Goal: Contribute content: Contribute content

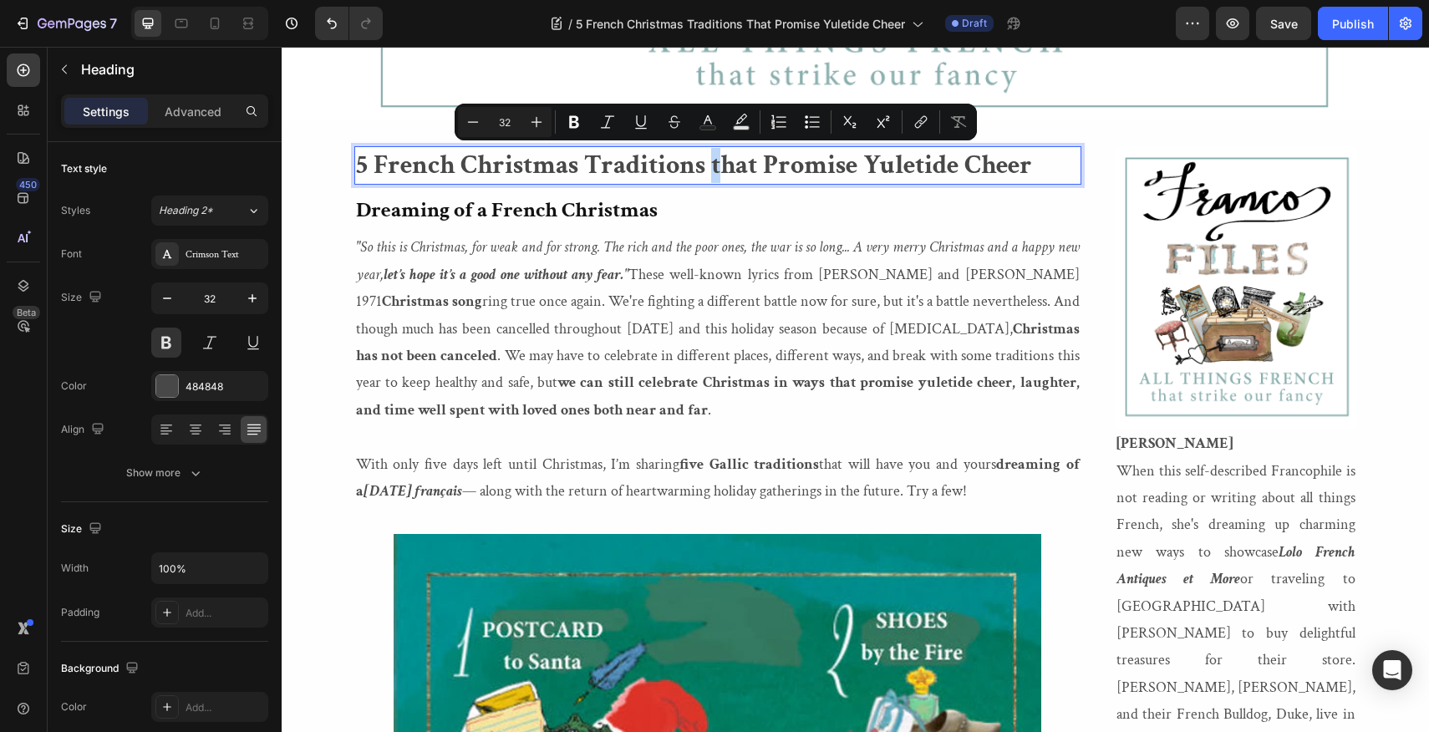
click at [714, 166] on p "5 French Christmas Traditions that Promise Yuletide Cheer" at bounding box center [718, 165] width 724 height 35
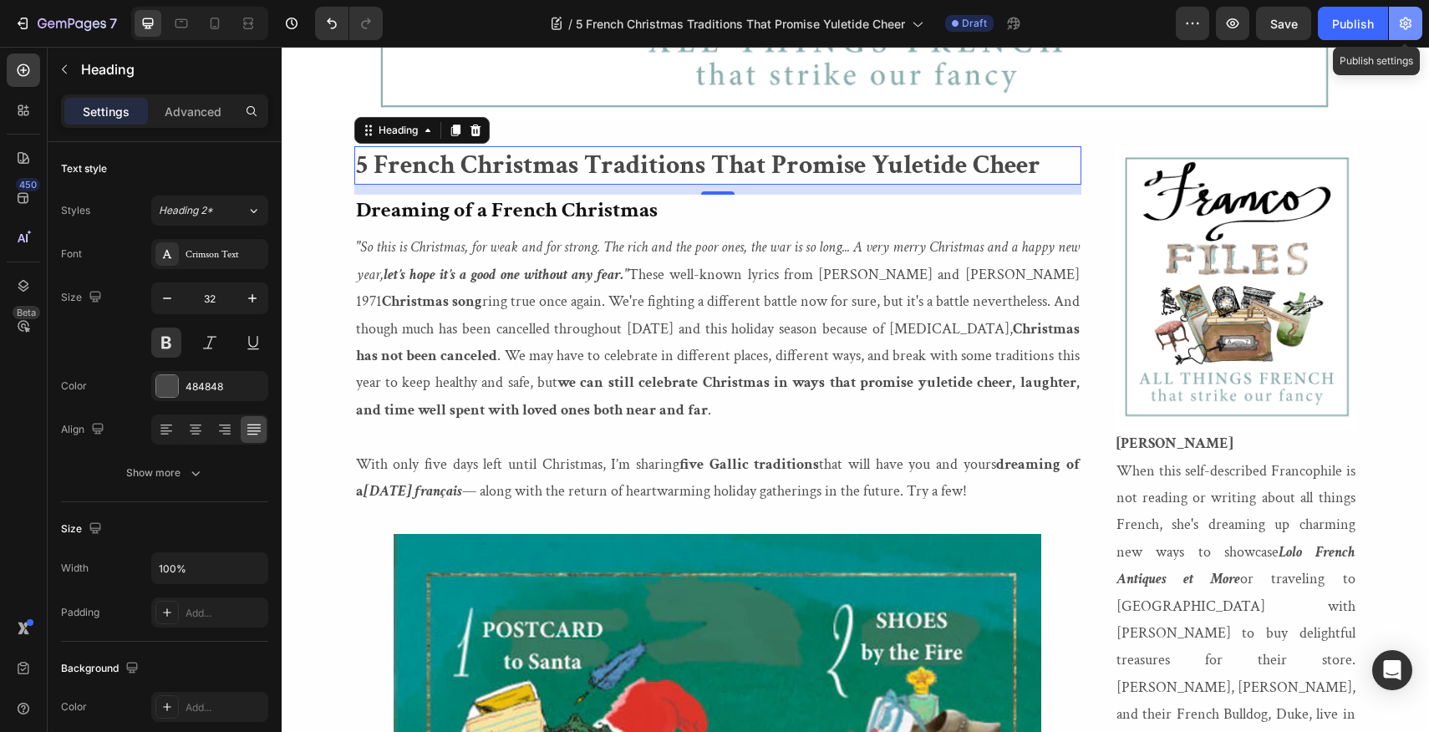
click at [1405, 20] on icon "button" at bounding box center [1405, 23] width 17 height 17
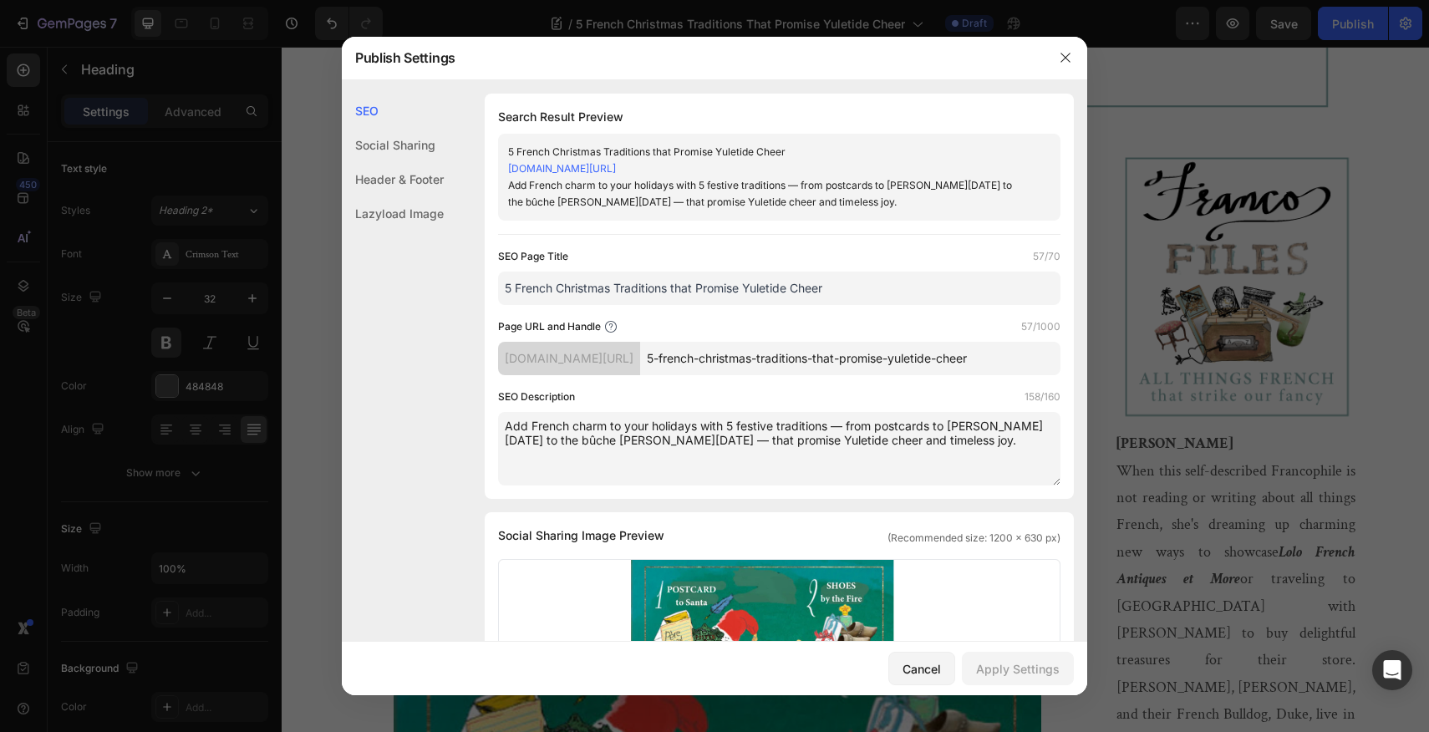
click at [672, 302] on input "5 French Christmas Traditions that Promise Yuletide Cheer" at bounding box center [779, 288] width 562 height 33
click at [683, 303] on input "5 French Christmas Traditions Tthat Promise Yuletide Cheer" at bounding box center [779, 288] width 562 height 33
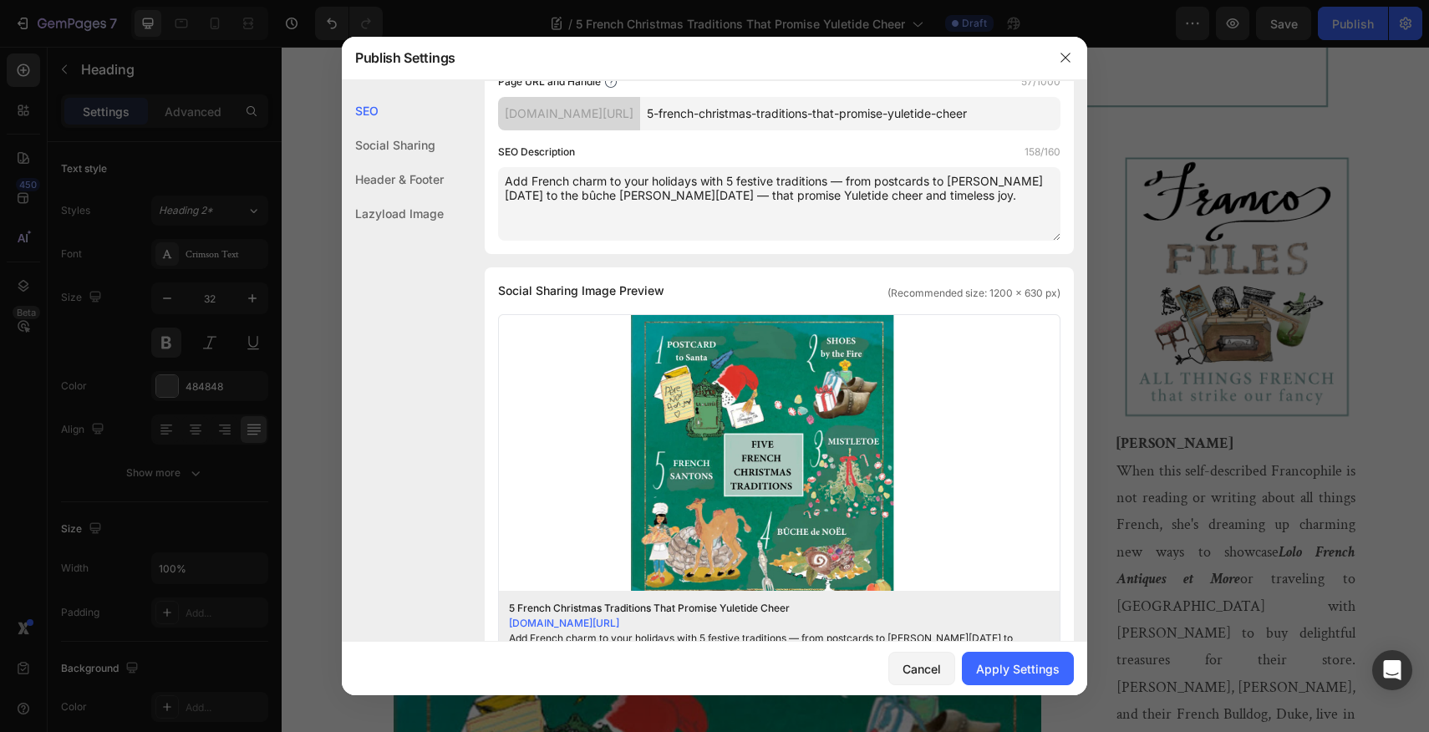
scroll to position [287, 0]
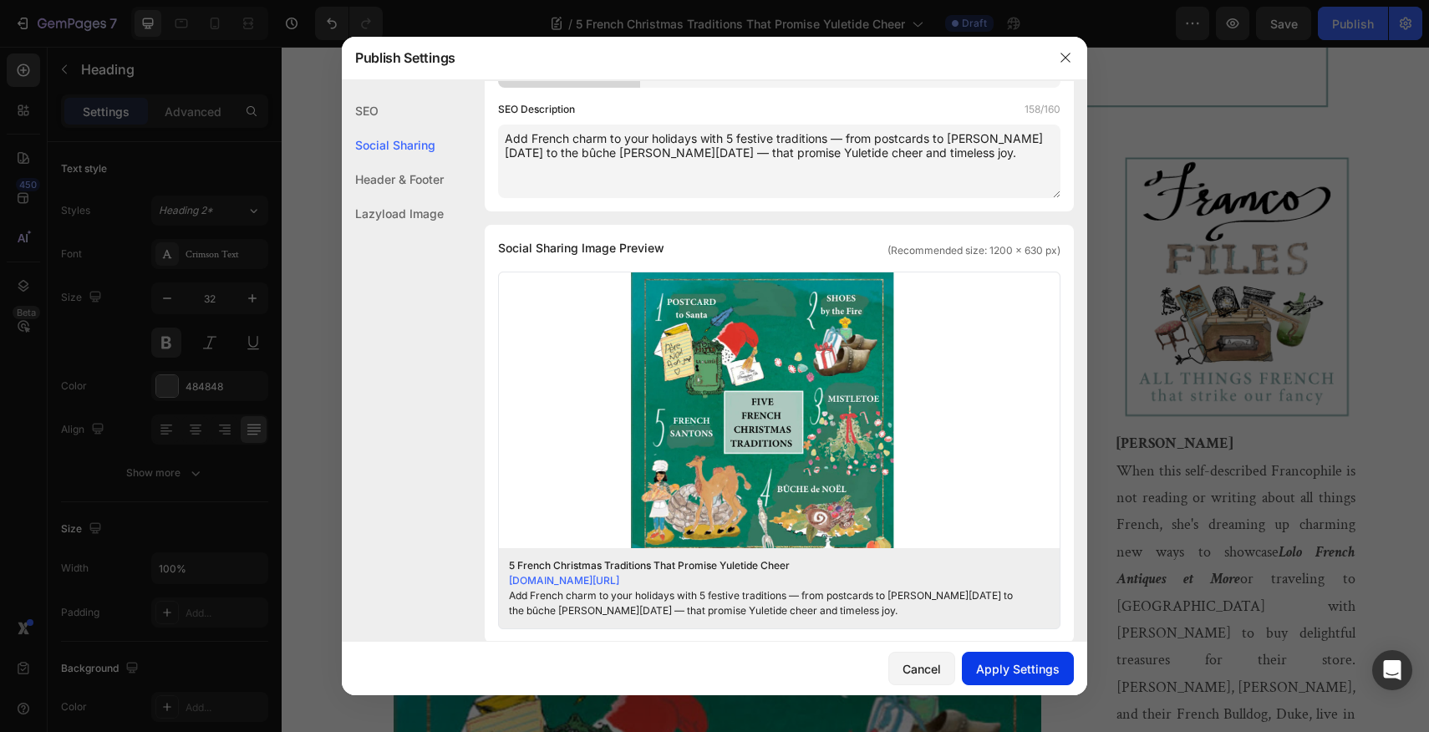
type input "5 French Christmas Traditions That Promise Yuletide Cheer"
click at [1011, 670] on div "Apply Settings" at bounding box center [1018, 669] width 84 height 18
click at [1065, 57] on icon "button" at bounding box center [1064, 57] width 9 height 9
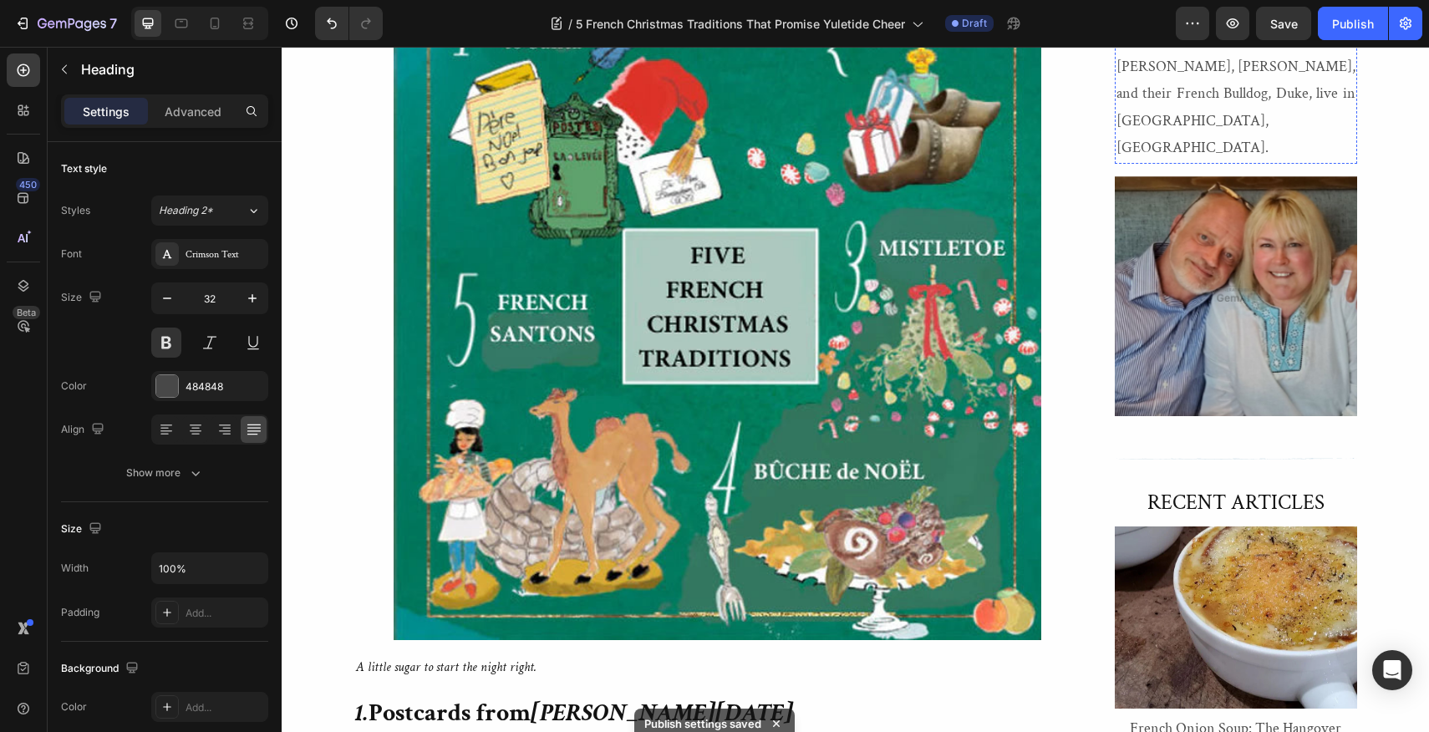
scroll to position [920, 0]
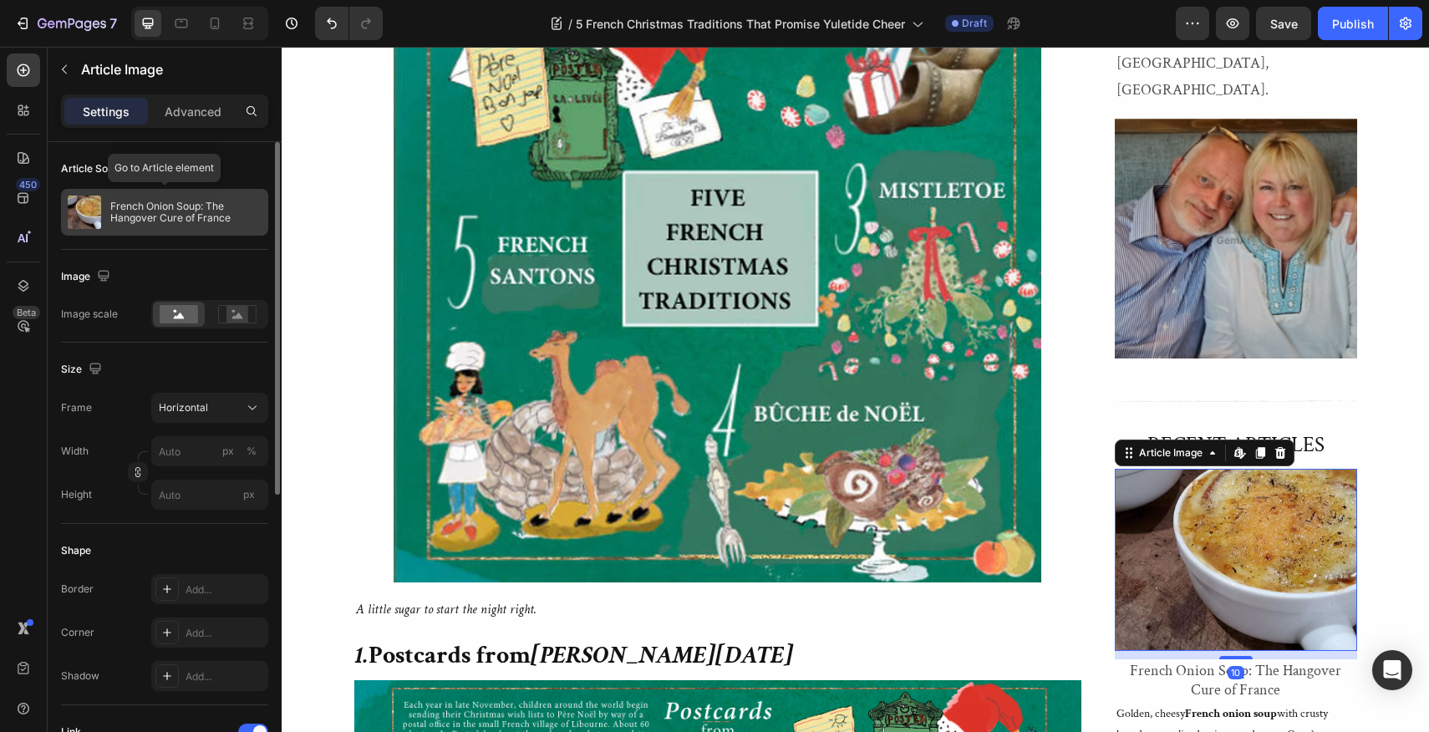
click at [172, 204] on p "French Onion Soup: The Hangover Cure of France" at bounding box center [185, 212] width 151 height 23
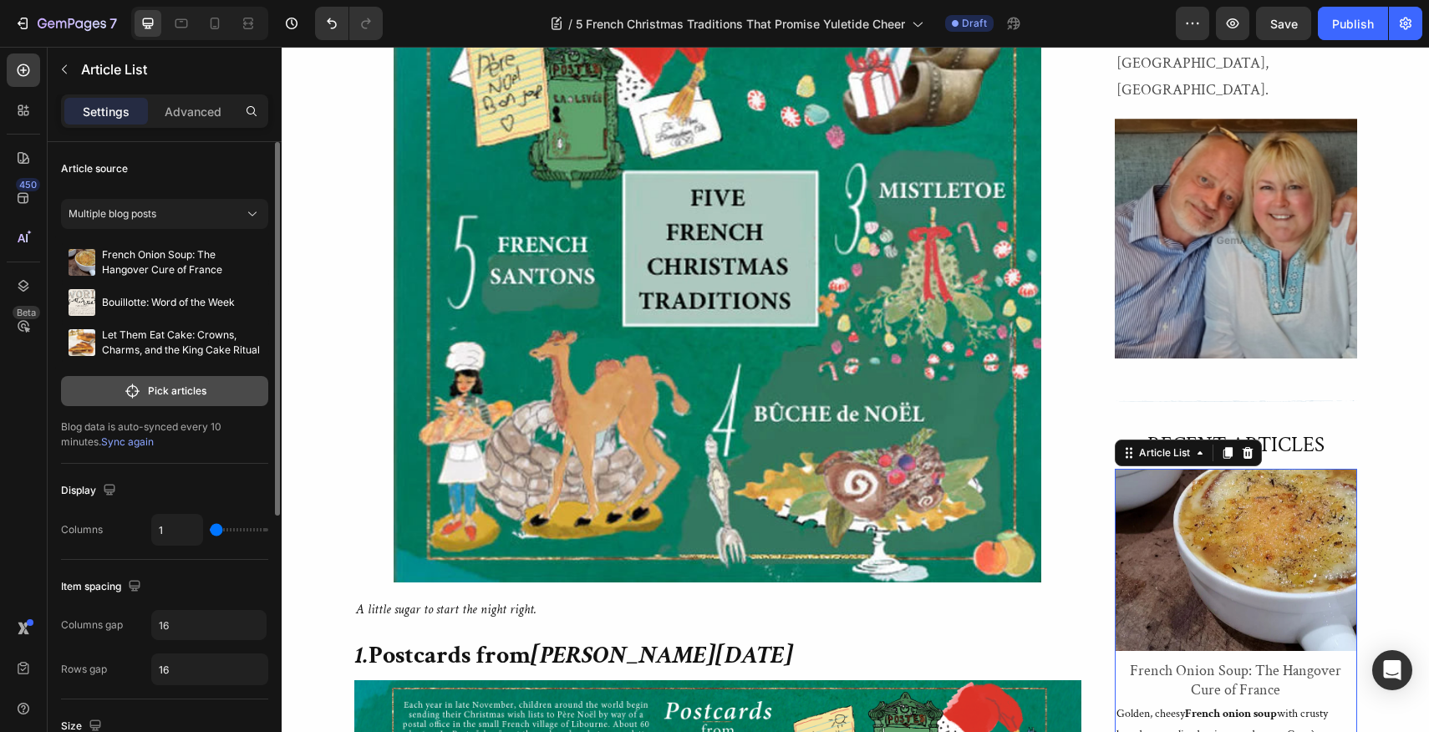
click at [168, 389] on p "Pick articles" at bounding box center [177, 391] width 58 height 15
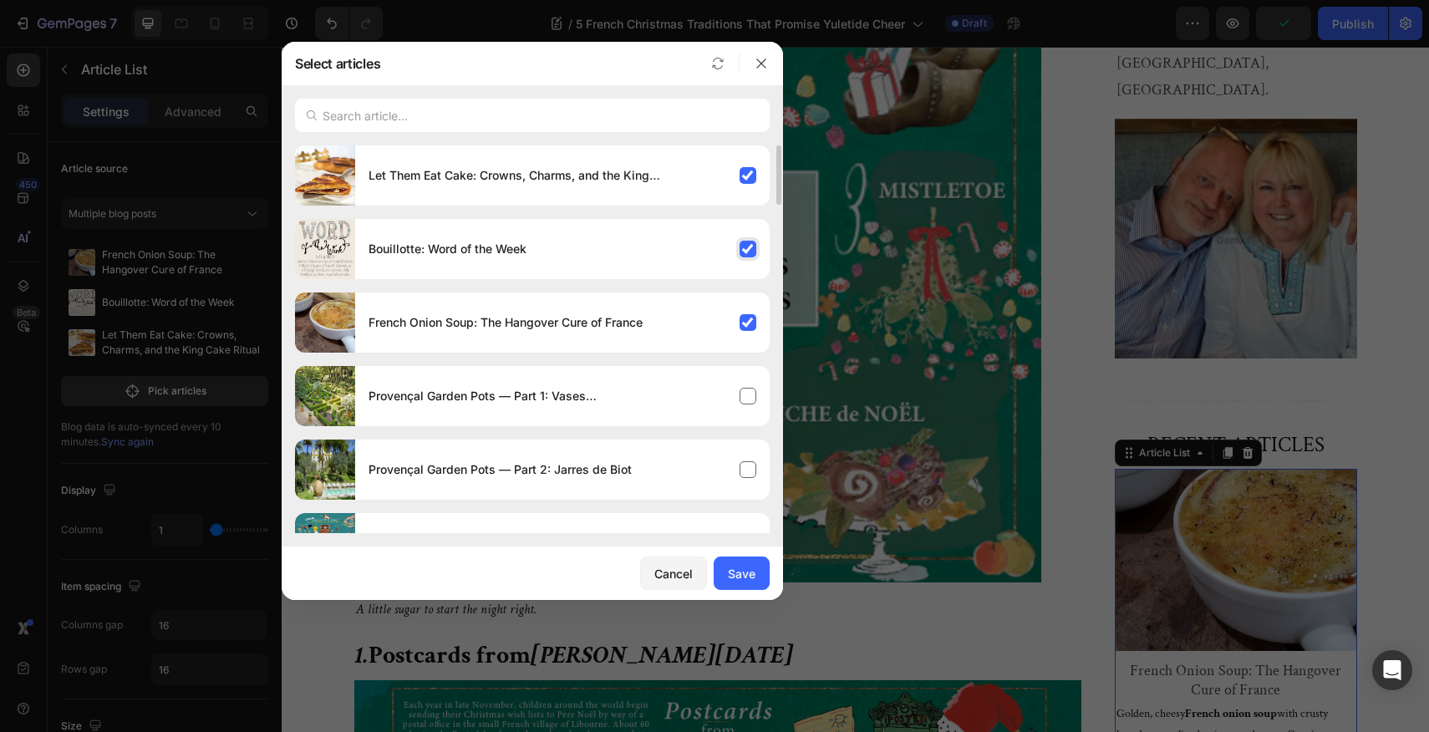
click at [745, 246] on div "Bouillotte: Word of the Week" at bounding box center [562, 249] width 414 height 47
click at [749, 181] on div "Let Them Eat Cake: Crowns, Charms, and the King Cake Ritual" at bounding box center [562, 175] width 414 height 47
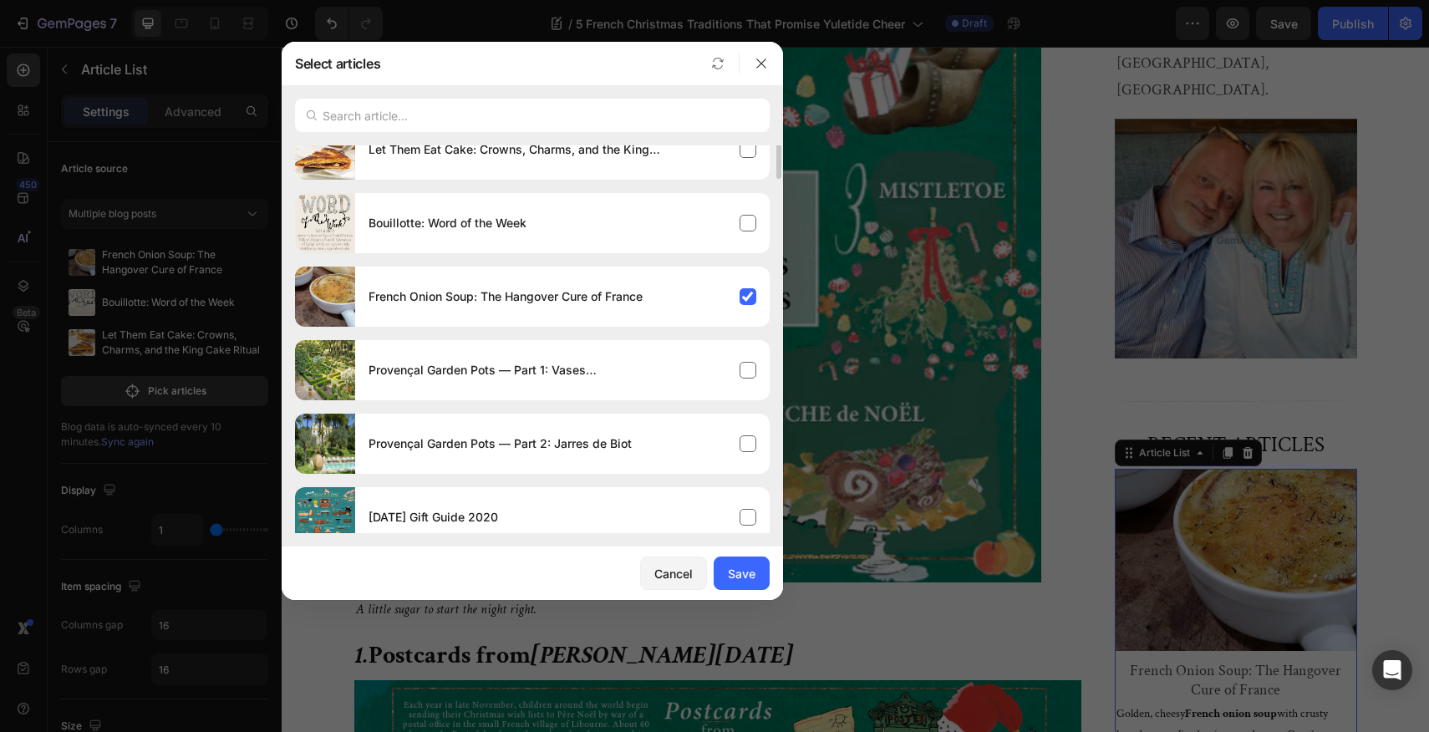
scroll to position [0, 0]
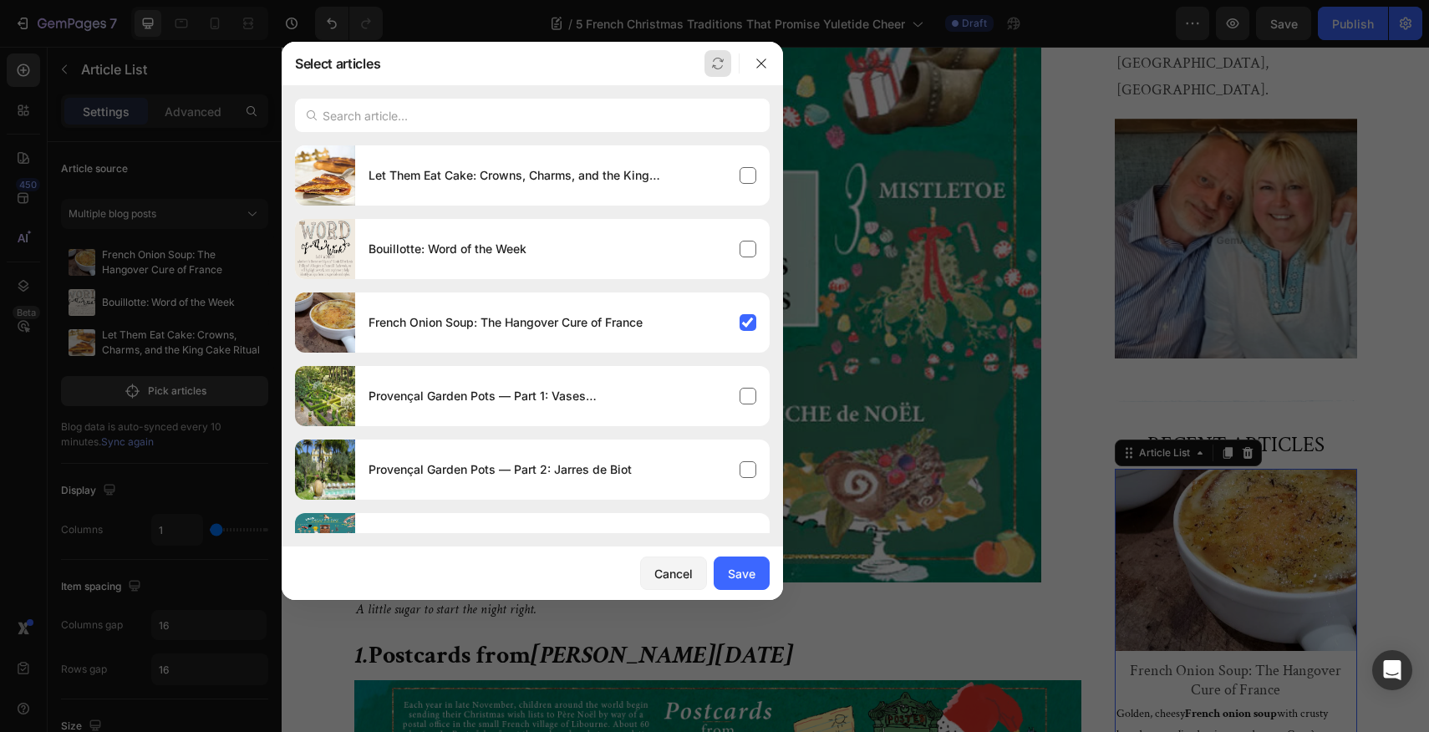
click at [718, 65] on icon "button" at bounding box center [717, 63] width 13 height 13
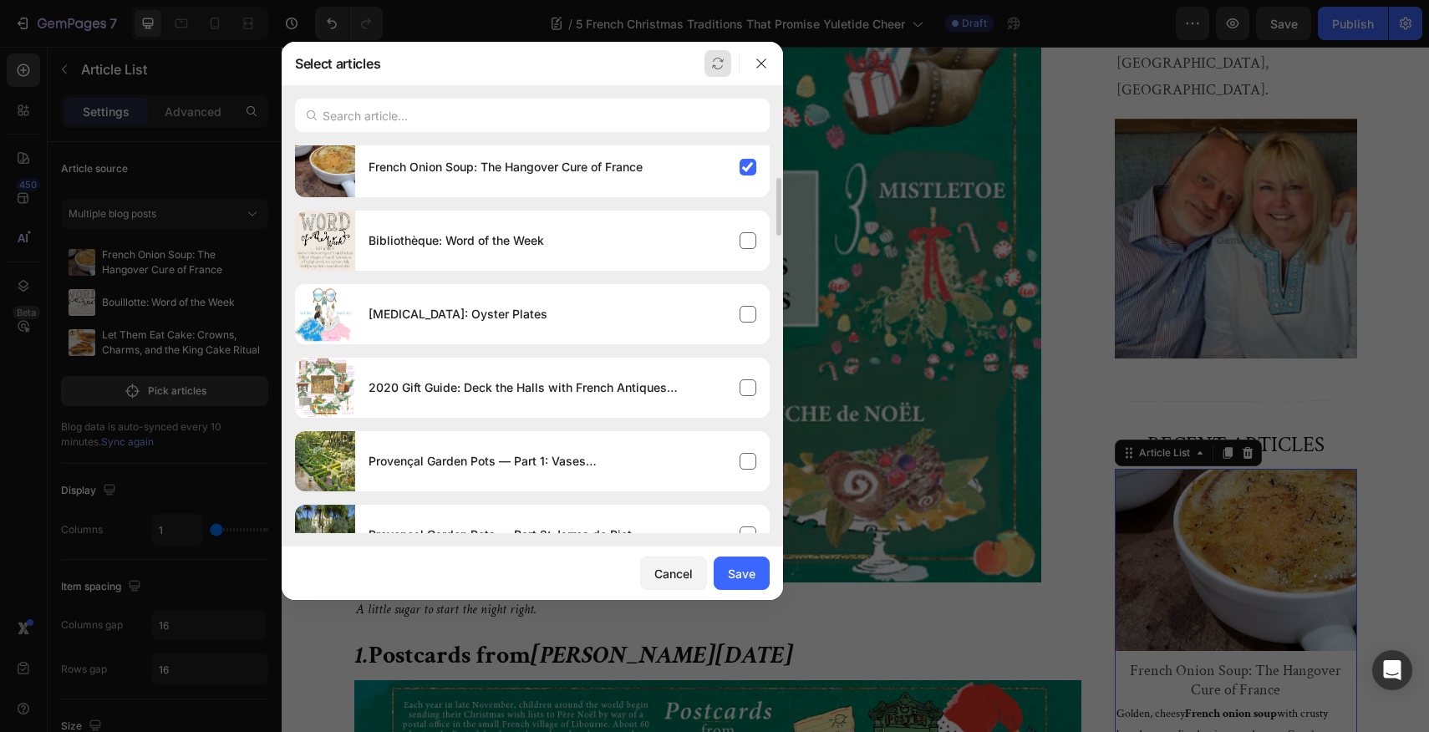
scroll to position [170, 0]
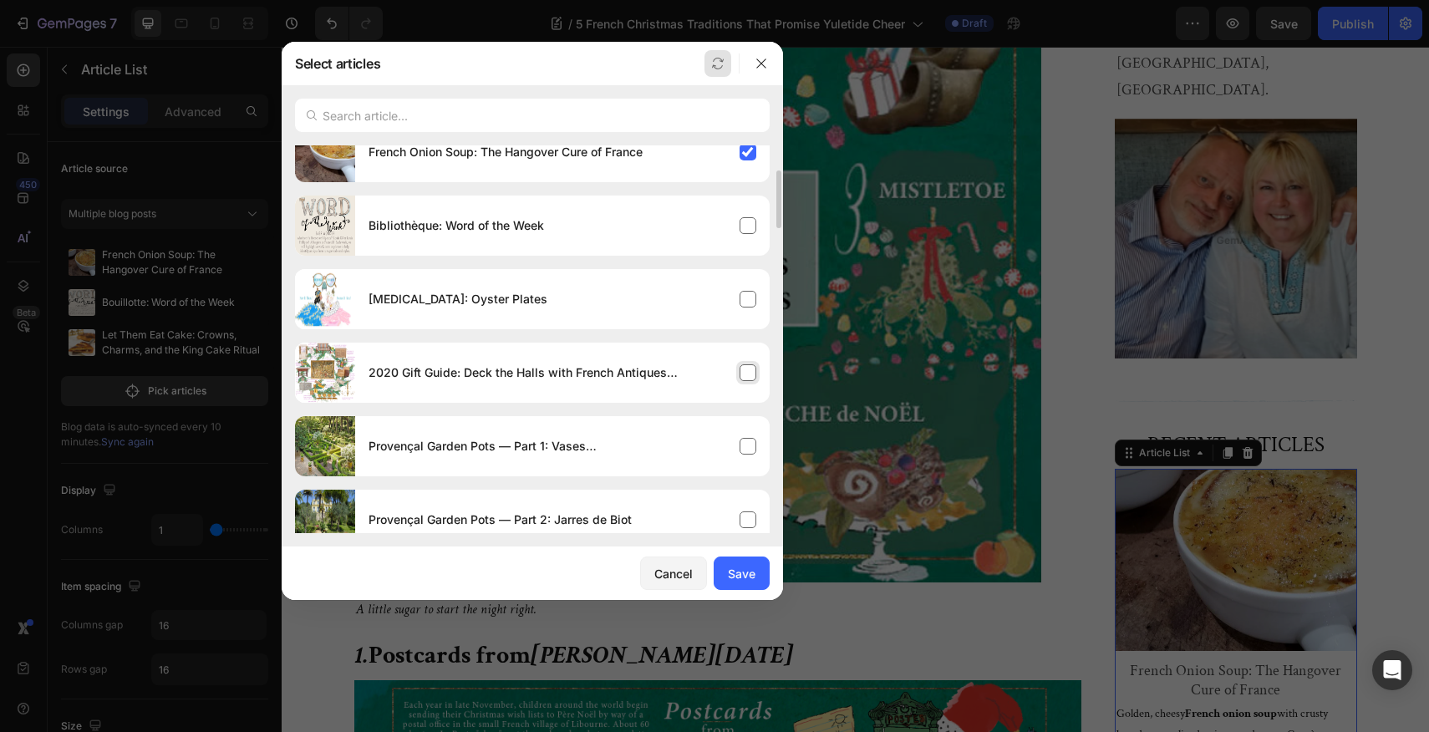
click at [749, 369] on div "2020 Gift Guide: Deck the Halls with French Antiques & Inspired Gifts" at bounding box center [562, 372] width 414 height 47
click at [746, 150] on div "French Onion Soup: The Hangover Cure of France" at bounding box center [562, 152] width 414 height 47
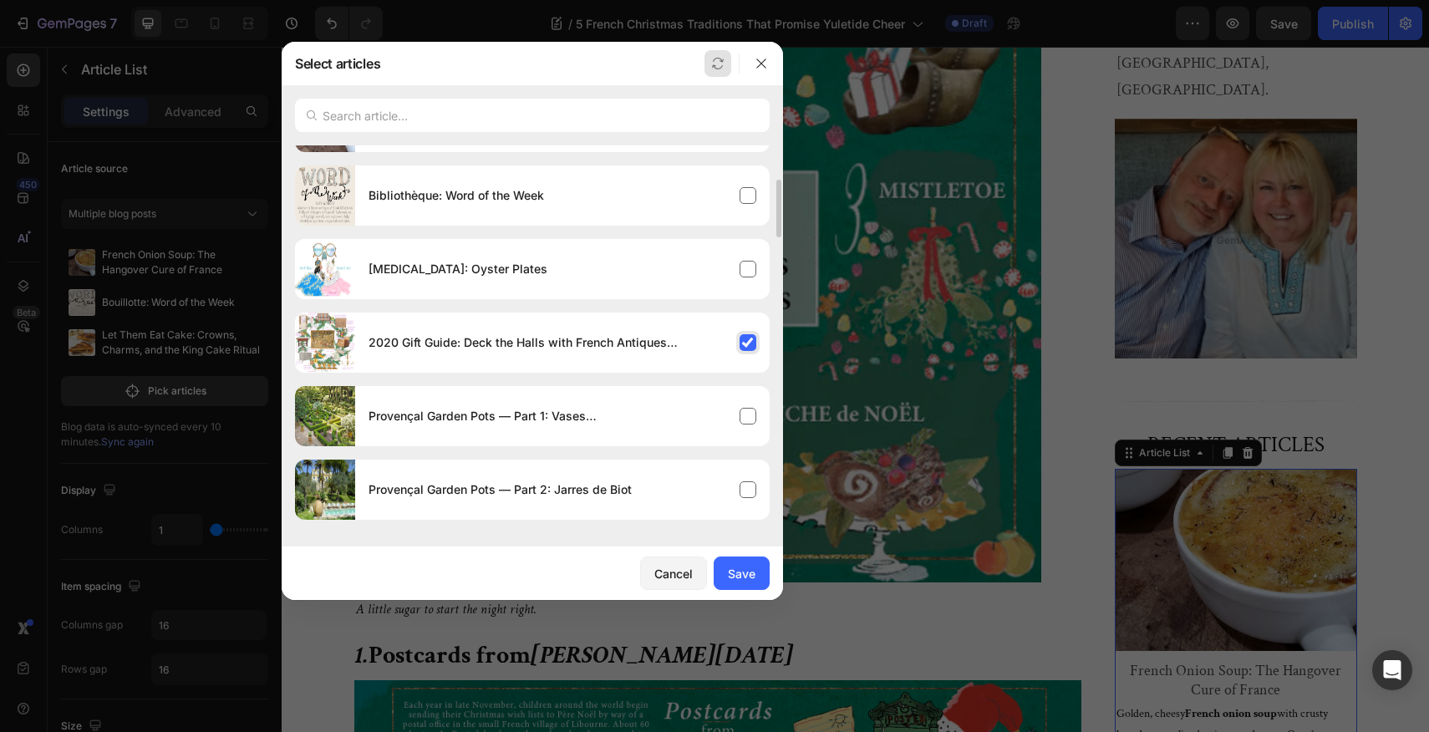
scroll to position [211, 0]
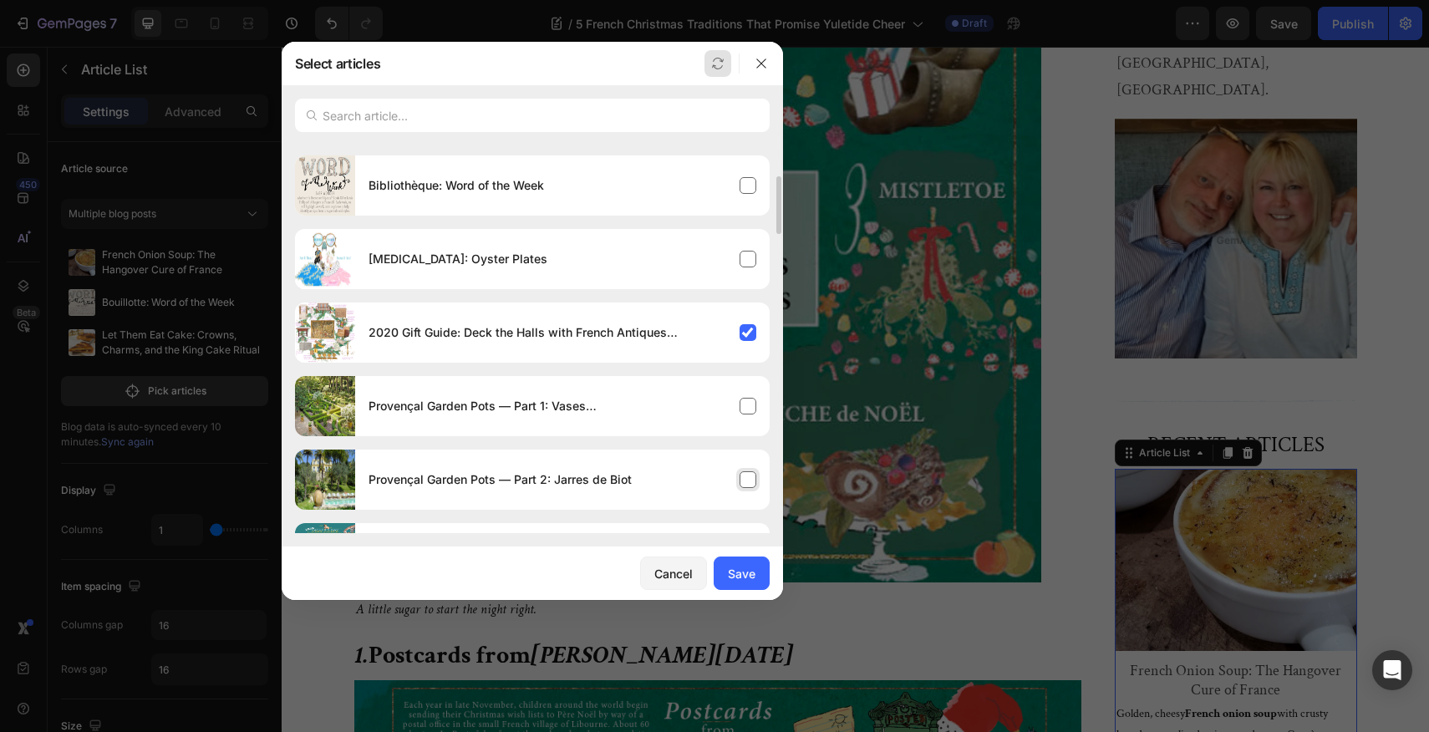
click at [750, 480] on div "Provençal Garden Pots — Part 2: Jarres de Biot" at bounding box center [562, 479] width 414 height 47
click at [749, 403] on div "Provençal Garden Pots — Part 1: Vases [PERSON_NAME]" at bounding box center [562, 406] width 414 height 47
click at [739, 571] on div "Save" at bounding box center [742, 574] width 28 height 18
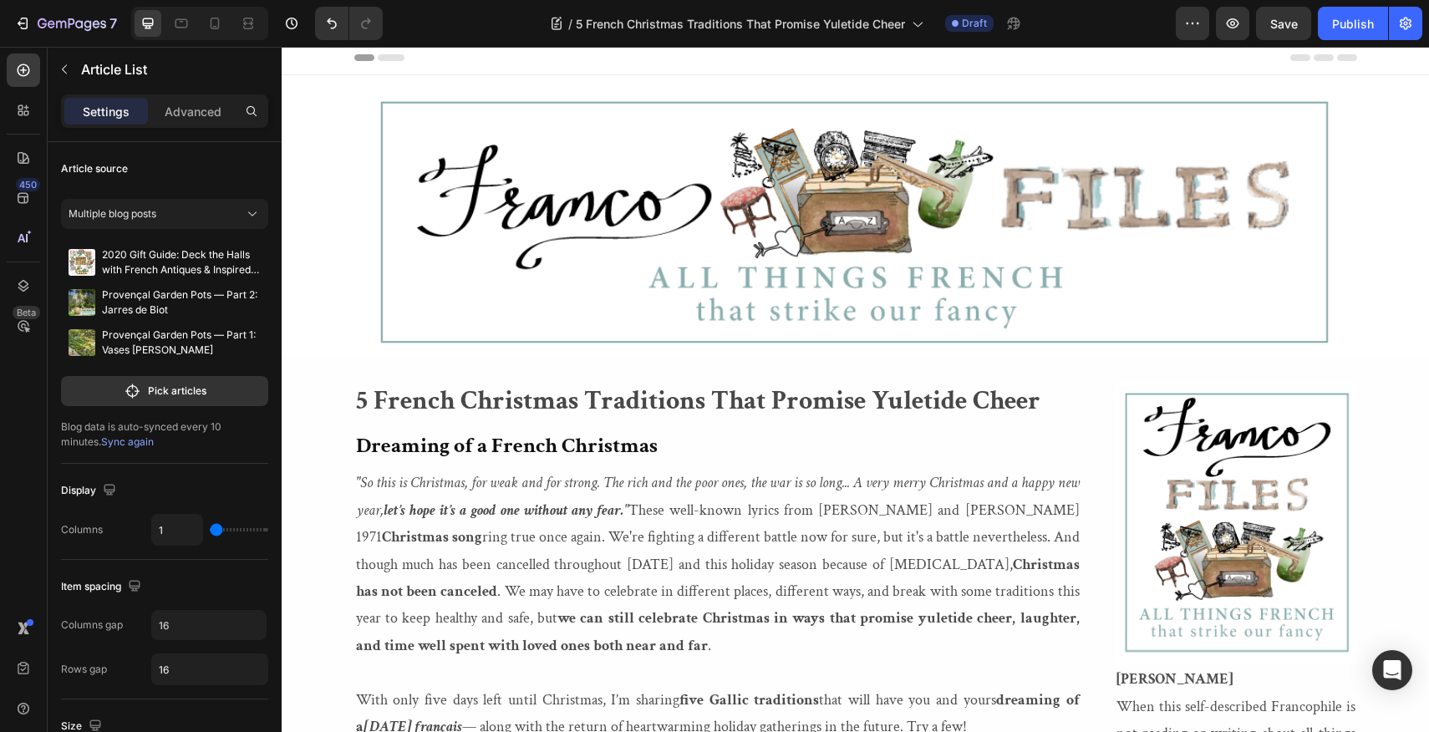
scroll to position [0, 0]
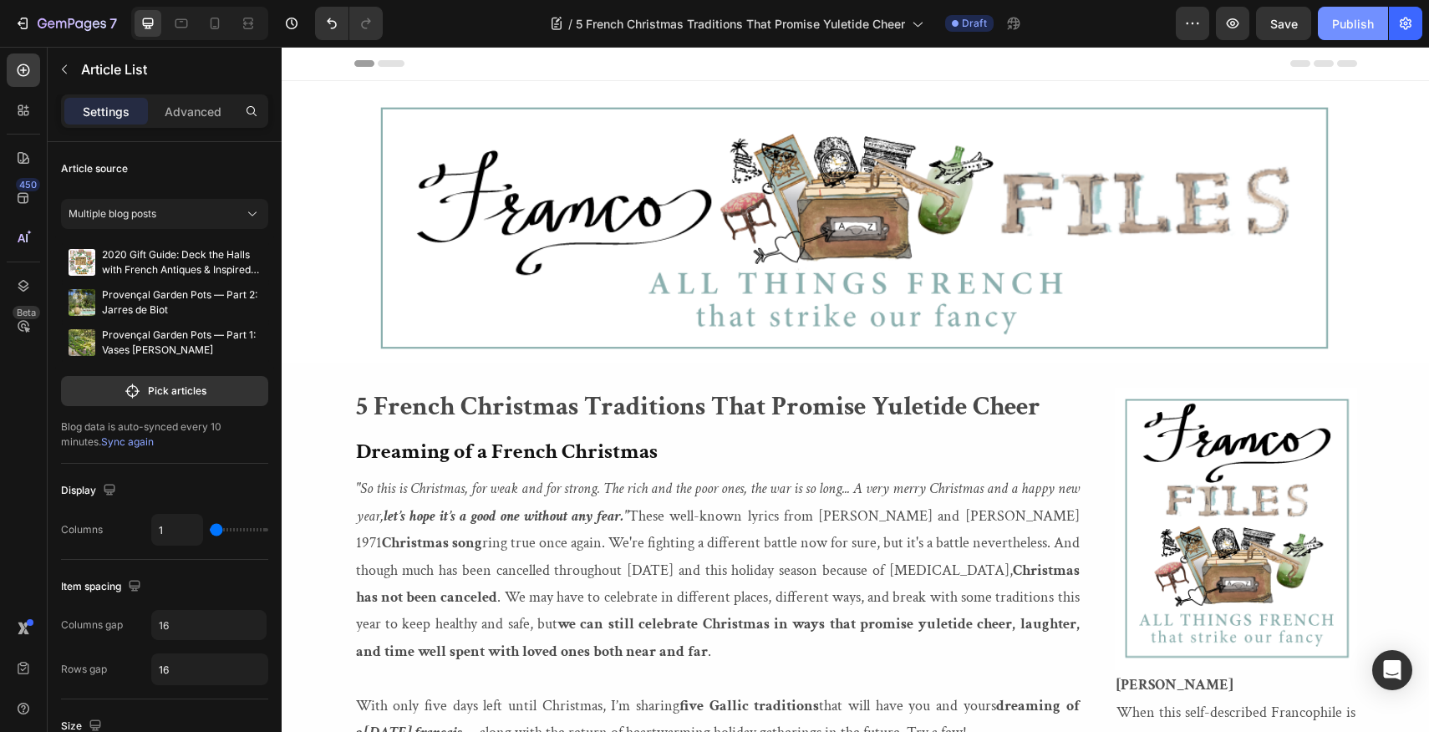
click at [1358, 26] on div "Publish" at bounding box center [1353, 24] width 42 height 18
click at [22, 24] on icon "button" at bounding box center [22, 23] width 17 height 17
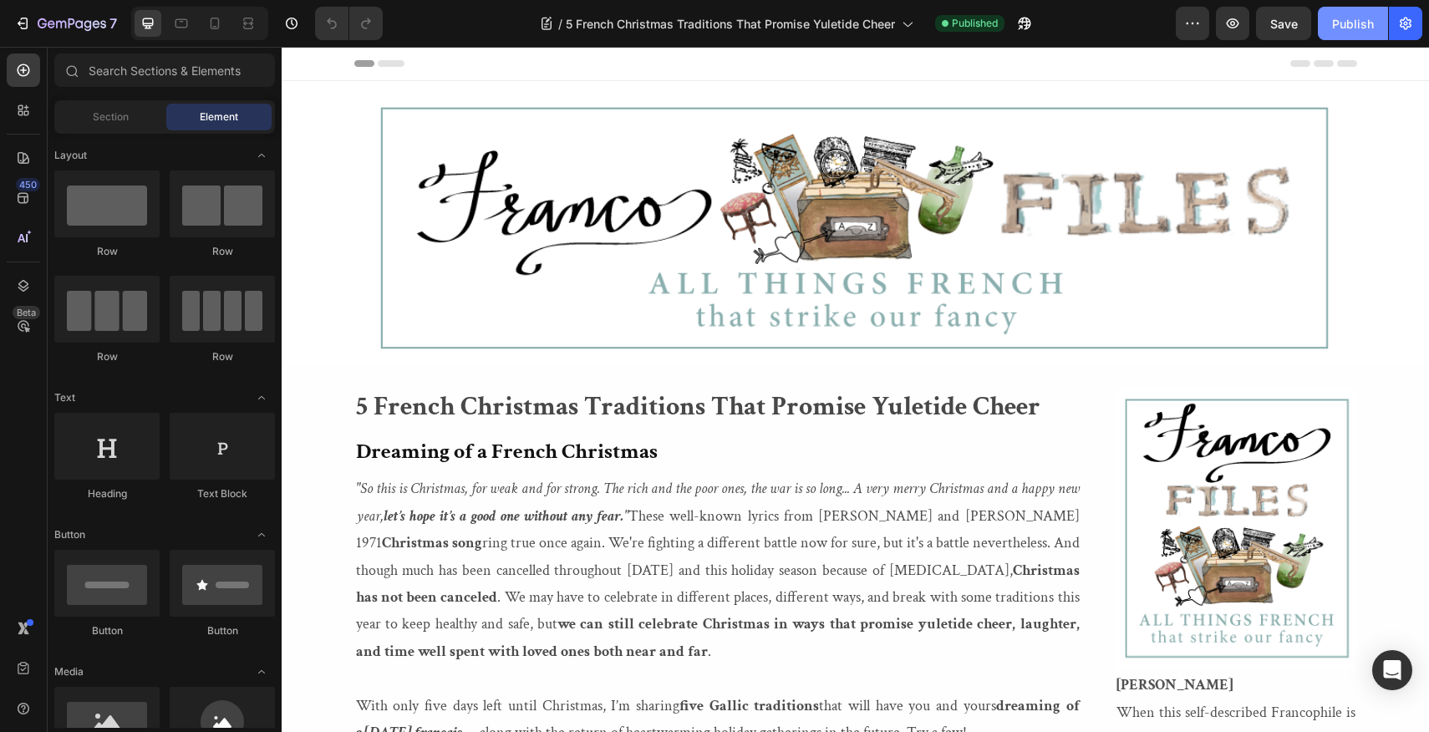
click at [1352, 26] on div "Publish" at bounding box center [1353, 24] width 42 height 18
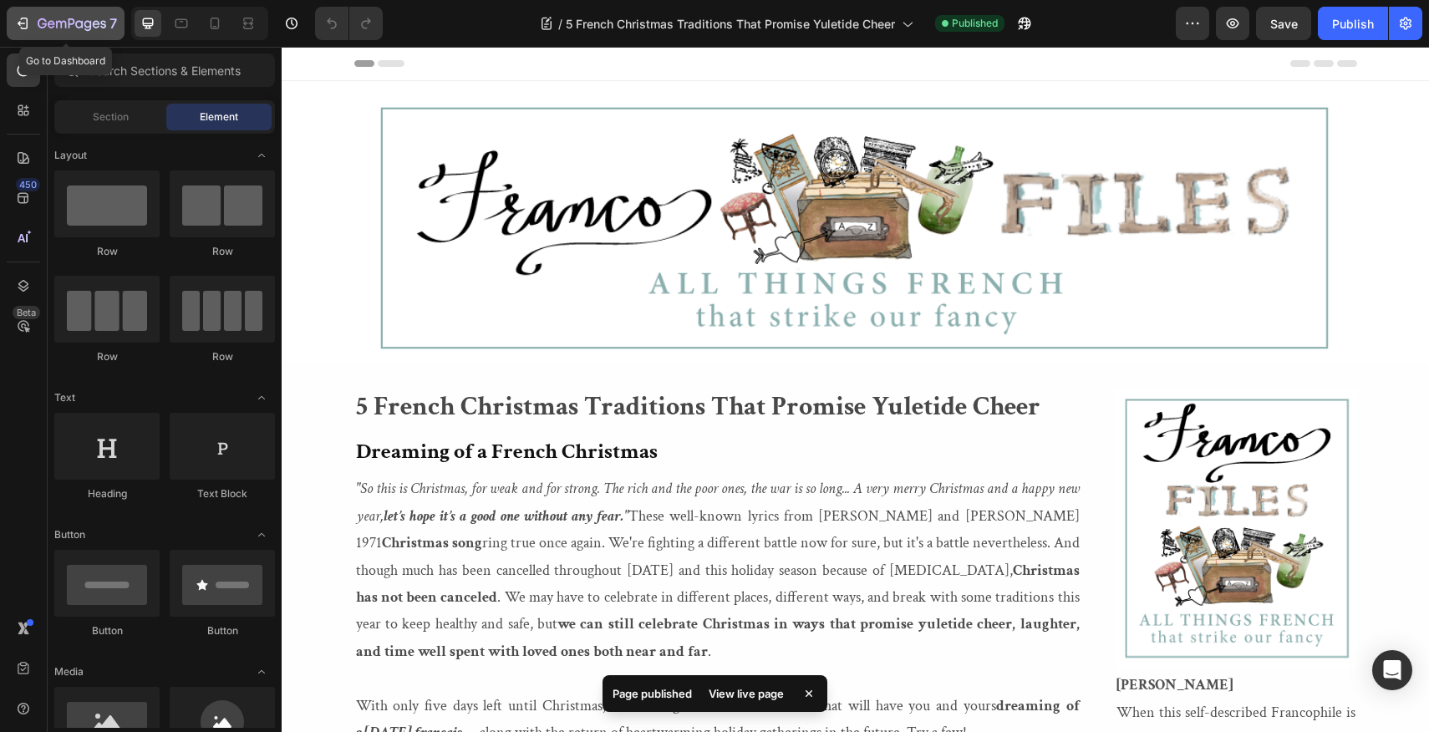
click at [23, 19] on icon "button" at bounding box center [22, 23] width 17 height 17
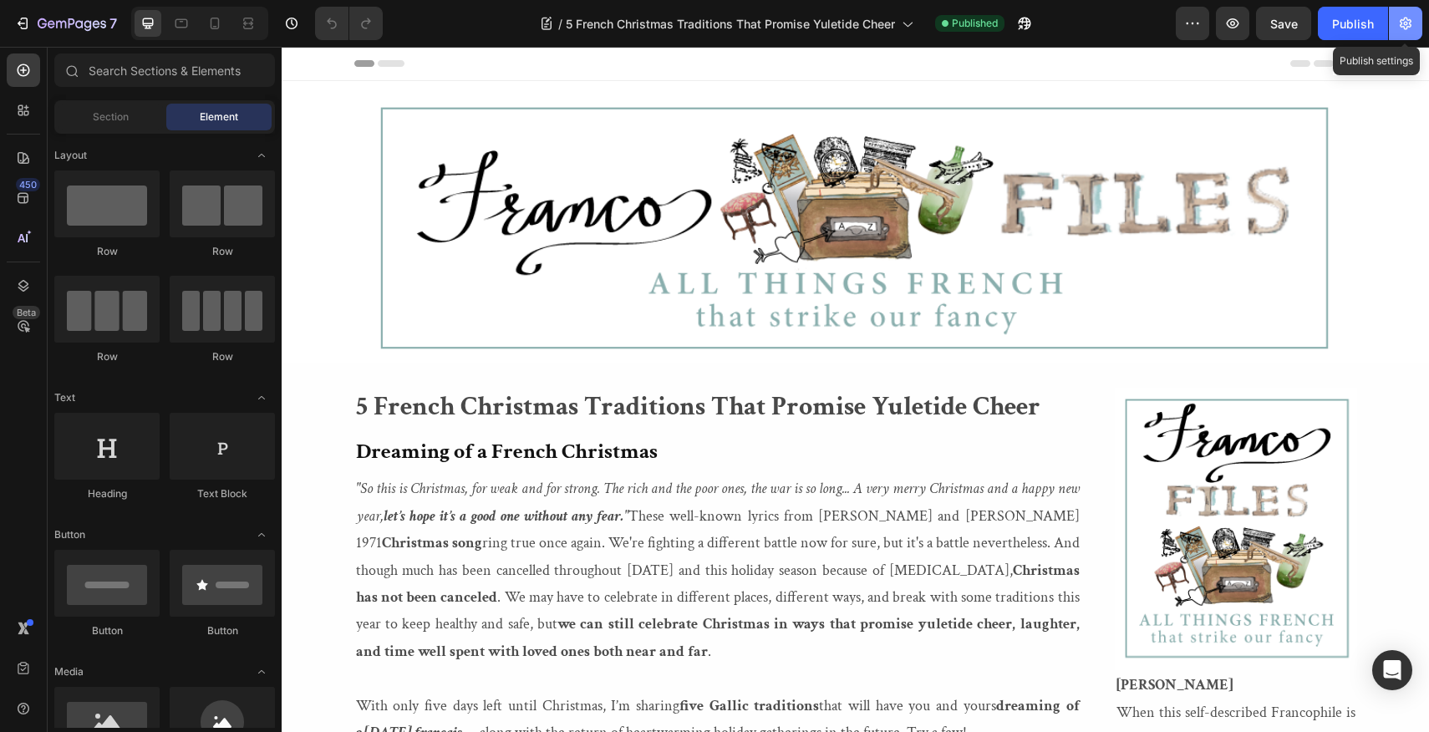
click at [1405, 21] on icon "button" at bounding box center [1405, 23] width 17 height 17
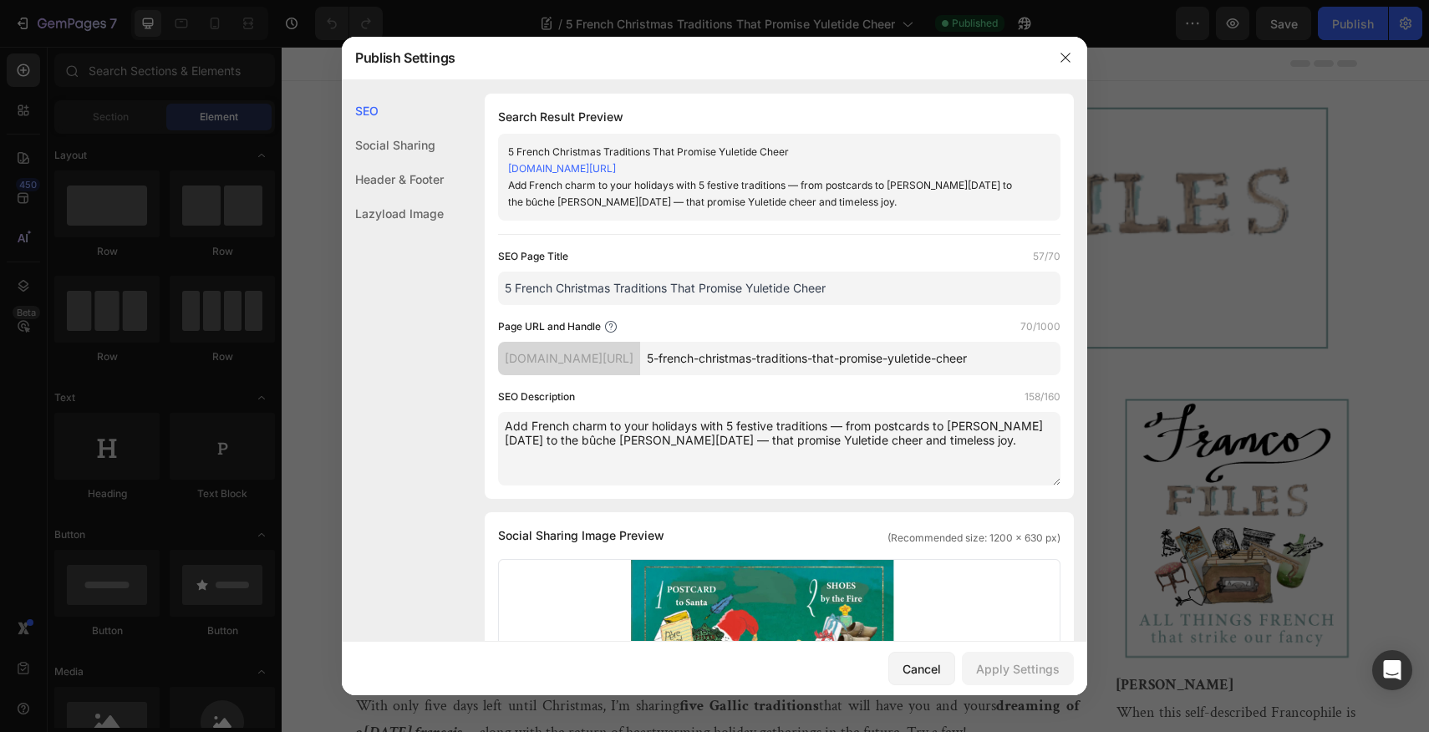
drag, startPoint x: 861, startPoint y: 458, endPoint x: 498, endPoint y: 420, distance: 364.6
click at [498, 420] on div "SEO Description 158/160 Add French charm to your holidays with 5 festive tradit…" at bounding box center [779, 437] width 562 height 97
click at [1068, 57] on icon "button" at bounding box center [1065, 57] width 13 height 13
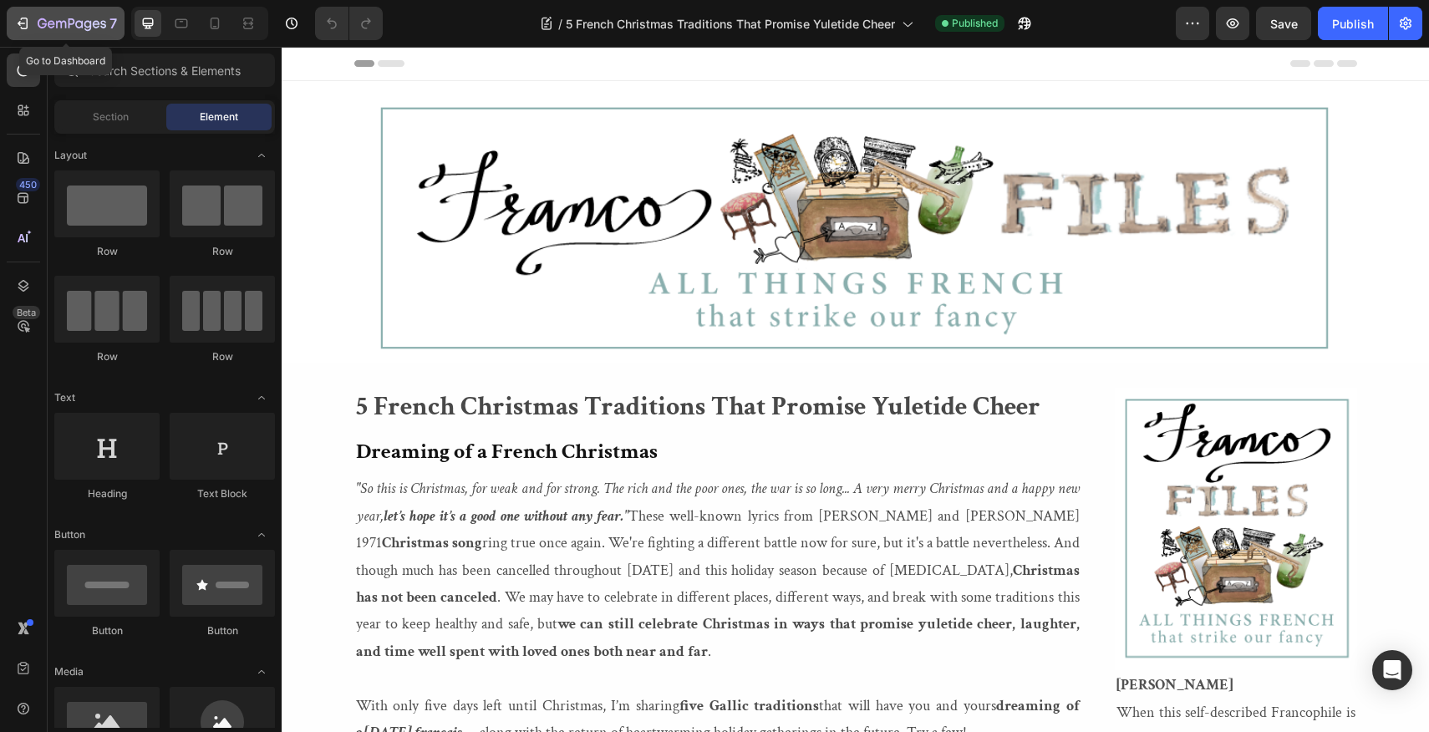
click at [56, 23] on icon "button" at bounding box center [61, 25] width 10 height 8
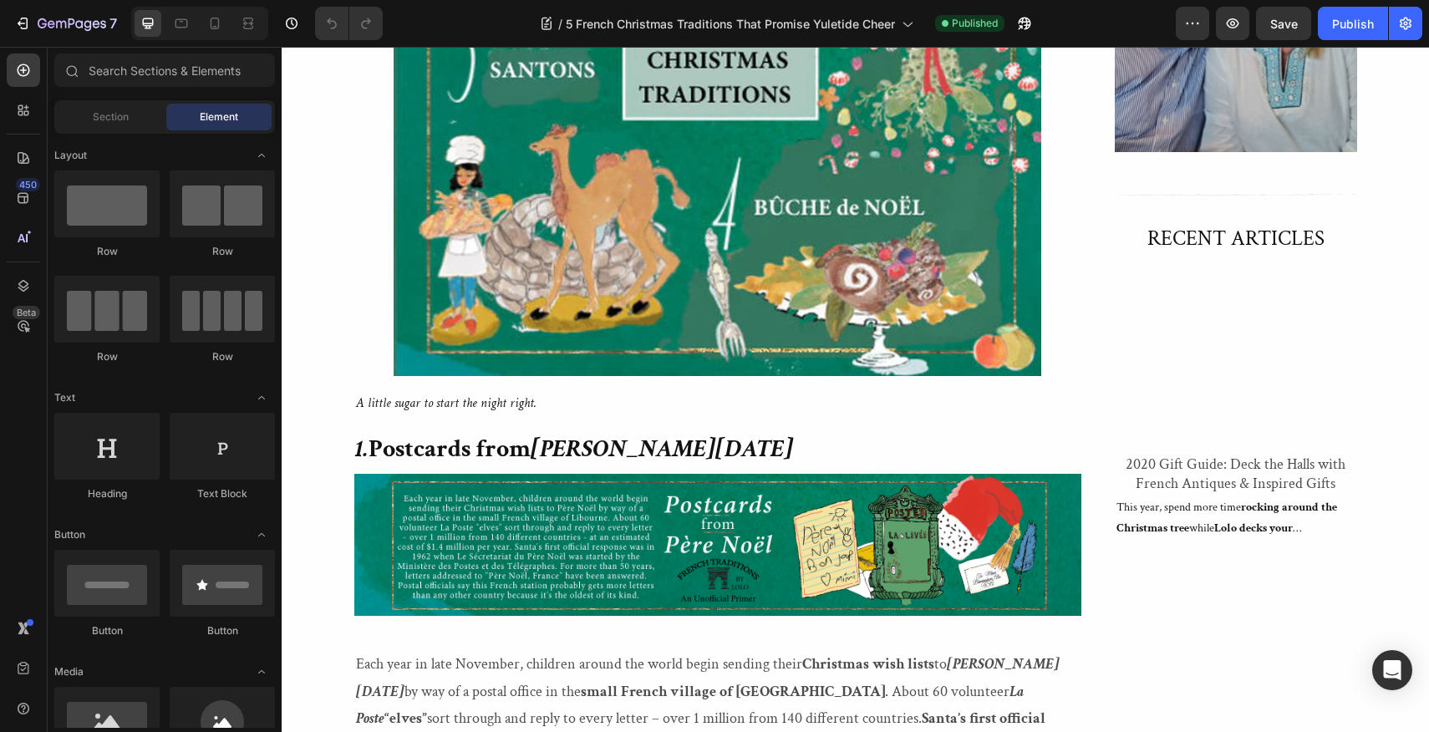
scroll to position [1141, 0]
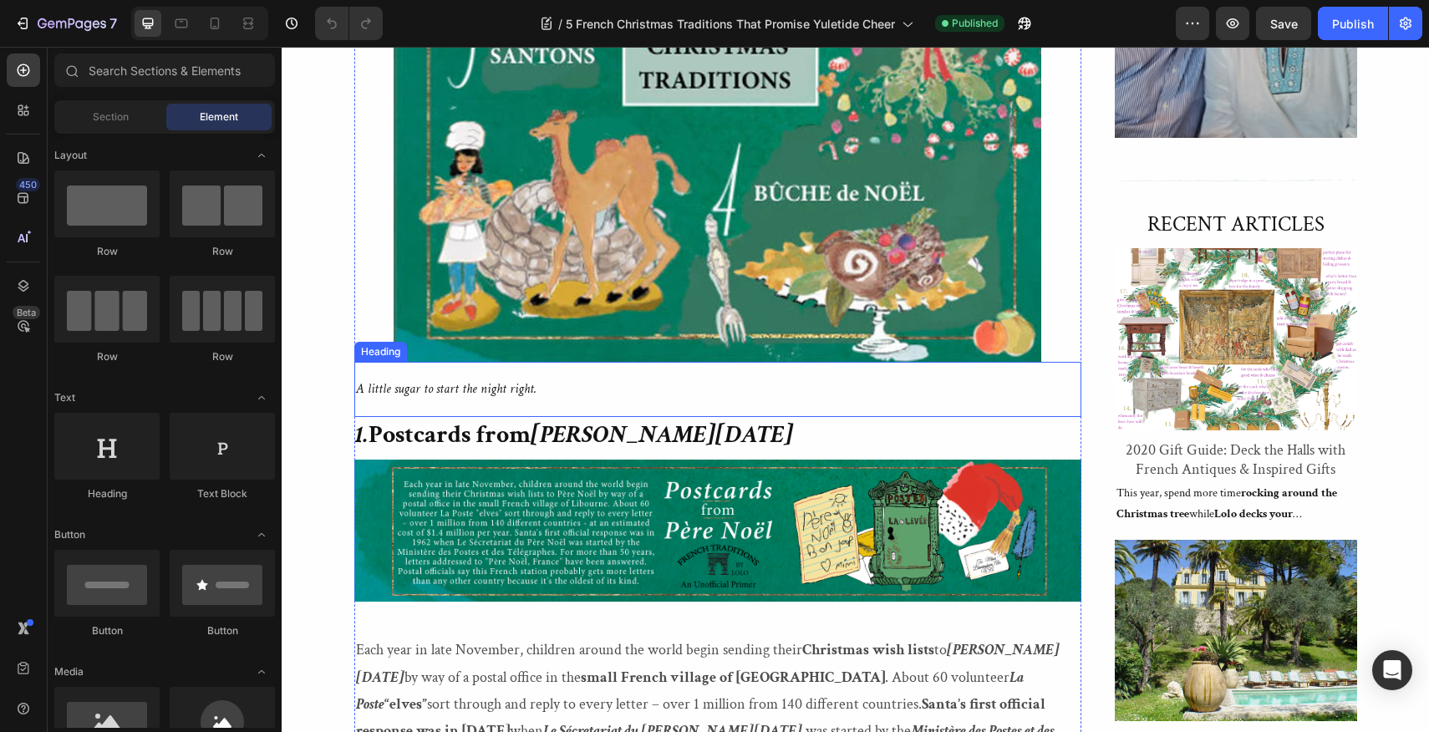
click at [532, 383] on h2 "A little sugar to start the night right." at bounding box center [717, 389] width 727 height 55
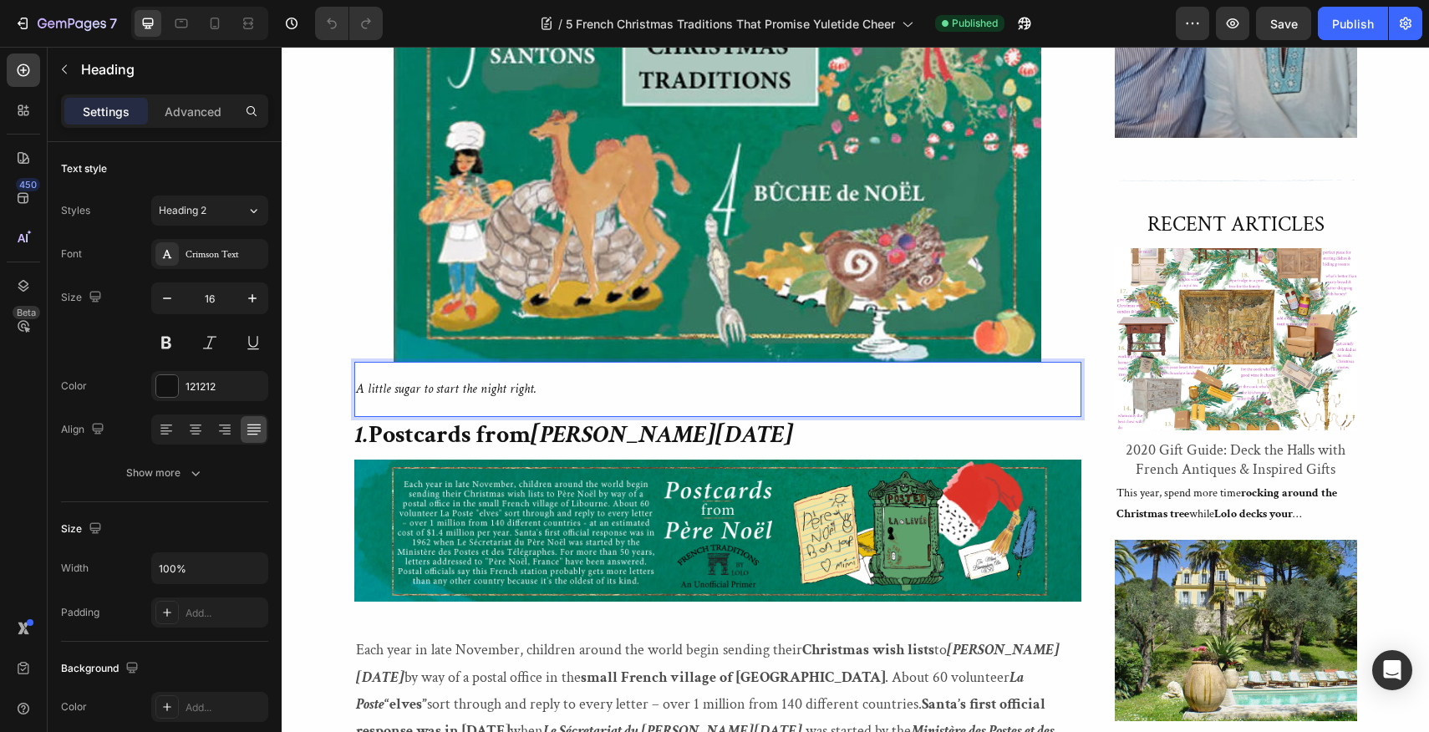
click at [532, 383] on h2 "⁠⁠⁠⁠⁠⁠⁠ A little sugar to start the night right." at bounding box center [717, 389] width 727 height 55
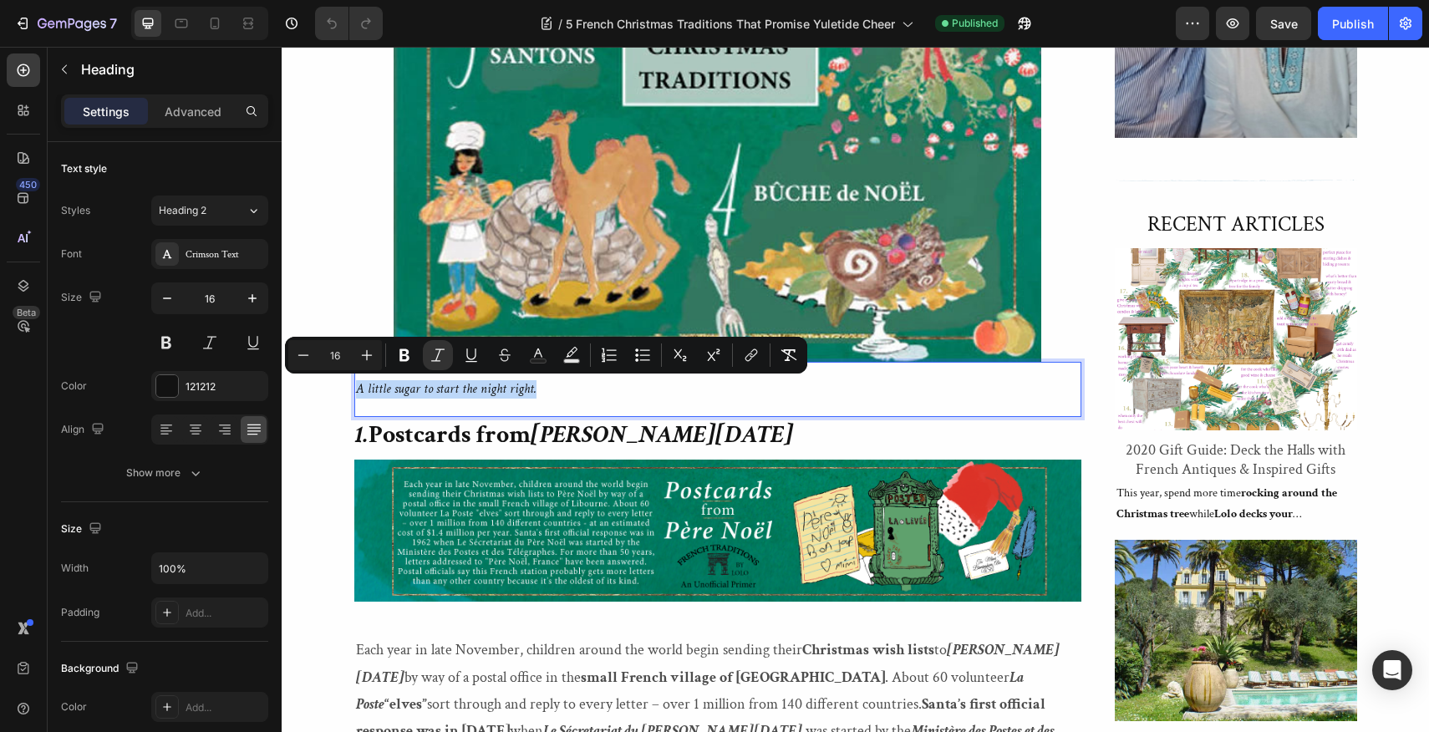
drag, startPoint x: 532, startPoint y: 383, endPoint x: 355, endPoint y: 386, distance: 177.2
click at [356, 386] on p "A little sugar to start the night right." at bounding box center [718, 389] width 724 height 52
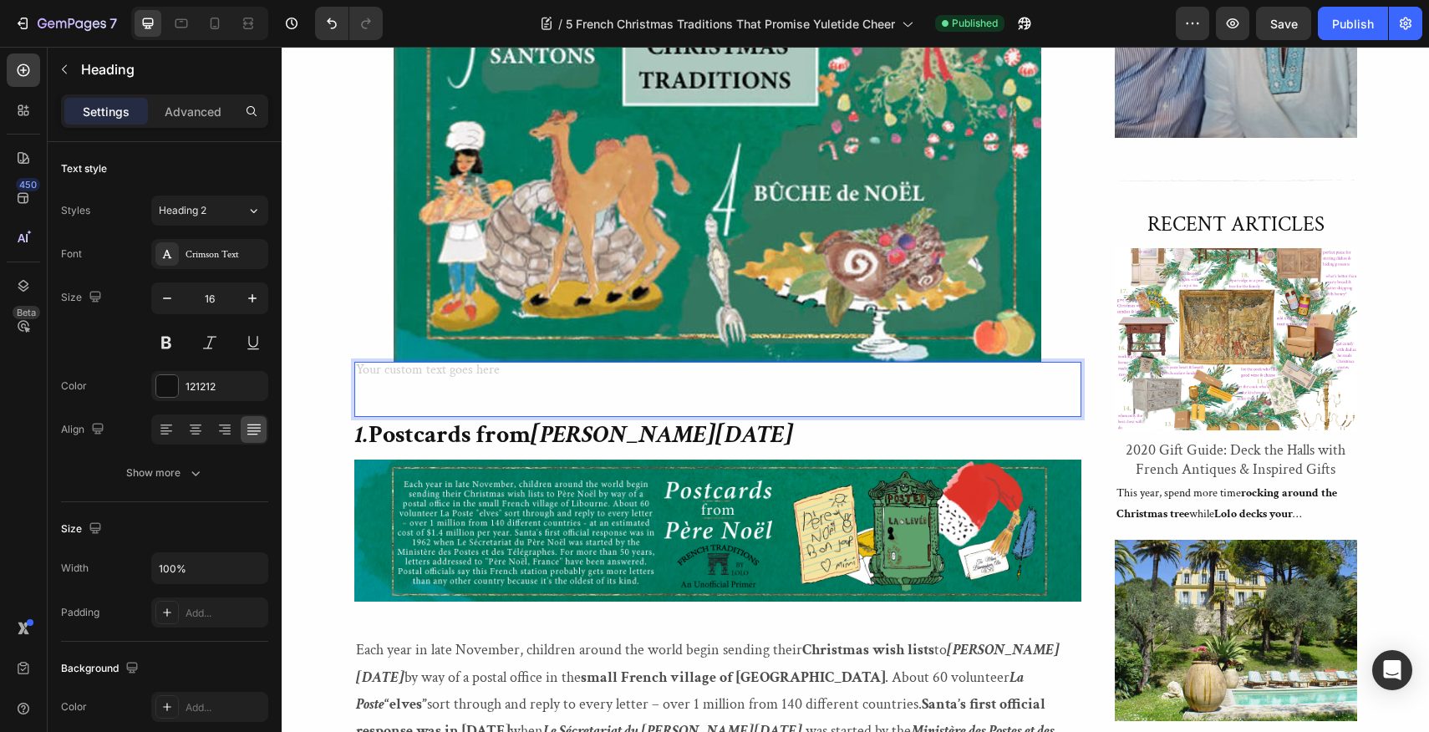
click at [384, 389] on p "⁠⁠⁠⁠⁠⁠⁠" at bounding box center [718, 389] width 724 height 52
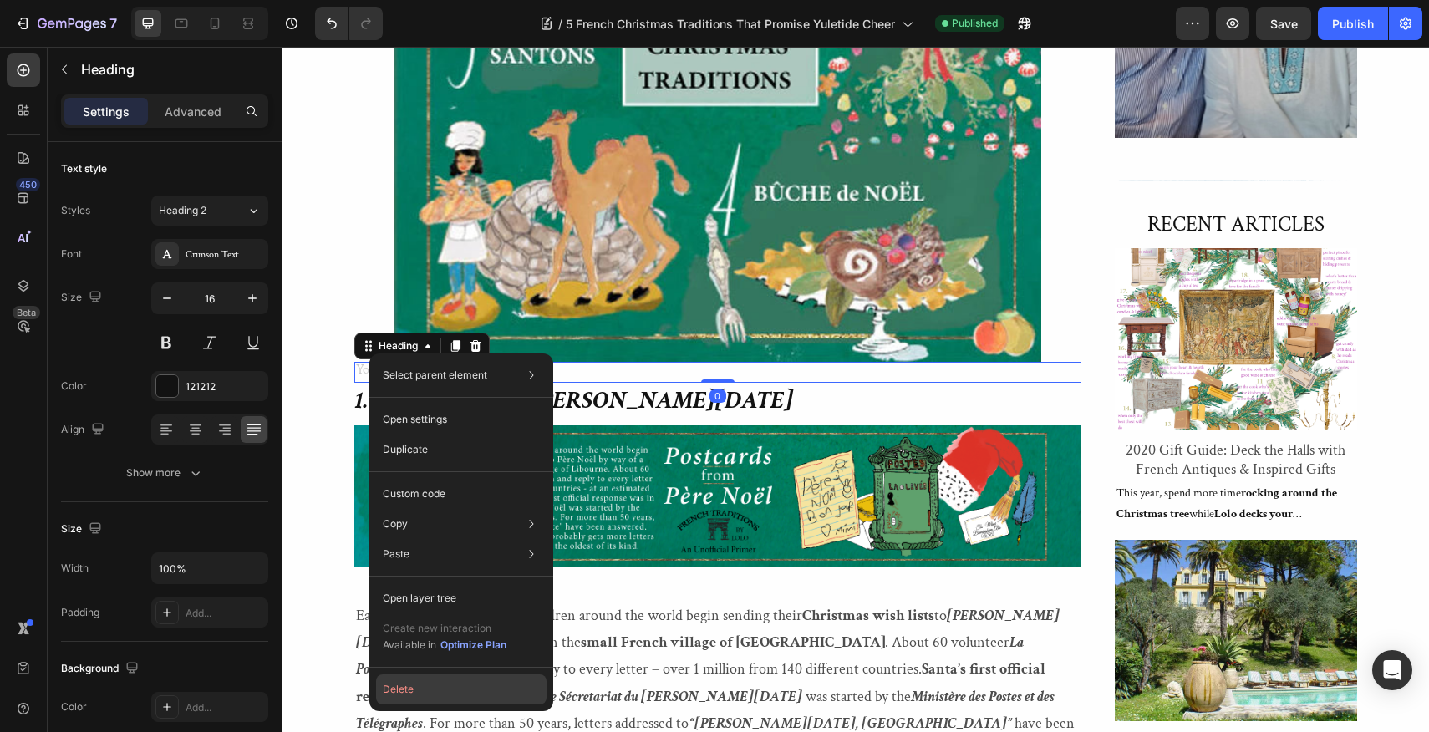
click at [403, 688] on button "Delete" at bounding box center [461, 689] width 170 height 30
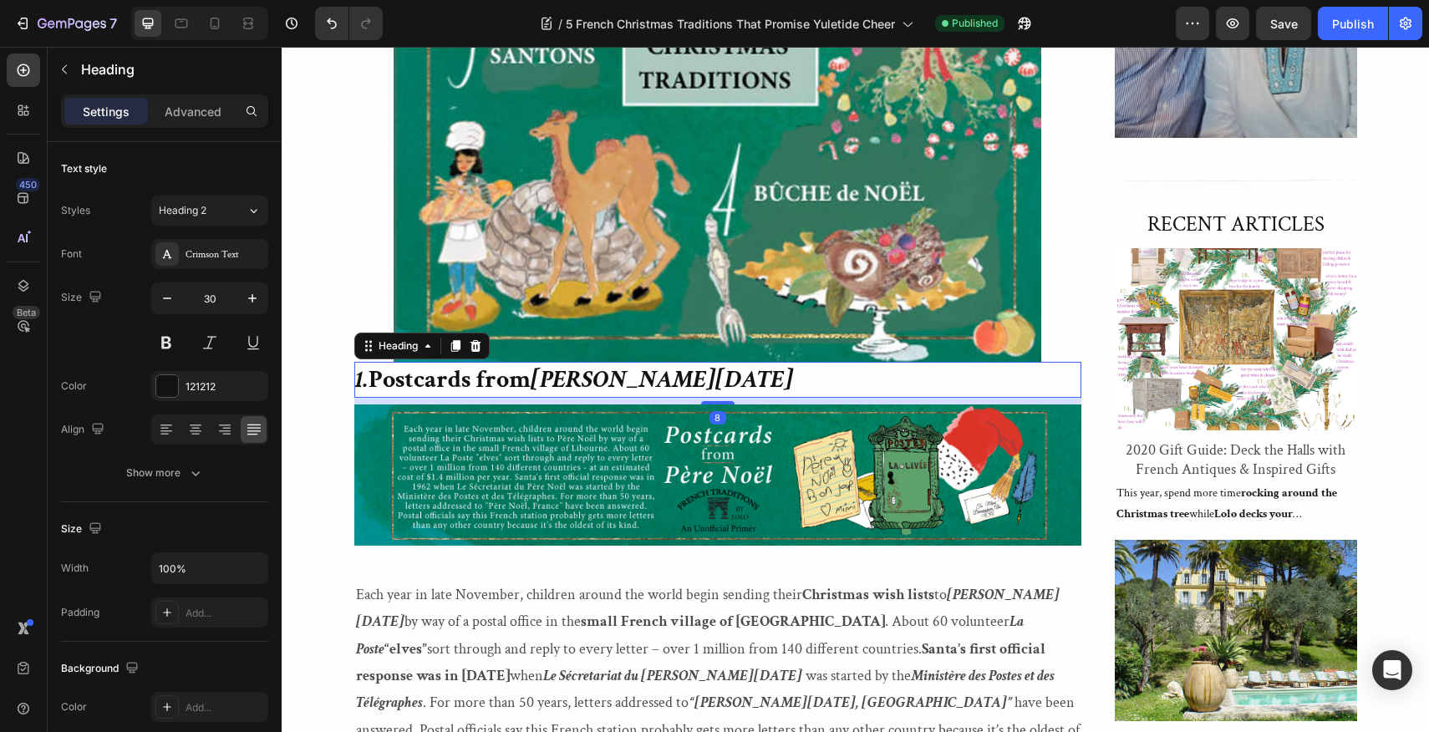
click at [357, 376] on strong "1." at bounding box center [362, 379] width 13 height 33
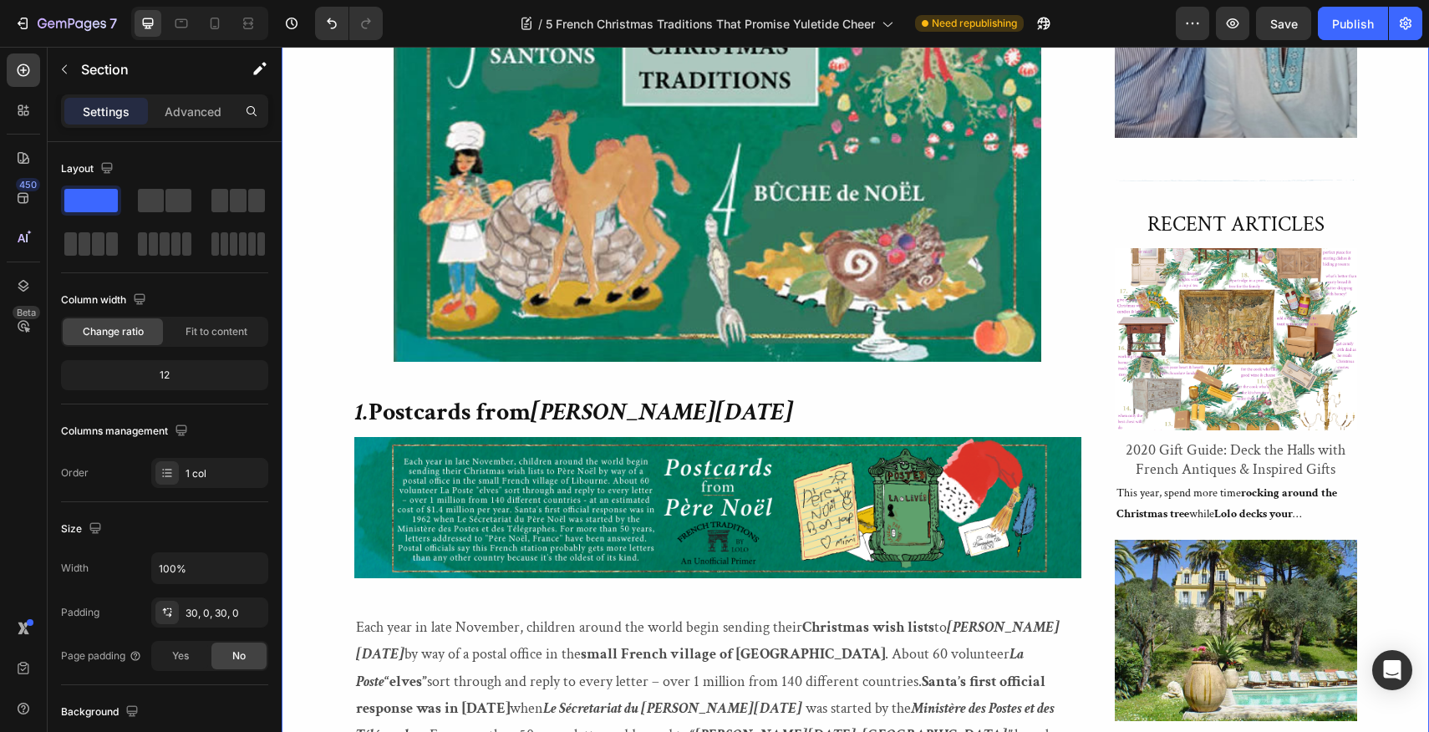
click at [1359, 20] on div "Publish" at bounding box center [1353, 24] width 42 height 18
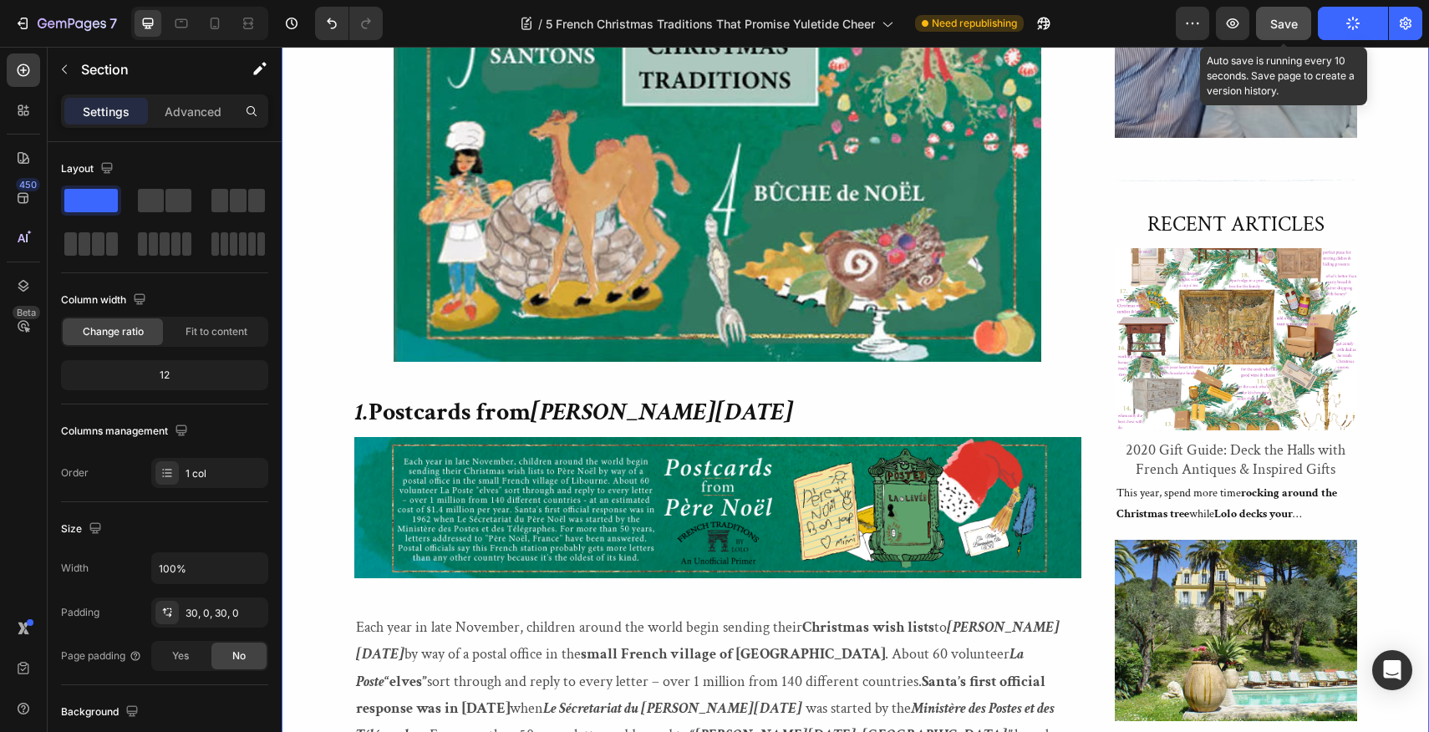
click at [1284, 21] on span "Save" at bounding box center [1284, 24] width 28 height 14
click at [1354, 26] on icon "button" at bounding box center [1353, 23] width 18 height 18
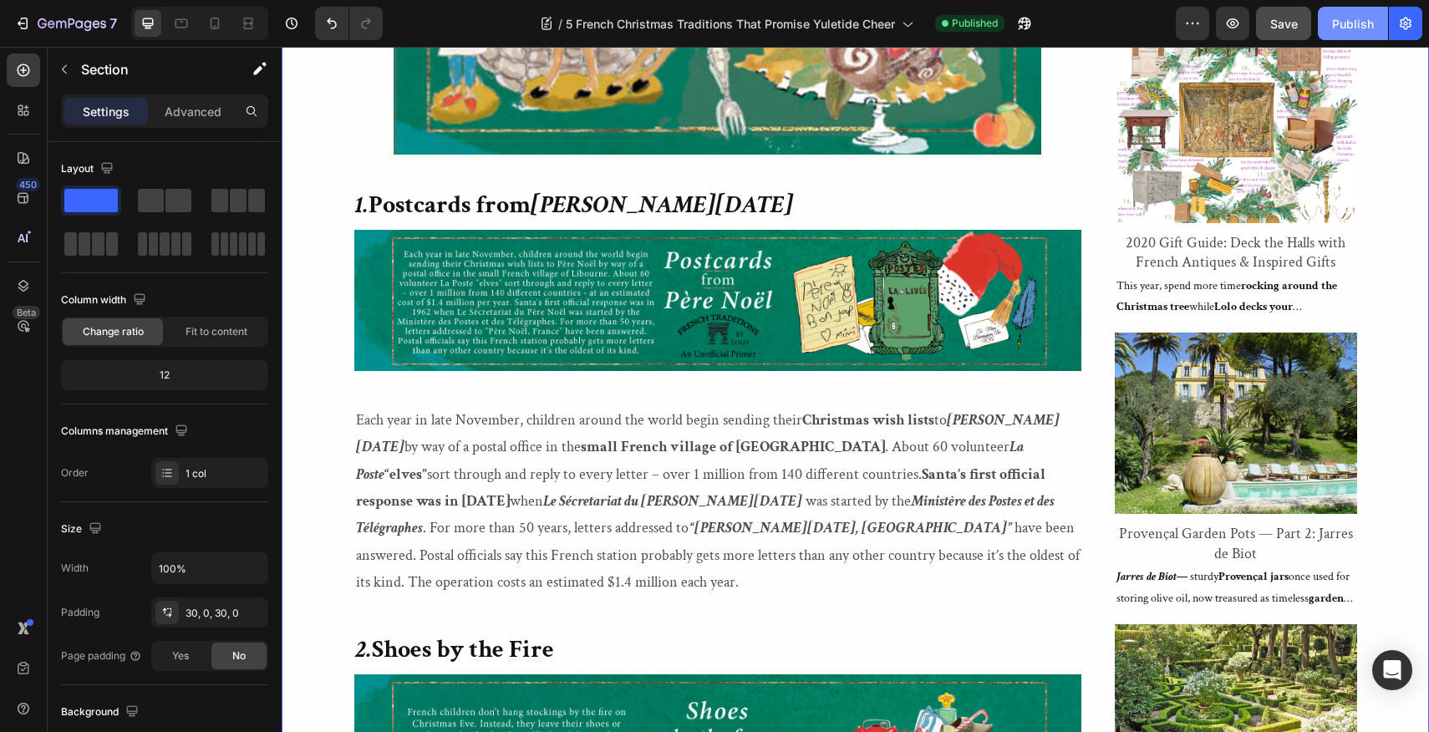
scroll to position [1378, 0]
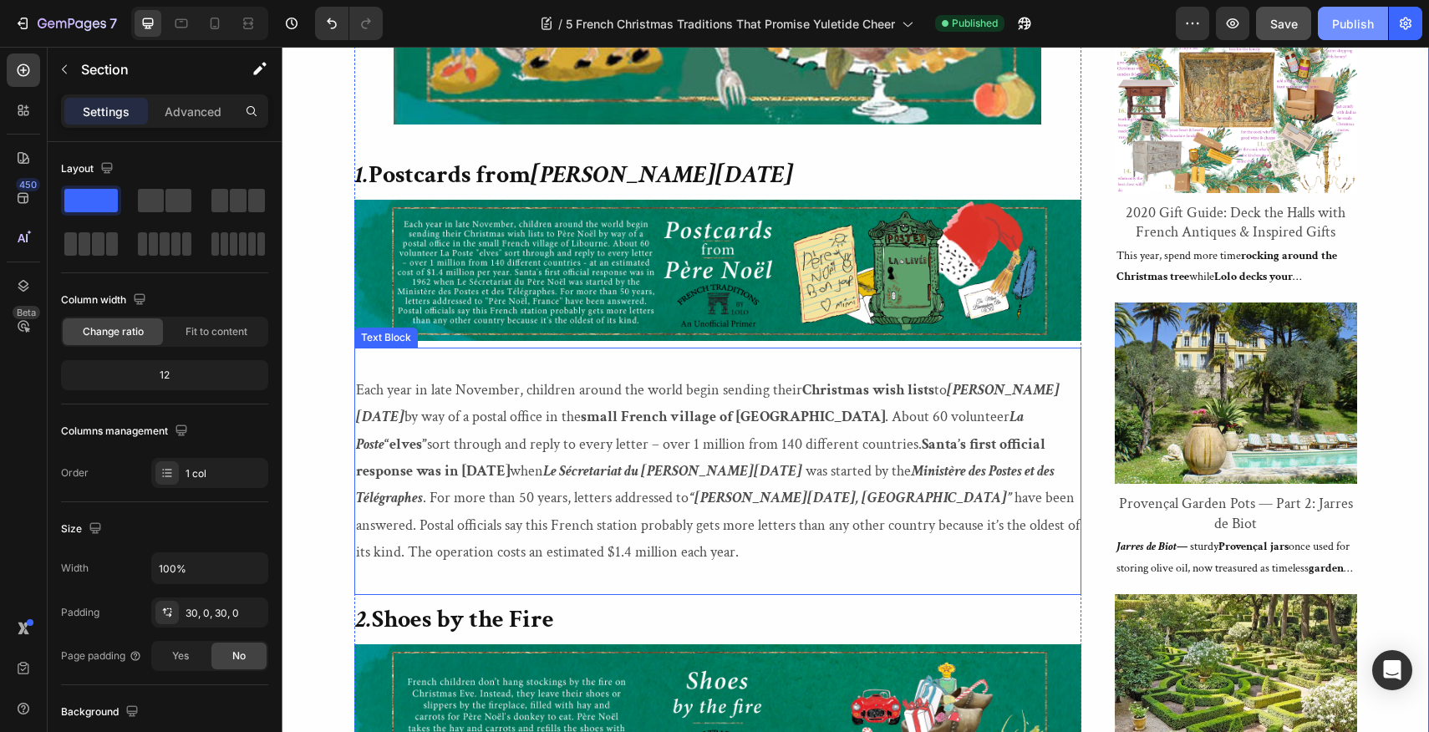
click at [543, 465] on strong "Le Sécretariat du Père Noël" at bounding box center [672, 470] width 259 height 19
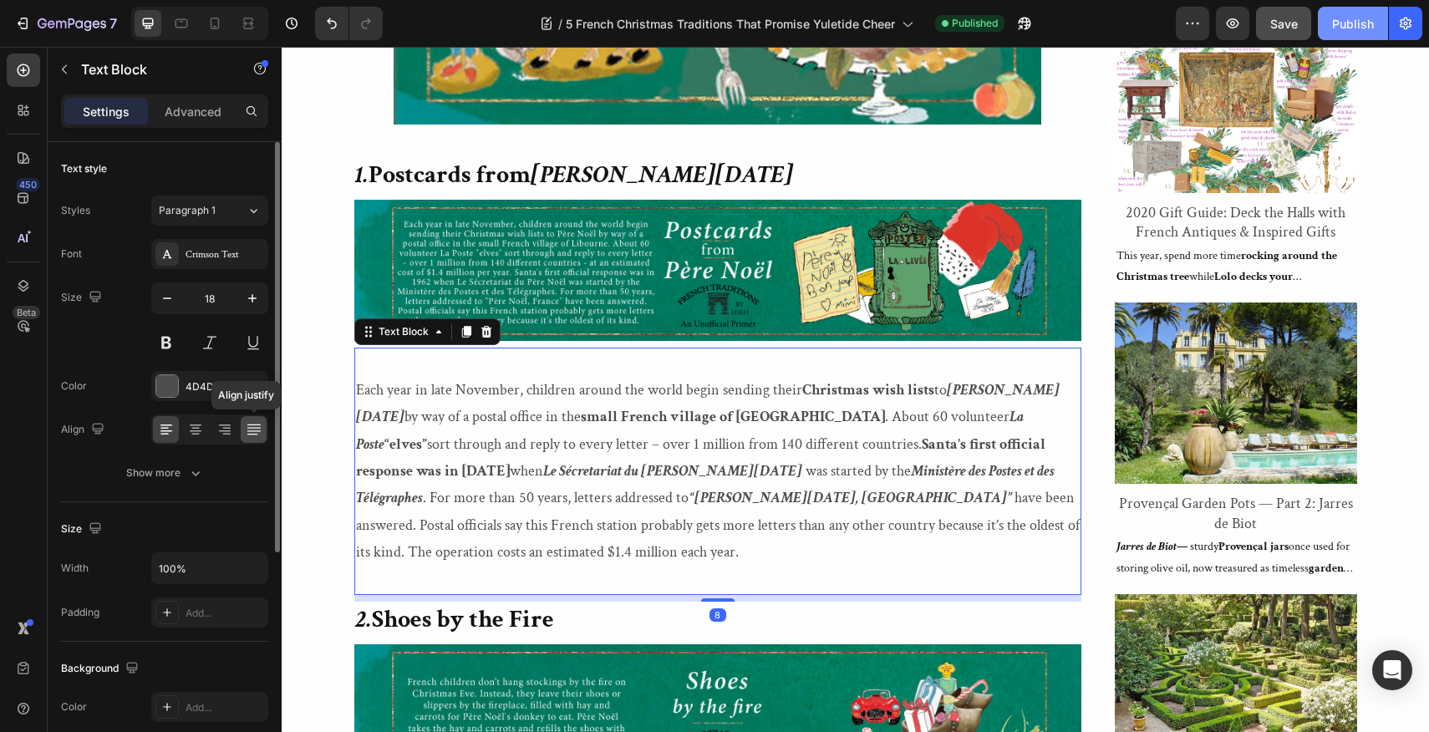
click at [253, 432] on icon at bounding box center [254, 429] width 17 height 17
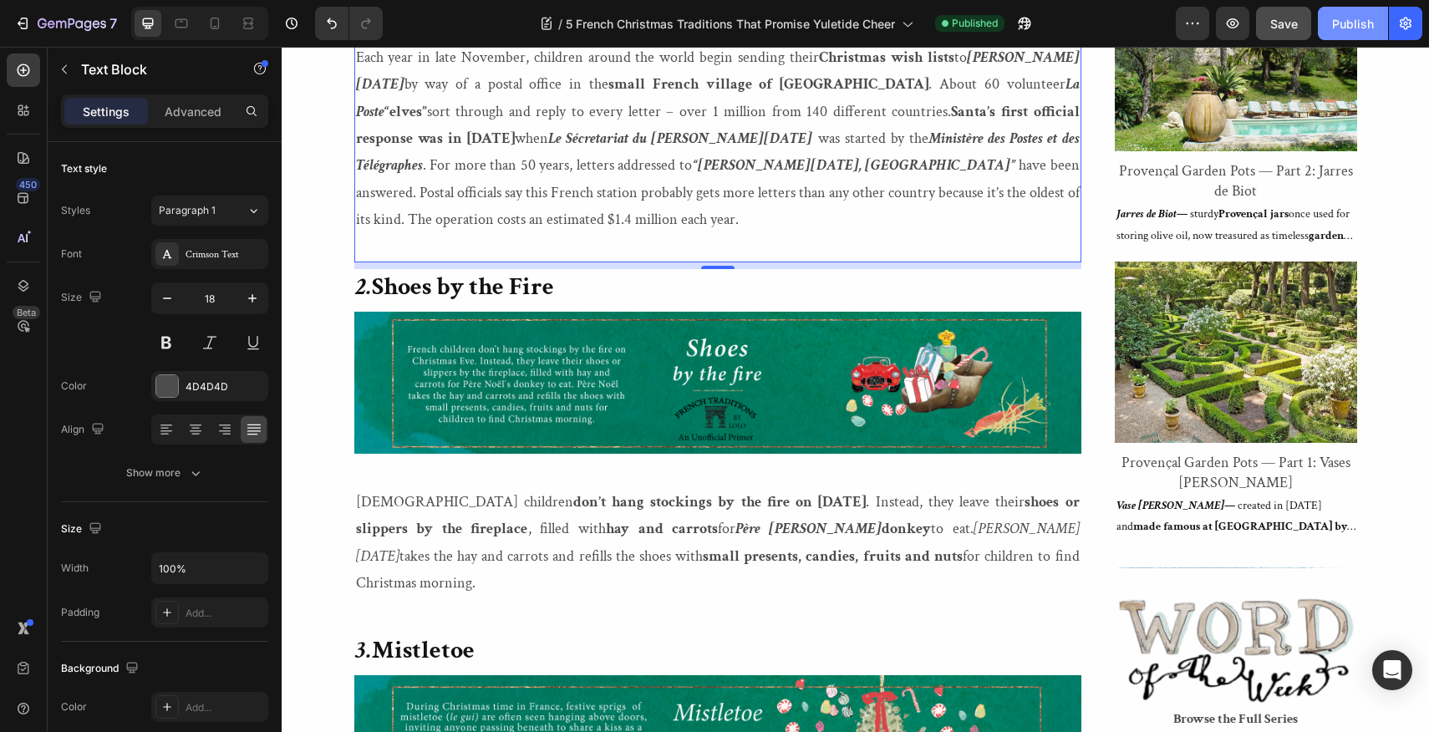
scroll to position [1725, 0]
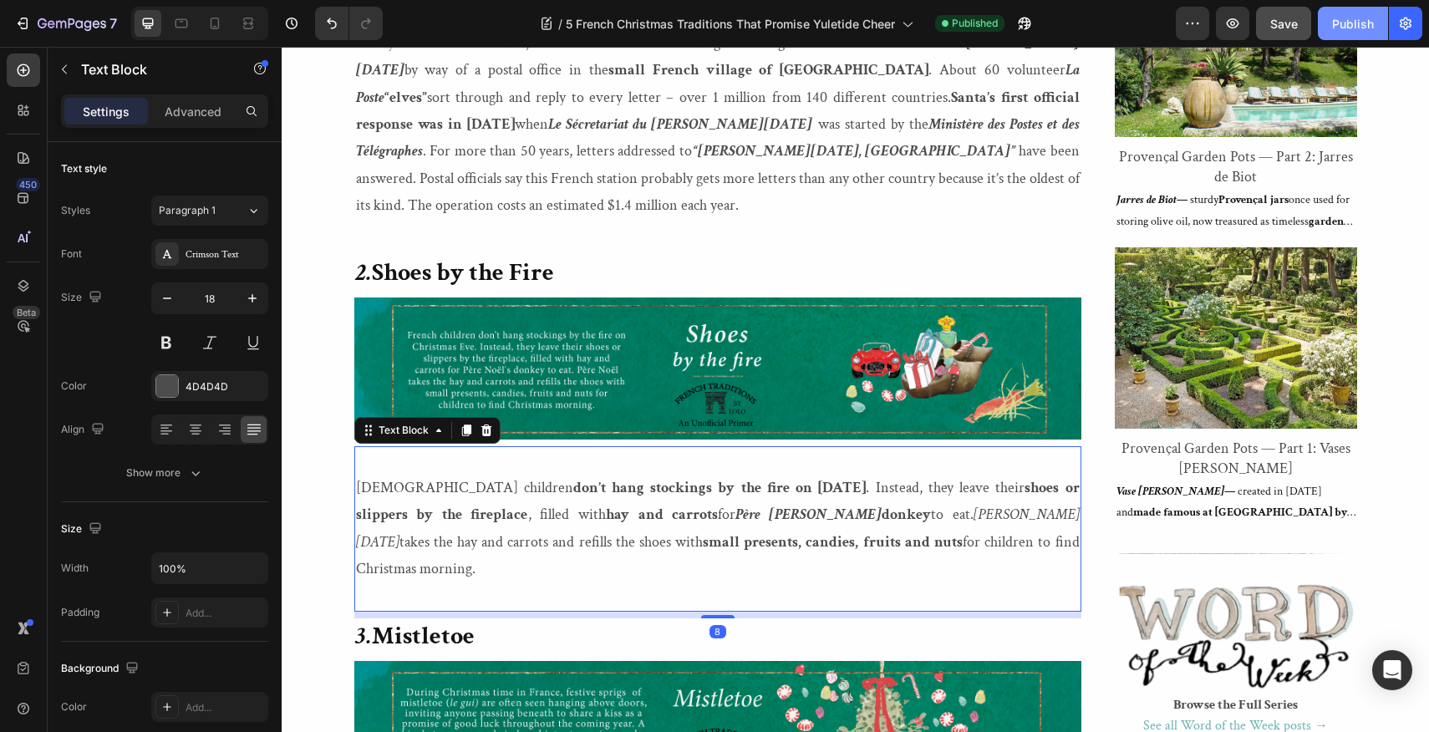
click at [418, 484] on p "French children don’t hang stockings by the fire on Christmas Eve . Instead, th…" at bounding box center [718, 529] width 724 height 109
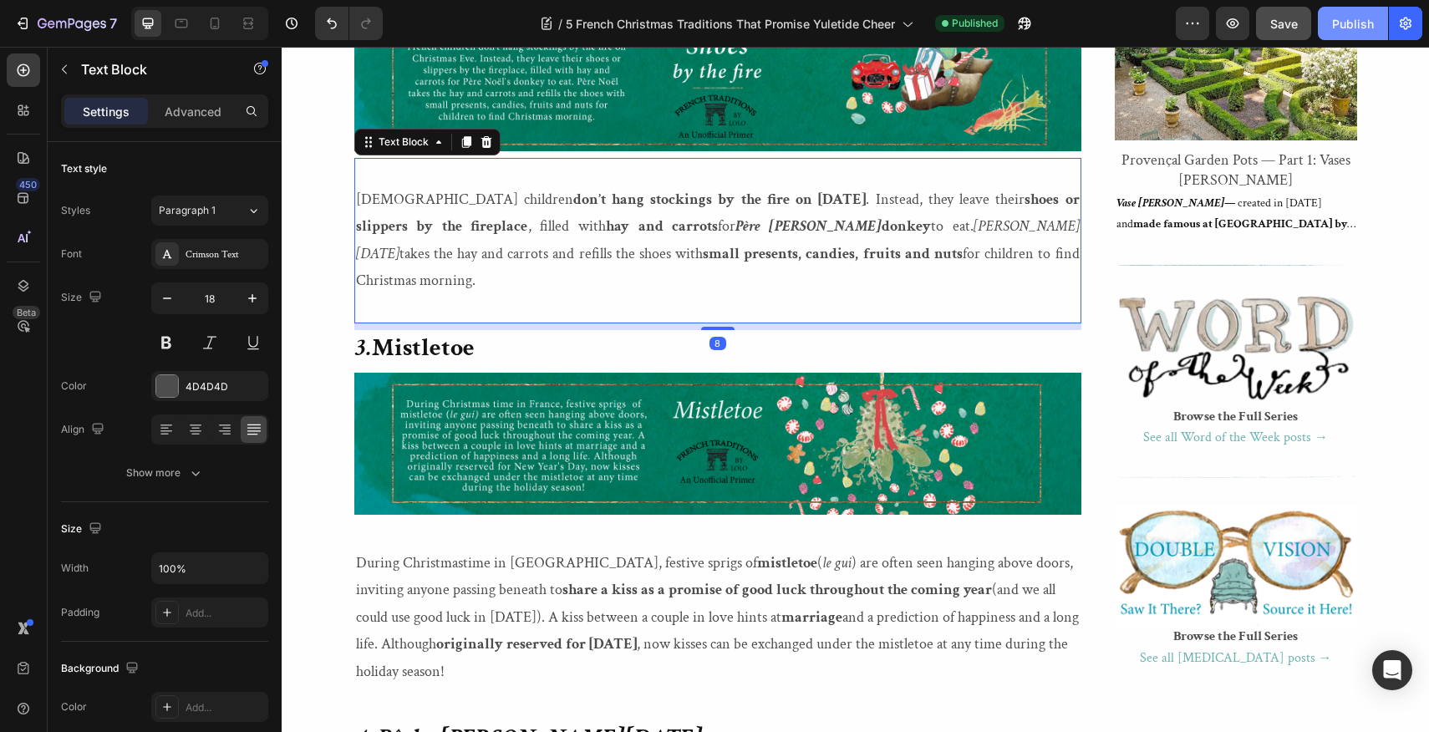
scroll to position [2045, 0]
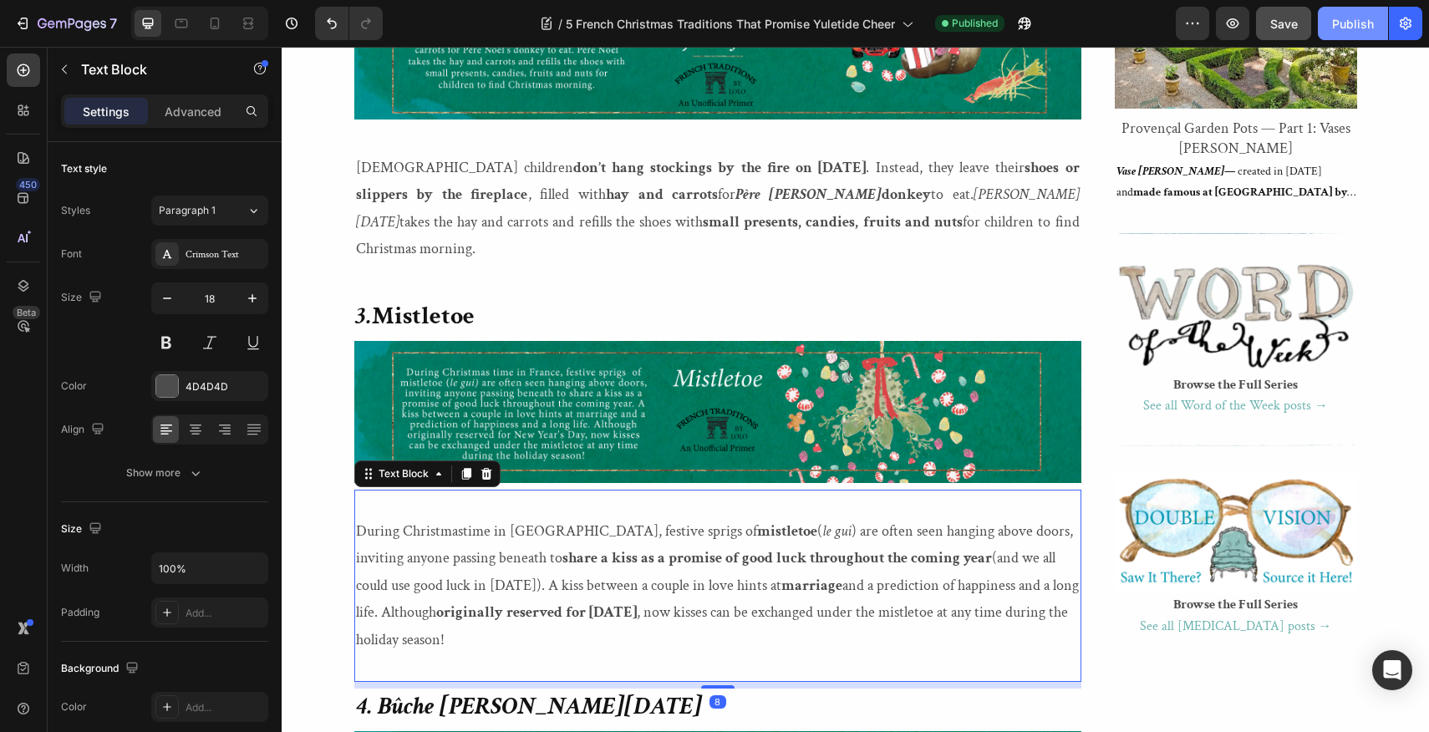
click at [424, 518] on p "During Christmastime in France, festive sprigs of mistletoe ( le gui ) are ofte…" at bounding box center [718, 585] width 724 height 135
click at [255, 431] on icon at bounding box center [252, 430] width 13 height 1
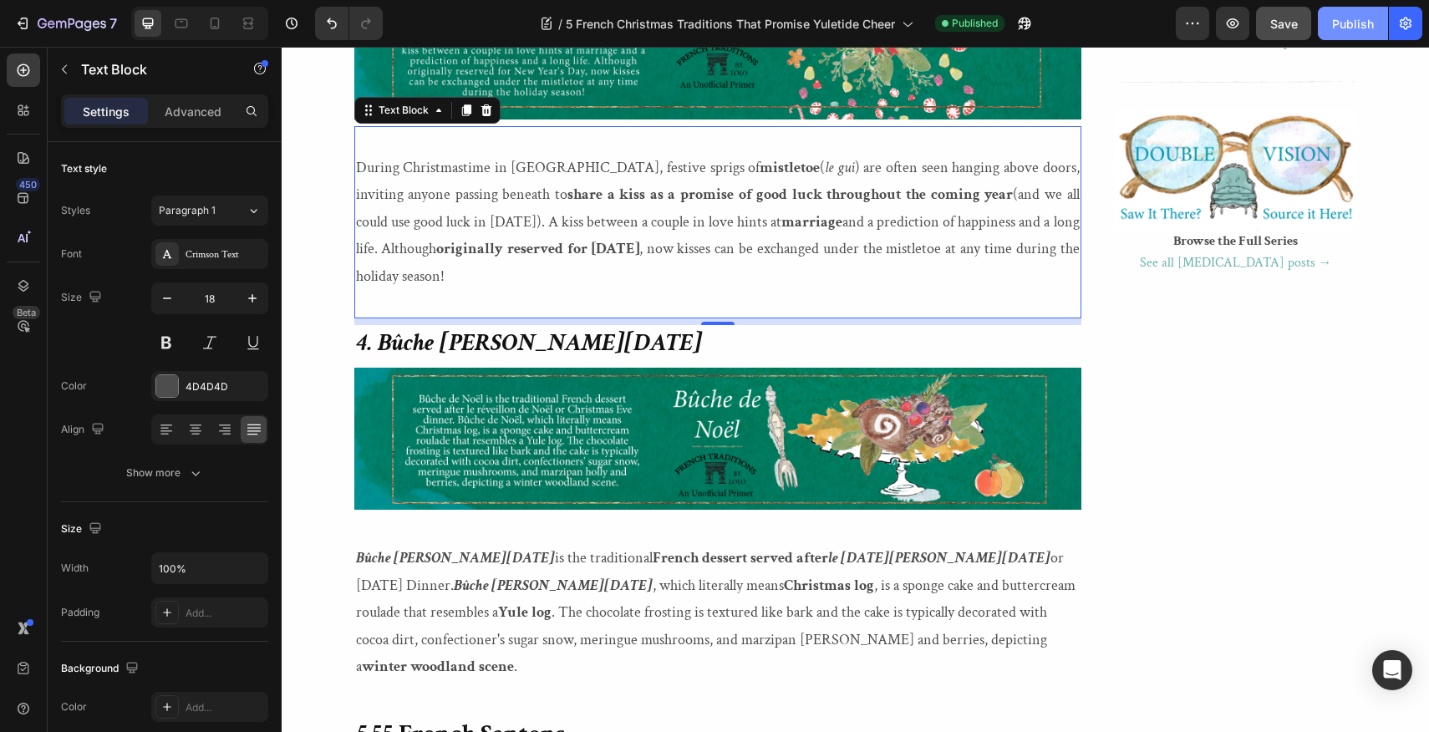
scroll to position [2421, 0]
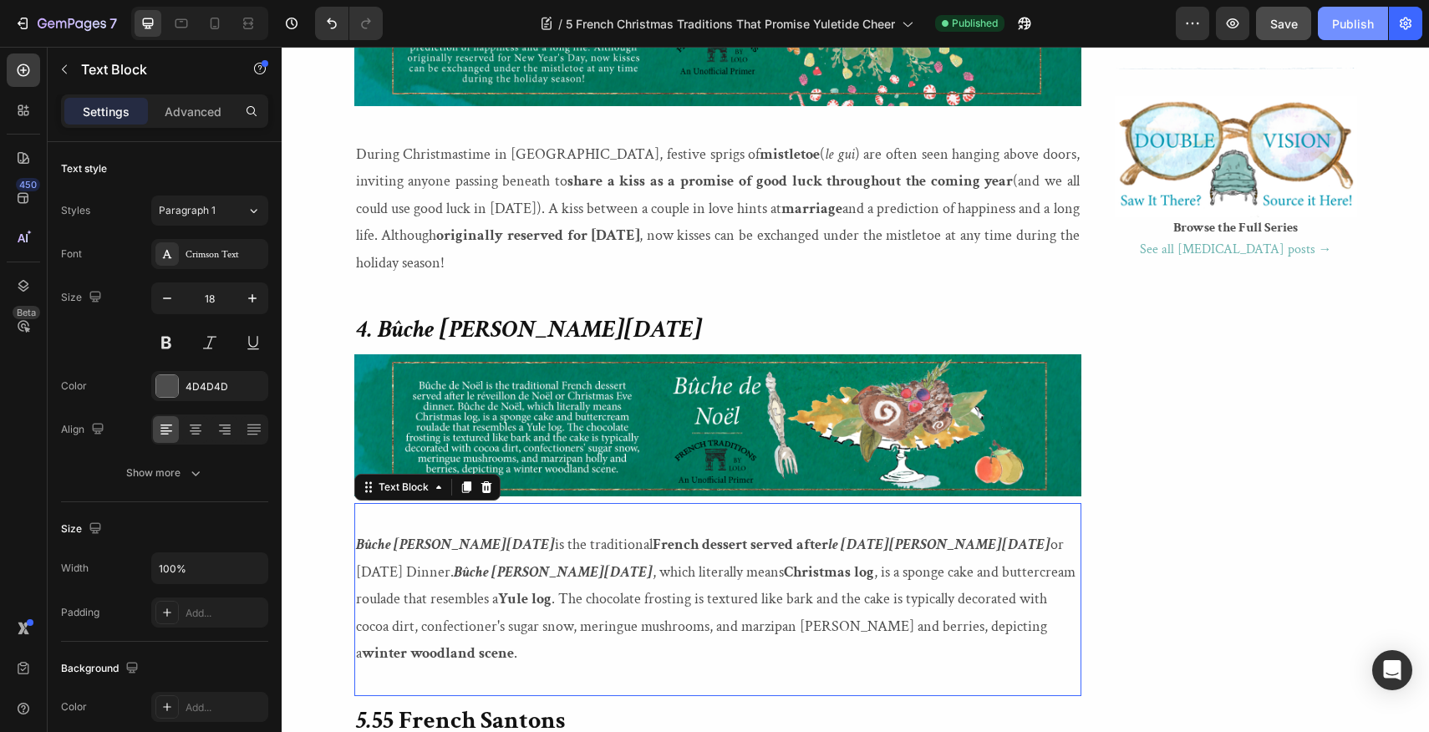
click at [459, 531] on p "Bûche de Noël is the traditional French dessert served after le réveillon de No…" at bounding box center [718, 598] width 724 height 135
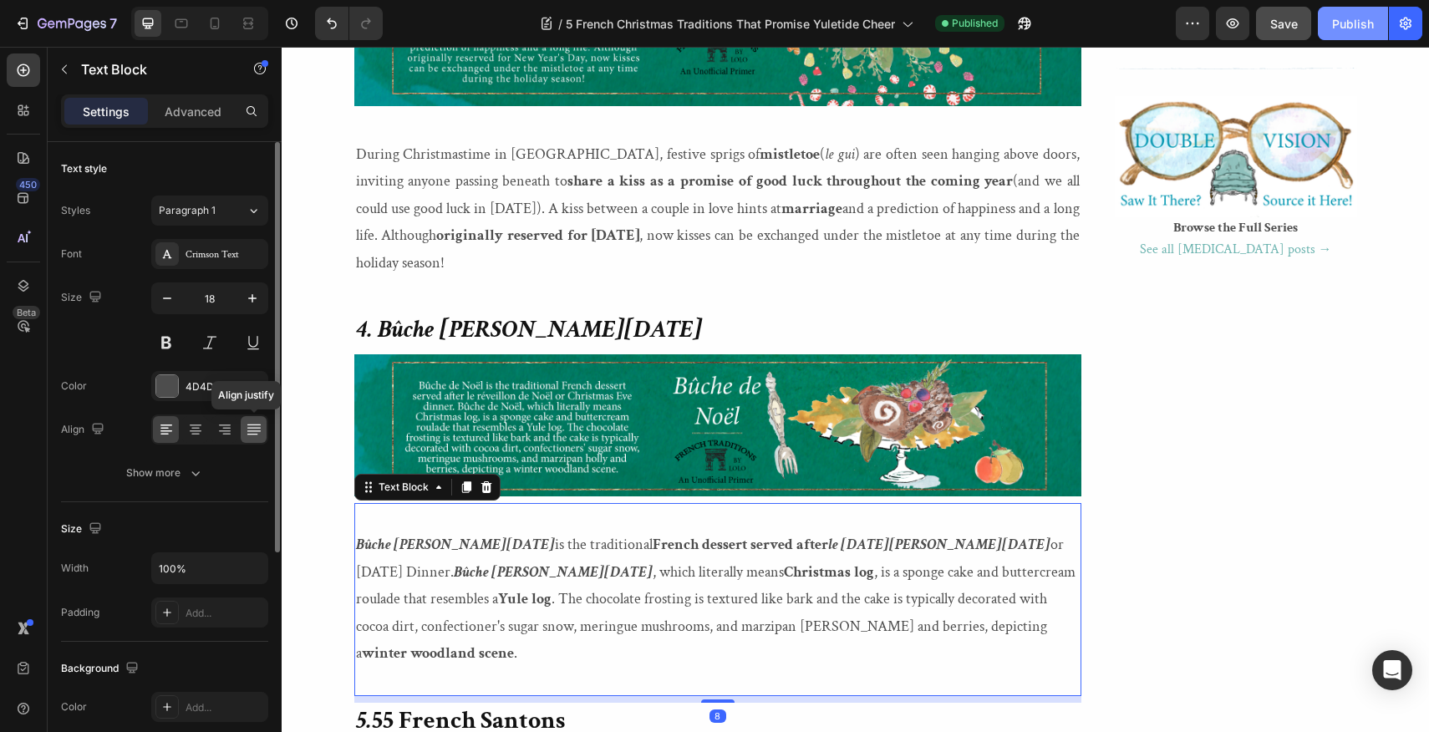
click at [251, 430] on icon at bounding box center [252, 430] width 13 height 1
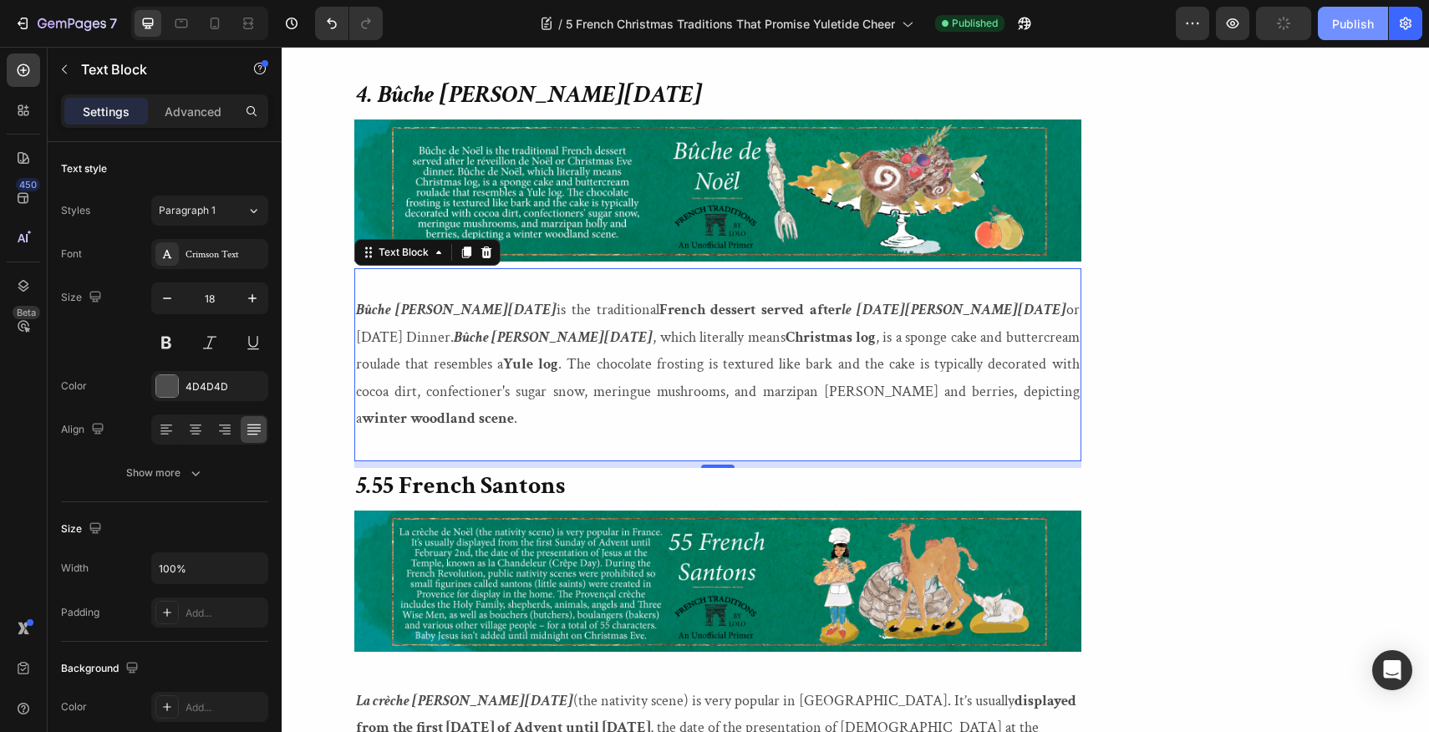
scroll to position [2722, 0]
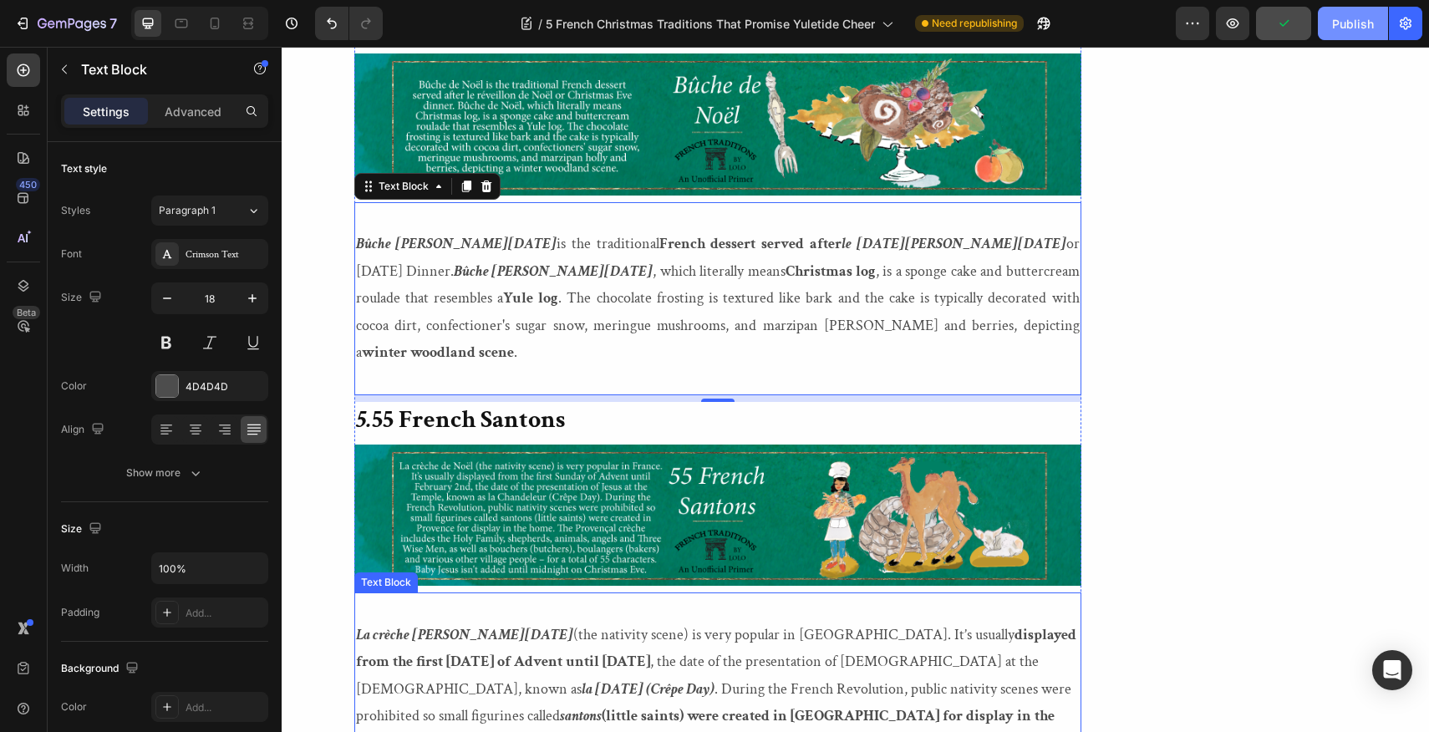
click at [472, 706] on strong "were created in Provence for display in the home" at bounding box center [705, 729] width 699 height 46
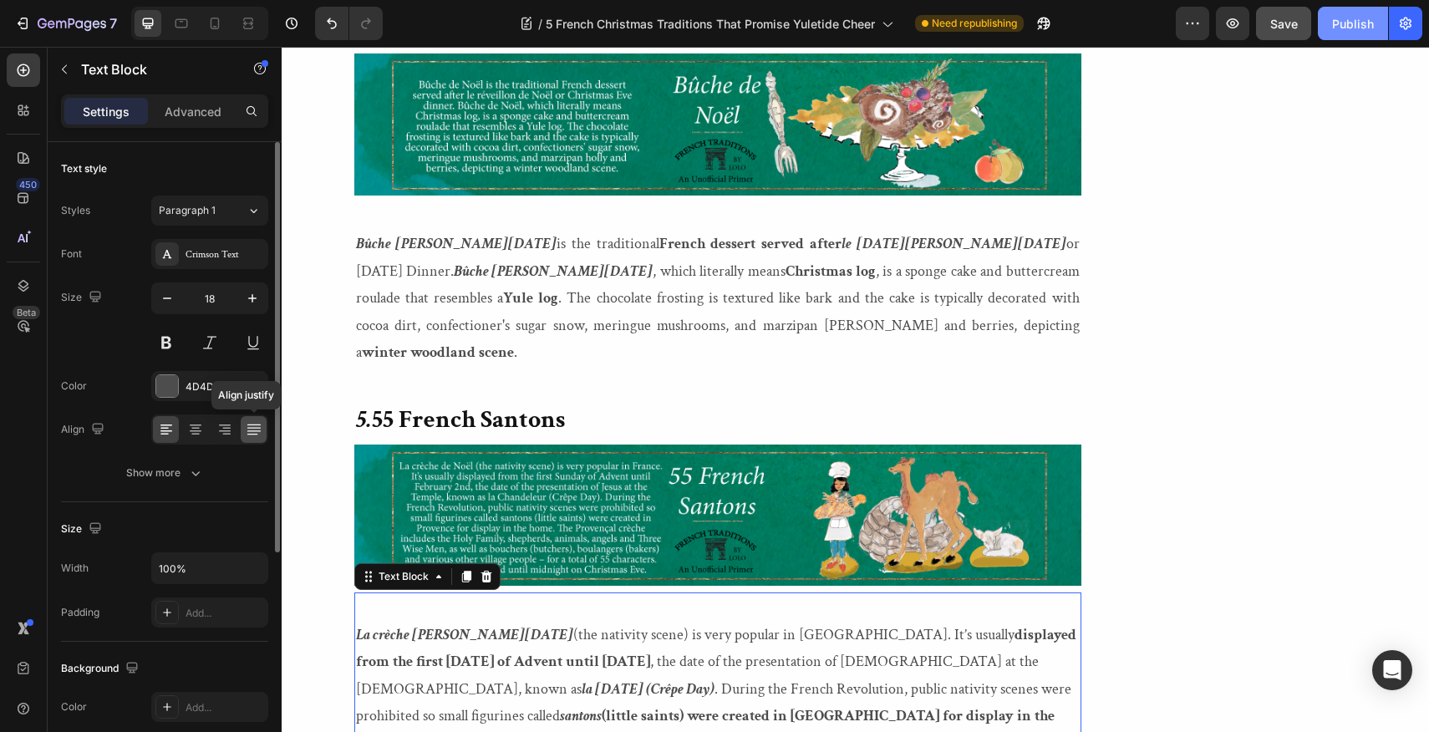
click at [251, 431] on icon at bounding box center [254, 429] width 17 height 17
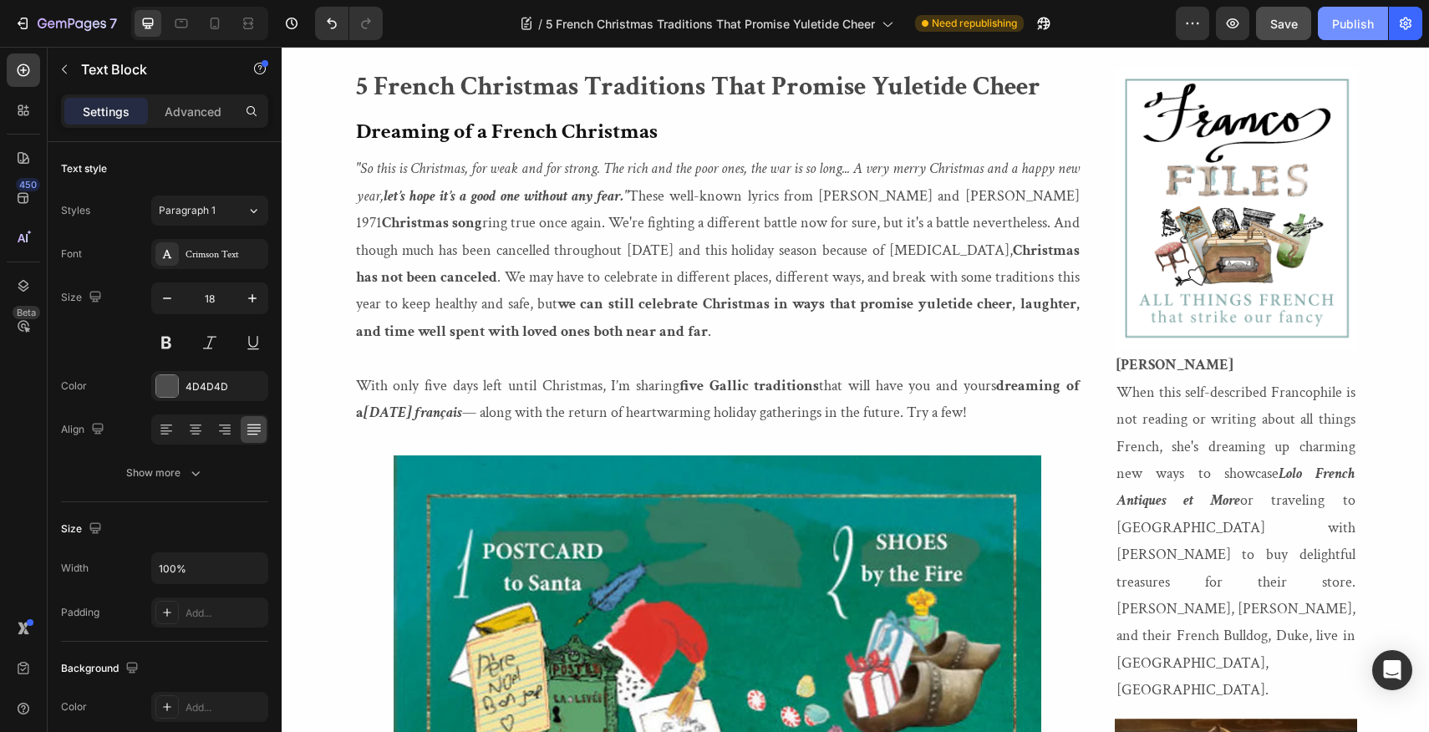
scroll to position [0, 0]
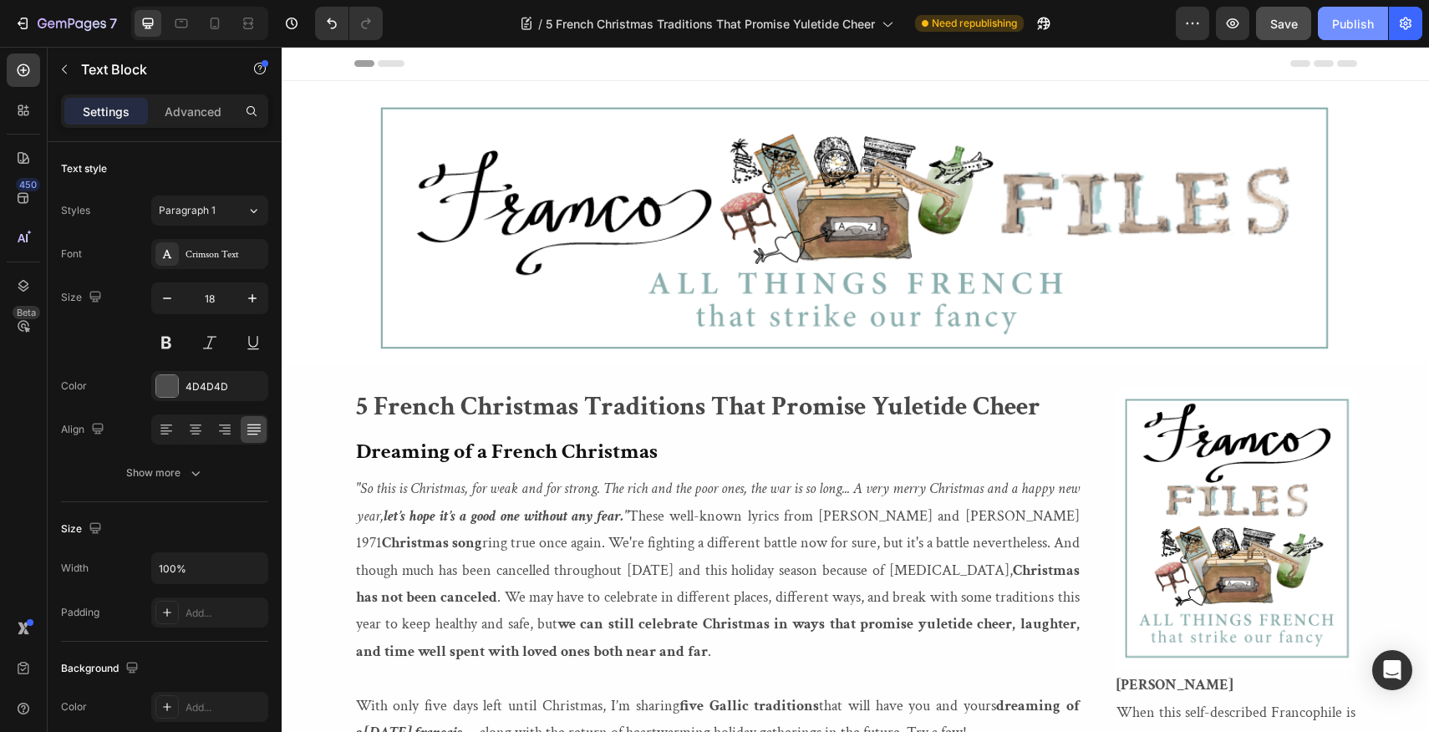
click at [1358, 24] on div "Publish" at bounding box center [1353, 24] width 42 height 18
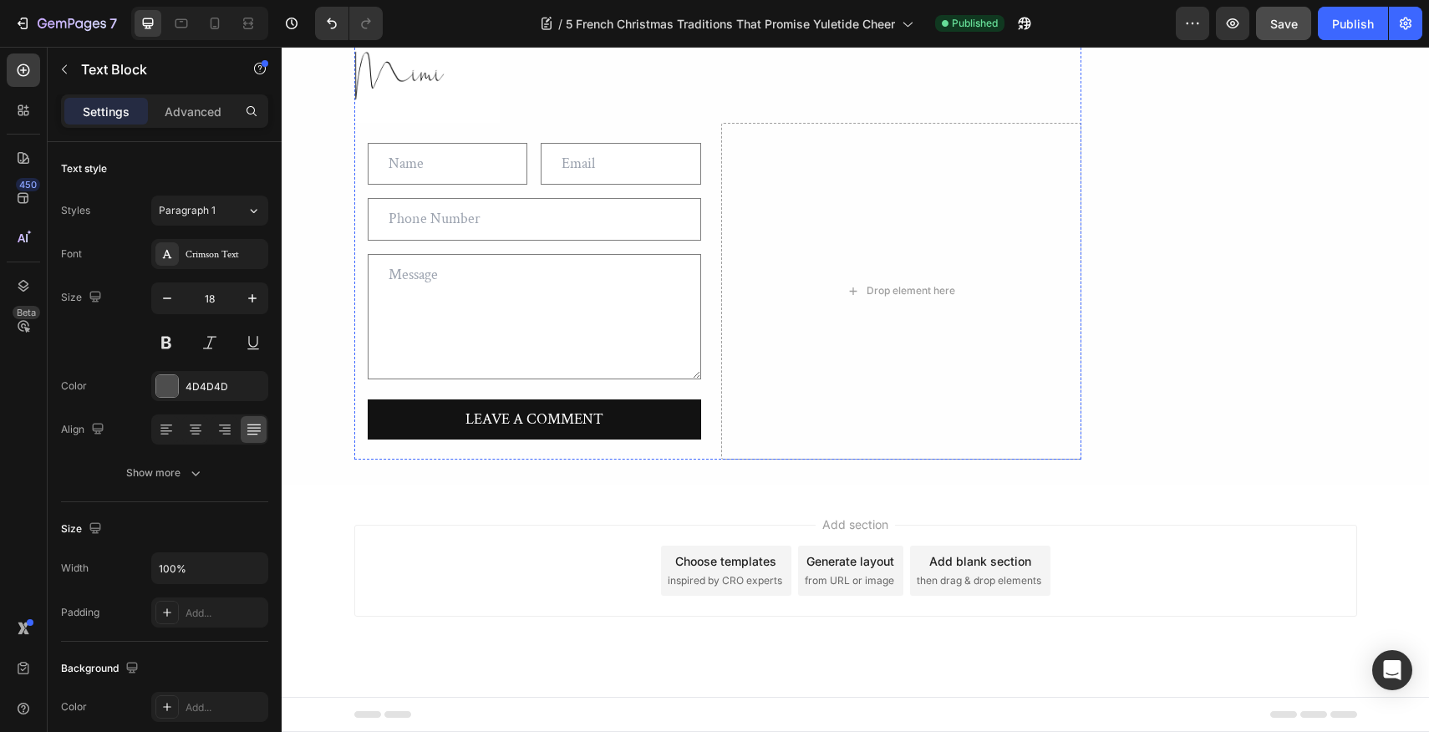
scroll to position [5240, 0]
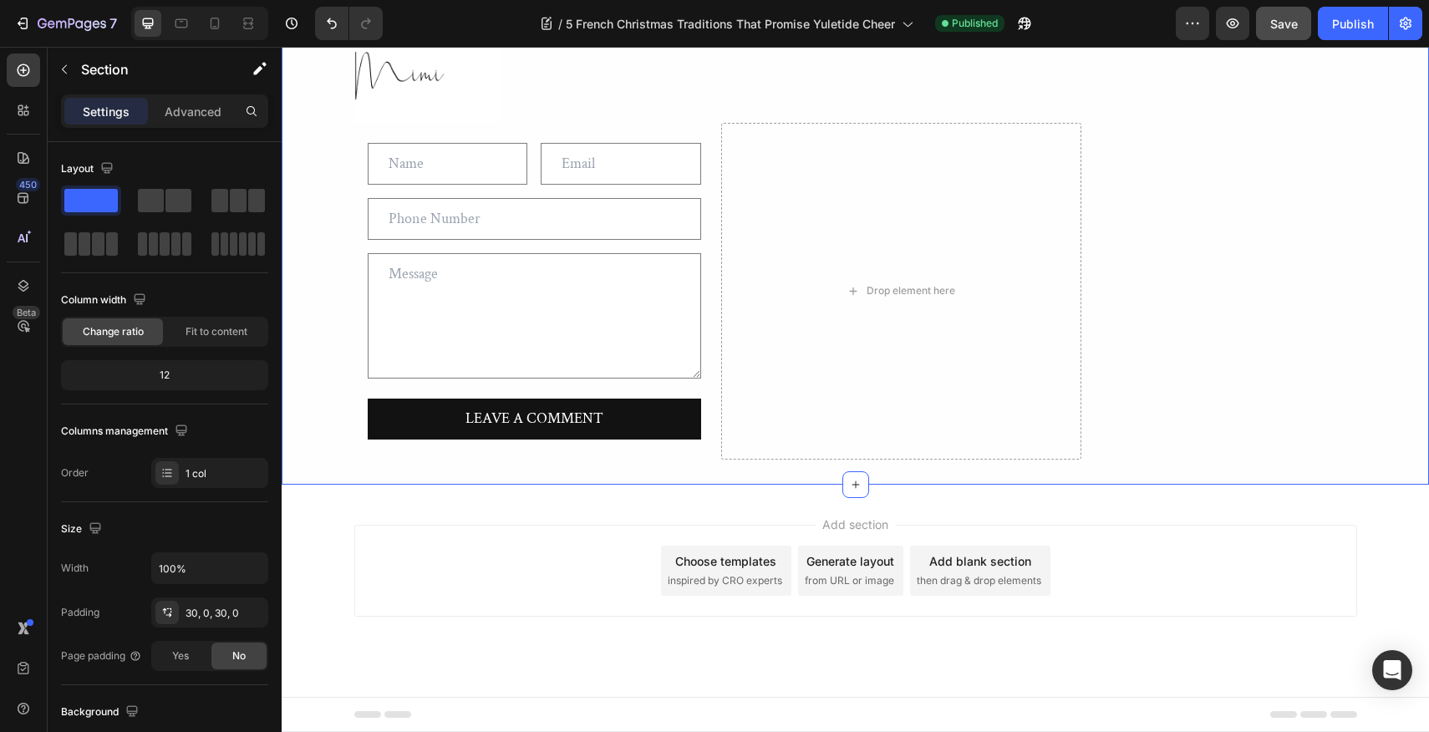
click at [1354, 21] on div "Publish" at bounding box center [1353, 24] width 42 height 18
click at [18, 16] on icon "button" at bounding box center [22, 23] width 17 height 17
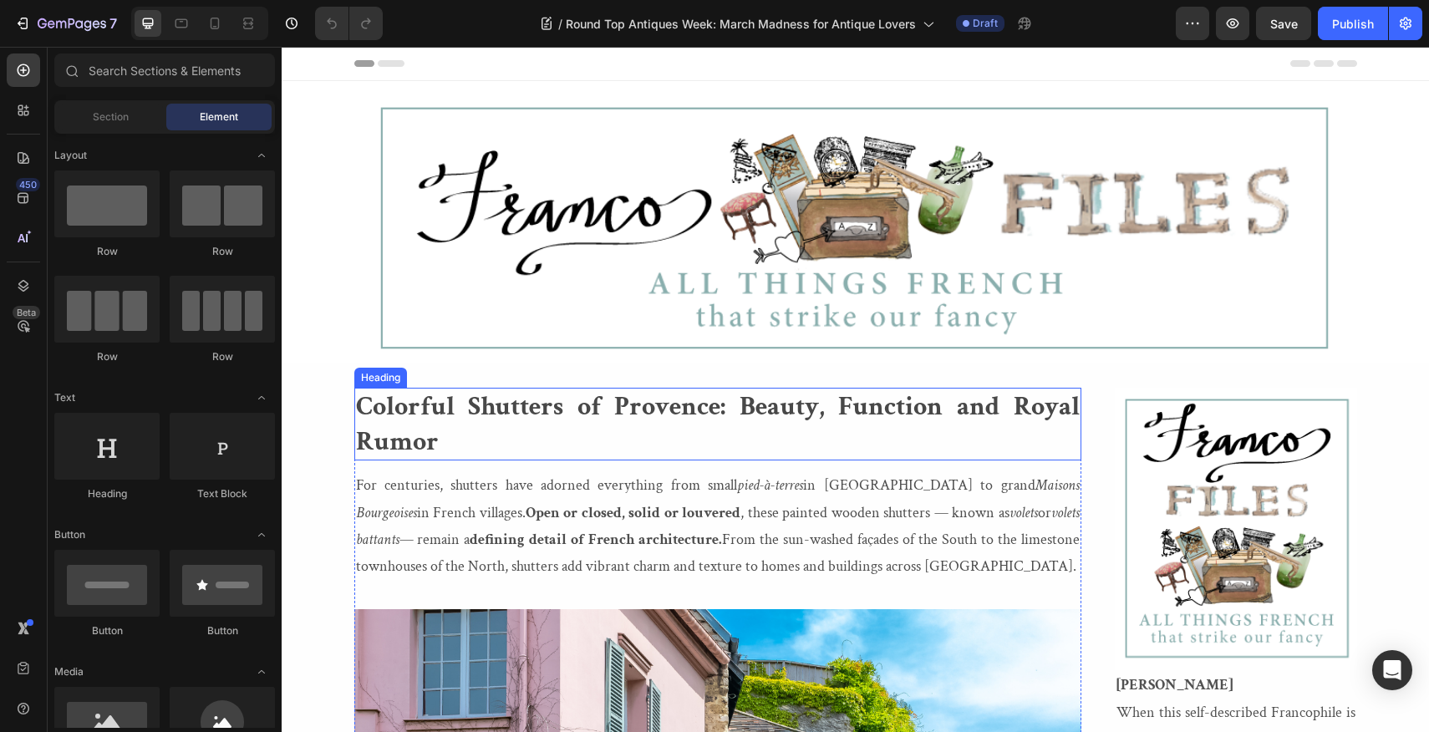
click at [358, 407] on strong "Colorful Shutters of Provence: Beauty, Function and Royal Rumor" at bounding box center [718, 423] width 724 height 69
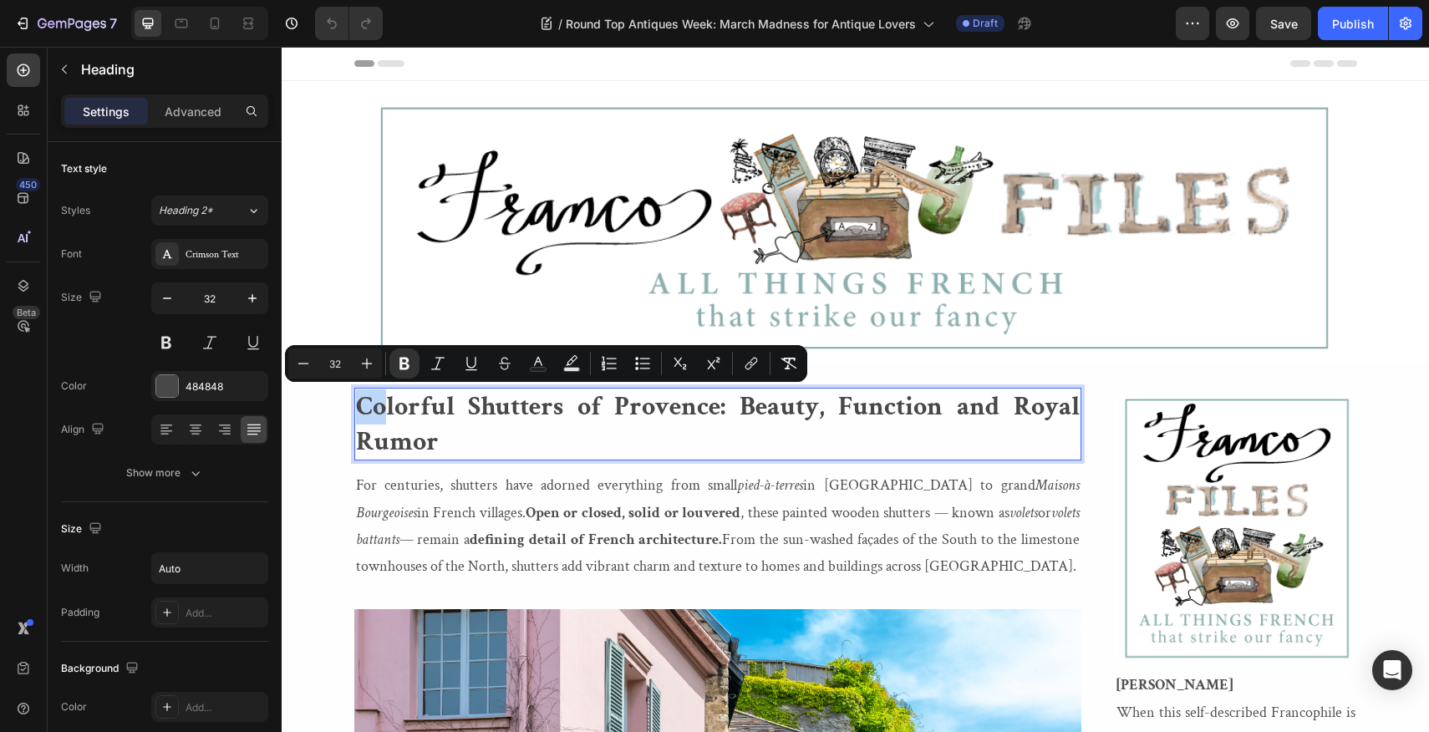
click at [441, 445] on p "Colorful Shutters of Provence: Beauty, Function and Royal Rumor" at bounding box center [718, 423] width 724 height 69
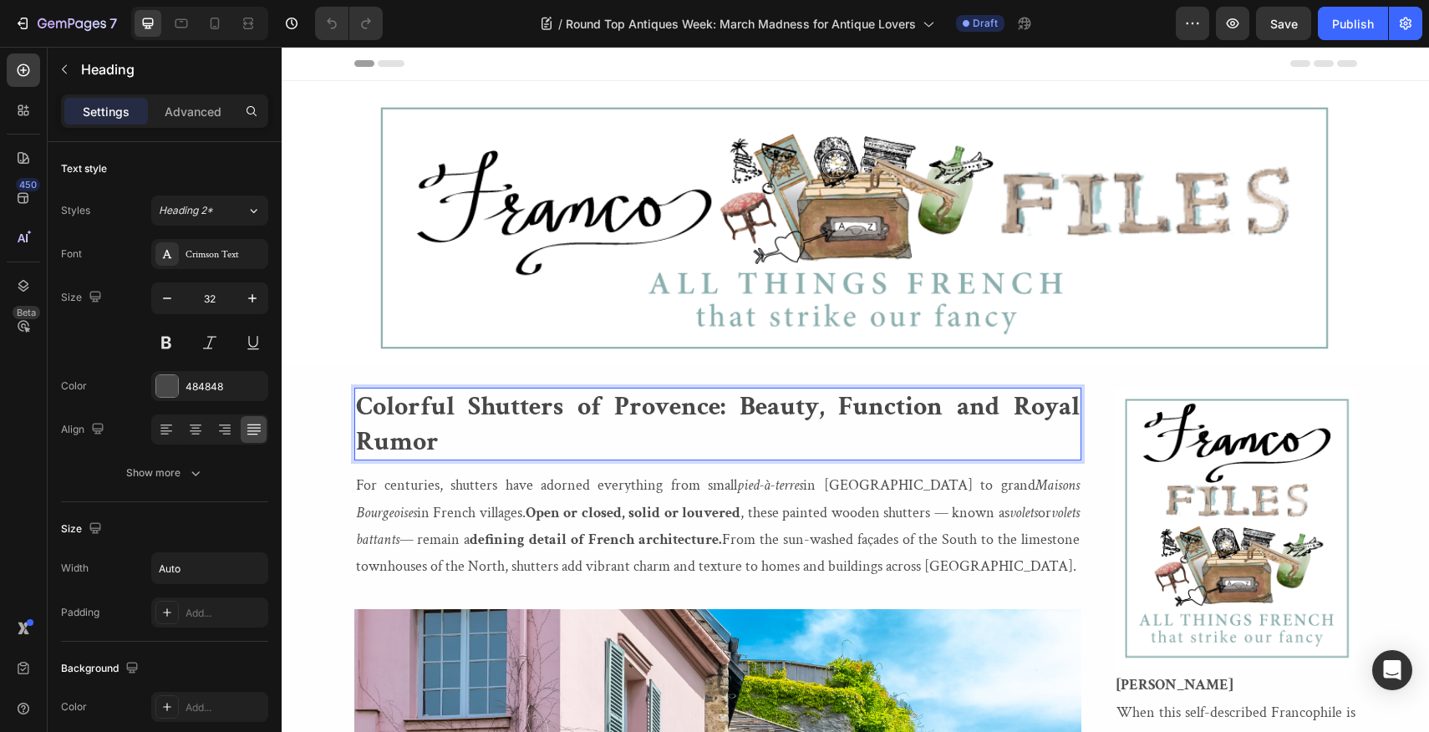
click at [441, 445] on p "Colorful Shutters of Provence: Beauty, Function and Royal Rumor" at bounding box center [718, 423] width 724 height 69
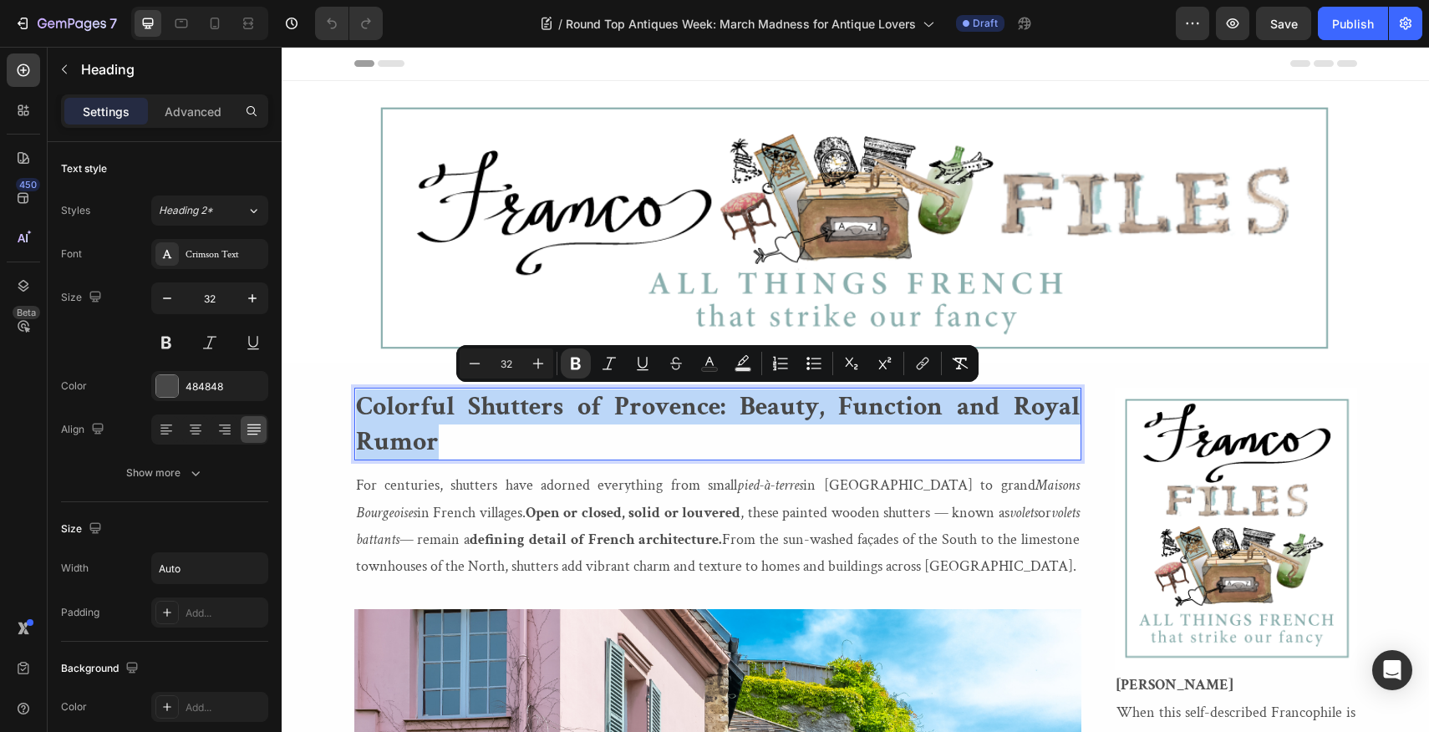
drag, startPoint x: 441, startPoint y: 445, endPoint x: 359, endPoint y: 404, distance: 91.5
click at [359, 404] on p "Colorful Shutters of Provence: Beauty, Function and Royal Rumor" at bounding box center [718, 423] width 724 height 69
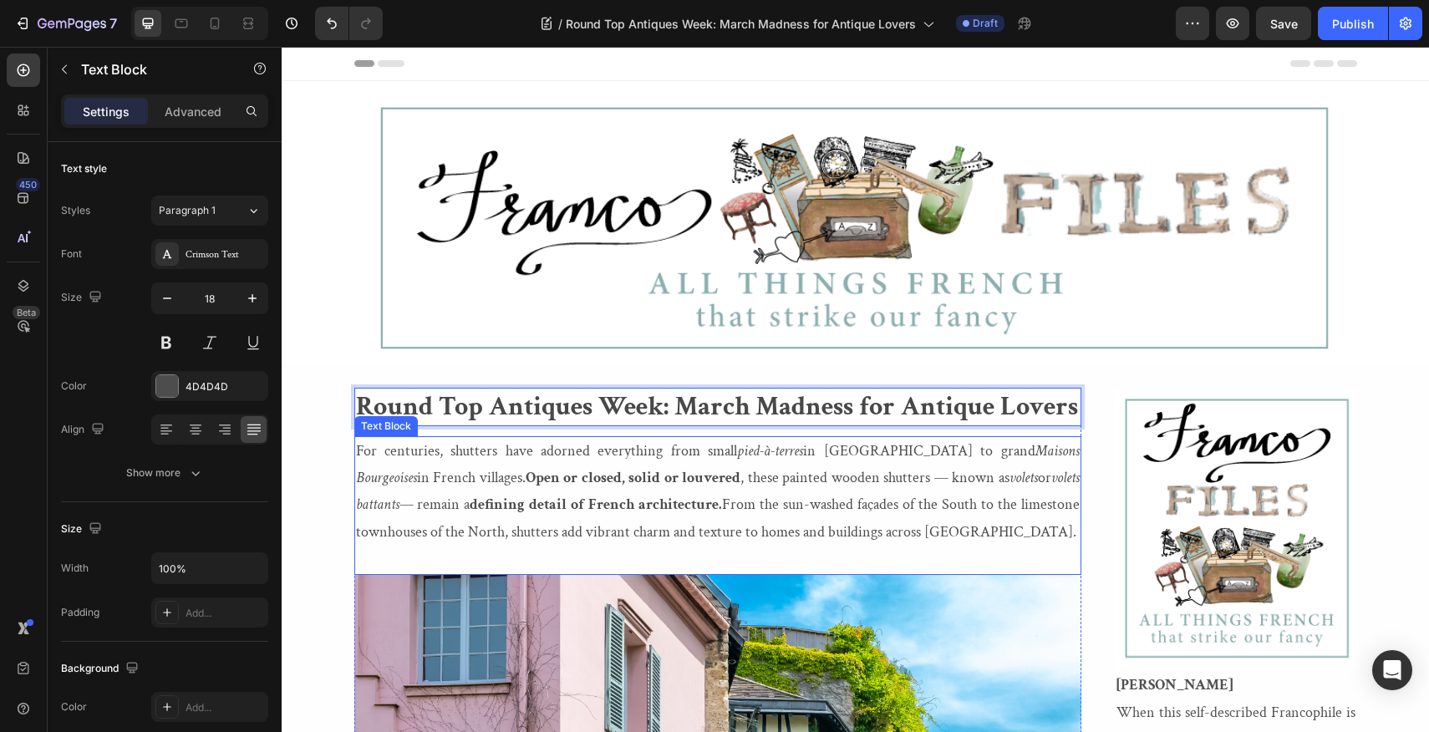
click at [856, 532] on p "For centuries, shutters have adorned everything from small pied-à-terres in [GE…" at bounding box center [718, 492] width 724 height 109
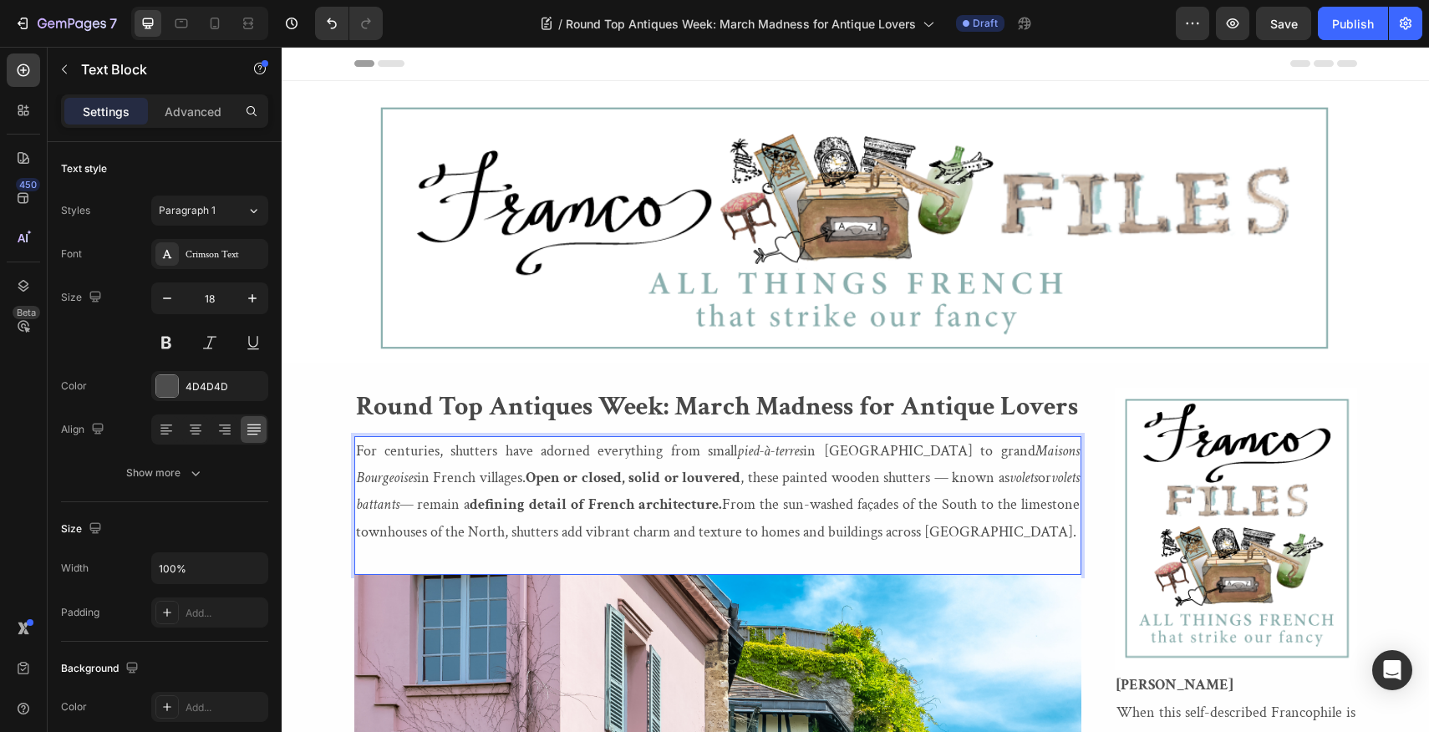
click at [856, 532] on p "For centuries, shutters have adorned everything from small pied-à-terres in [GE…" at bounding box center [718, 492] width 724 height 109
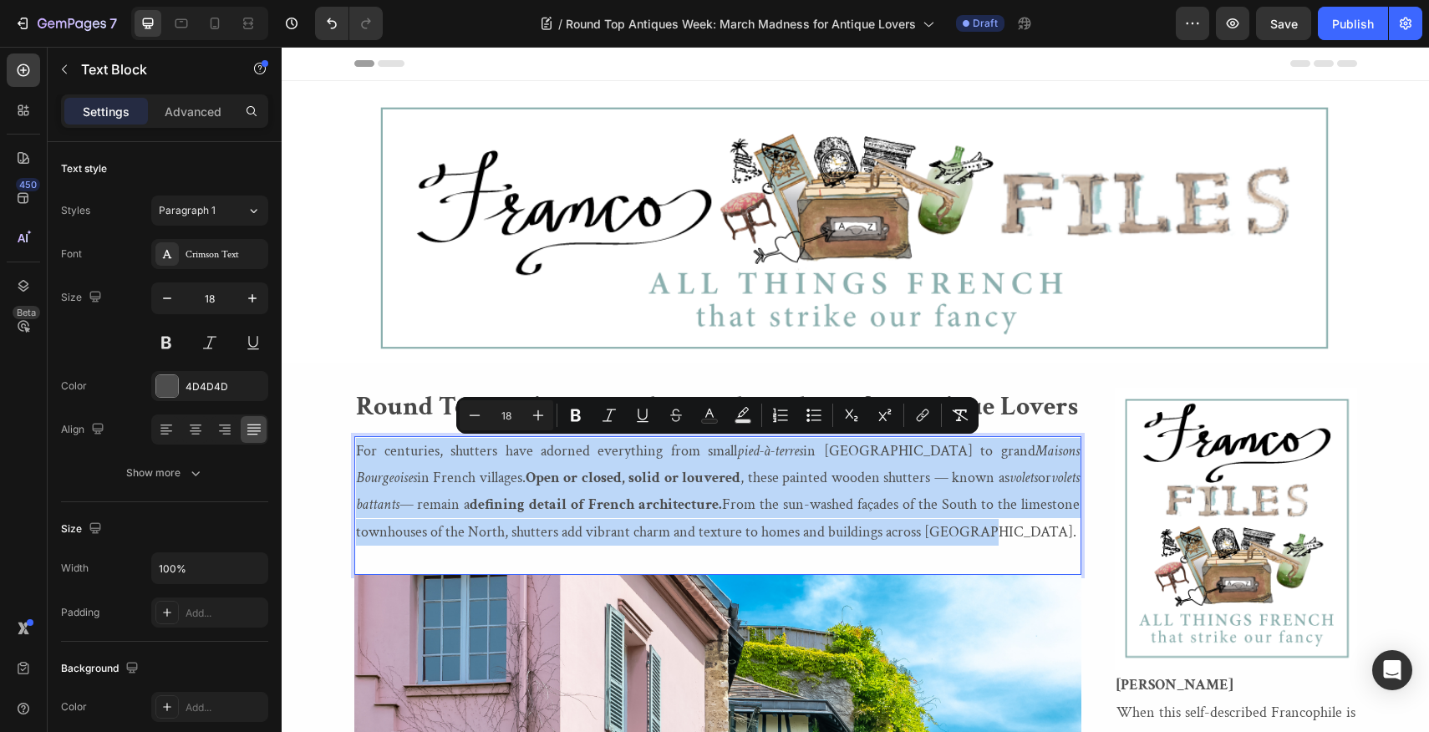
drag, startPoint x: 856, startPoint y: 532, endPoint x: 356, endPoint y: 449, distance: 507.4
click at [356, 449] on p "For centuries, shutters have adorned everything from small pied-à-terres in [GE…" at bounding box center [718, 492] width 724 height 109
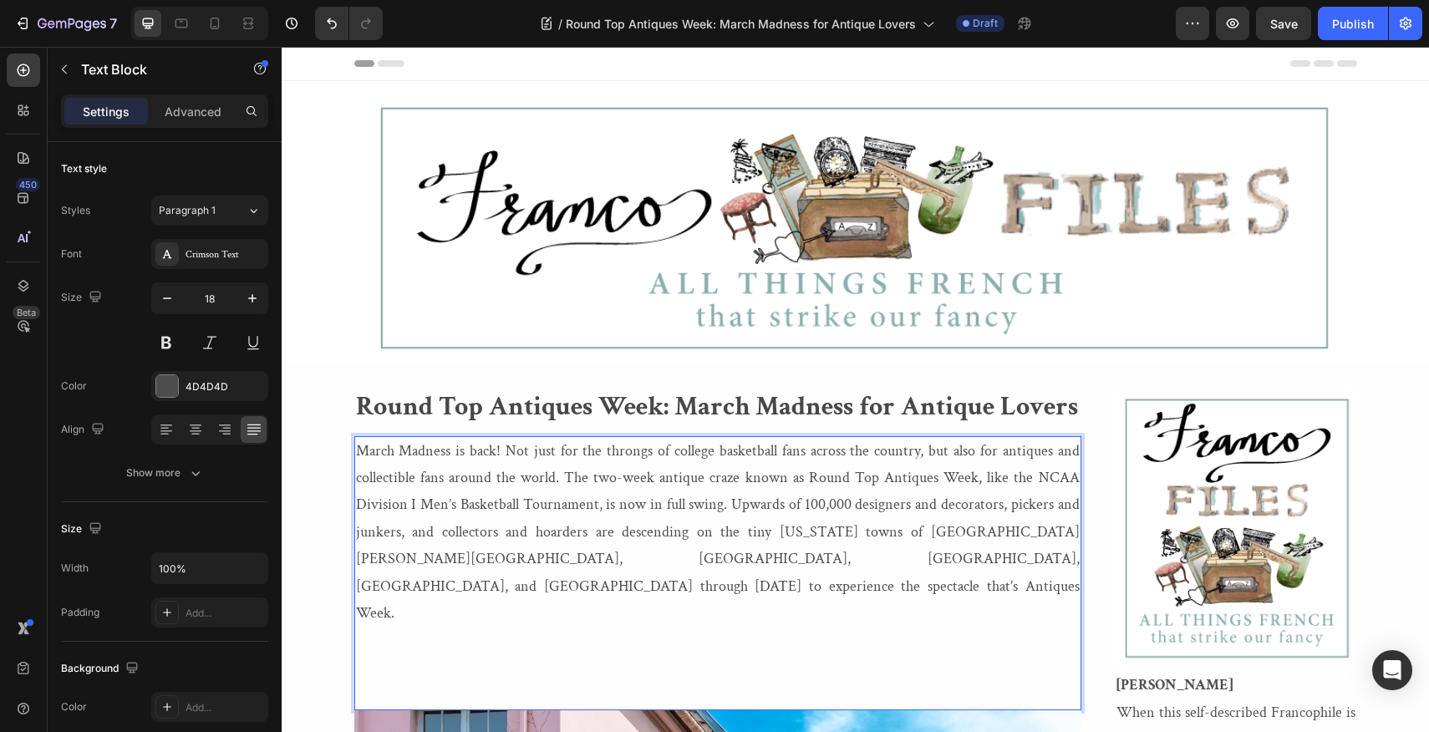
click at [357, 448] on p "March Madness is back! Not just for the throngs of college basketball fans acro…" at bounding box center [718, 533] width 724 height 190
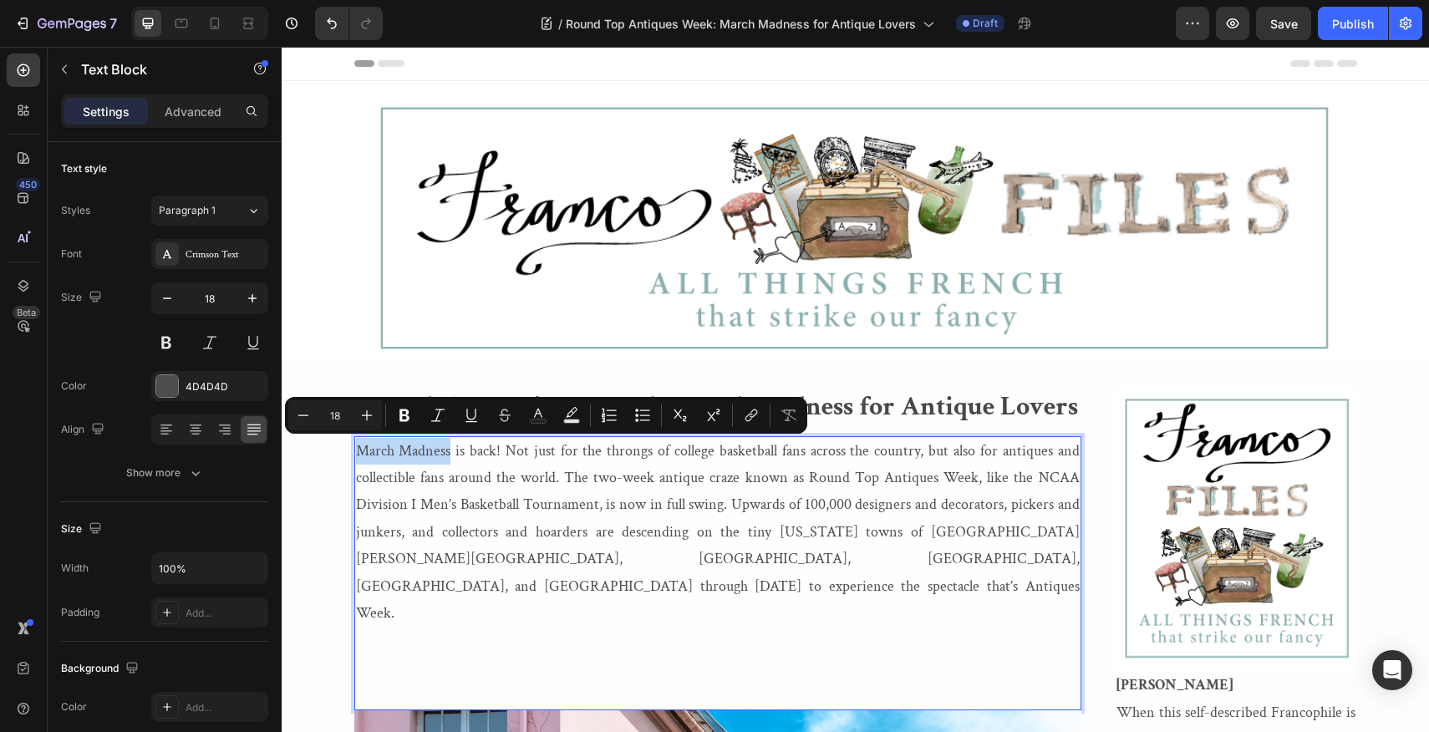
drag, startPoint x: 357, startPoint y: 448, endPoint x: 452, endPoint y: 452, distance: 95.3
click at [452, 452] on p "March Madness is back! Not just for the throngs of college basketball fans acro…" at bounding box center [718, 533] width 724 height 190
click at [404, 410] on icon "Editor contextual toolbar" at bounding box center [404, 415] width 10 height 13
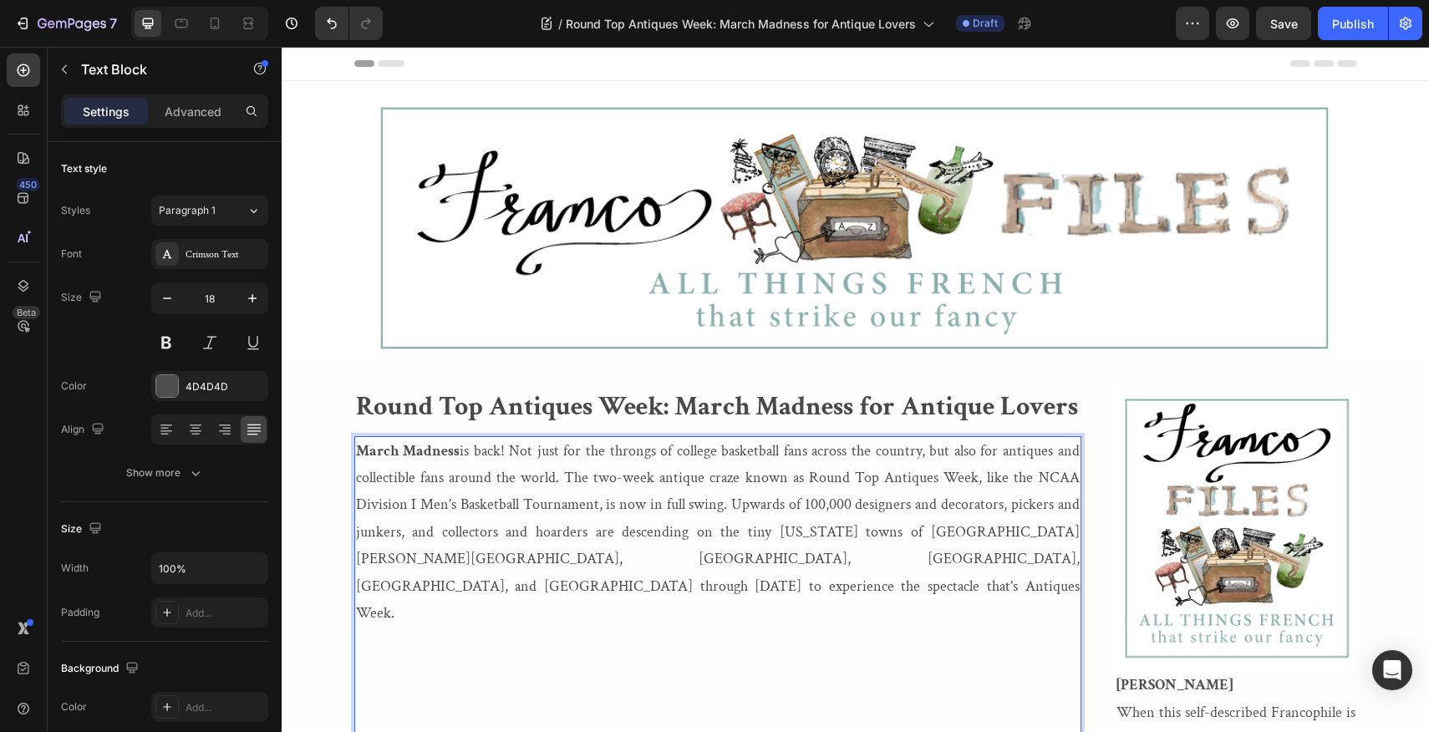
click at [810, 477] on p "March Madness is back! Not just for the throngs of college basketball fans acro…" at bounding box center [718, 533] width 724 height 190
drag, startPoint x: 810, startPoint y: 477, endPoint x: 979, endPoint y: 480, distance: 168.8
click at [979, 480] on p "March Madness is back! Not just for the throngs of college basketball fans acro…" at bounding box center [718, 533] width 724 height 190
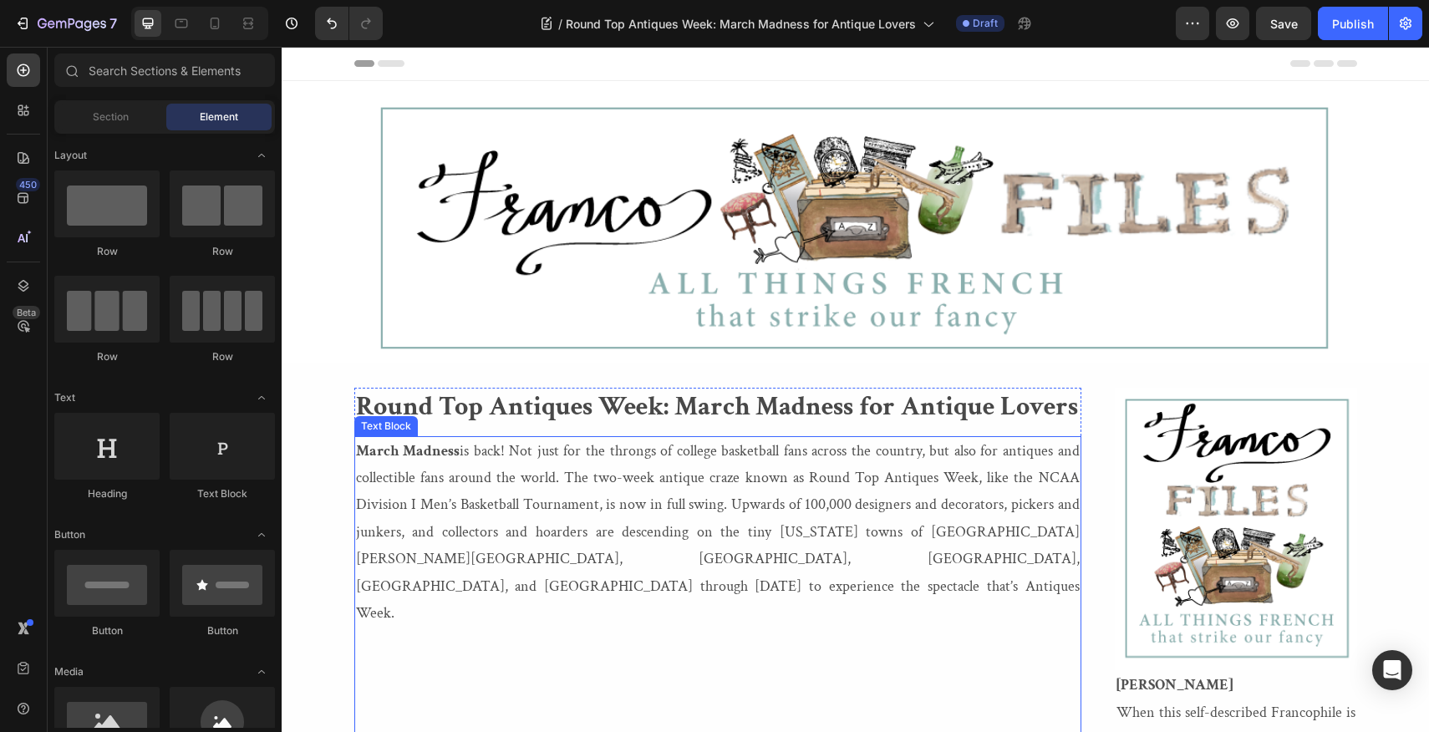
click at [810, 476] on p "March Madness is back! Not just for the throngs of college basketball fans acro…" at bounding box center [718, 533] width 724 height 190
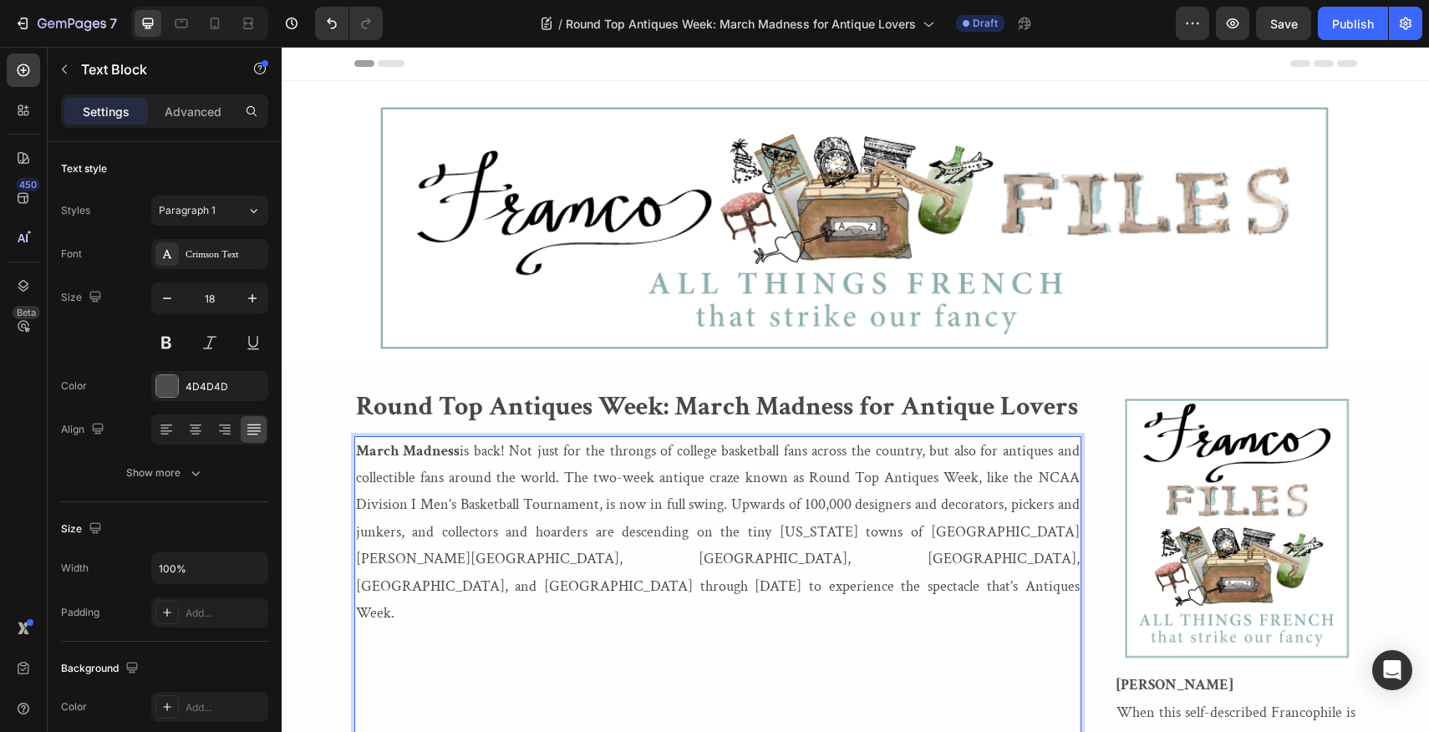
click at [810, 476] on p "March Madness is back! Not just for the throngs of college basketball fans acro…" at bounding box center [718, 533] width 724 height 190
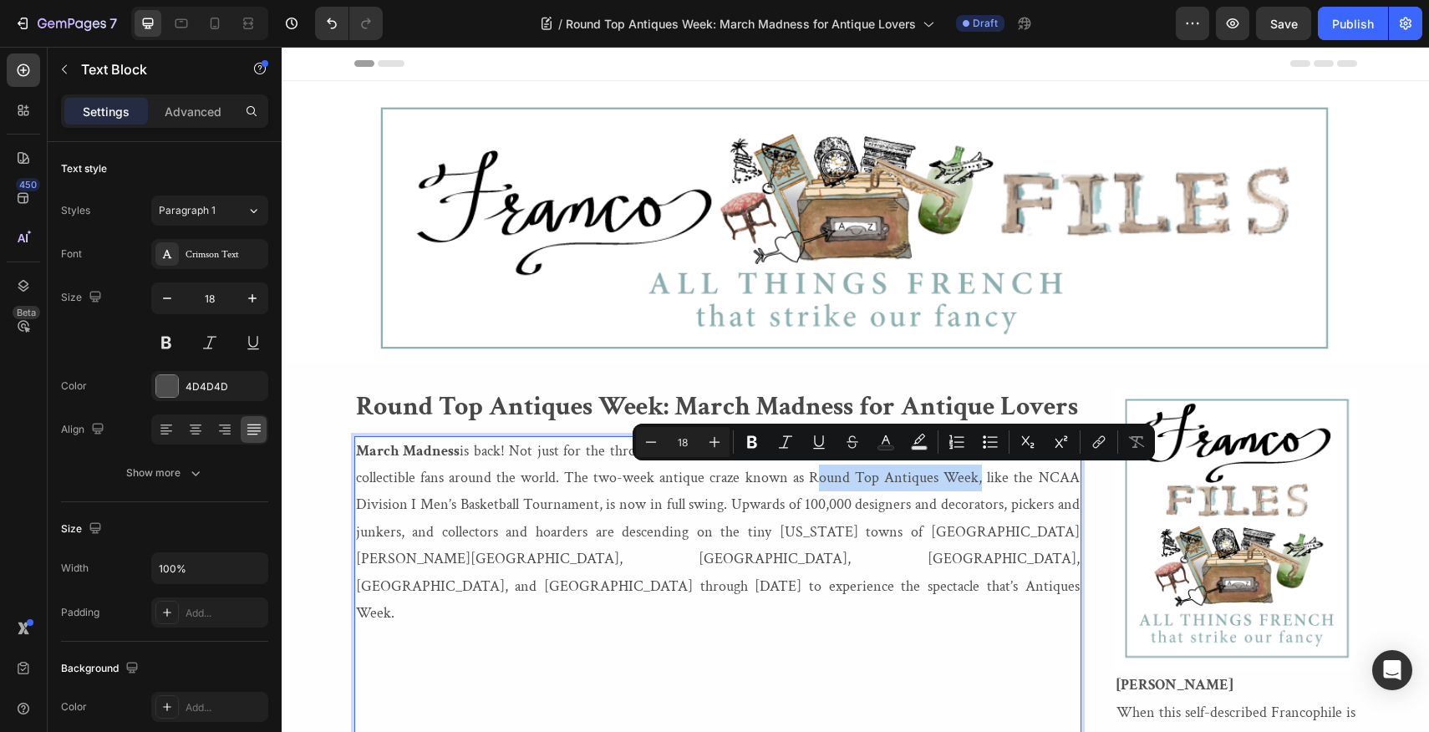
drag, startPoint x: 810, startPoint y: 476, endPoint x: 975, endPoint y: 482, distance: 164.7
click at [975, 482] on p "March Madness is back! Not just for the throngs of college basketball fans acro…" at bounding box center [718, 533] width 724 height 190
click at [753, 441] on icon "Editor contextual toolbar" at bounding box center [752, 442] width 10 height 13
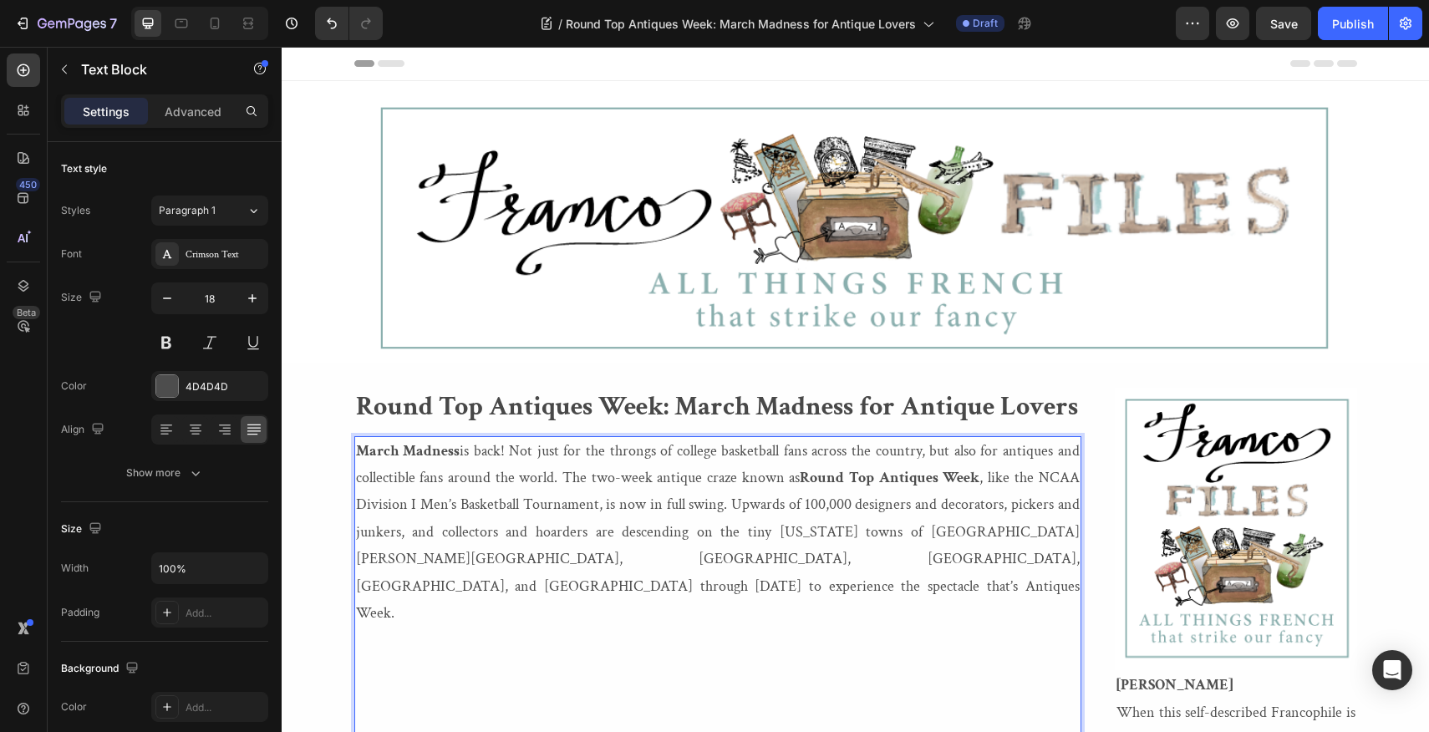
click at [827, 532] on p "March Madness is back! Not just for the throngs of college basketball fans acro…" at bounding box center [718, 533] width 724 height 190
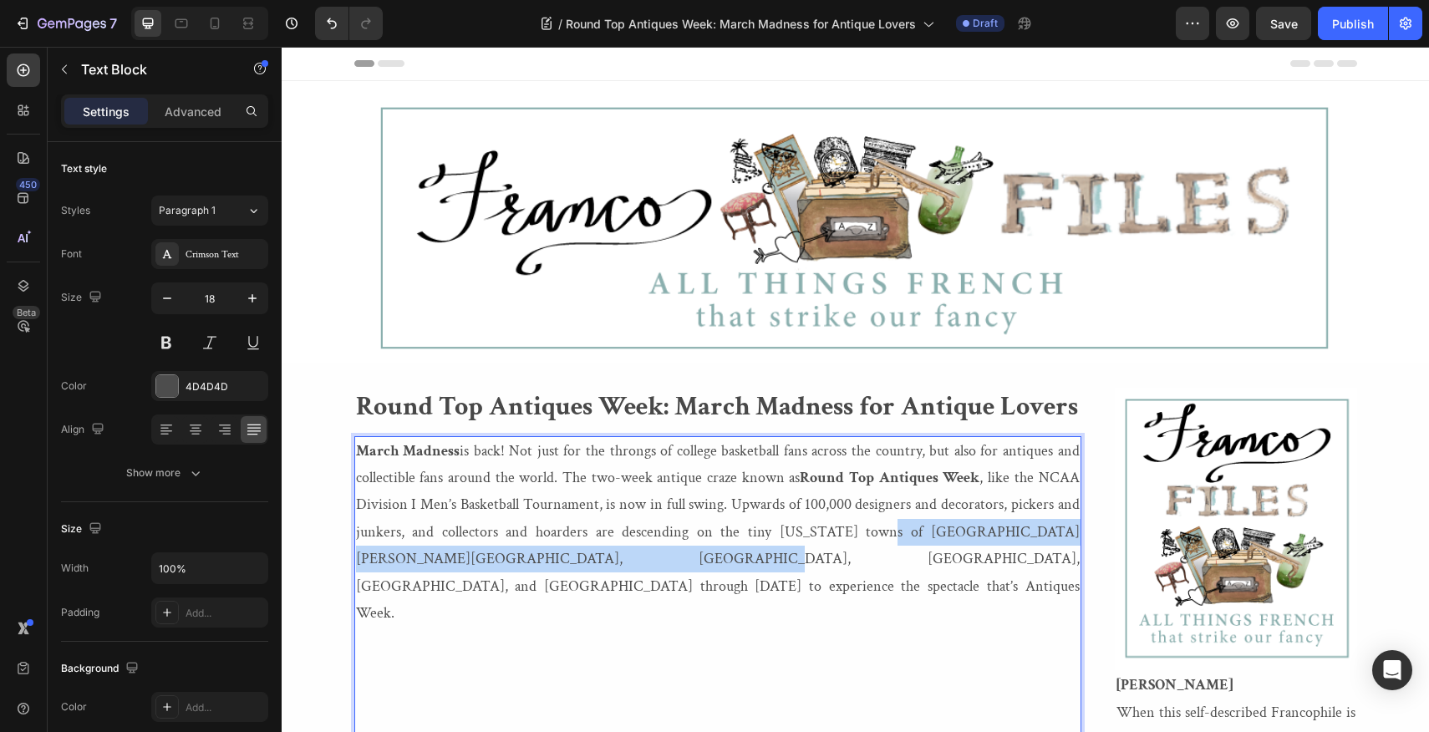
drag, startPoint x: 827, startPoint y: 532, endPoint x: 516, endPoint y: 559, distance: 312.0
click at [516, 559] on p "March Madness is back! Not just for the throngs of college basketball fans acro…" at bounding box center [718, 533] width 724 height 190
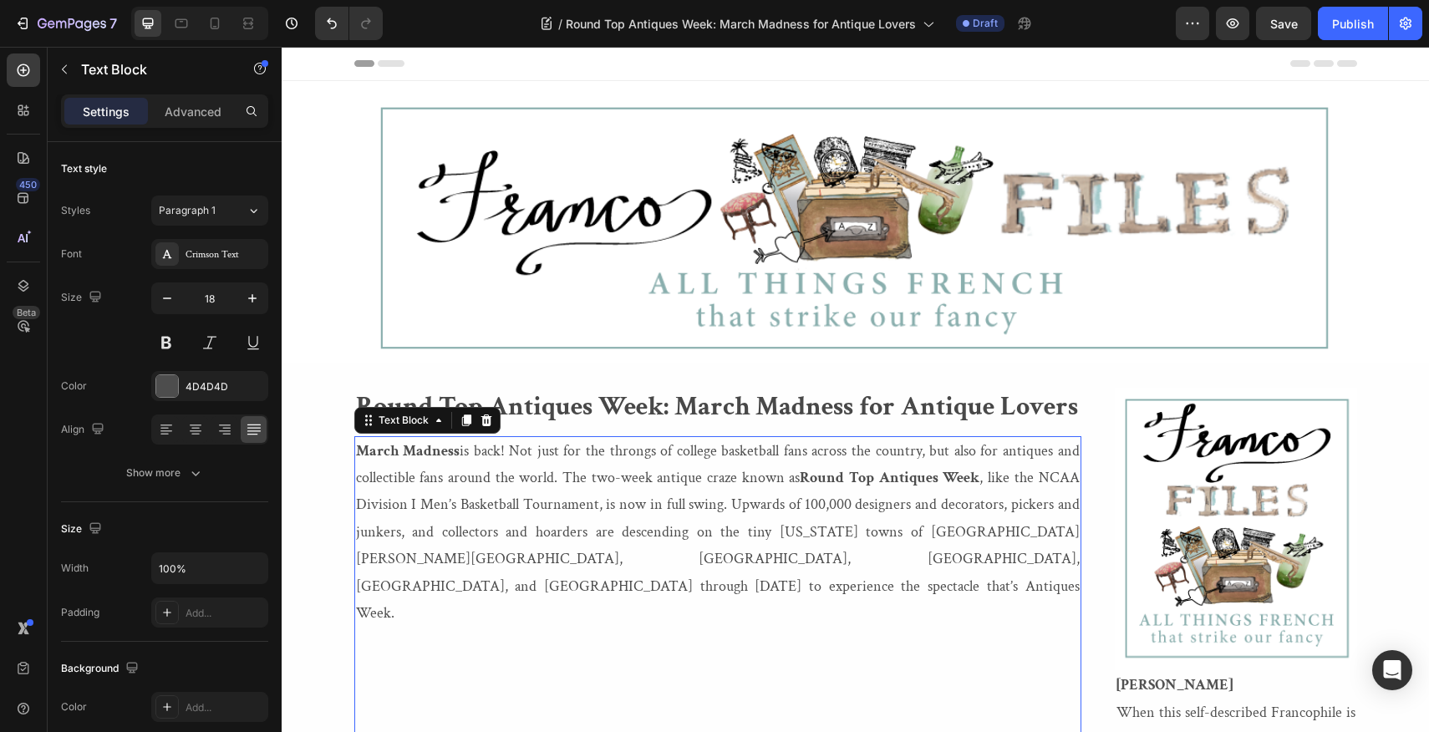
click at [826, 531] on p "March Madness is back! Not just for the throngs of college basketball fans acro…" at bounding box center [718, 533] width 724 height 190
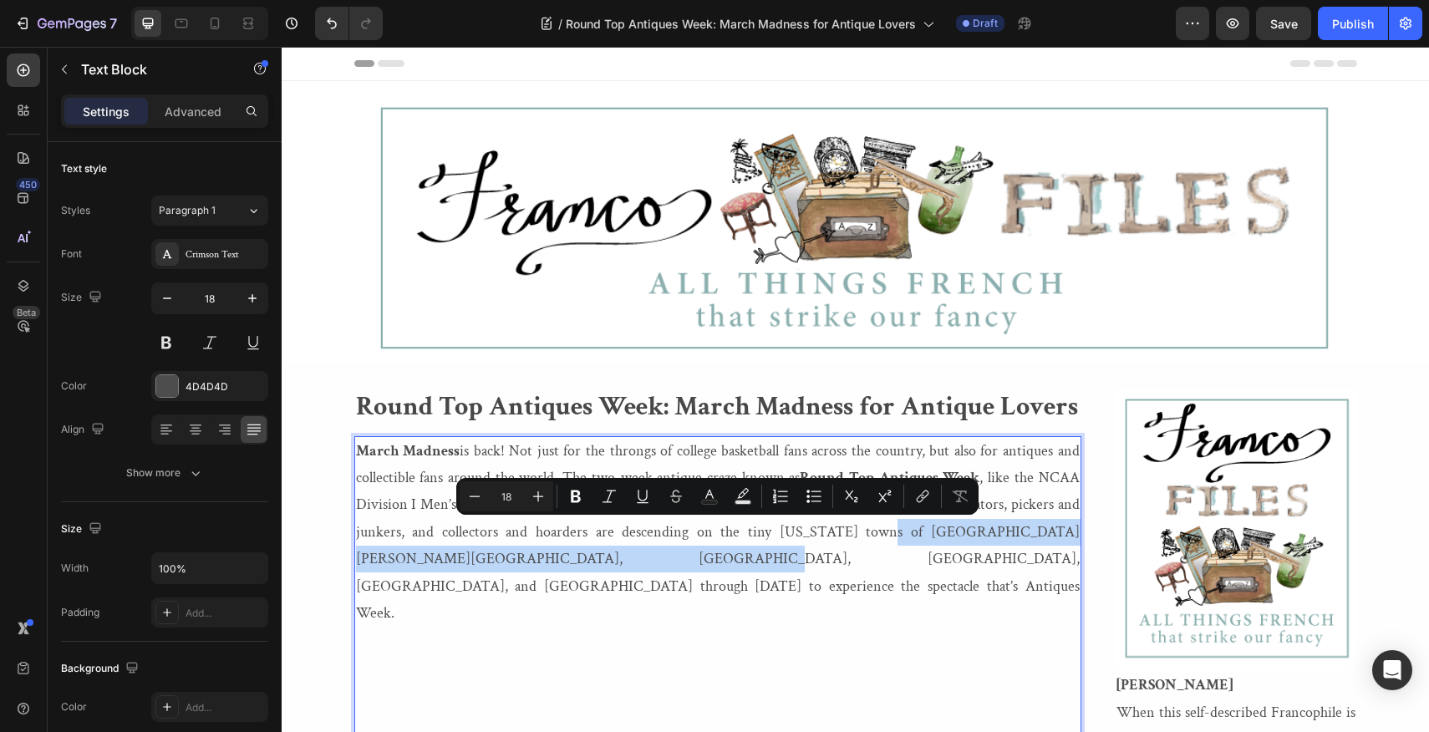
drag, startPoint x: 826, startPoint y: 531, endPoint x: 516, endPoint y: 550, distance: 309.7
click at [516, 550] on p "March Madness is back! Not just for the throngs of college basketball fans acro…" at bounding box center [718, 533] width 724 height 190
click at [574, 494] on icon "Editor contextual toolbar" at bounding box center [575, 496] width 17 height 17
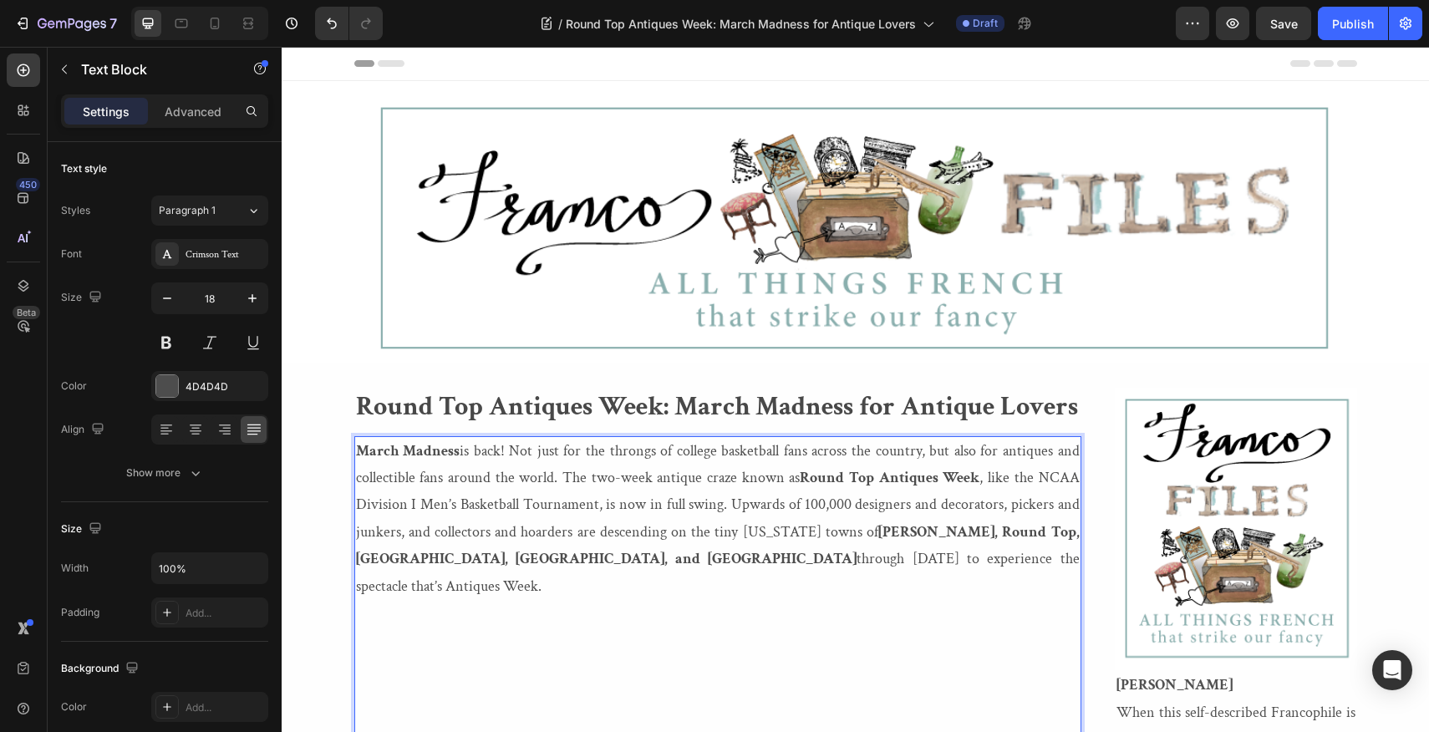
click at [738, 558] on p "March Madness is back! Not just for the throngs of college basketball fans acro…" at bounding box center [718, 519] width 724 height 162
drag, startPoint x: 738, startPoint y: 556, endPoint x: 1005, endPoint y: 559, distance: 267.4
click at [1005, 559] on p "March Madness is back! Not just for the throngs of college basketball fans acro…" at bounding box center [718, 519] width 724 height 162
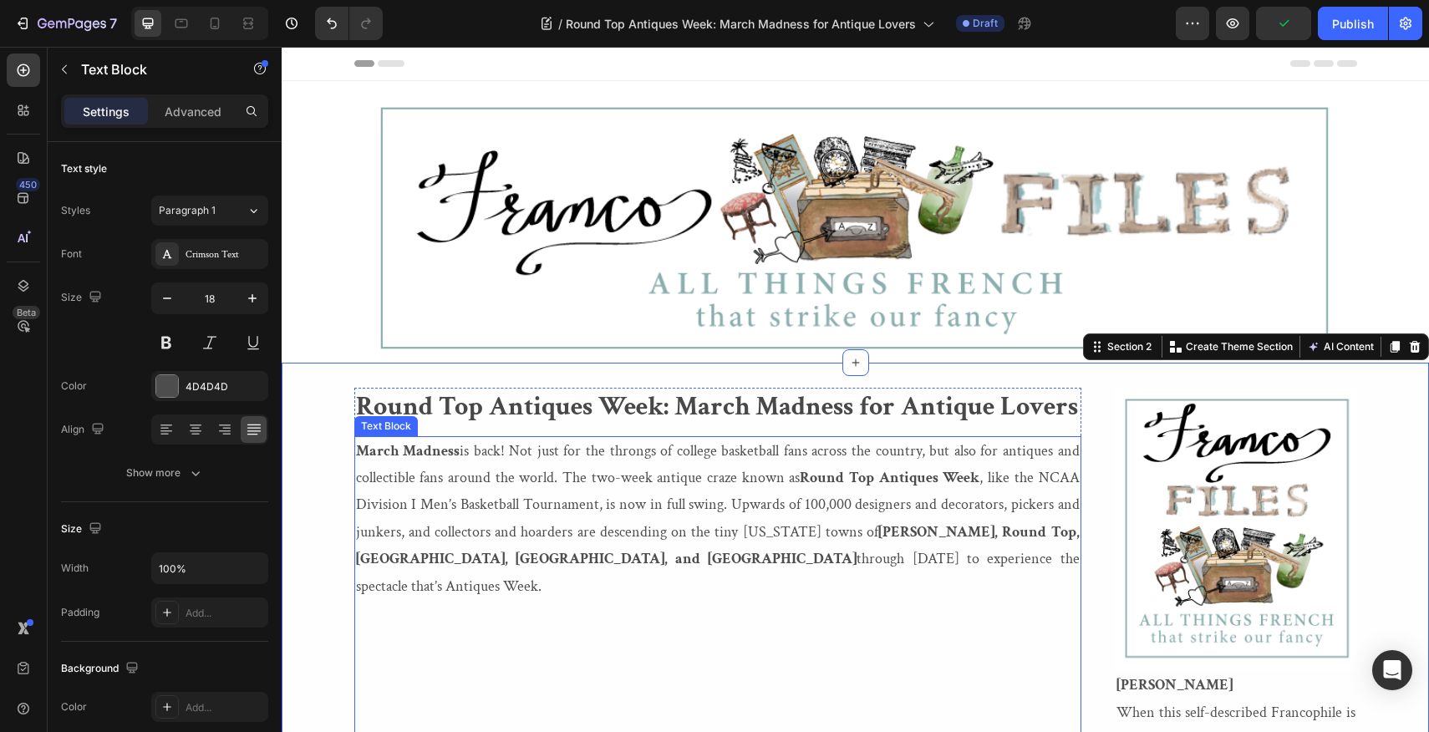
click at [738, 561] on p "March Madness is back! Not just for the throngs of college basketball fans acro…" at bounding box center [718, 519] width 724 height 162
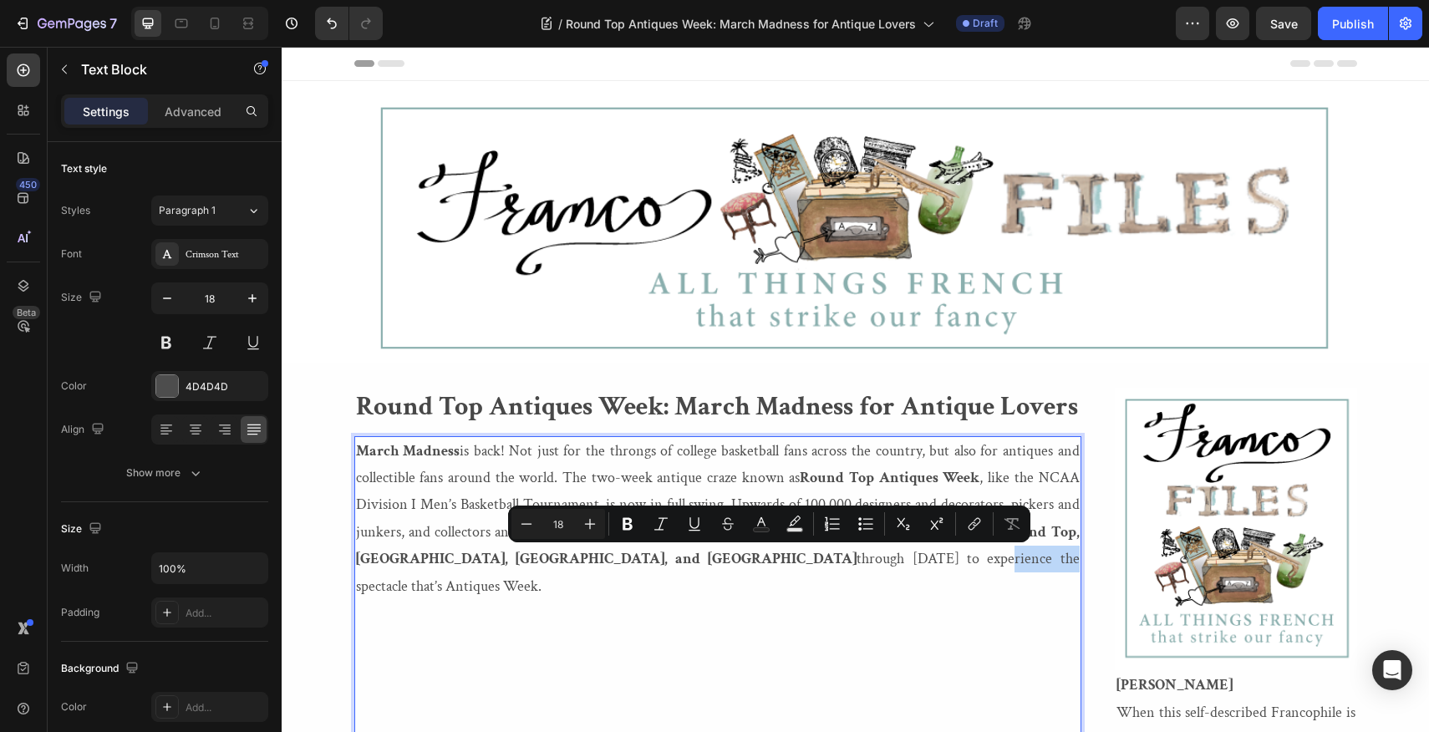
click at [738, 561] on p "March Madness is back! Not just for the throngs of college basketball fans acro…" at bounding box center [718, 519] width 724 height 162
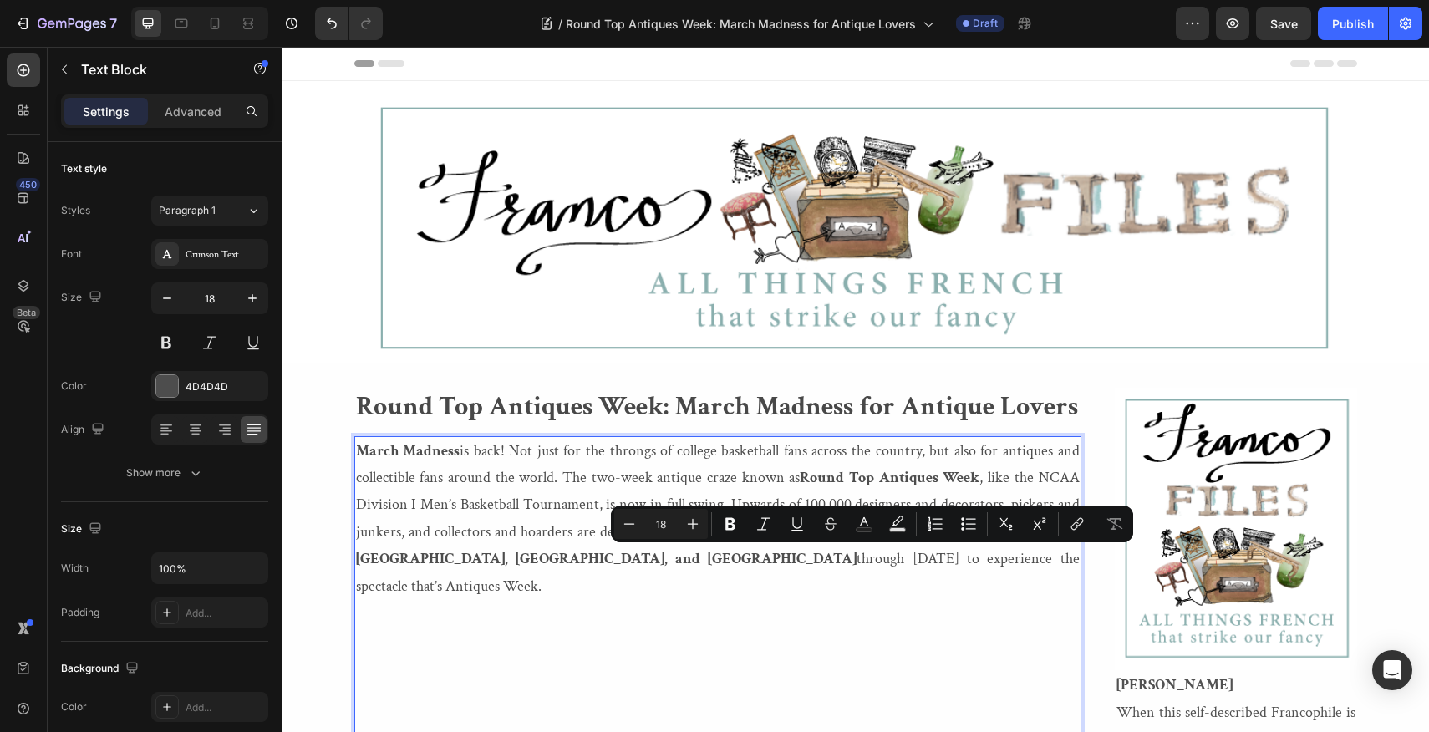
drag, startPoint x: 738, startPoint y: 561, endPoint x: 1005, endPoint y: 564, distance: 267.4
click at [1005, 564] on p "March Madness is back! Not just for the throngs of college basketball fans acro…" at bounding box center [718, 519] width 724 height 162
click at [731, 525] on icon "Editor contextual toolbar" at bounding box center [730, 524] width 10 height 13
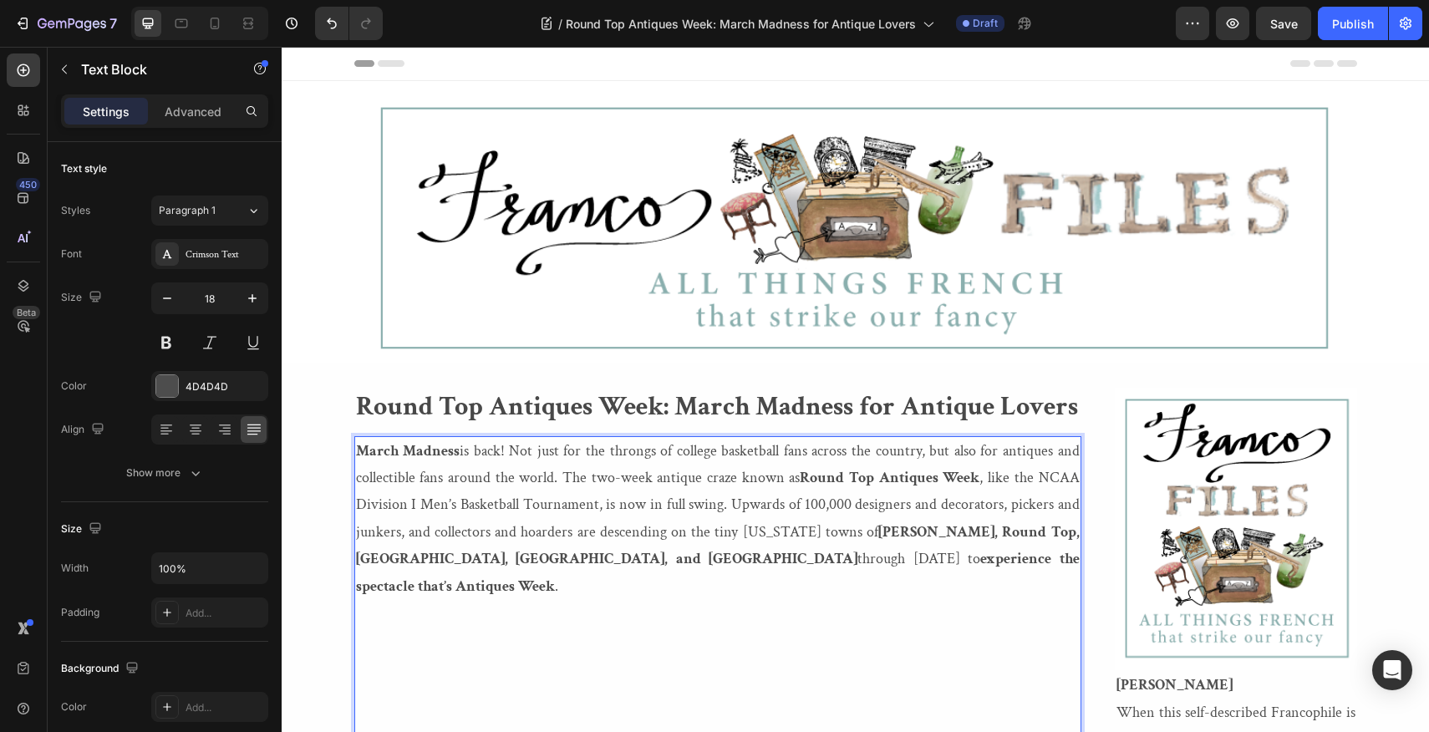
click at [1002, 450] on p "March Madness is back! Not just for the throngs of college basketball fans acro…" at bounding box center [718, 519] width 724 height 162
click at [1006, 451] on p "March Madness is back! Not just for the throngs of college basketball fans acro…" at bounding box center [718, 519] width 724 height 162
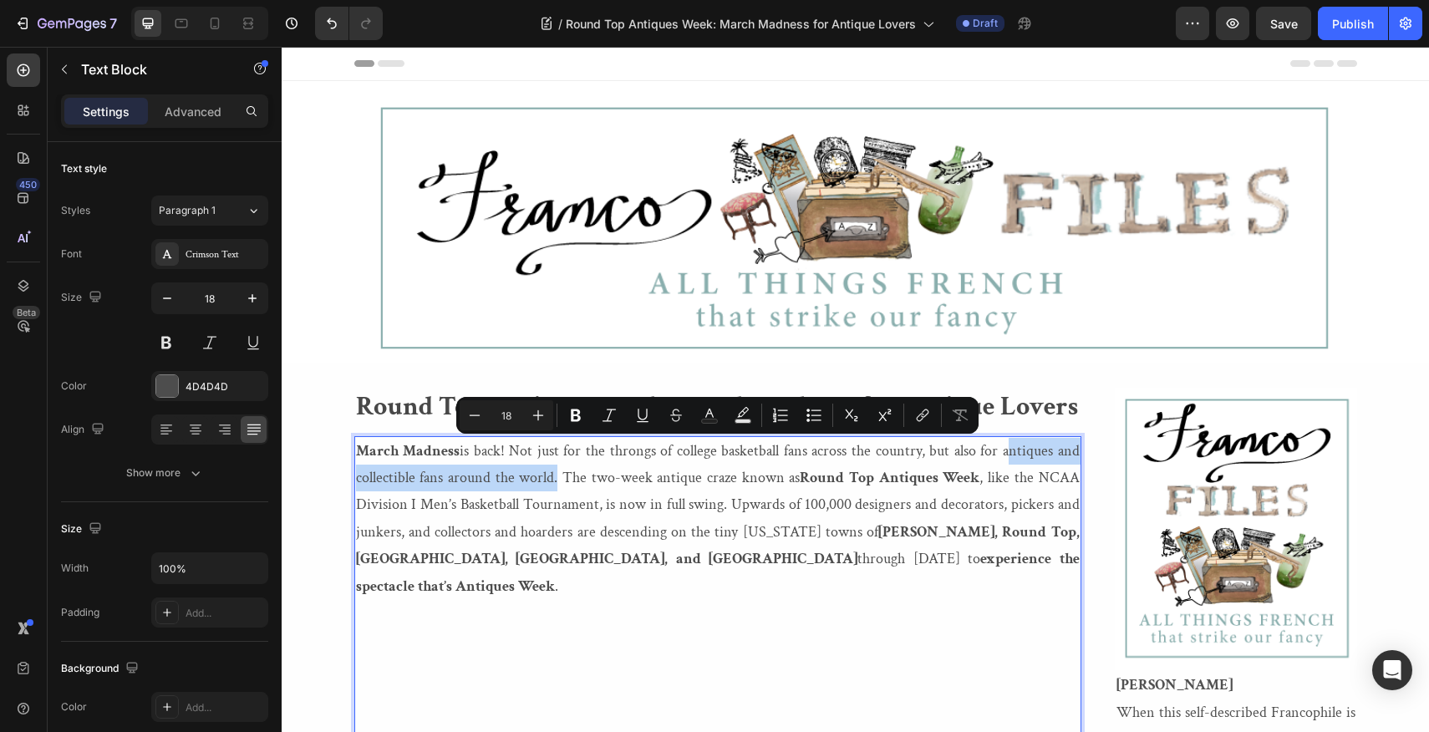
drag, startPoint x: 1006, startPoint y: 451, endPoint x: 554, endPoint y: 476, distance: 452.7
click at [554, 476] on p "March Madness is back! Not just for the throngs of college basketball fans acro…" at bounding box center [718, 519] width 724 height 162
click at [573, 414] on icon "Editor contextual toolbar" at bounding box center [576, 415] width 10 height 13
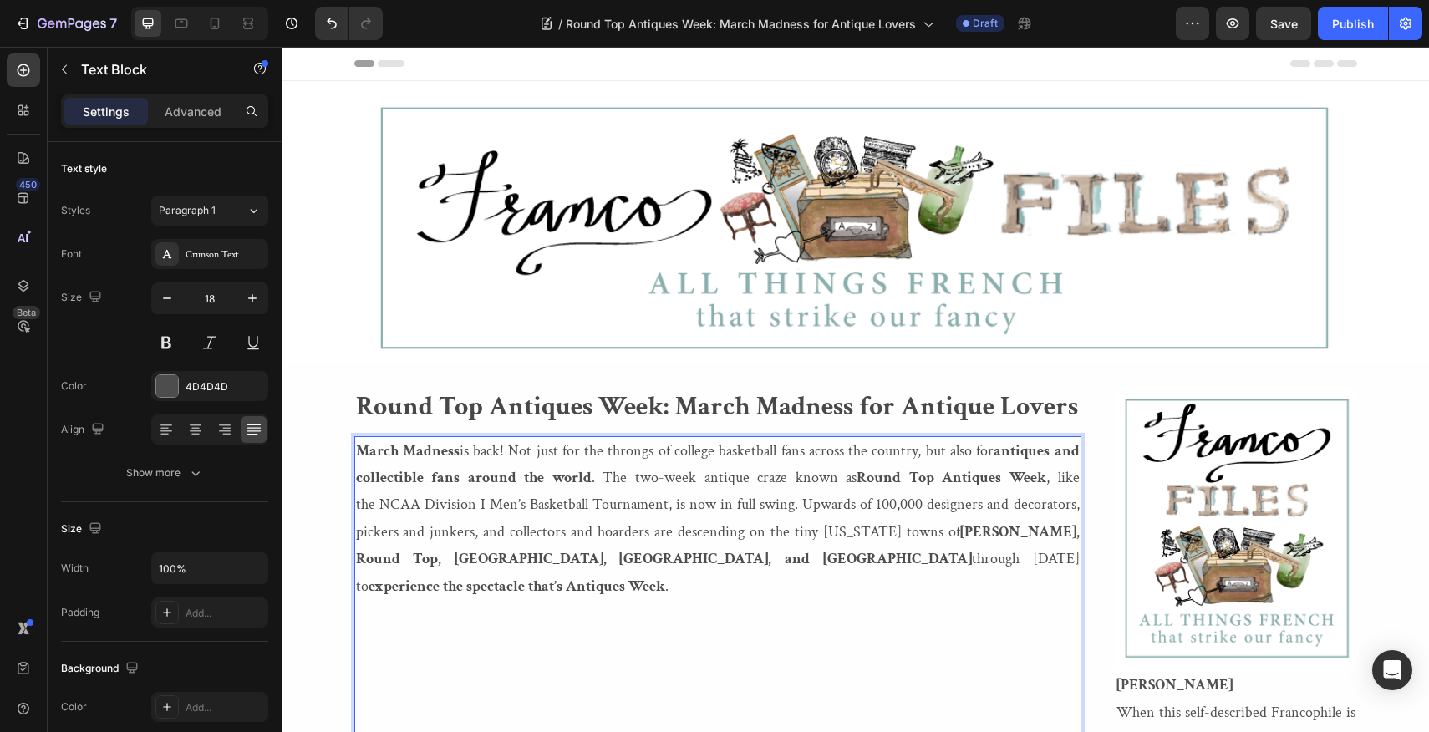
click at [422, 480] on strong "antiques and collectible fans around the world" at bounding box center [718, 464] width 724 height 46
click at [64, 69] on icon "button" at bounding box center [64, 69] width 13 height 13
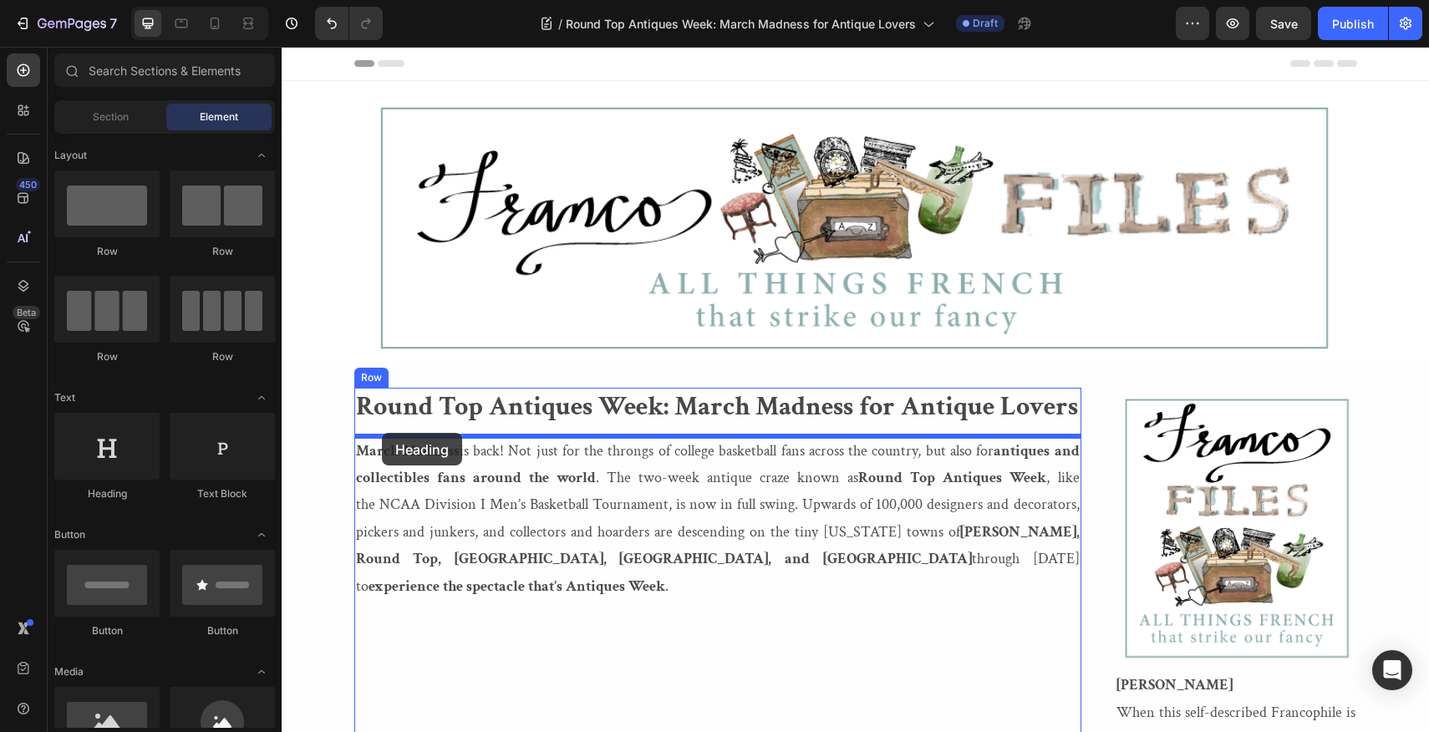
drag, startPoint x: 395, startPoint y: 496, endPoint x: 382, endPoint y: 433, distance: 64.9
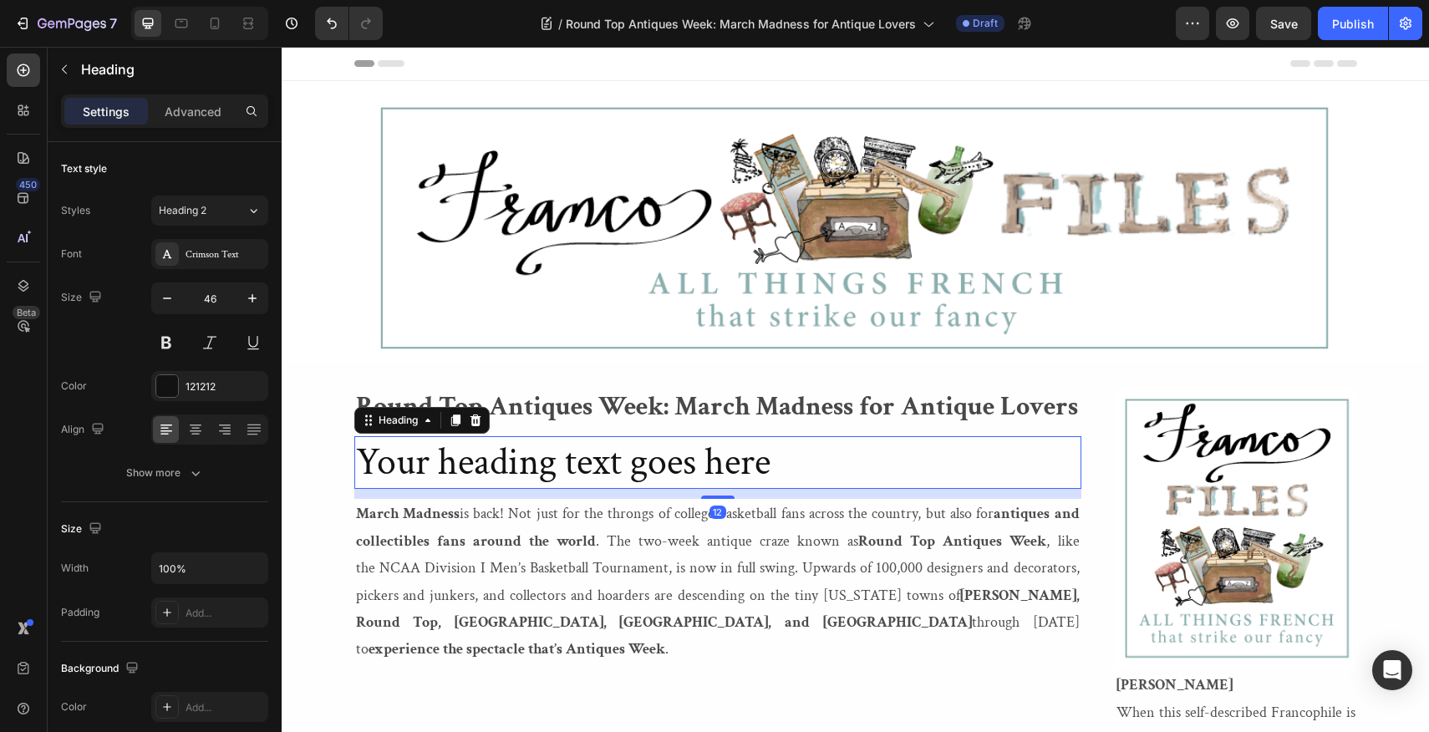
click at [775, 469] on h2 "Your heading text goes here" at bounding box center [717, 462] width 727 height 53
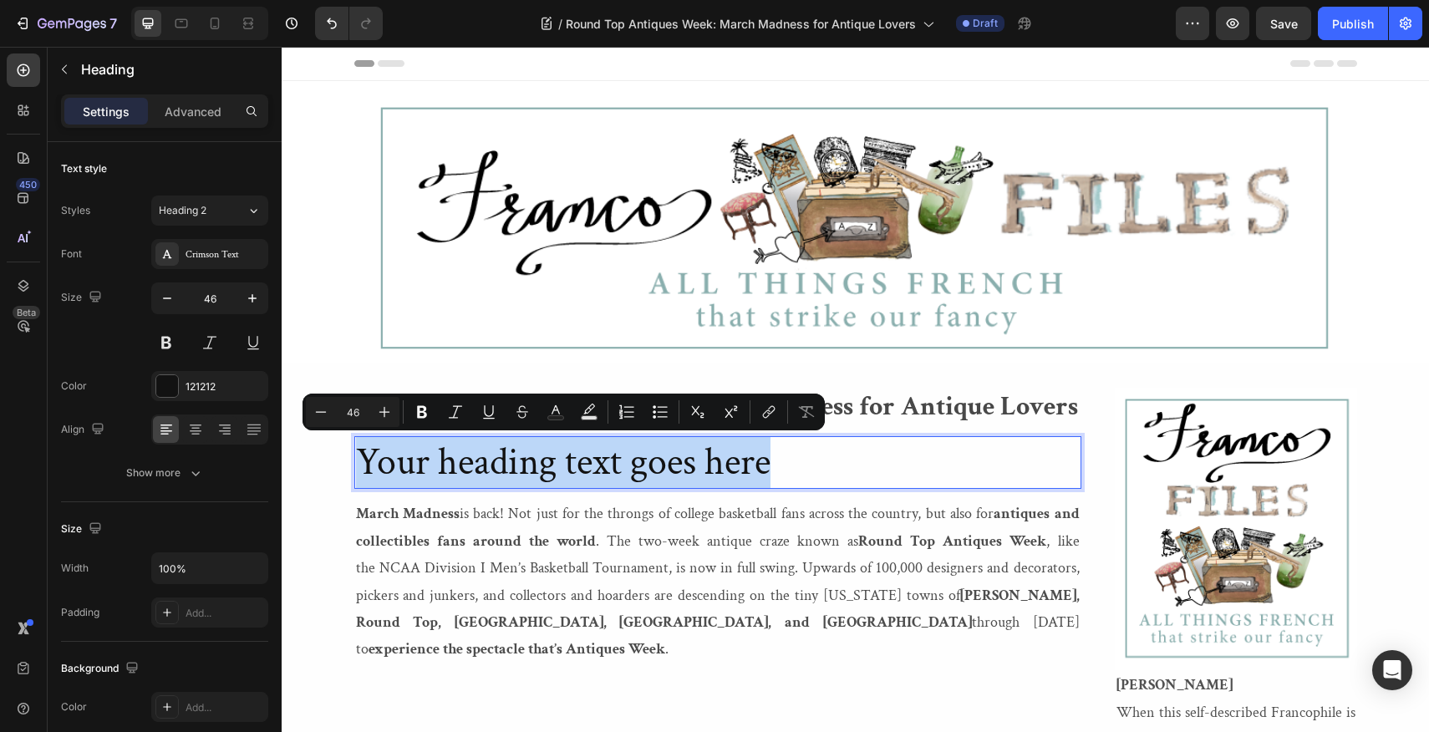
drag, startPoint x: 775, startPoint y: 469, endPoint x: 354, endPoint y: 475, distance: 420.3
click at [354, 475] on h2 "Your heading text goes here" at bounding box center [717, 462] width 727 height 53
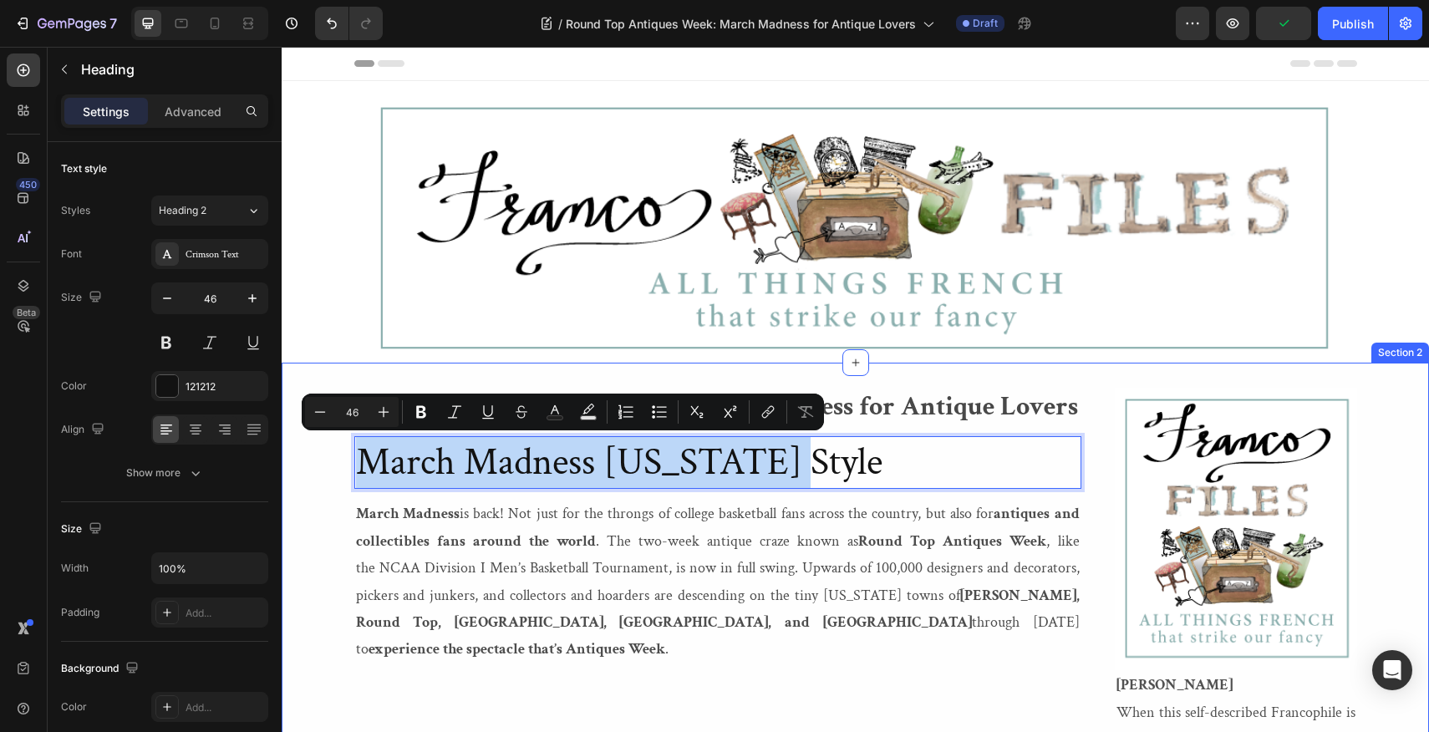
drag, startPoint x: 776, startPoint y: 468, endPoint x: 343, endPoint y: 460, distance: 432.9
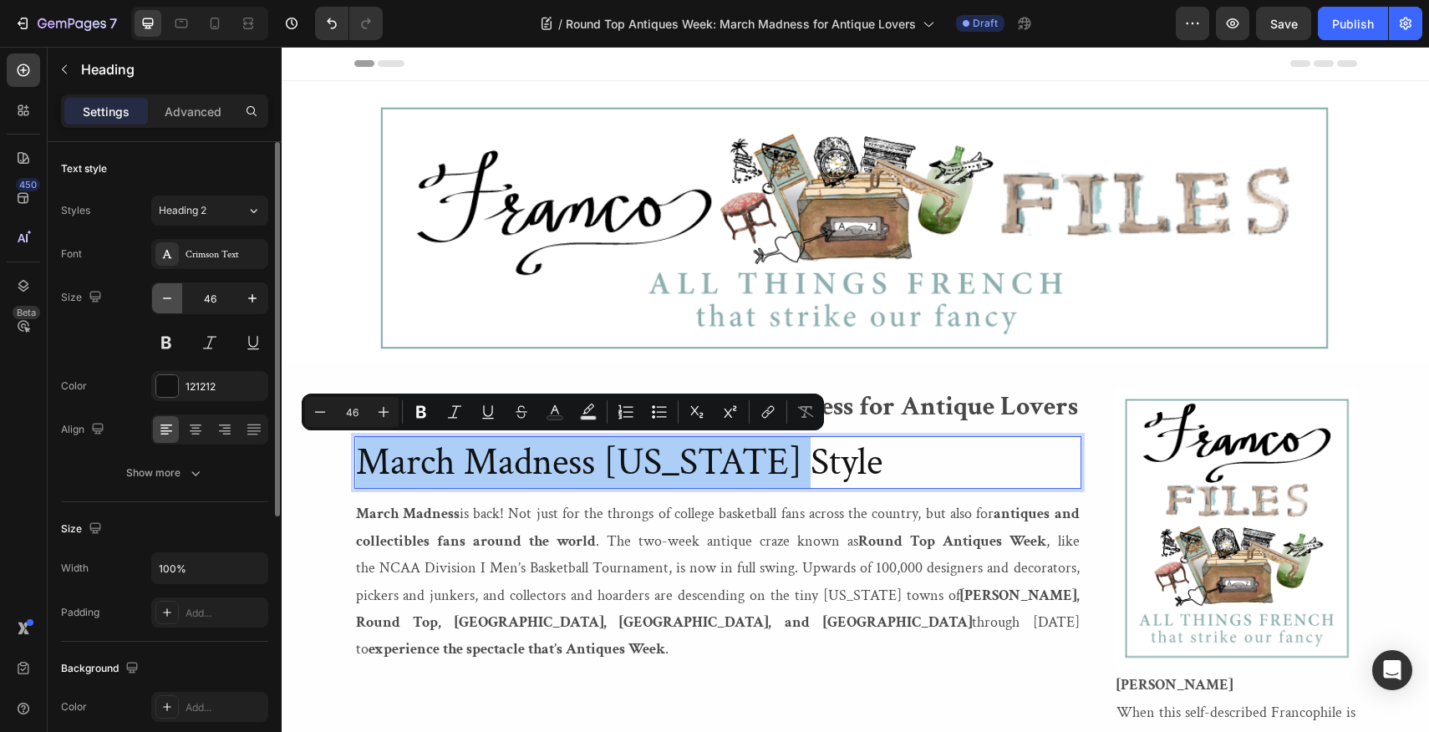
click at [163, 296] on icon "button" at bounding box center [167, 298] width 17 height 17
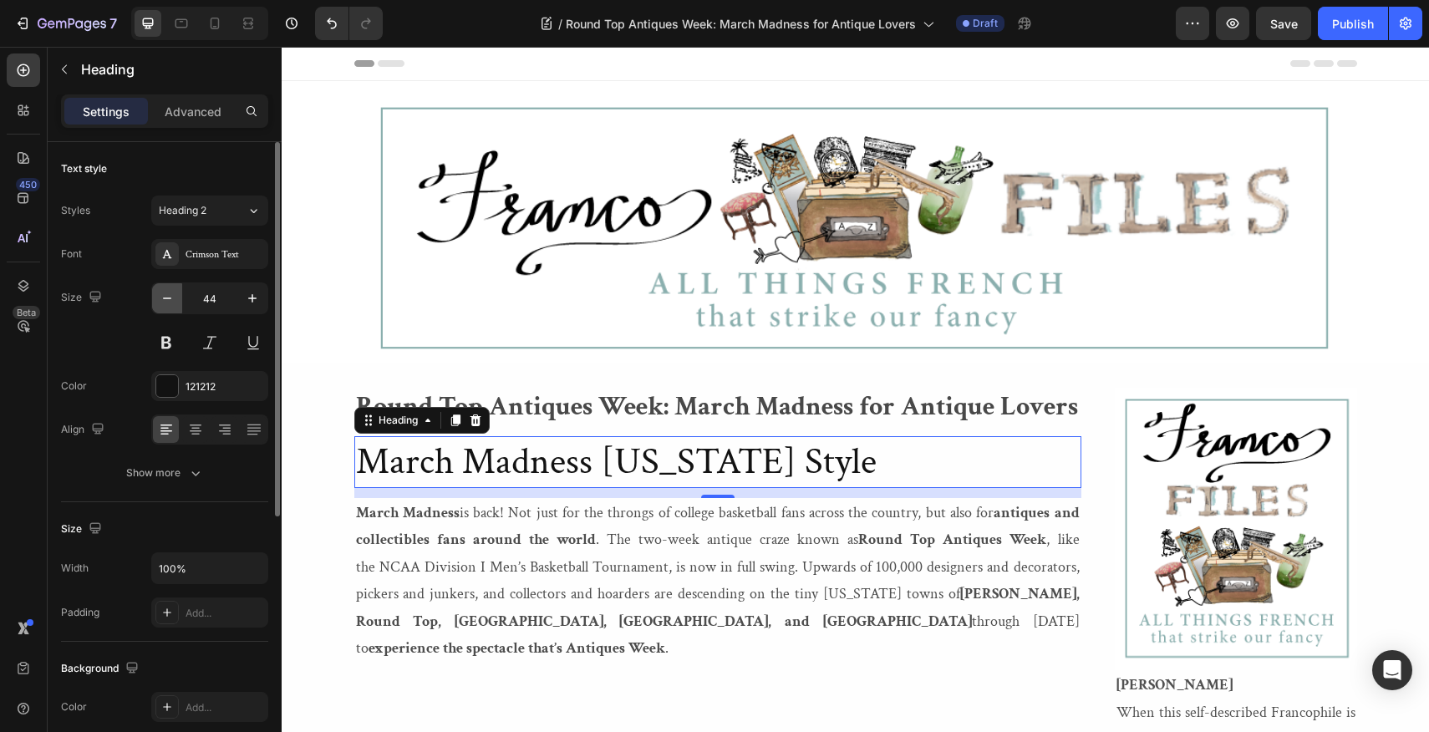
click at [163, 296] on icon "button" at bounding box center [167, 298] width 17 height 17
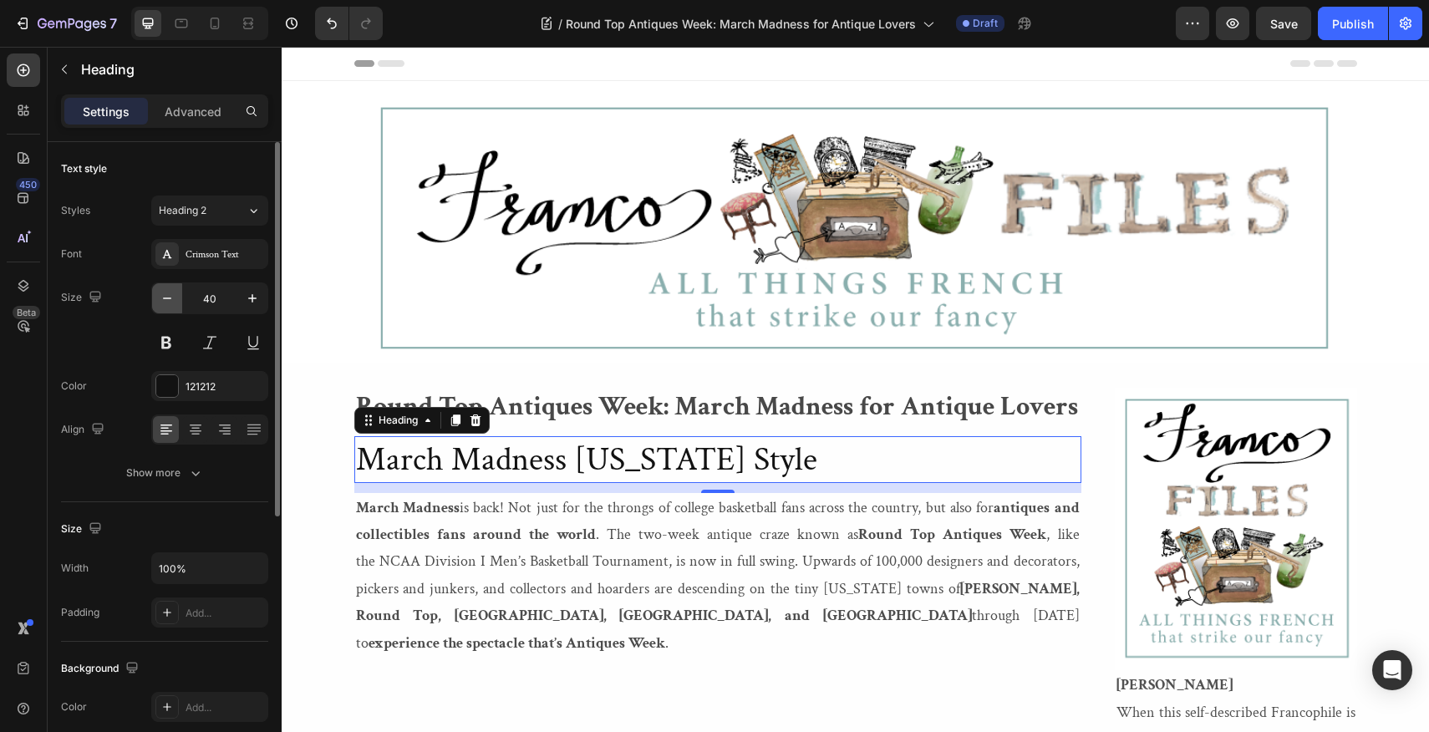
click at [163, 296] on icon "button" at bounding box center [167, 298] width 17 height 17
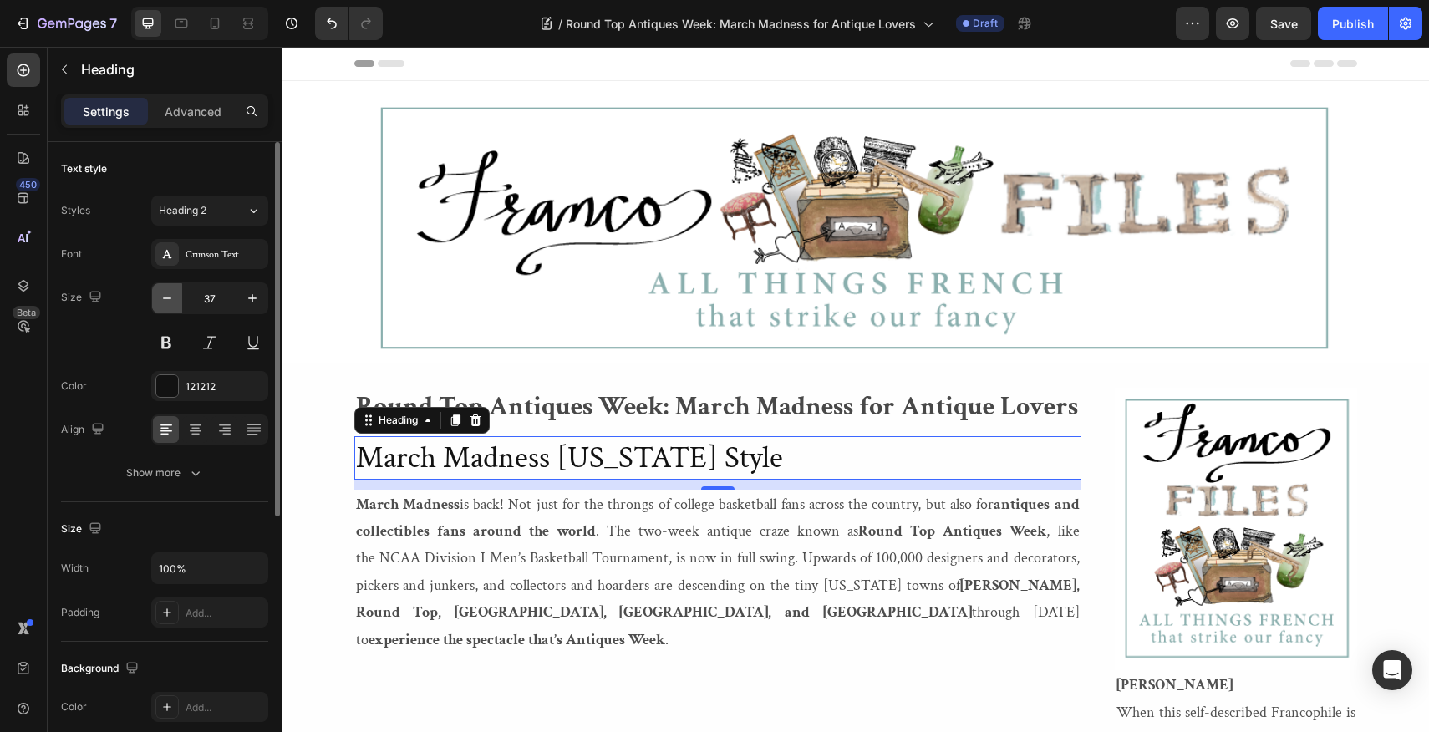
click at [163, 296] on icon "button" at bounding box center [167, 298] width 17 height 17
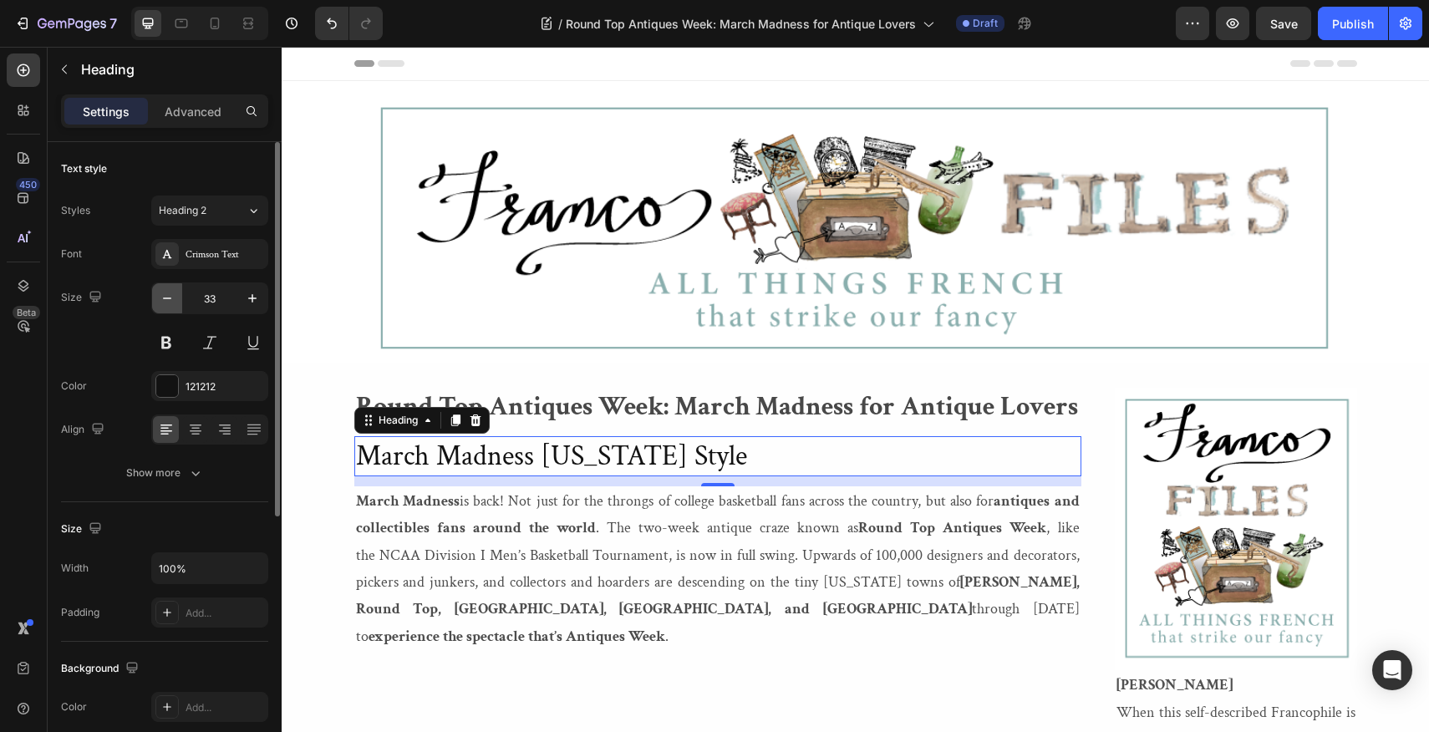
click at [163, 296] on icon "button" at bounding box center [167, 298] width 17 height 17
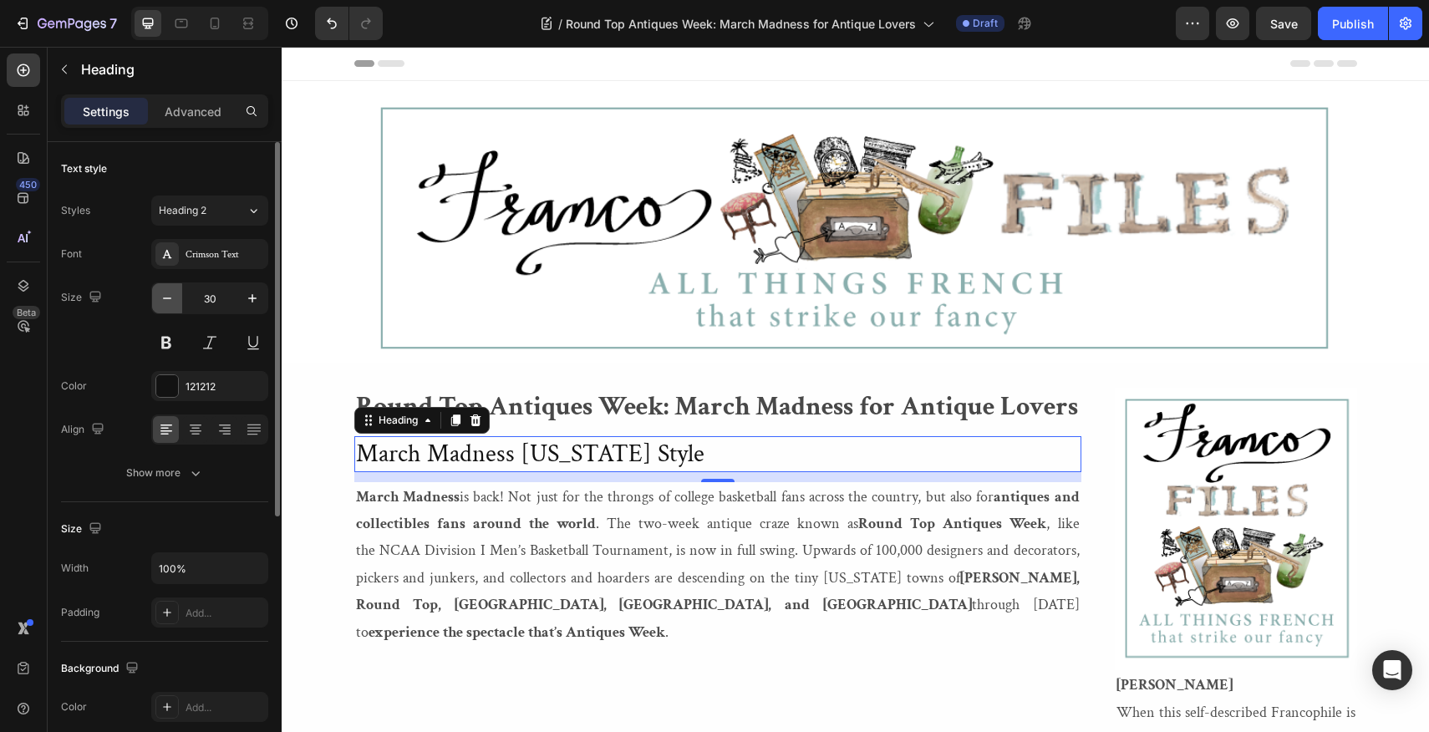
click at [163, 296] on icon "button" at bounding box center [167, 298] width 17 height 17
type input "26"
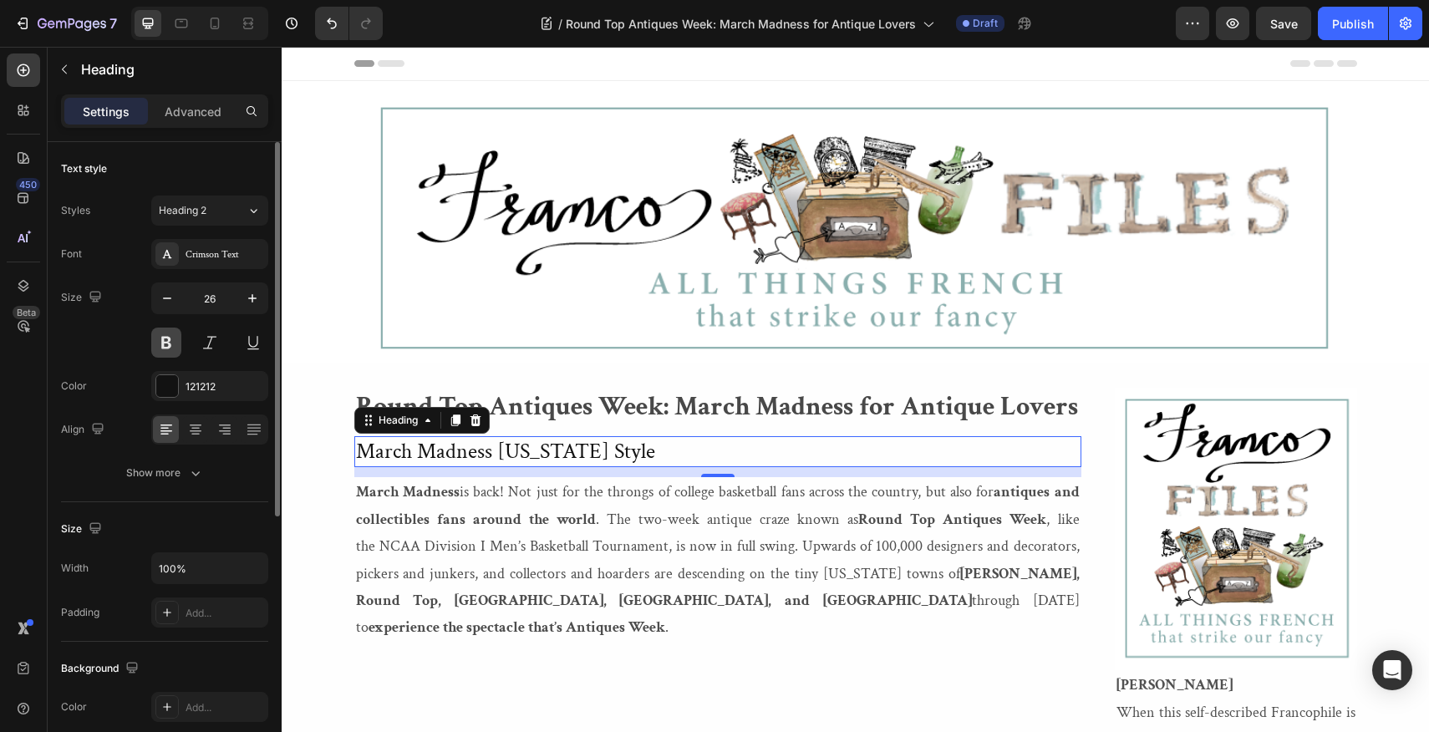
click at [165, 335] on button at bounding box center [166, 343] width 30 height 30
click at [501, 454] on p "March Madness [US_STATE] Style" at bounding box center [718, 452] width 724 height 28
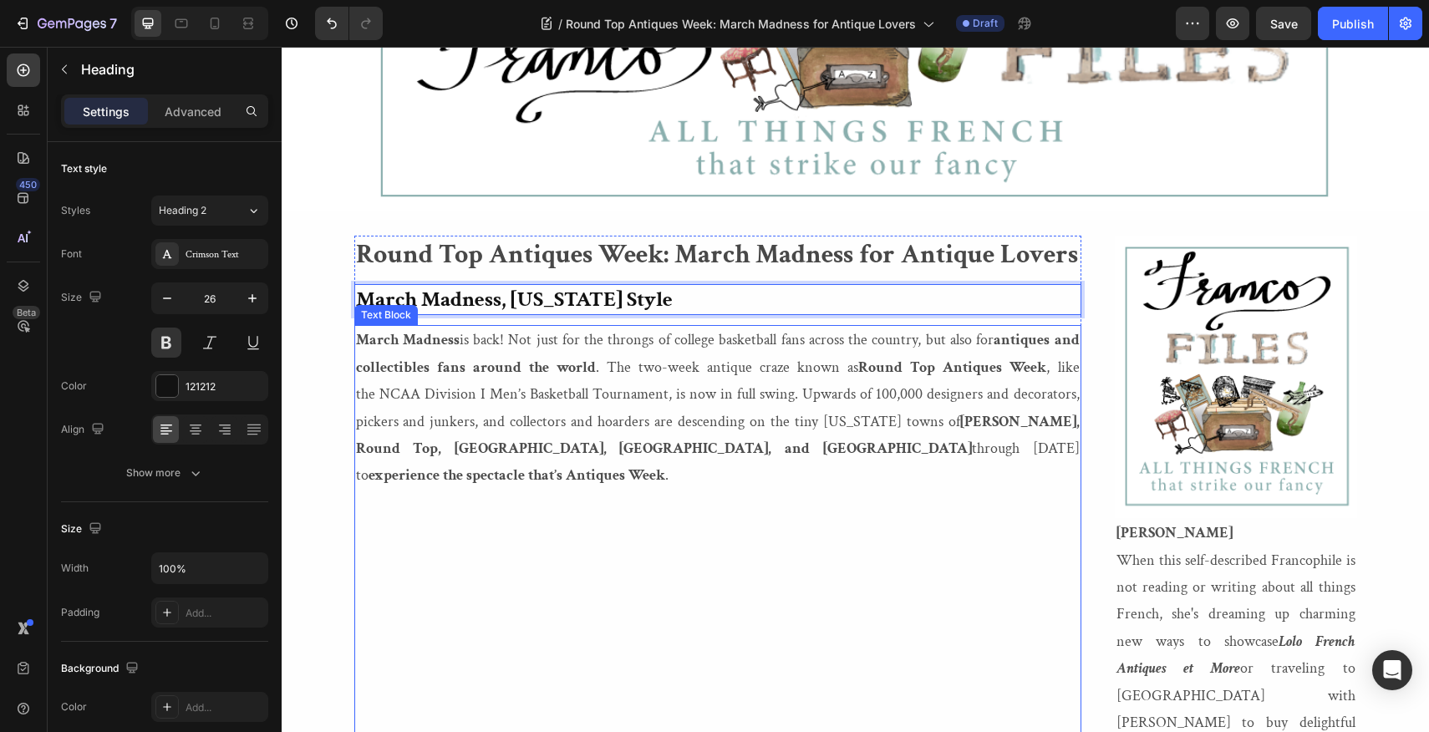
scroll to position [88, 0]
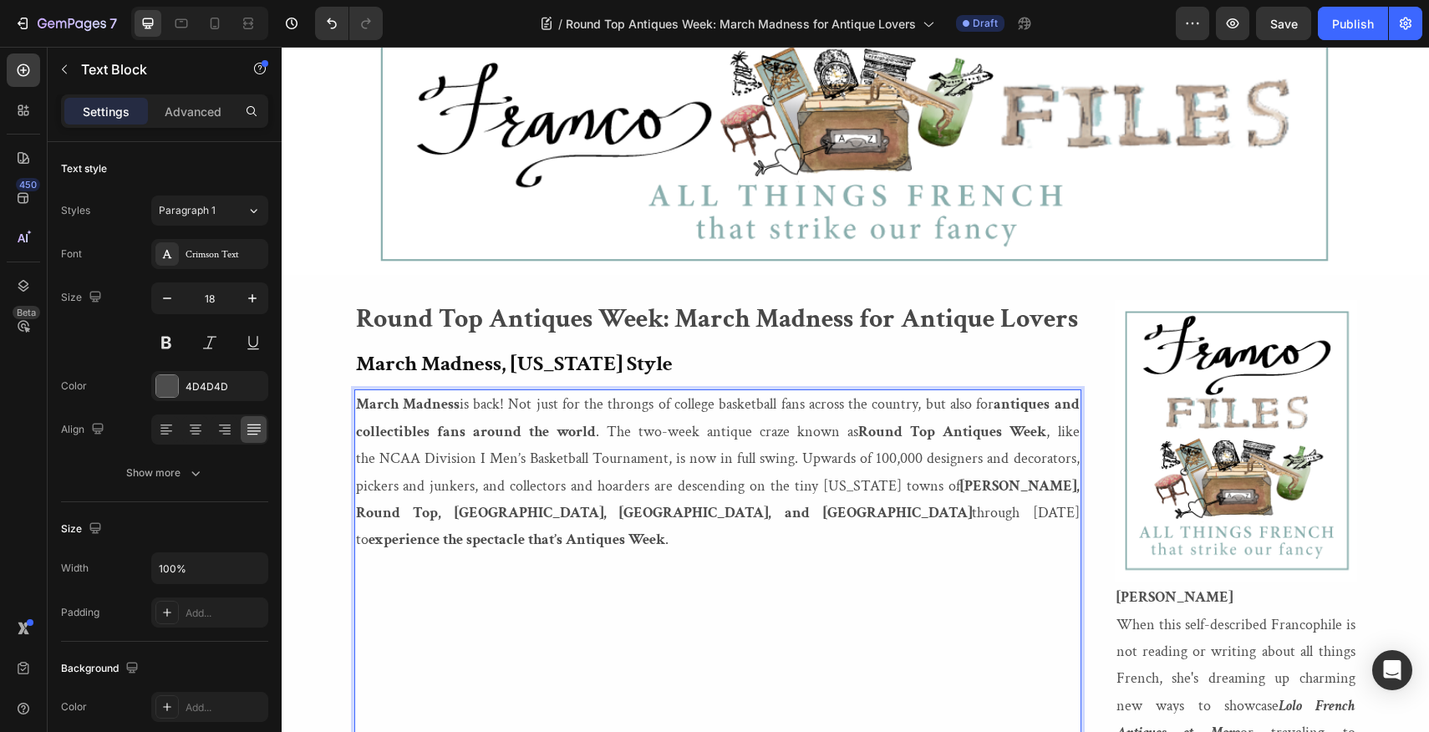
click at [1070, 512] on p "March Madness is back! Not just for the throngs of college basketball fans acro…" at bounding box center [718, 472] width 724 height 162
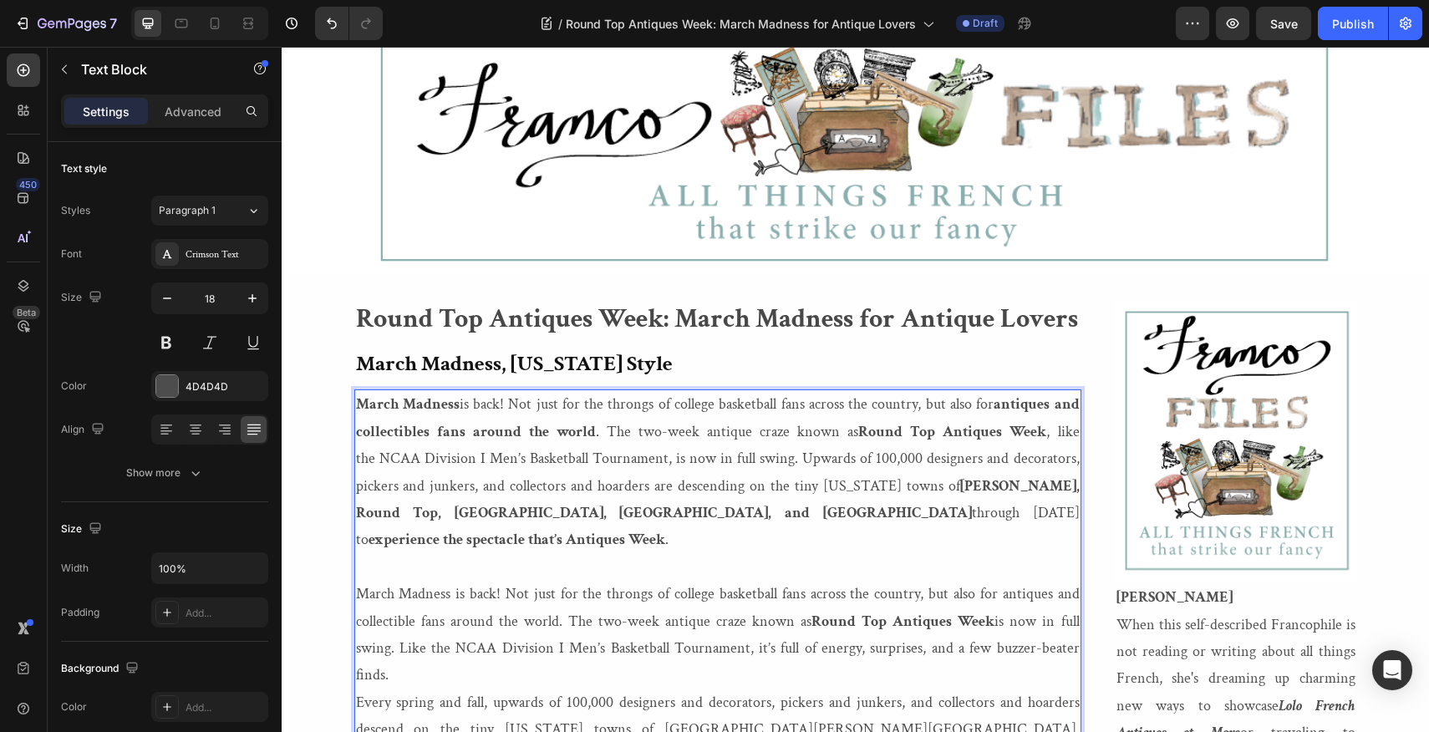
click at [995, 595] on p "March Madness is back! Not just for the throngs of college basketball fans acro…" at bounding box center [718, 635] width 724 height 109
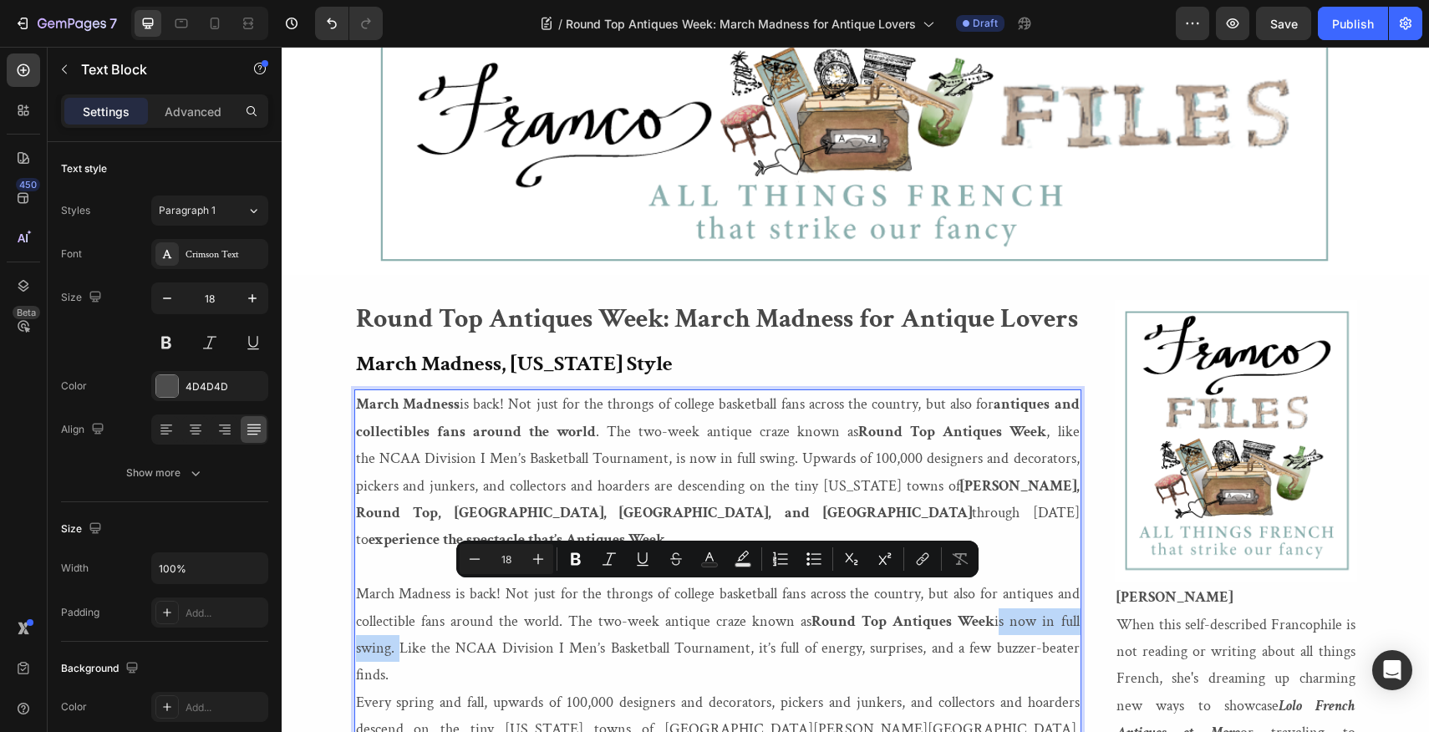
drag, startPoint x: 995, startPoint y: 595, endPoint x: 394, endPoint y: 626, distance: 602.4
click at [394, 626] on p "March Madness is back! Not just for the throngs of college basketball fans acro…" at bounding box center [718, 635] width 724 height 109
copy p "is now in full swing."
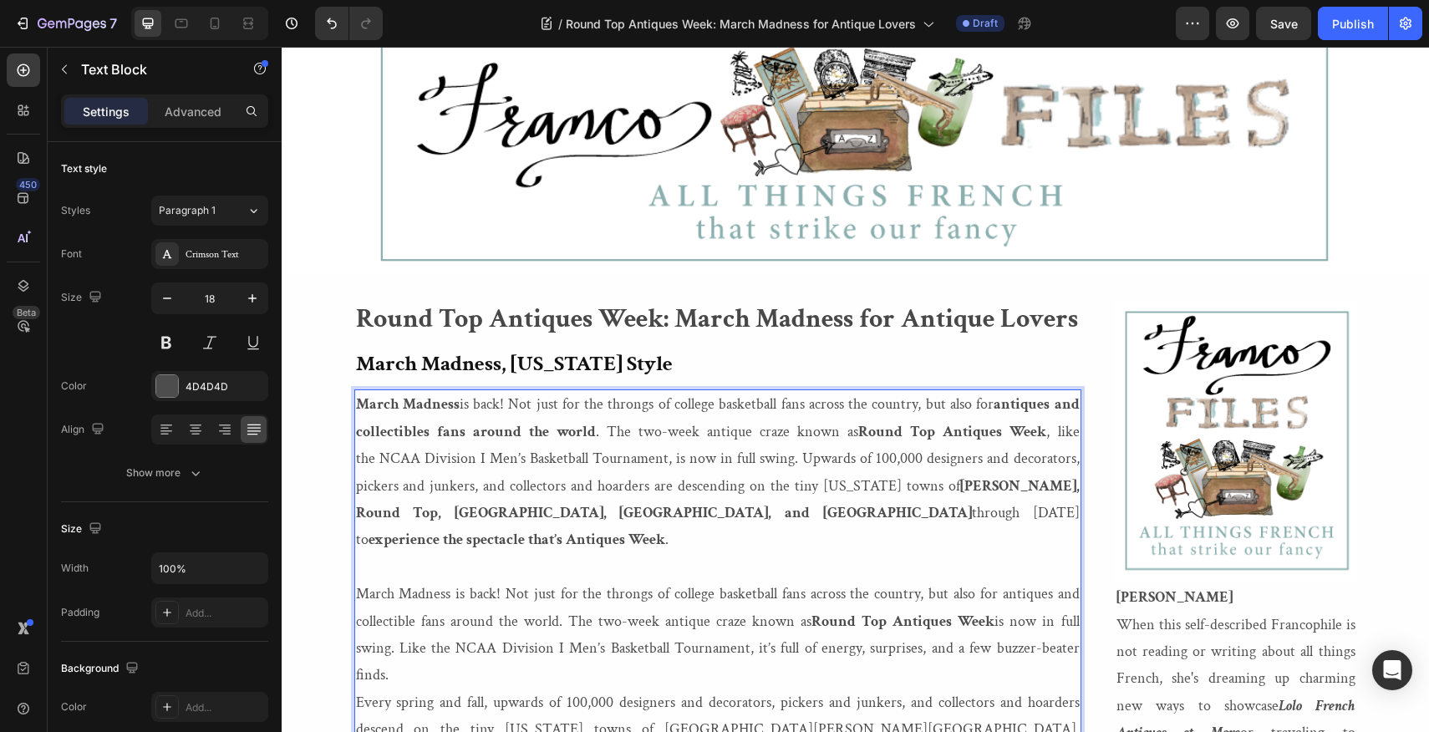
click at [1048, 434] on p "March Madness is back! Not just for the throngs of college basketball fans acro…" at bounding box center [718, 472] width 724 height 162
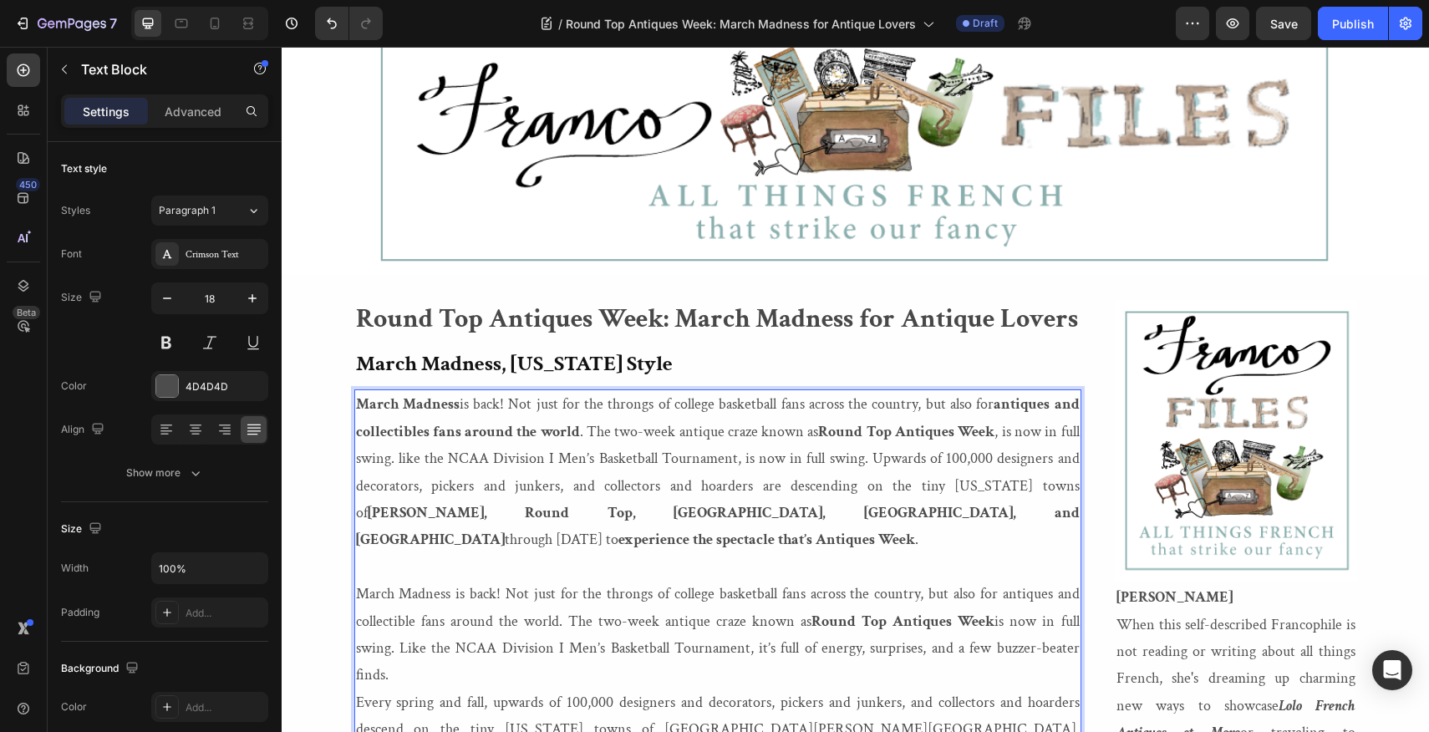
click at [999, 434] on p "March Madness is back! Not just for the throngs of college basketball fans acro…" at bounding box center [718, 472] width 724 height 162
click at [396, 460] on p "March Madness is back! Not just for the throngs of college basketball fans acro…" at bounding box center [718, 472] width 724 height 162
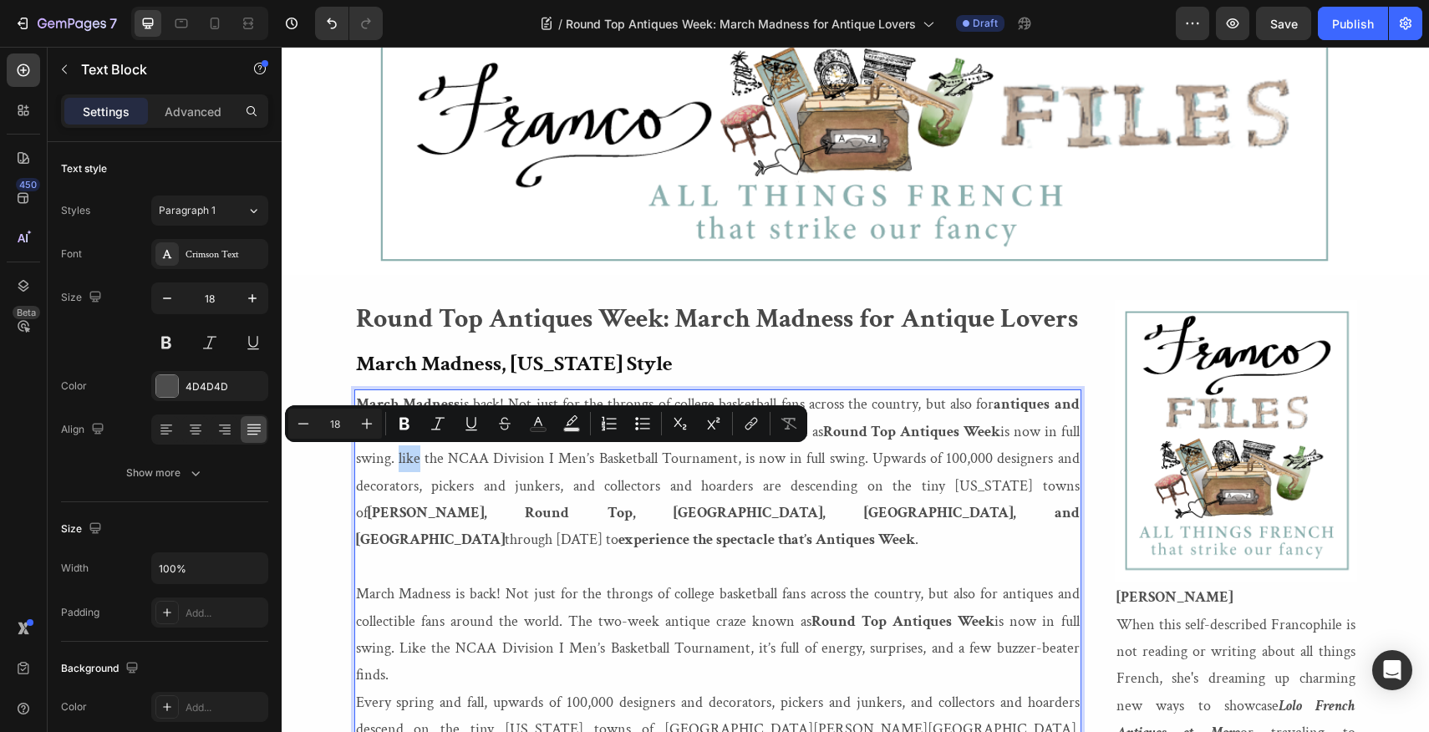
click at [396, 460] on p "March Madness is back! Not just for the throngs of college basketball fans acro…" at bounding box center [718, 472] width 724 height 162
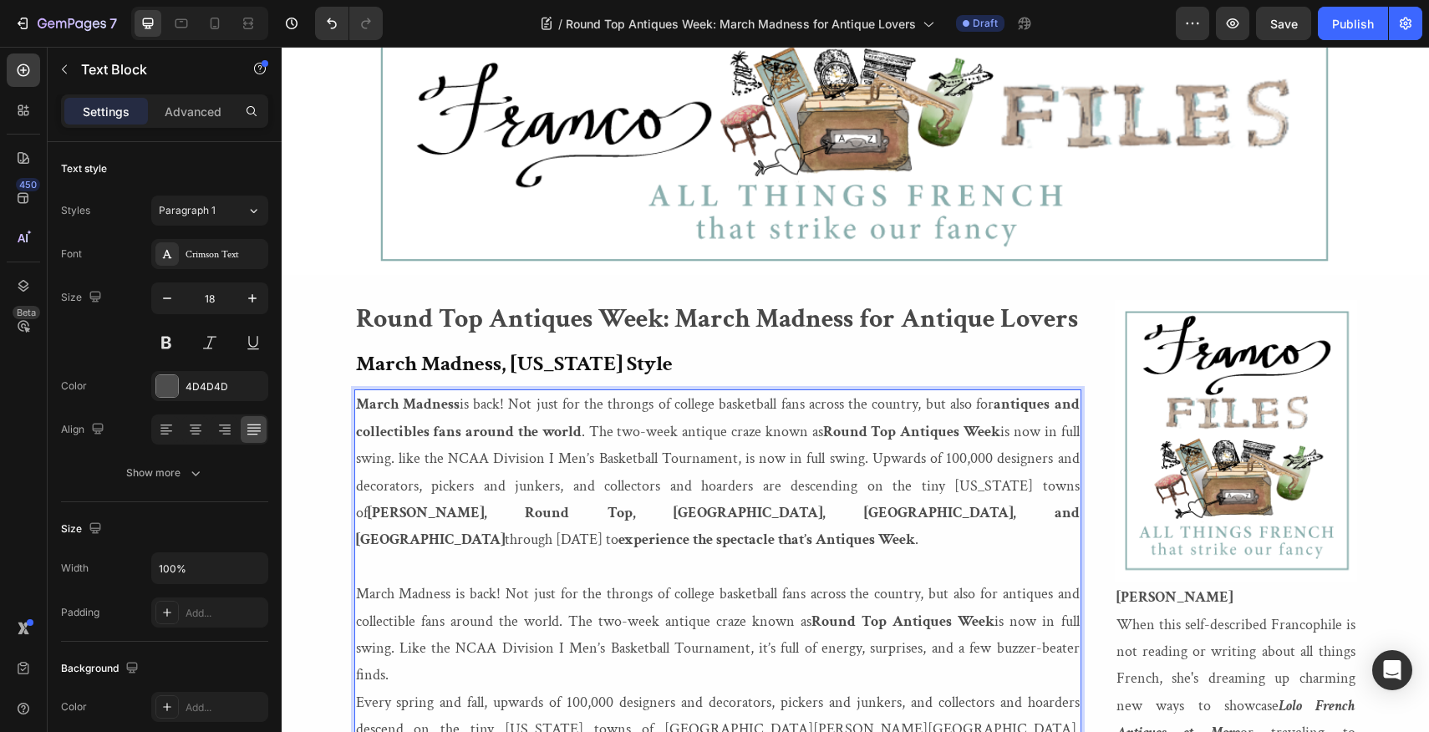
click at [401, 462] on p "March Madness is back! Not just for the throngs of college basketball fans acro…" at bounding box center [718, 472] width 724 height 162
click at [736, 649] on p "March Madness is back! Not just for the throngs of college basketball fans acro…" at bounding box center [718, 635] width 724 height 109
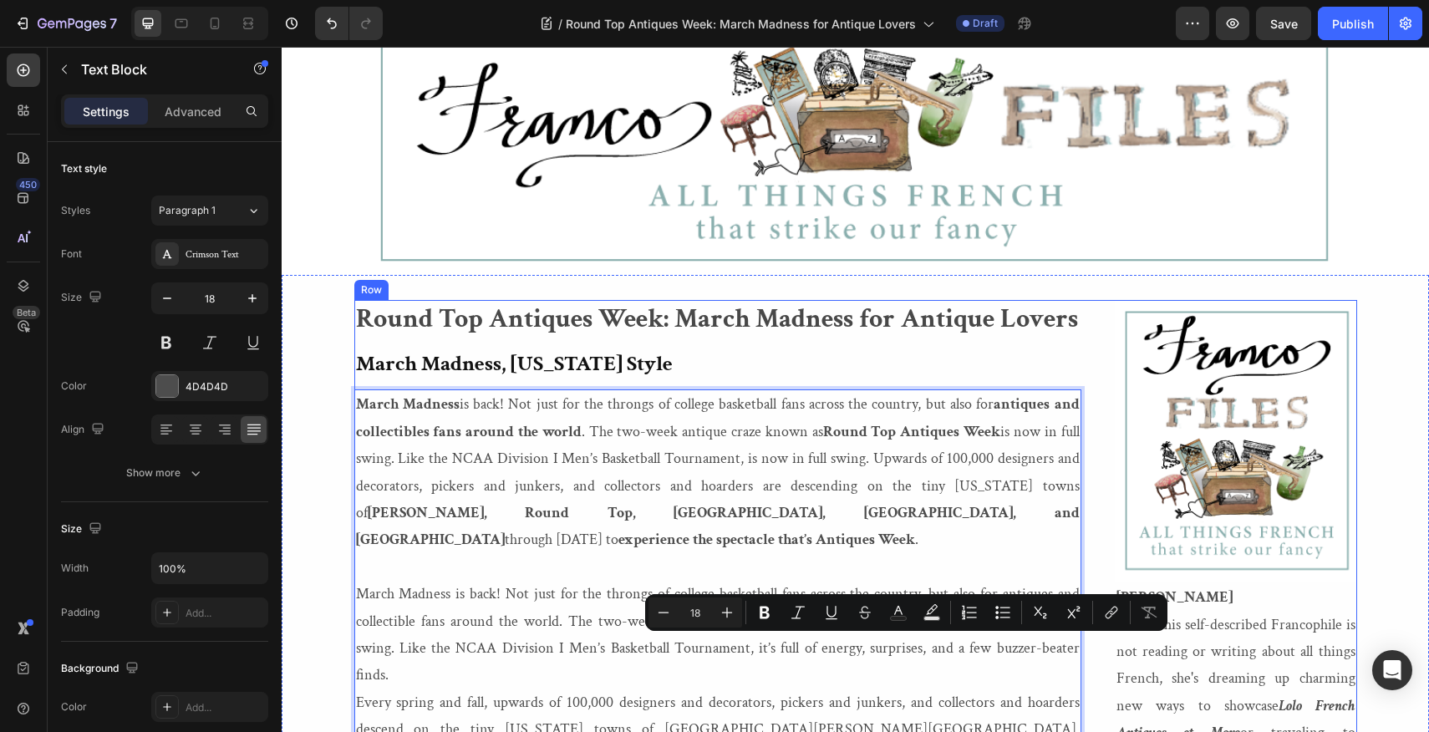
drag, startPoint x: 736, startPoint y: 649, endPoint x: 1092, endPoint y: 648, distance: 355.9
copy p "it’s full of energy, surprises, and a few buzzer-beater finds."
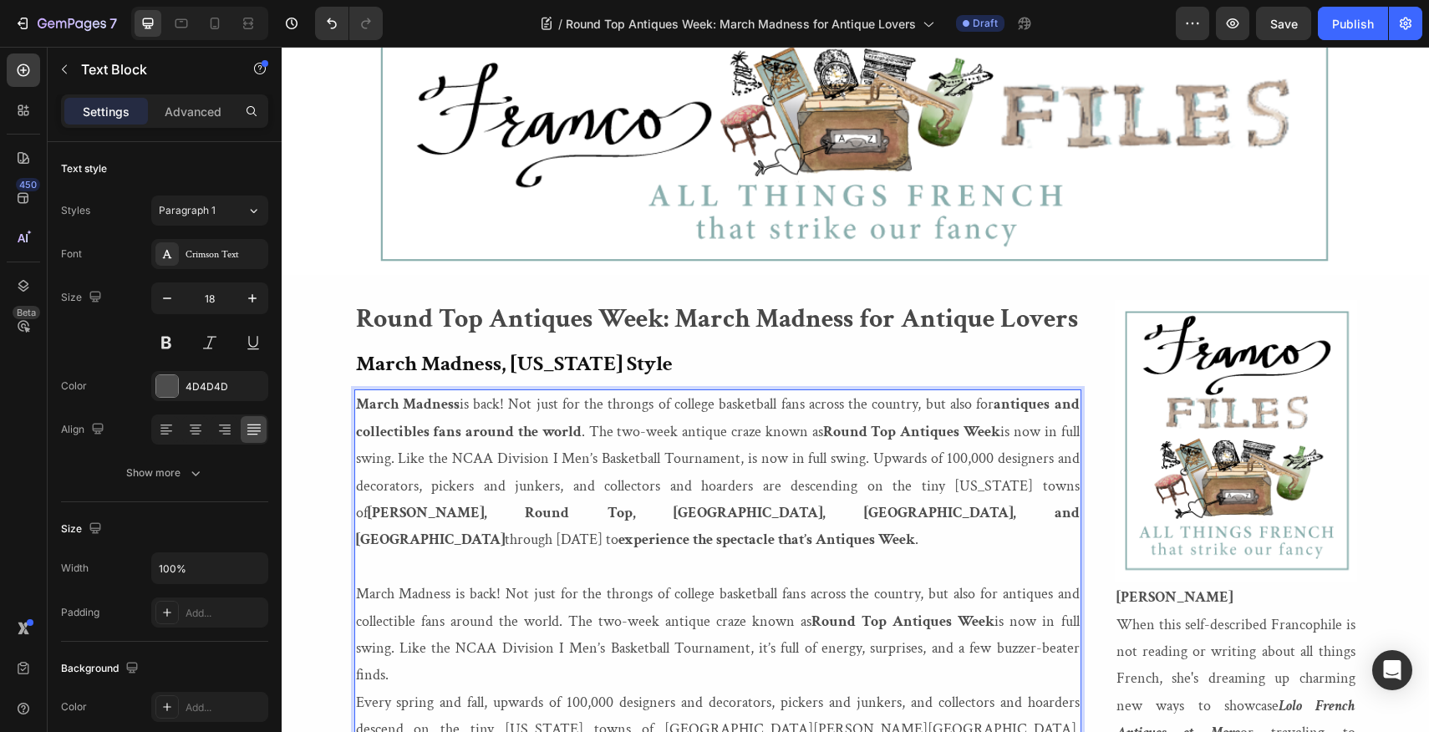
click at [744, 460] on p "March Madness is back! Not just for the throngs of college basketball fans acro…" at bounding box center [718, 472] width 724 height 162
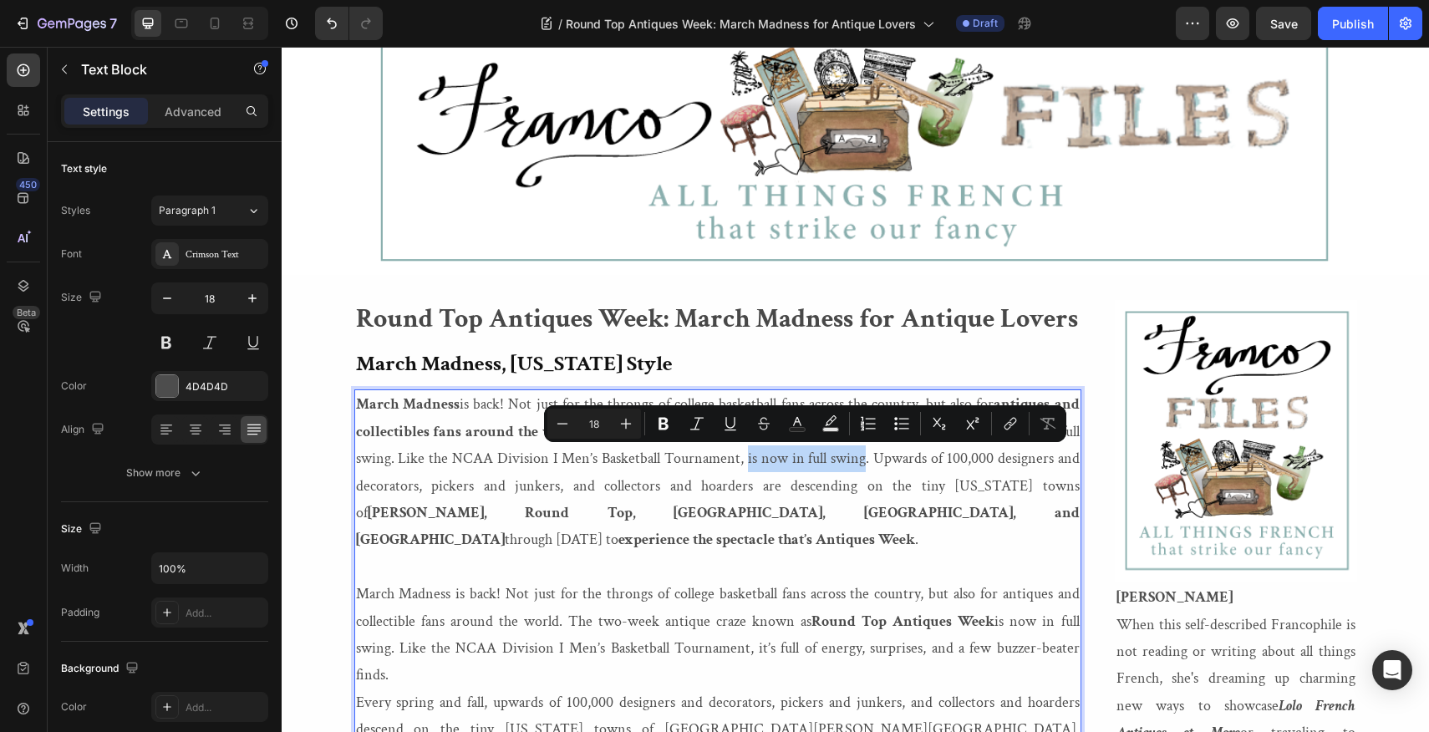
drag, startPoint x: 744, startPoint y: 460, endPoint x: 866, endPoint y: 465, distance: 121.3
click at [866, 465] on p "March Madness is back! Not just for the throngs of college basketball fans acro…" at bounding box center [718, 472] width 724 height 162
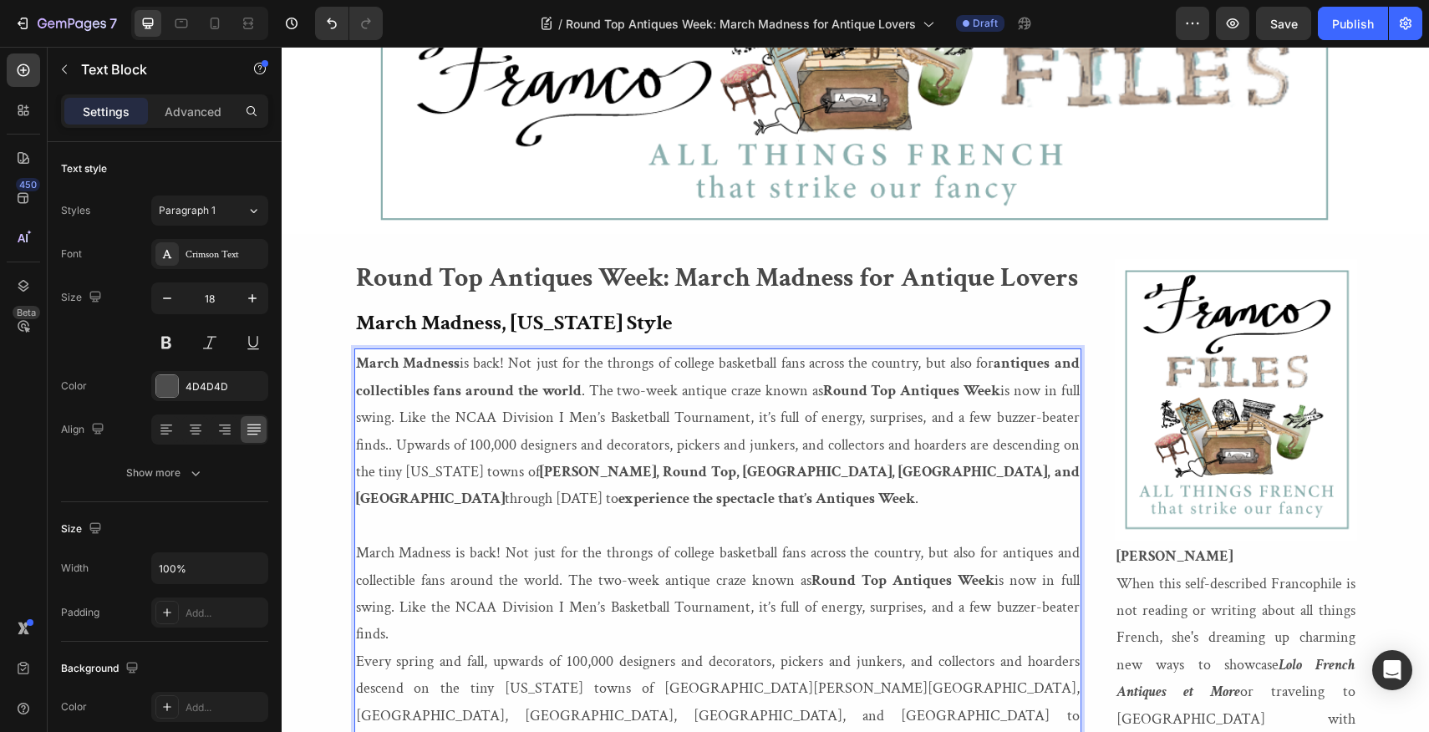
scroll to position [133, 0]
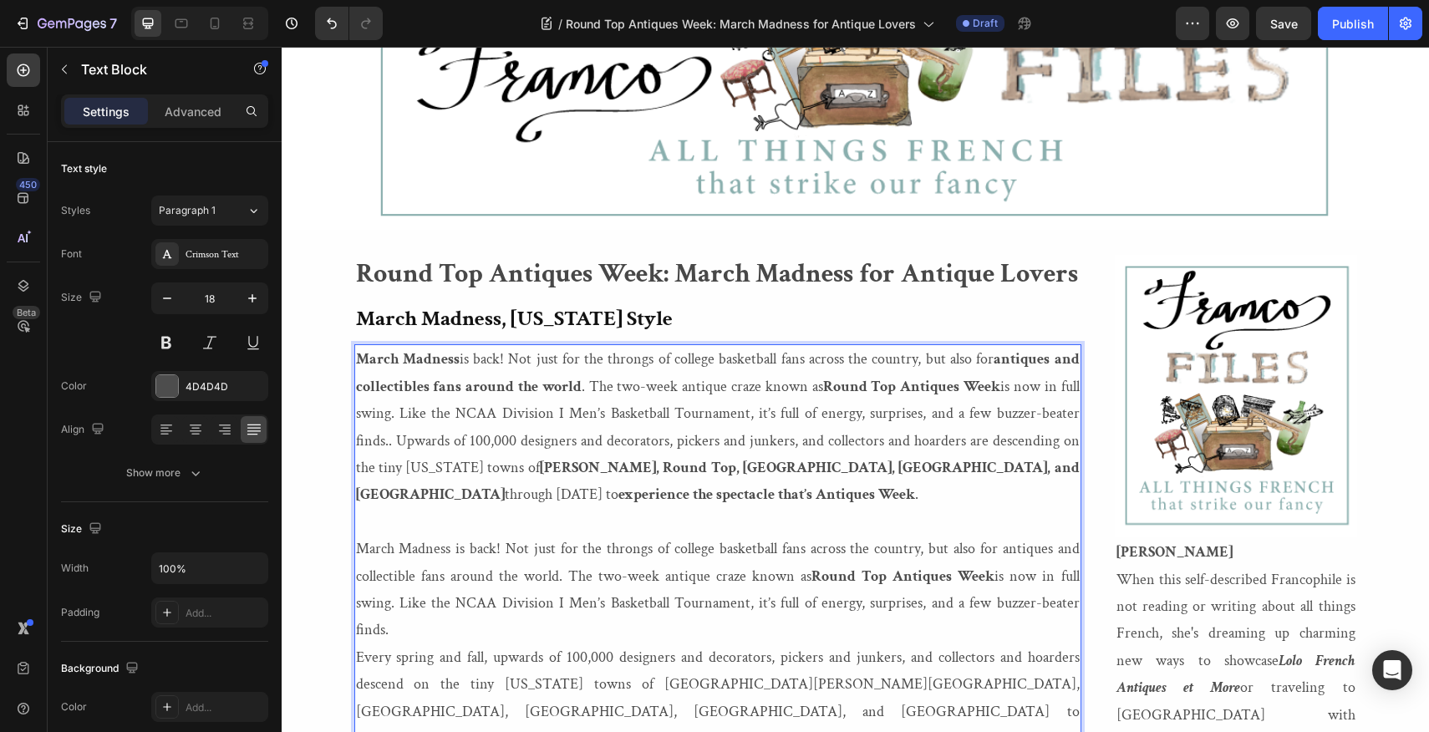
click at [356, 644] on p "Every spring and fall, upwards of 100,000 designers and decorators, pickers and…" at bounding box center [718, 698] width 724 height 109
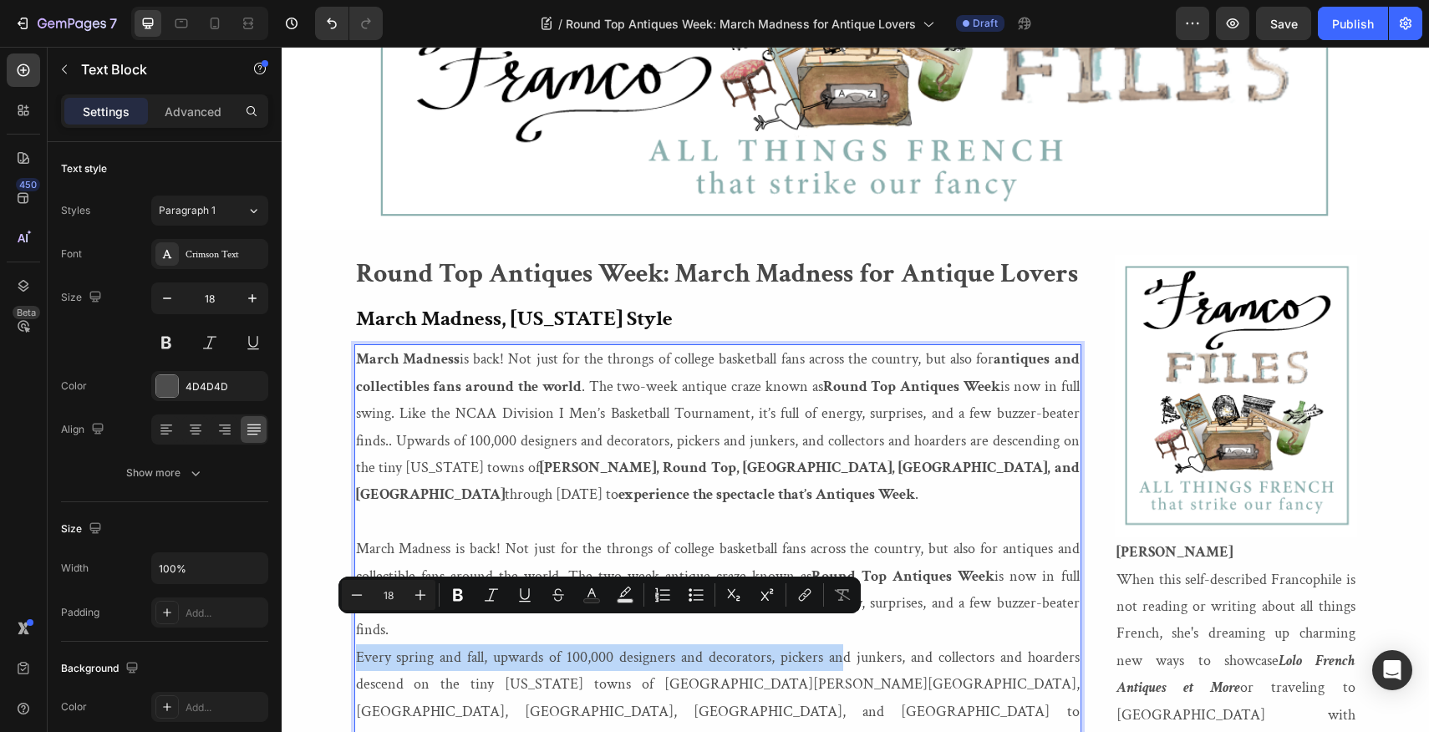
drag, startPoint x: 356, startPoint y: 627, endPoint x: 841, endPoint y: 634, distance: 484.7
click at [841, 644] on p "Every spring and fall, upwards of 100,000 designers and decorators, pickers and…" at bounding box center [718, 698] width 724 height 109
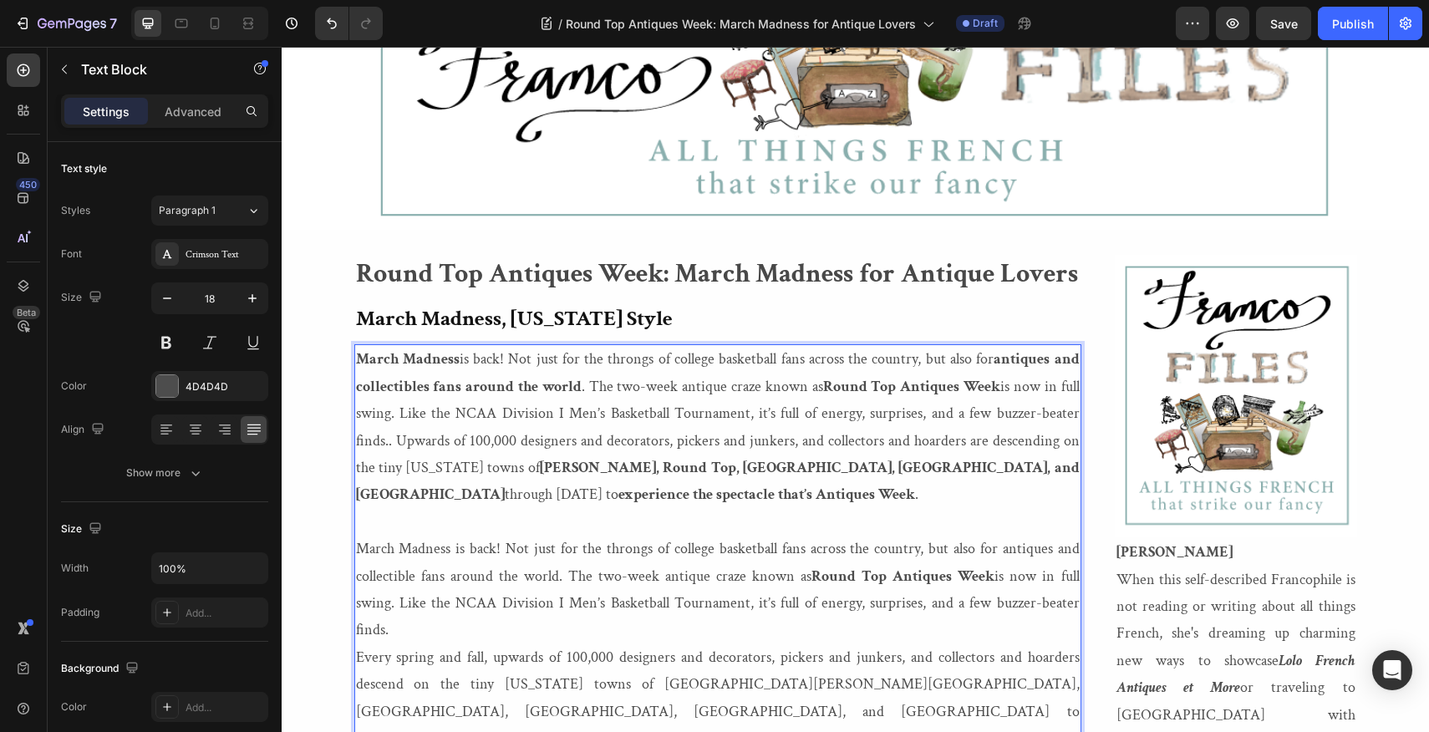
click at [396, 440] on p "March Madness is back! Not just for the throngs of college basketball fans acro…" at bounding box center [718, 427] width 724 height 162
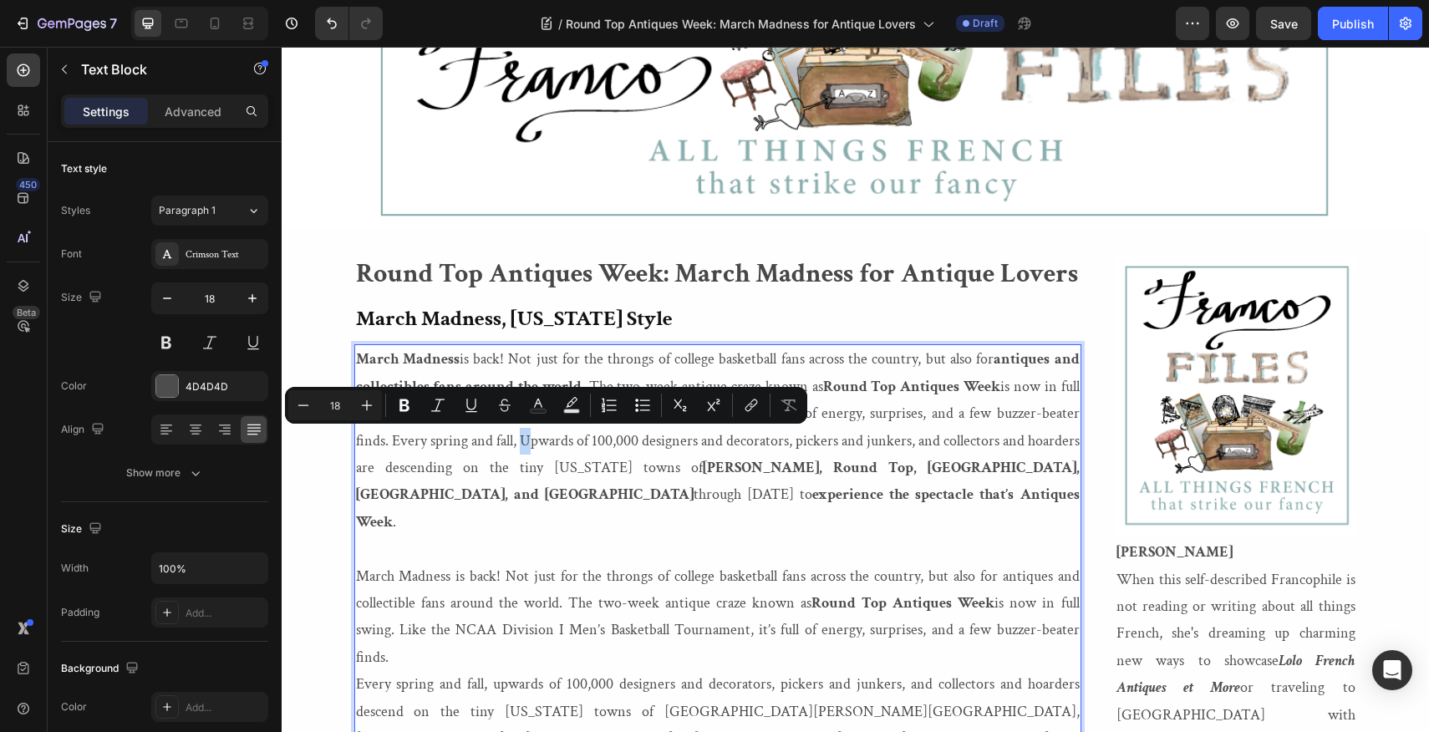
drag, startPoint x: 498, startPoint y: 440, endPoint x: 485, endPoint y: 440, distance: 12.5
click at [485, 440] on p "March Madness is back! Not just for the throngs of college basketball fans acro…" at bounding box center [718, 441] width 724 height 190
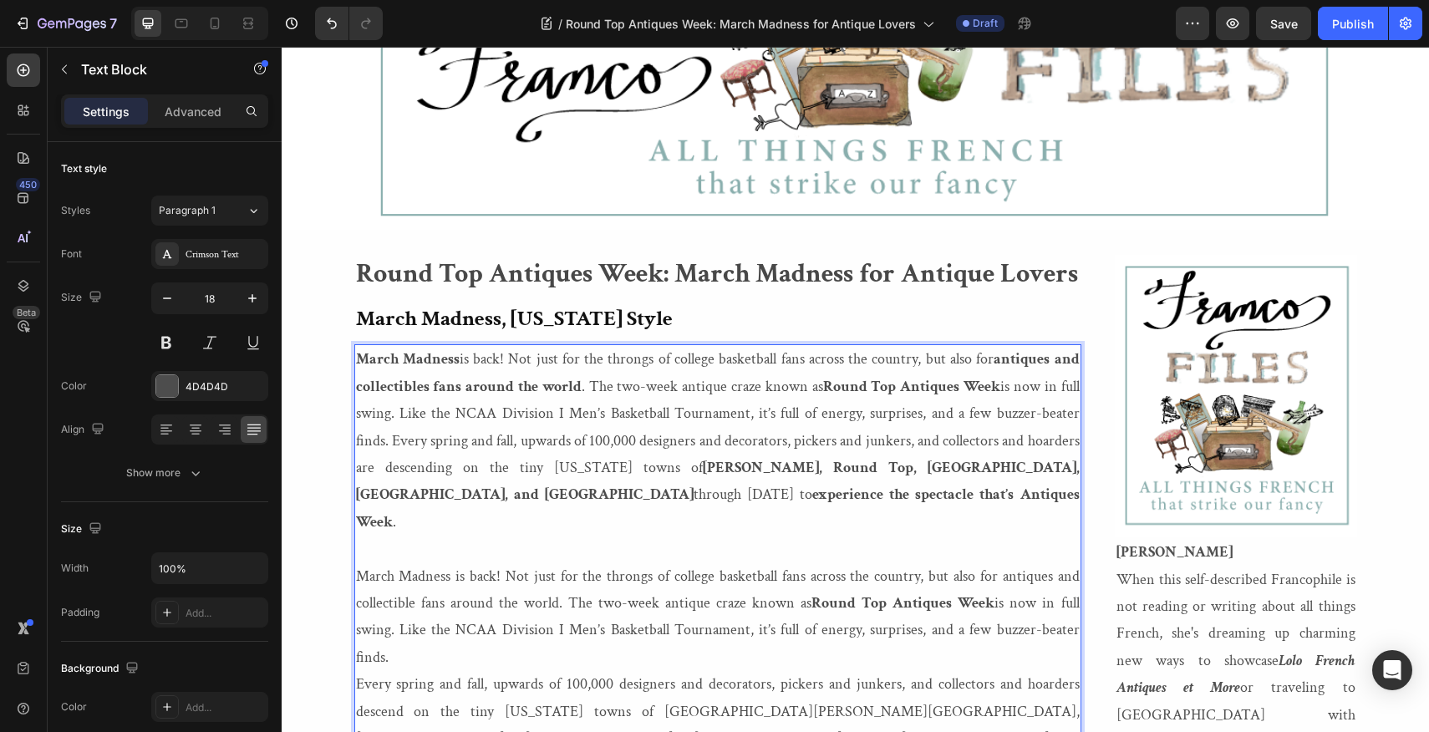
click at [1015, 671] on p "Every spring and fall, upwards of 100,000 designers and decorators, pickers and…" at bounding box center [718, 725] width 724 height 109
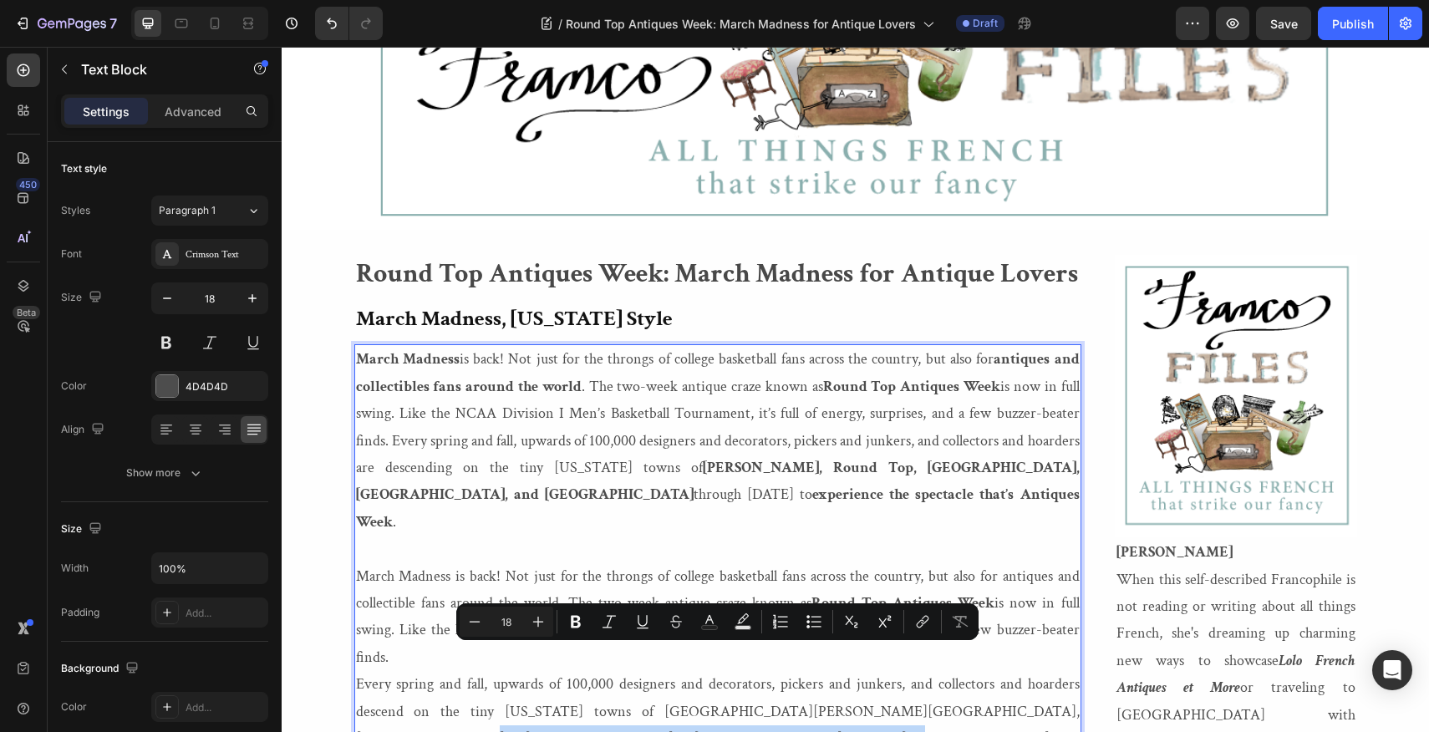
drag, startPoint x: 1015, startPoint y: 659, endPoint x: 981, endPoint y: 673, distance: 36.8
click at [981, 673] on p "Every spring and fall, upwards of 100,000 designers and decorators, pickers and…" at bounding box center [718, 725] width 724 height 109
click at [926, 676] on p "Every spring and fall, upwards of 100,000 designers and decorators, pickers and…" at bounding box center [718, 725] width 724 height 109
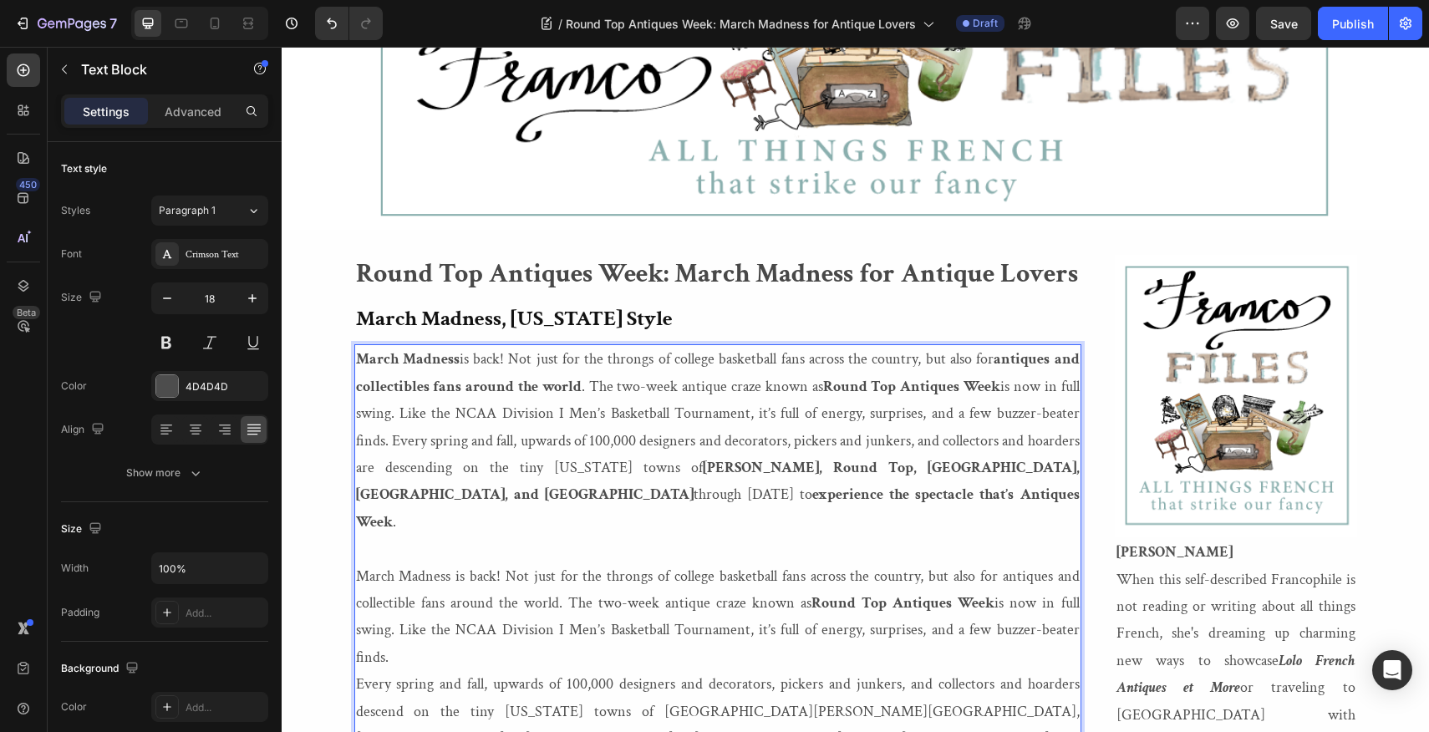
click at [421, 468] on p "March Madness is back! Not just for the throngs of college basketball fans acro…" at bounding box center [718, 441] width 724 height 190
drag, startPoint x: 421, startPoint y: 468, endPoint x: 404, endPoint y: 468, distance: 17.5
click at [404, 468] on p "March Madness is back! Not just for the throngs of college basketball fans acro…" at bounding box center [718, 441] width 724 height 190
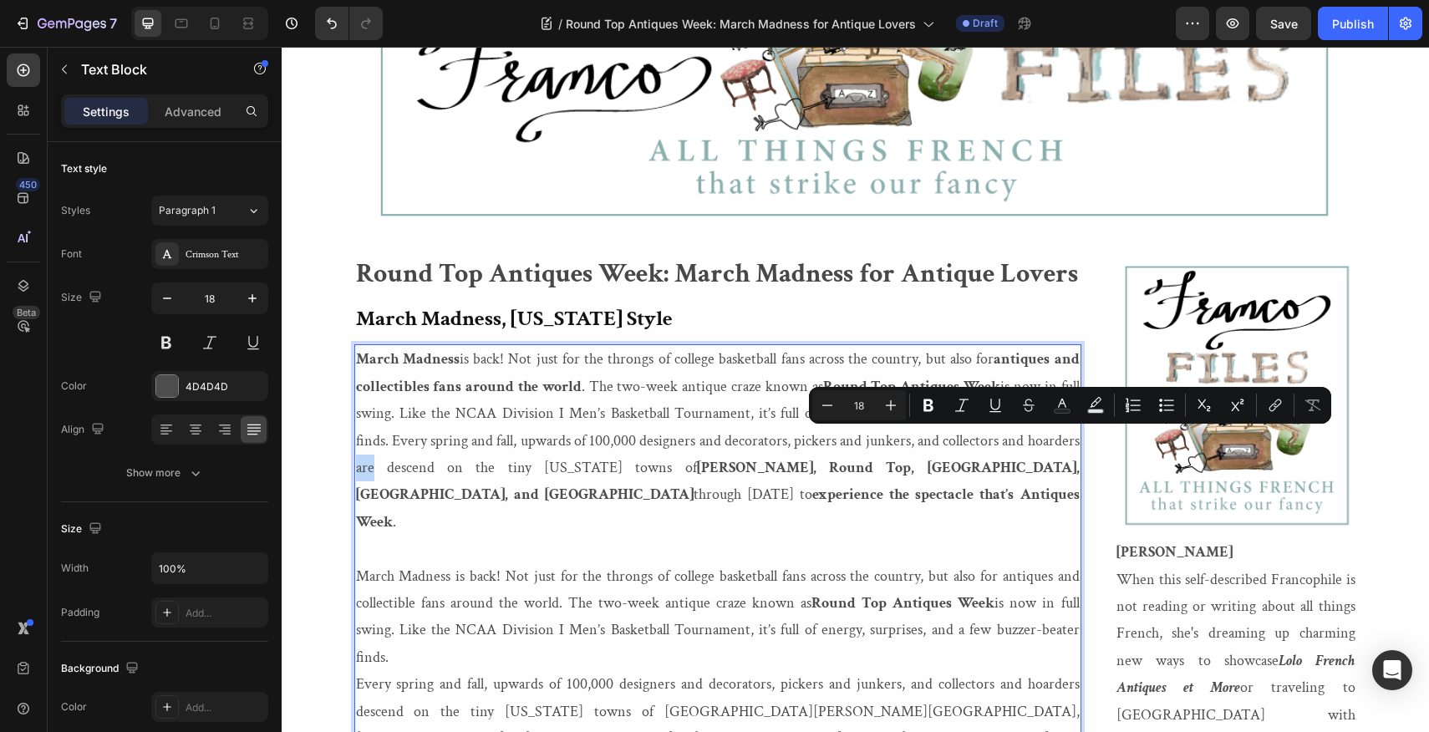
drag, startPoint x: 1059, startPoint y: 440, endPoint x: 1079, endPoint y: 441, distance: 19.2
click at [1079, 441] on p "March Madness is back! Not just for the throngs of college basketball fans acro…" at bounding box center [718, 441] width 724 height 190
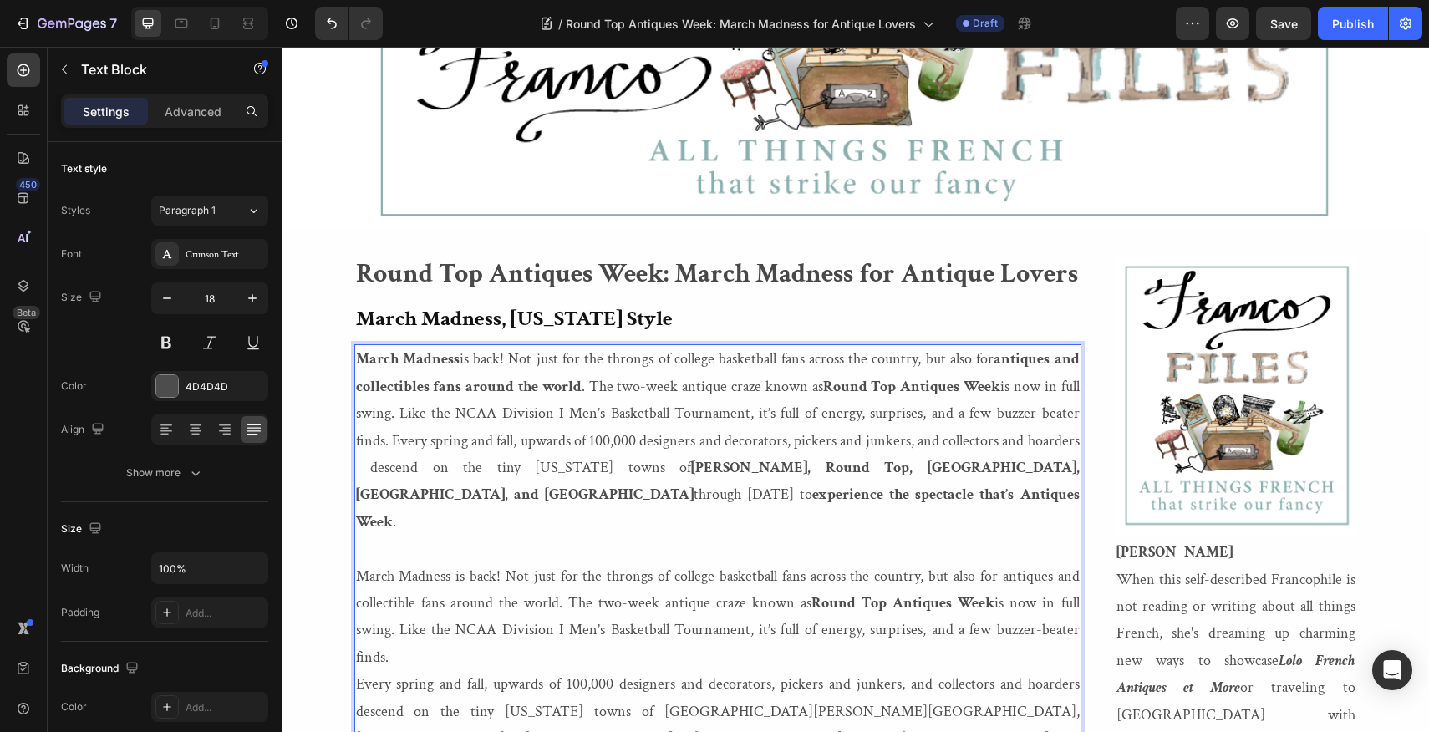
click at [360, 469] on p "March Madness is back! Not just for the throngs of college basketball fans acro…" at bounding box center [718, 441] width 724 height 190
click at [501, 444] on p "March Madness is back! Not just for the throngs of college basketball fans acro…" at bounding box center [718, 441] width 724 height 190
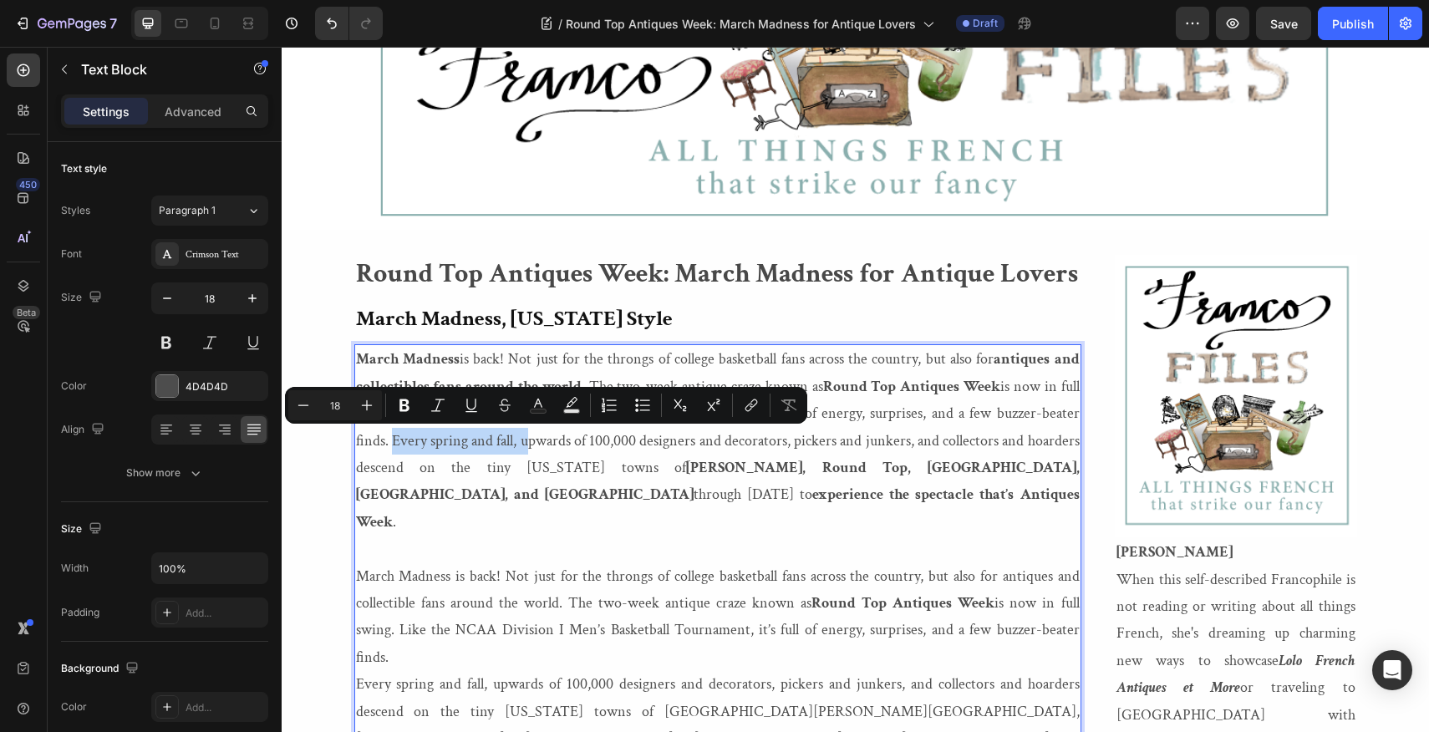
drag, startPoint x: 501, startPoint y: 444, endPoint x: 359, endPoint y: 444, distance: 142.0
click at [359, 444] on p "March Madness is back! Not just for the throngs of college basketball fans acro…" at bounding box center [718, 441] width 724 height 190
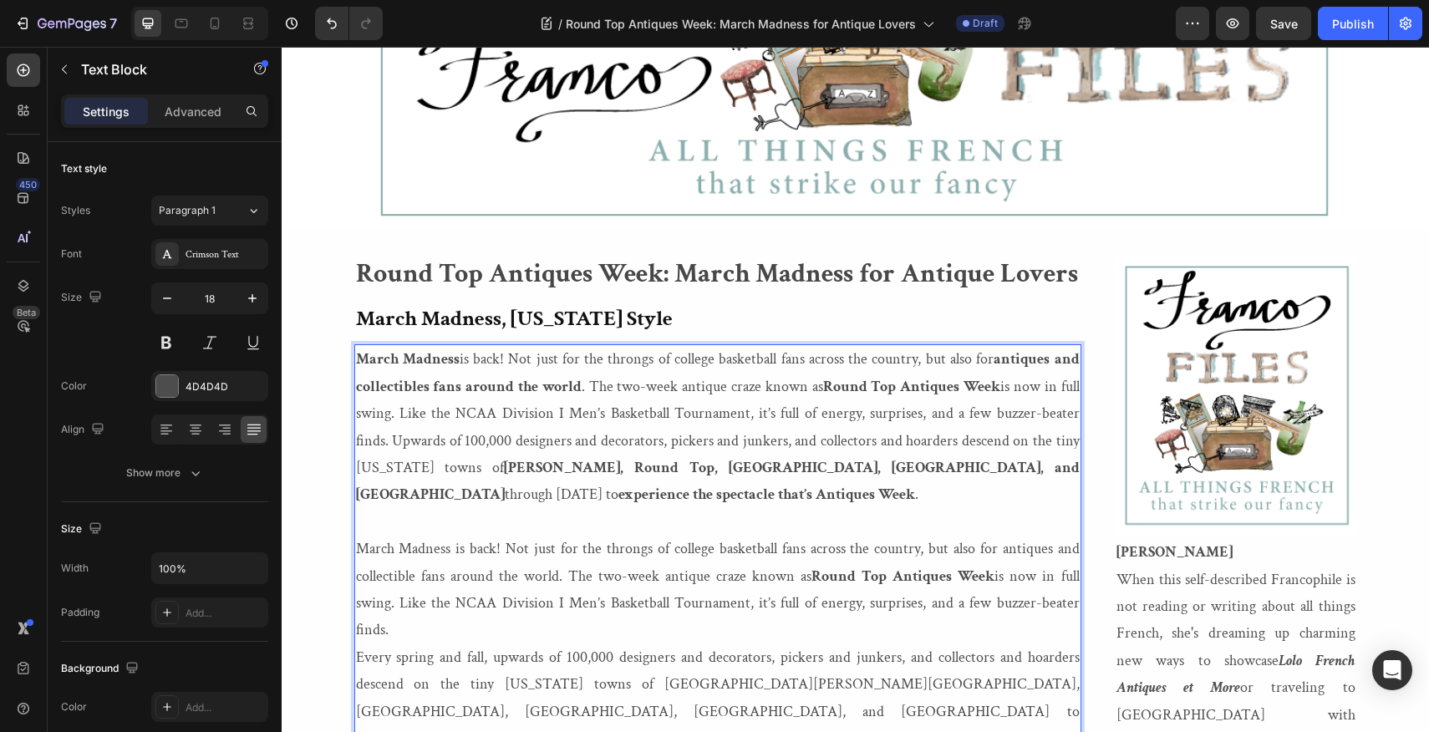
click at [925, 443] on p "March Madness is back! Not just for the throngs of college basketball fans acro…" at bounding box center [718, 427] width 724 height 162
click at [1006, 443] on p "March Madness is back! Not just for the throngs of college basketball fans acro…" at bounding box center [718, 427] width 724 height 162
click at [618, 497] on strong "experience the spectacle that’s Antiques Week" at bounding box center [766, 494] width 297 height 19
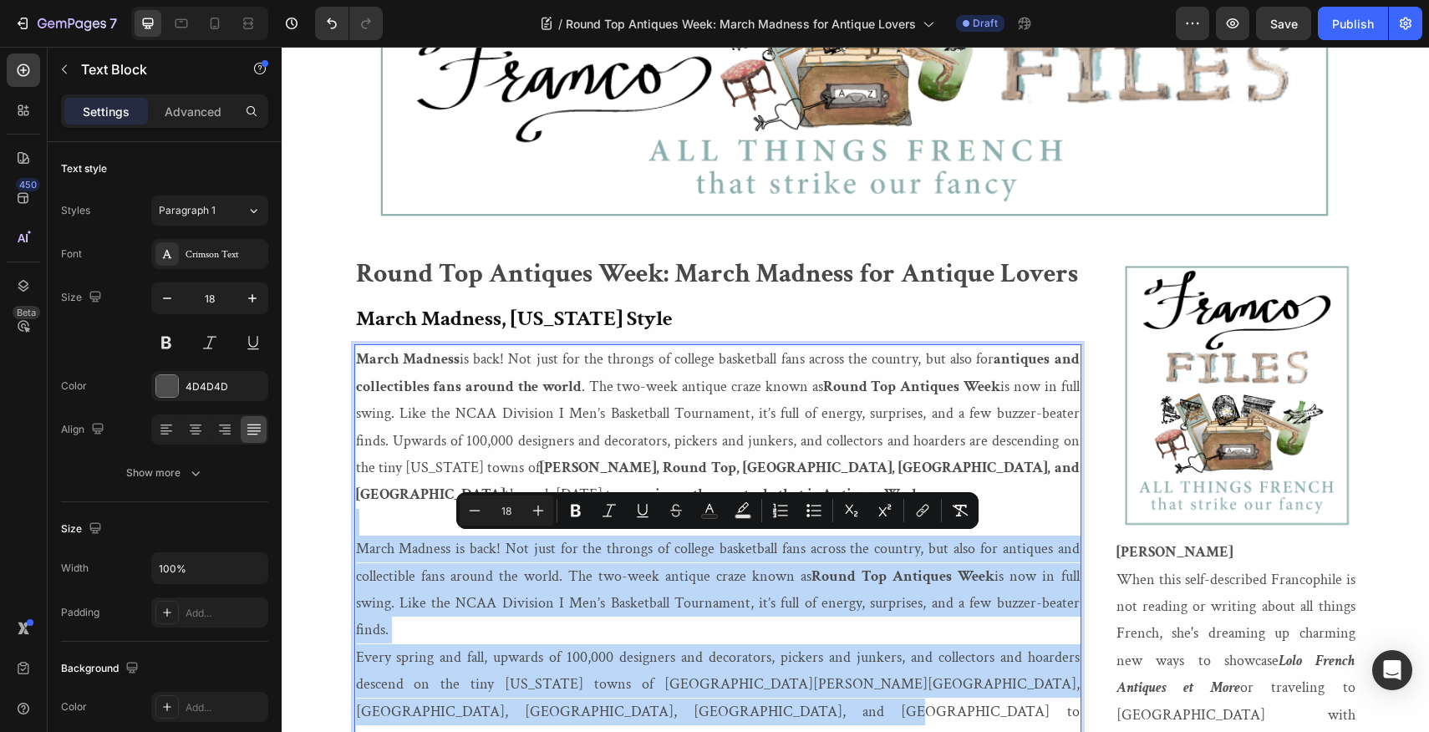
drag, startPoint x: 576, startPoint y: 688, endPoint x: 358, endPoint y: 521, distance: 274.7
click at [358, 521] on div "March Madness is back! Not just for the throngs of college basketball fans acro…" at bounding box center [717, 724] width 727 height 761
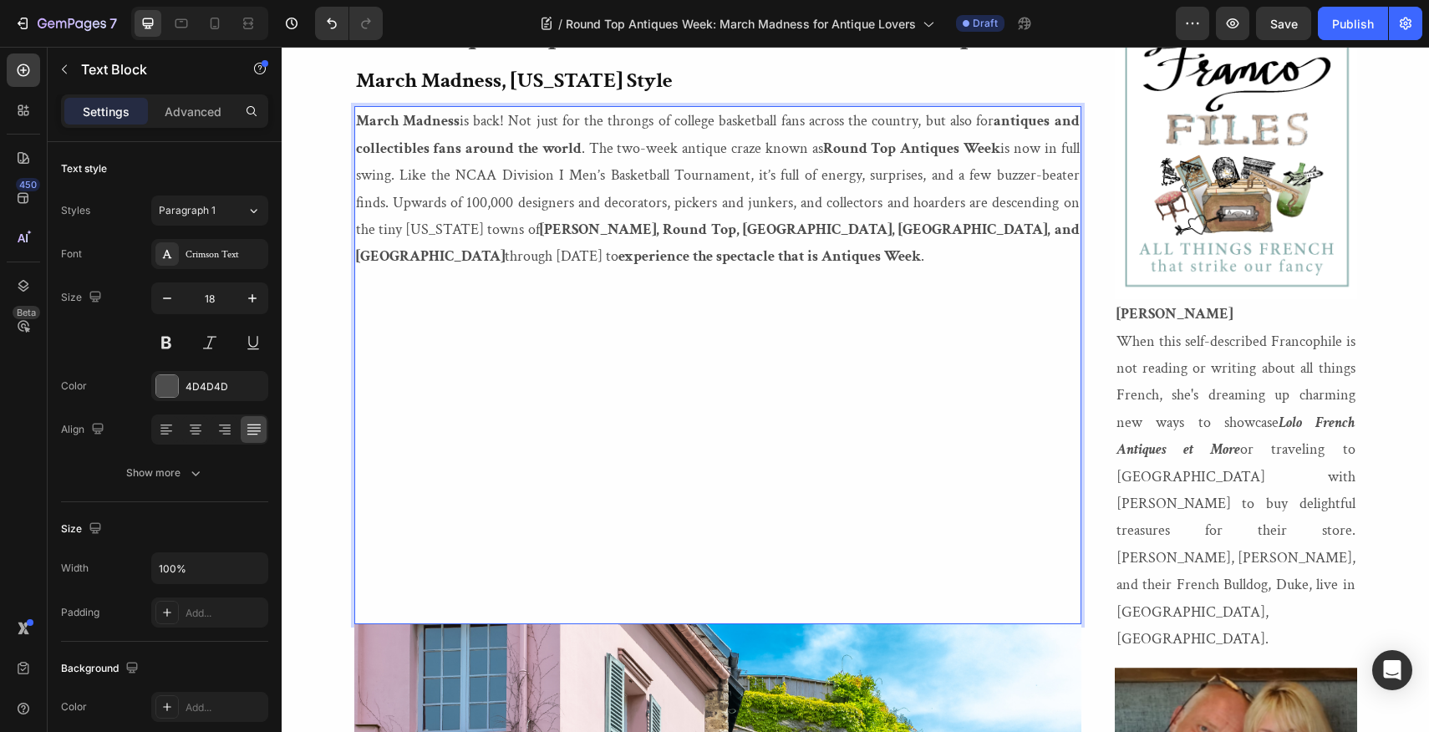
scroll to position [419, 0]
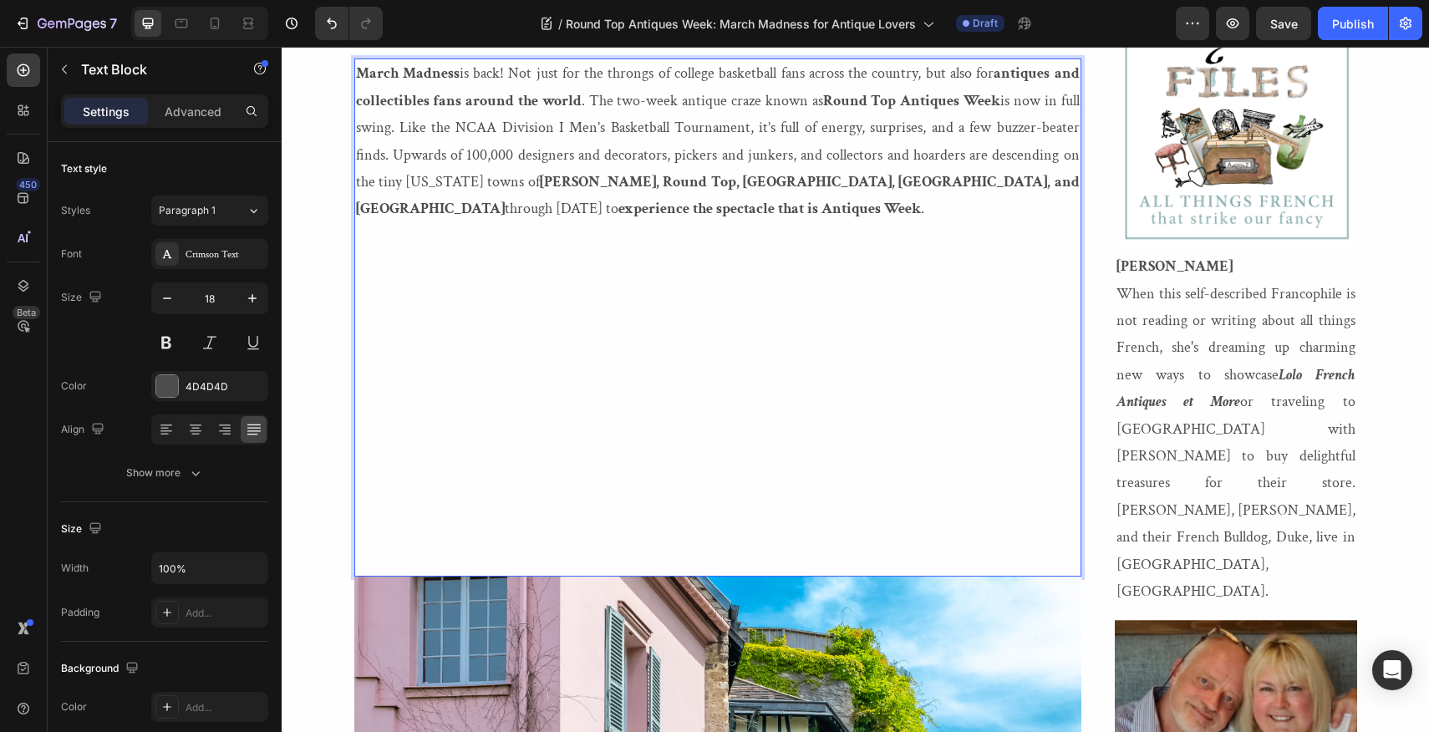
click at [361, 564] on p "Rich Text Editor. Editing area: main" at bounding box center [718, 561] width 724 height 27
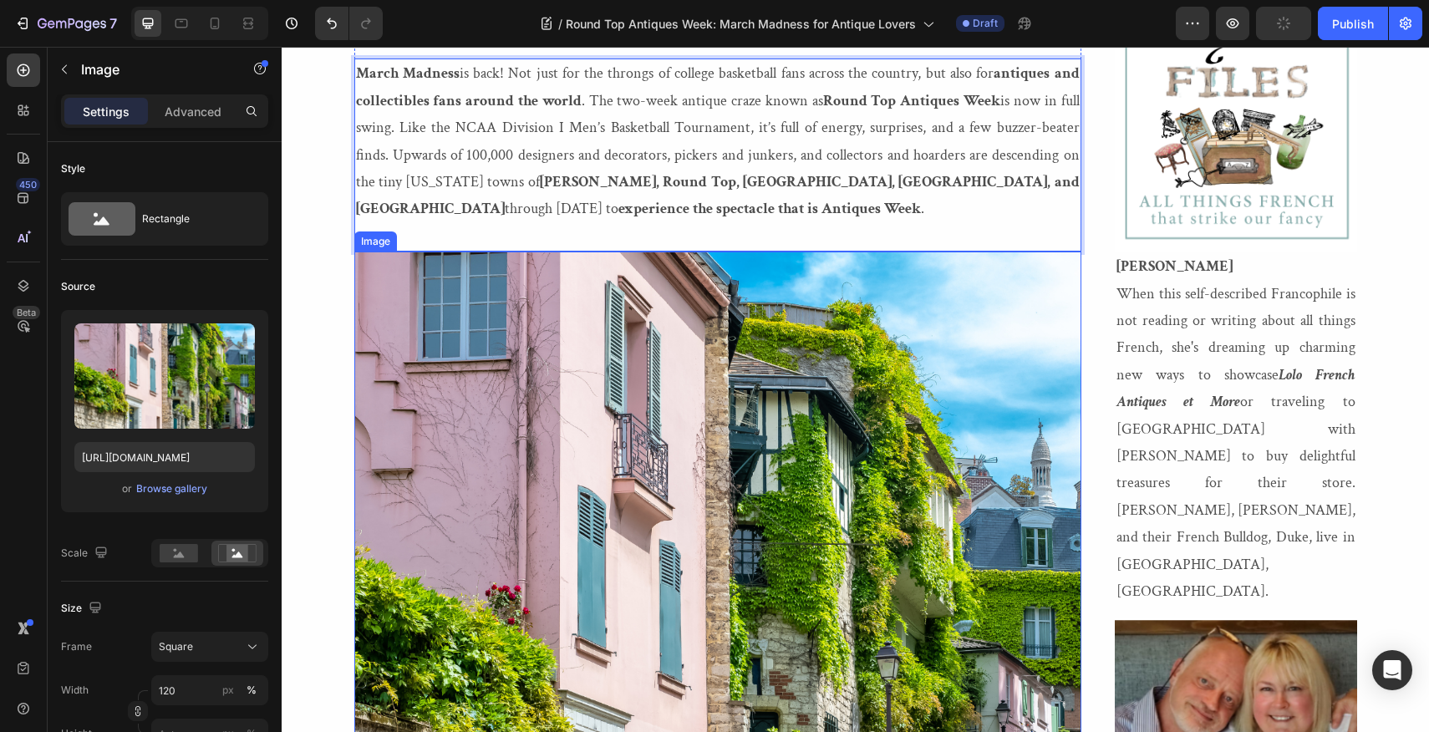
click at [433, 463] on img at bounding box center [717, 615] width 727 height 727
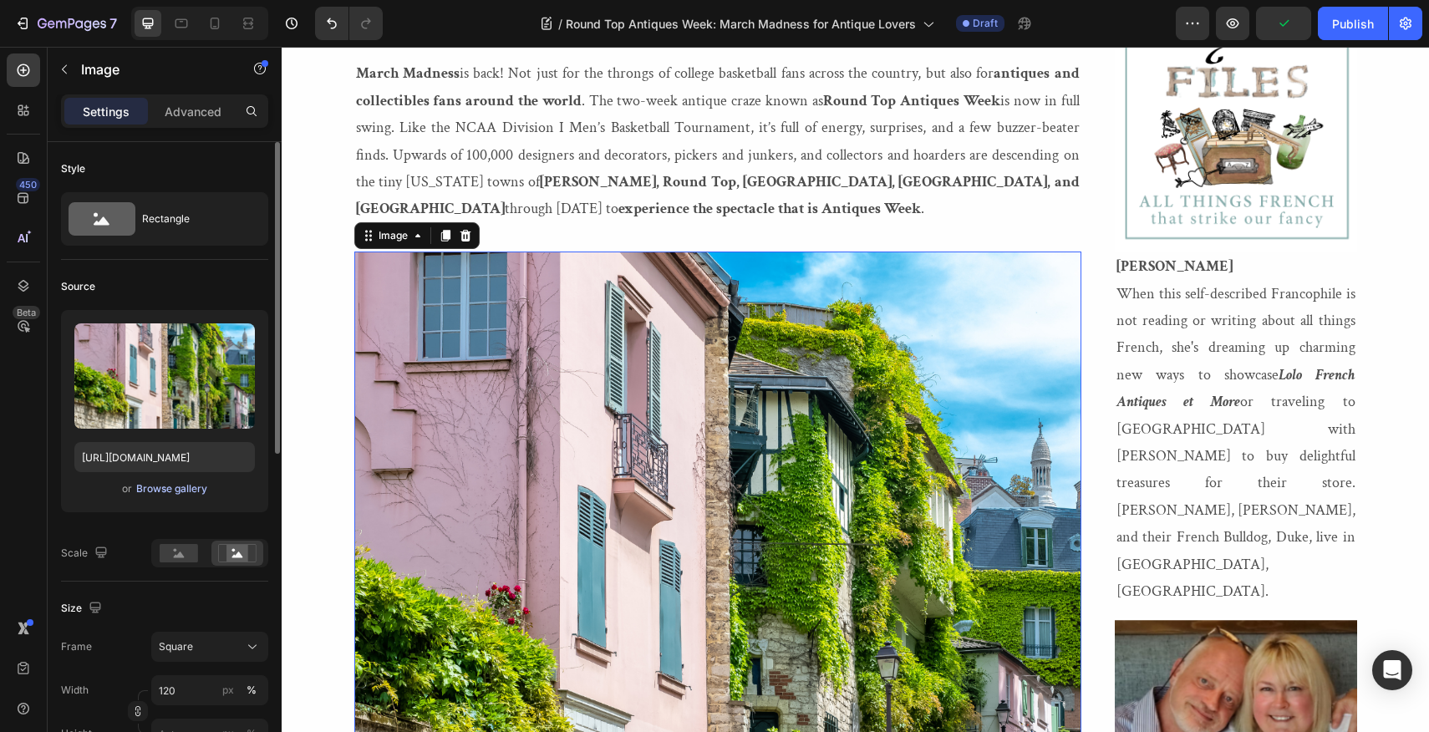
click at [145, 487] on div "Browse gallery" at bounding box center [171, 488] width 71 height 15
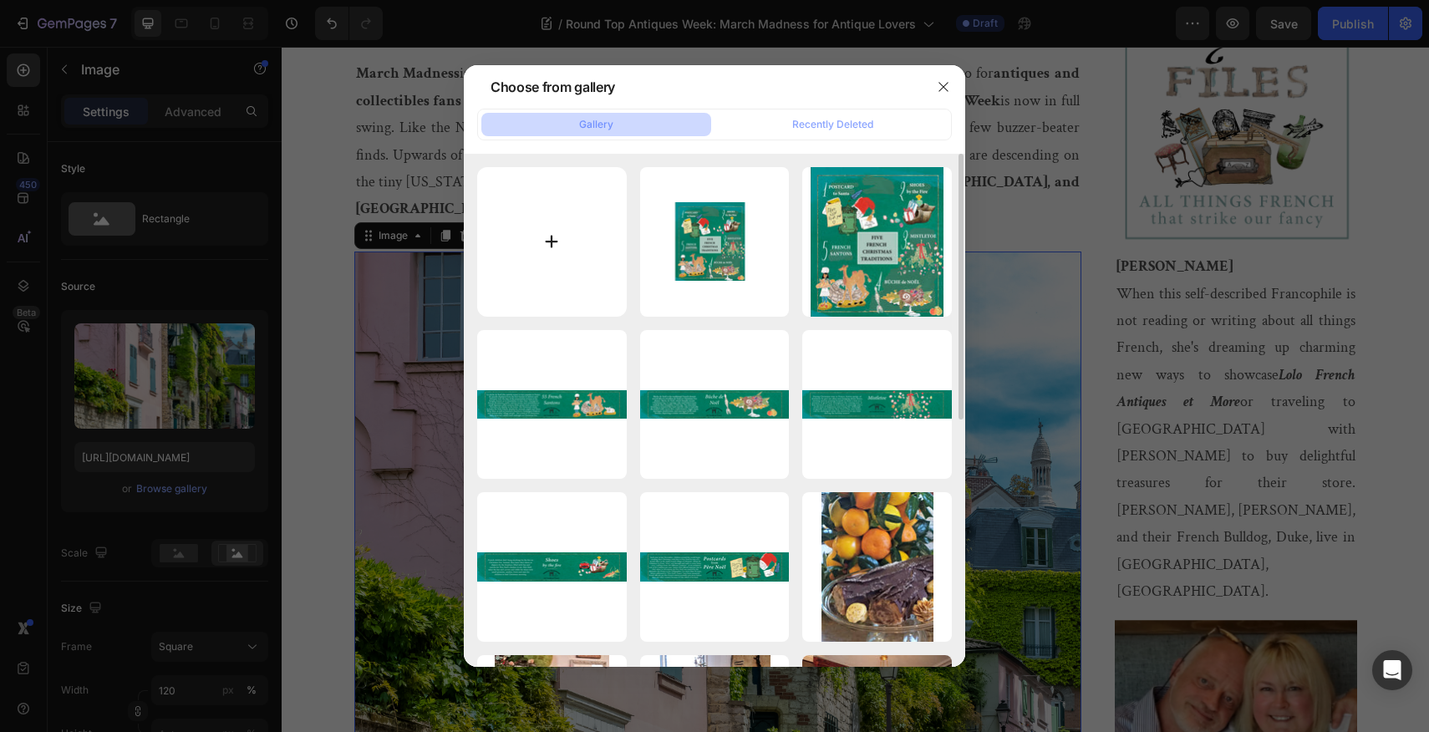
click at [546, 241] on input "file" at bounding box center [552, 242] width 150 height 150
type input "C:\fakepath\2021.LOLO.RoundTopMap.SPRING.BLOG.png"
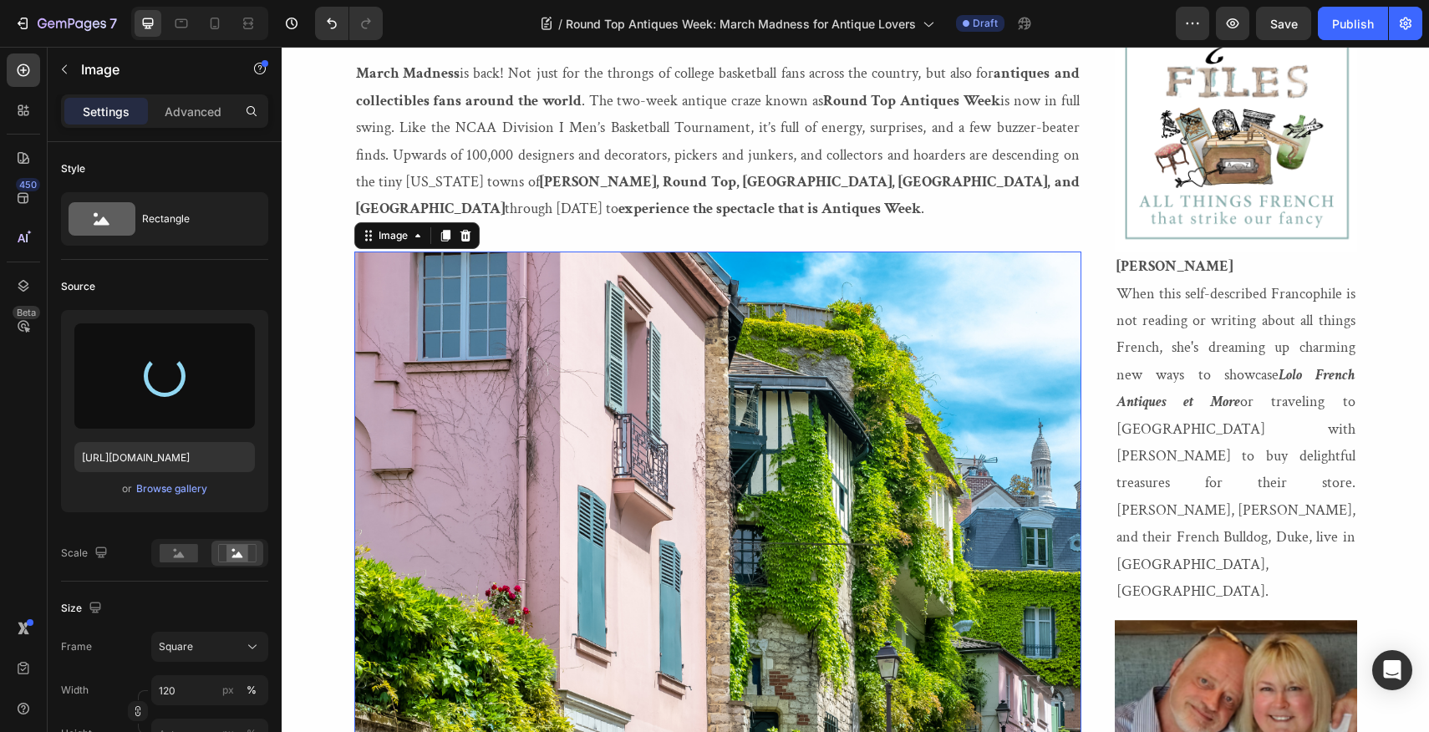
type input "[URL][DOMAIN_NAME]"
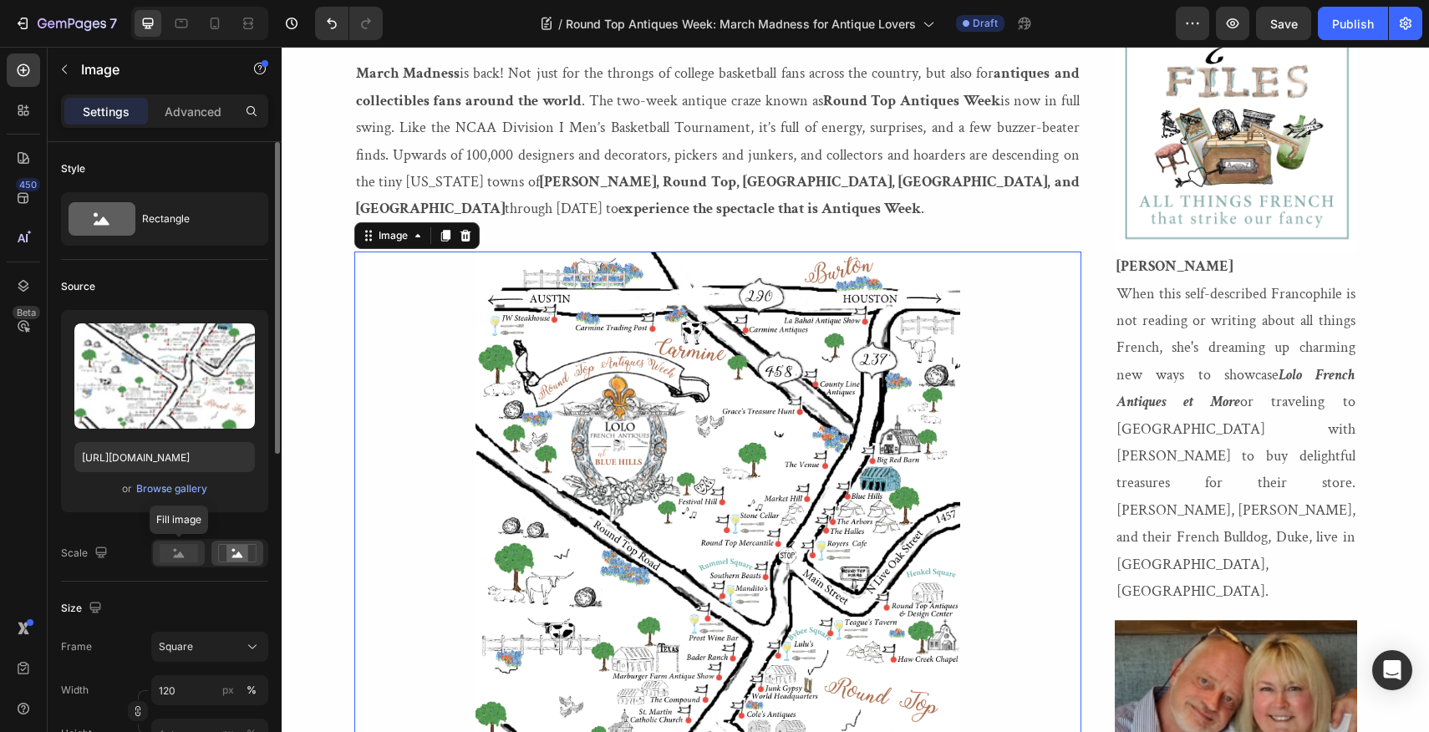
click at [173, 552] on rect at bounding box center [179, 553] width 38 height 18
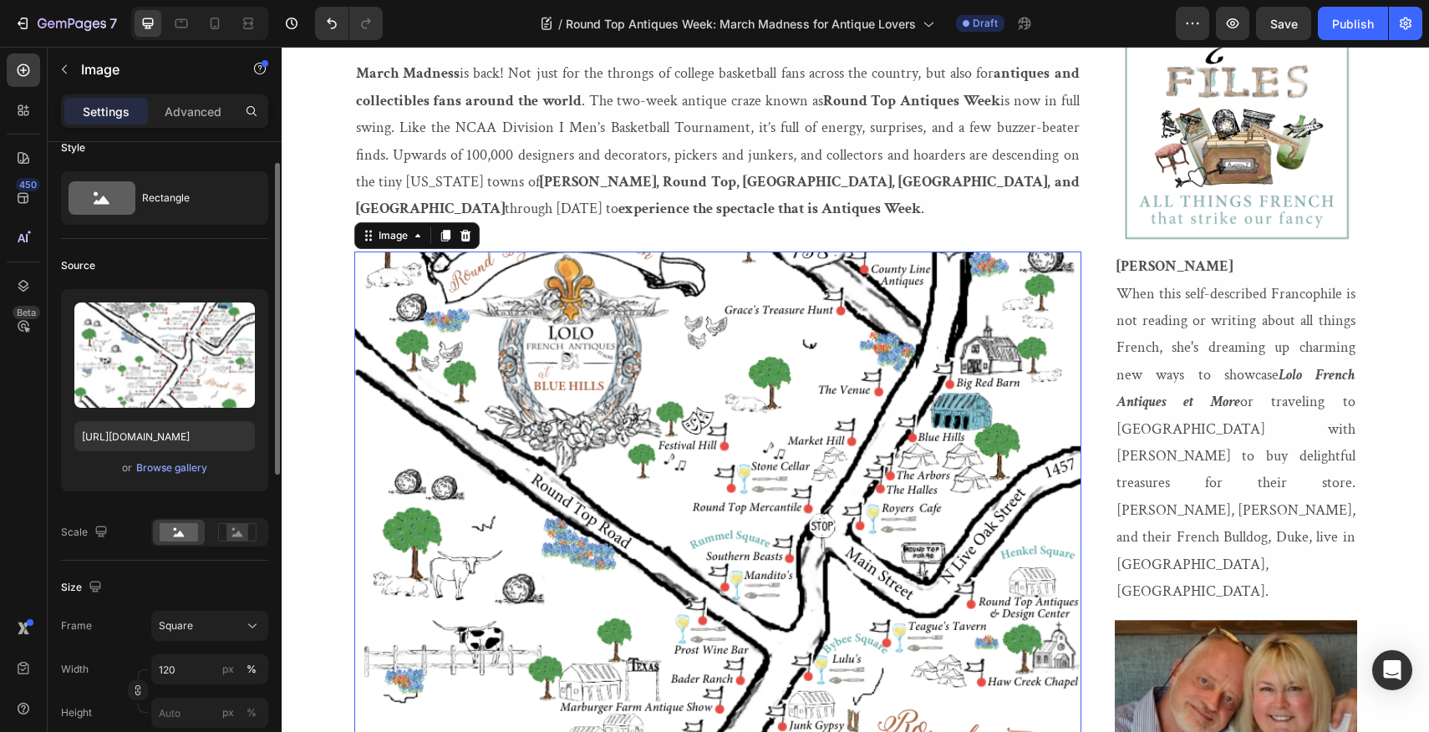
scroll to position [28, 0]
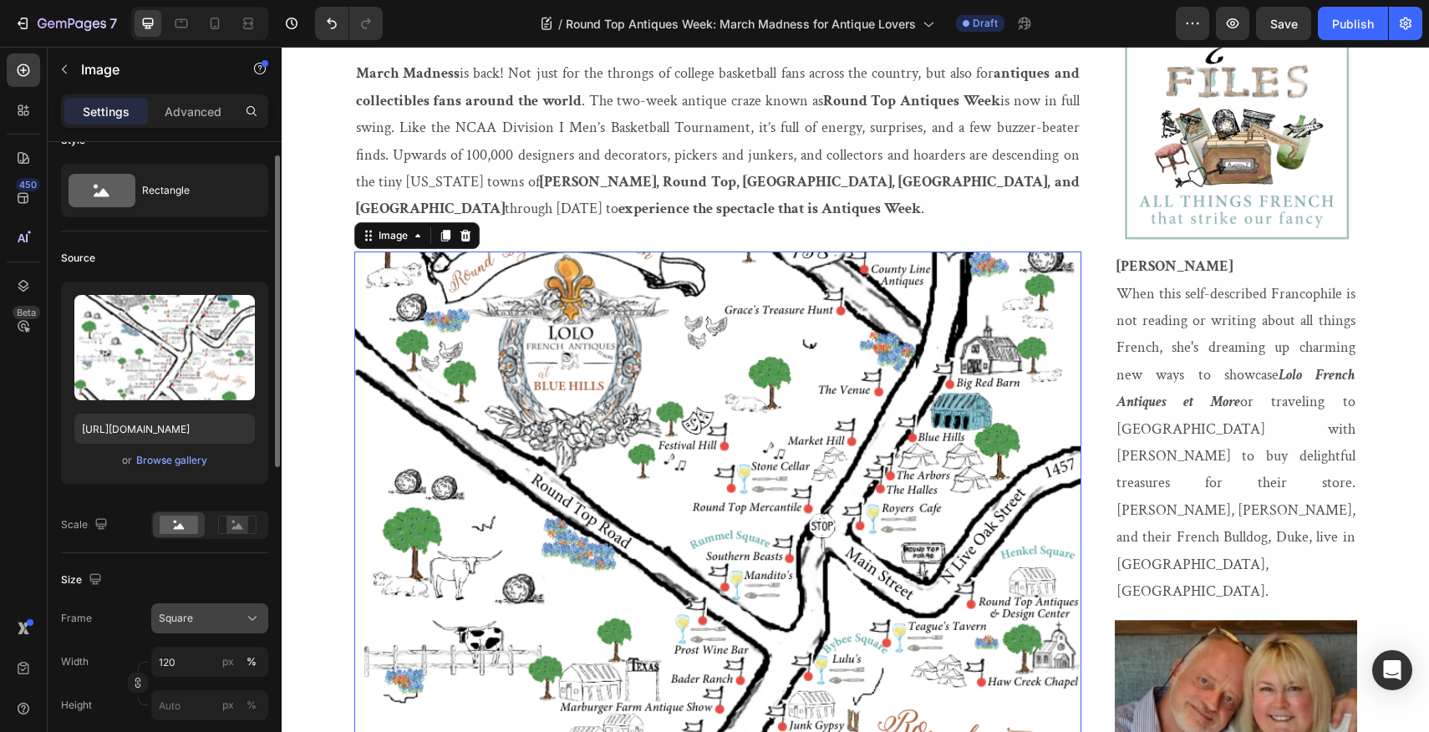
click at [248, 618] on icon at bounding box center [252, 618] width 17 height 17
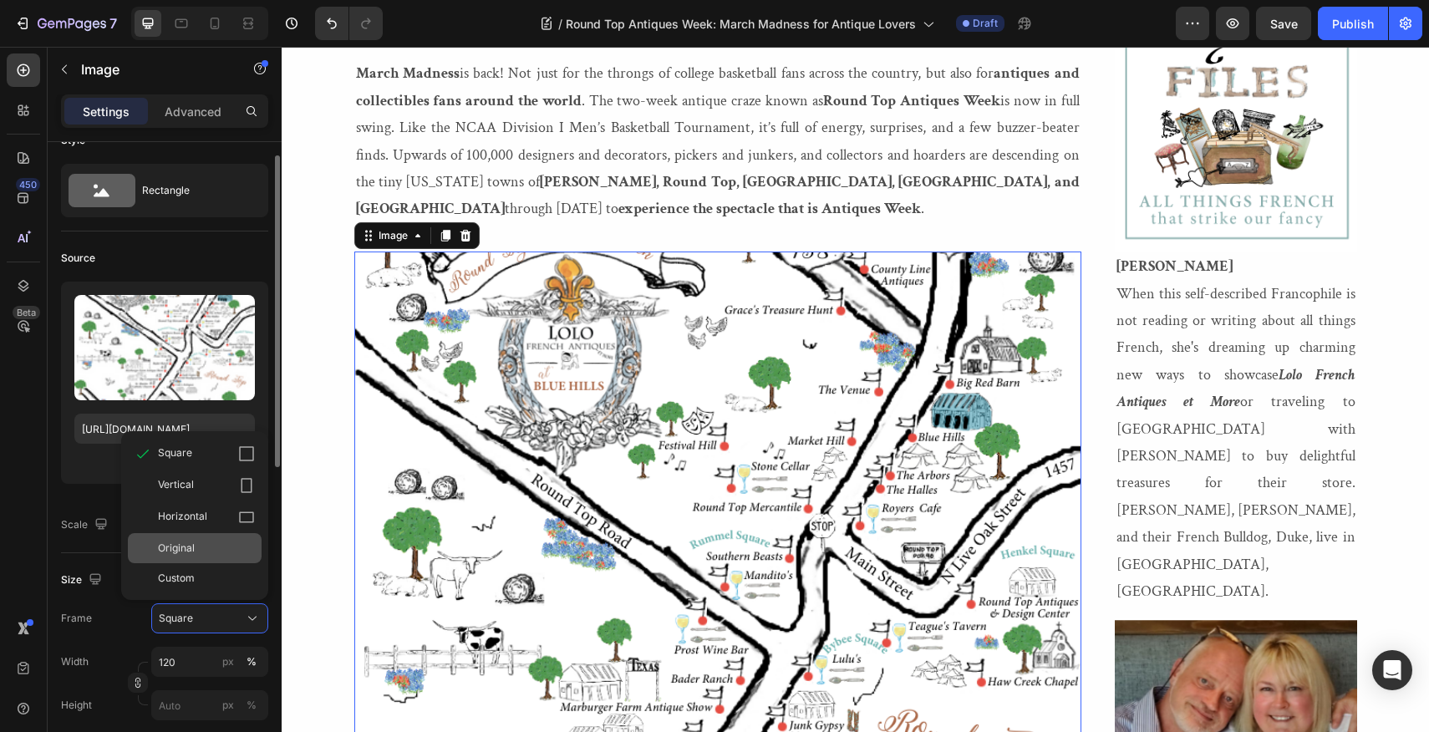
click at [178, 543] on span "Original" at bounding box center [176, 548] width 37 height 15
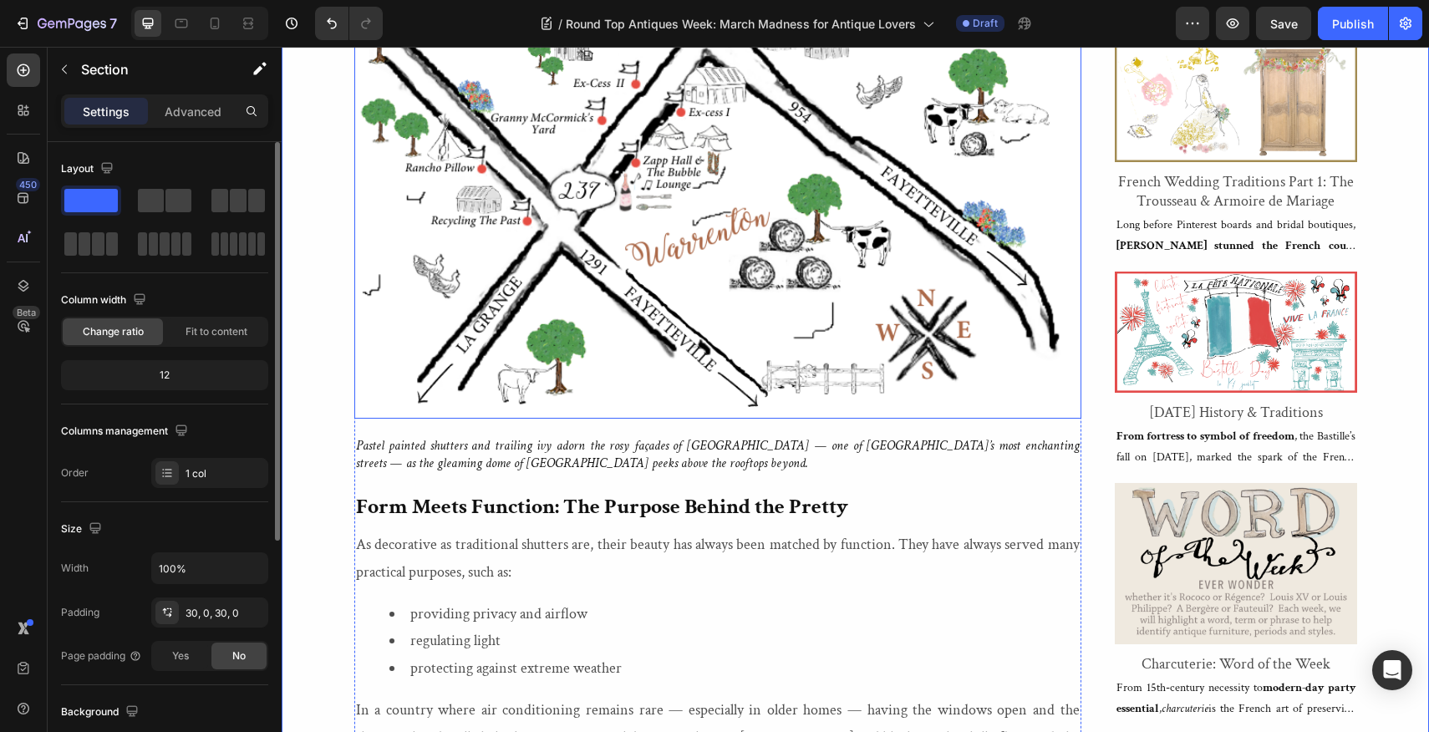
scroll to position [1359, 0]
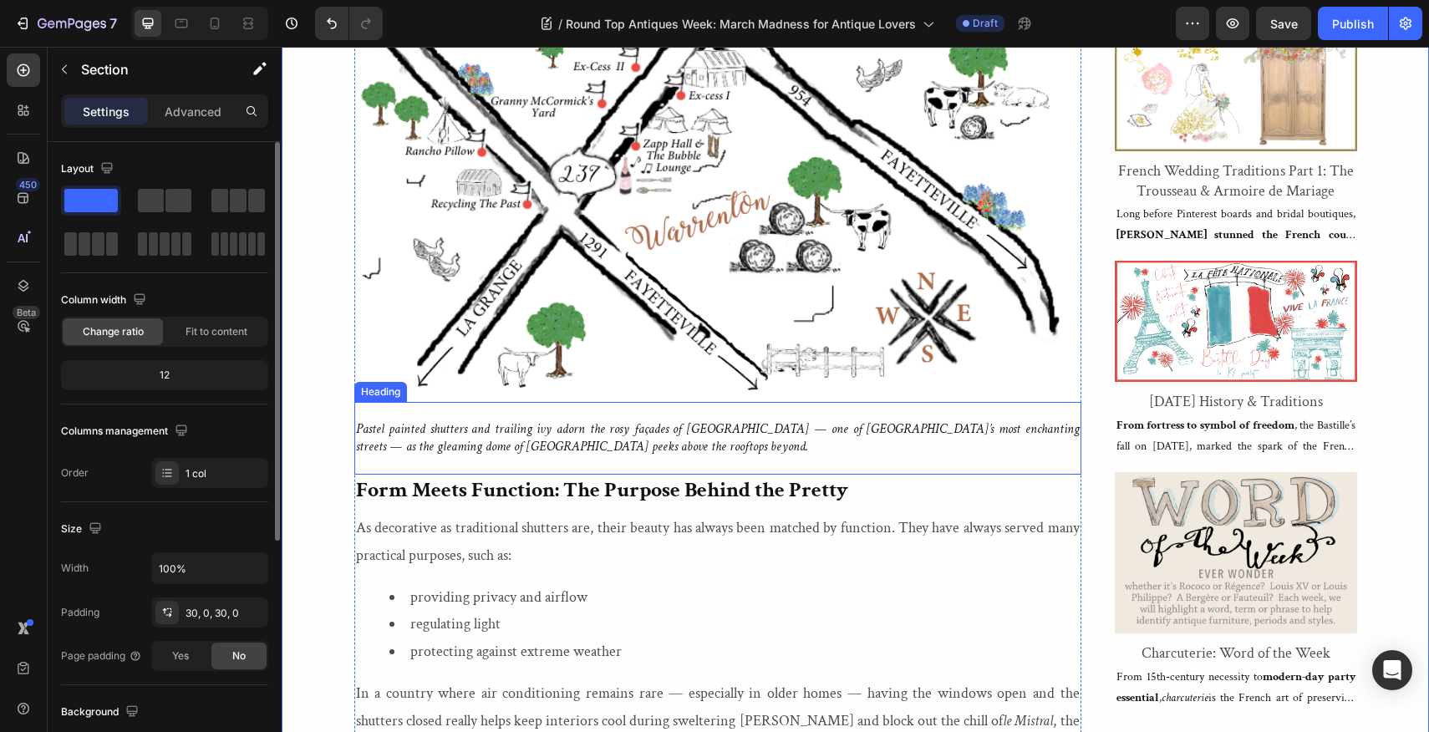
click at [610, 449] on h2 "Pastel painted shutters and trailing ivy adorn the rosy façades of [GEOGRAPHIC_…" at bounding box center [717, 438] width 727 height 73
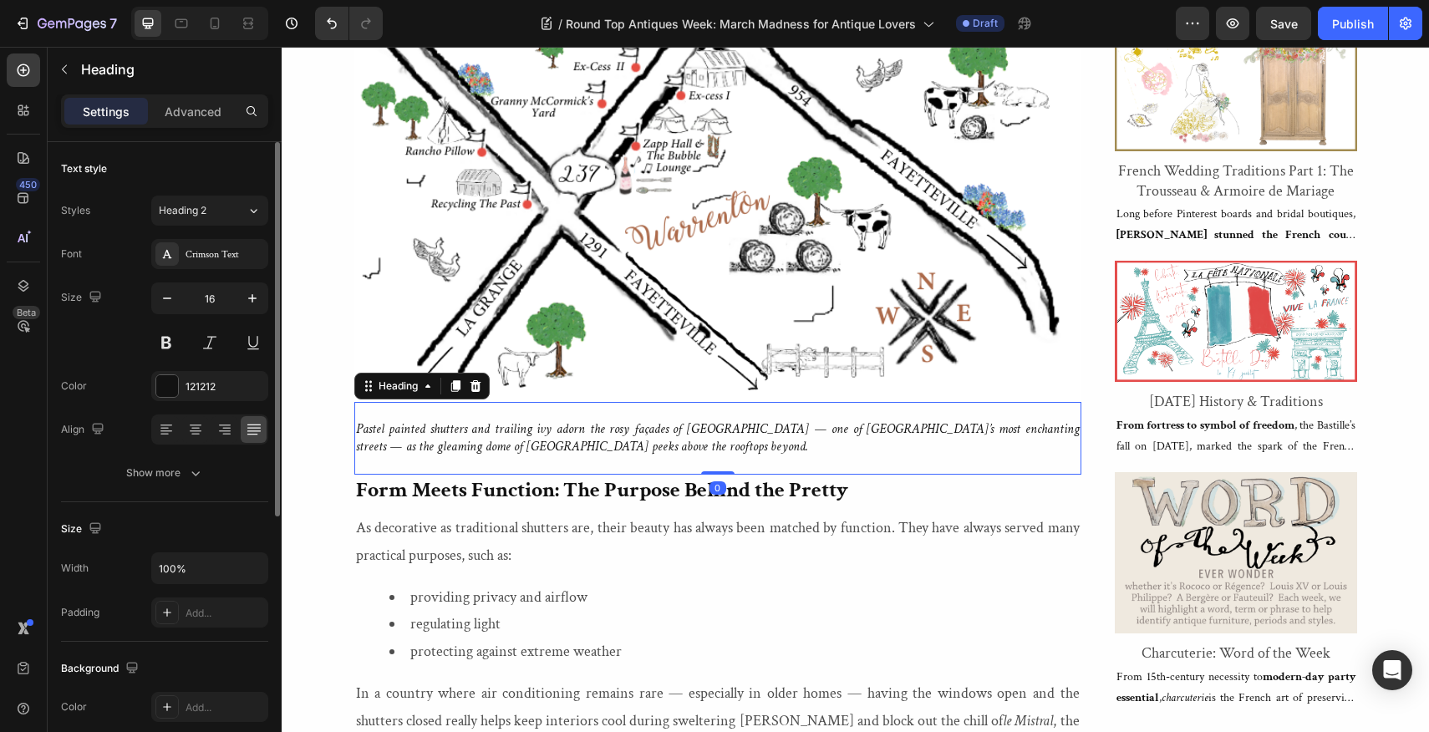
click at [610, 449] on h2 "Pastel painted shutters and trailing ivy adorn the rosy façades of [GEOGRAPHIC_…" at bounding box center [717, 438] width 727 height 73
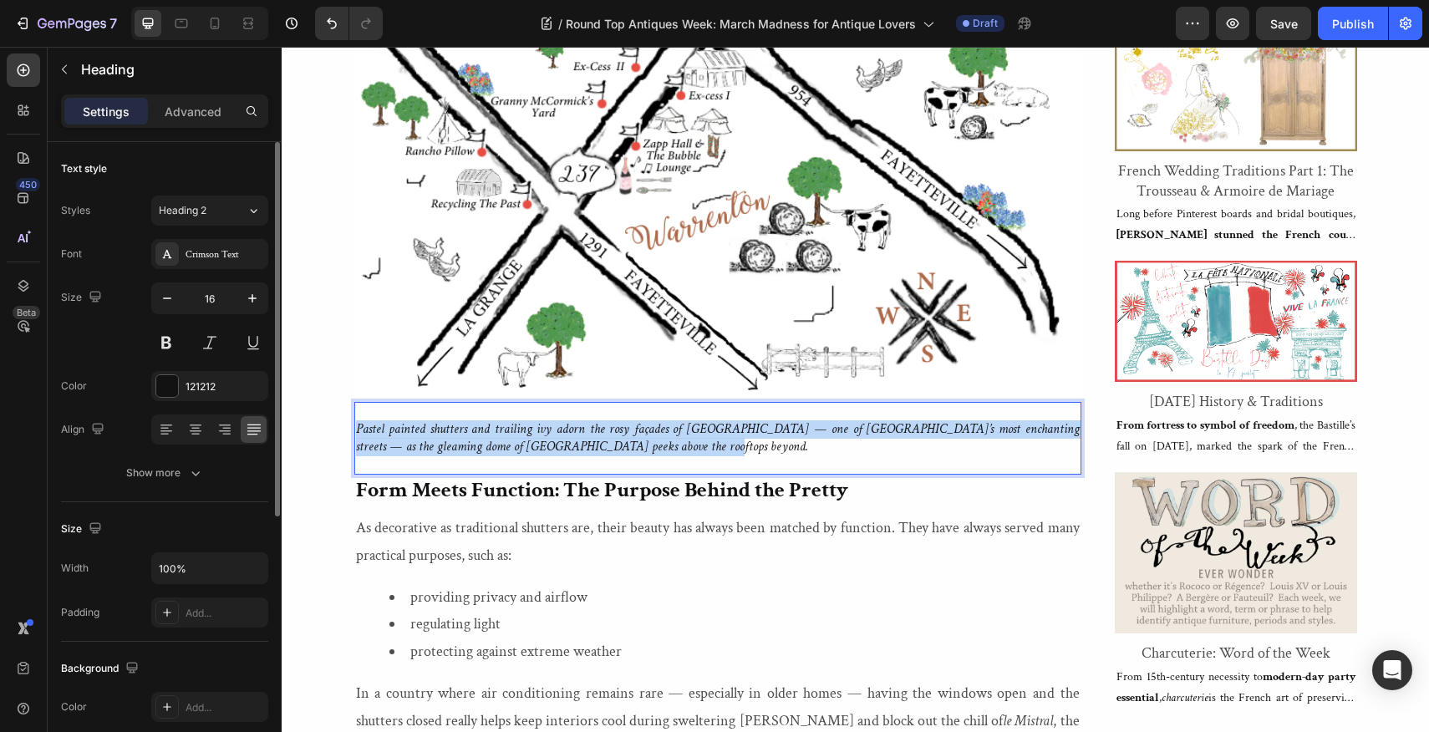
drag, startPoint x: 610, startPoint y: 449, endPoint x: 358, endPoint y: 430, distance: 253.0
click at [358, 430] on p "Pastel painted shutters and trailing ivy adorn the rosy façades of [GEOGRAPHIC_…" at bounding box center [718, 438] width 724 height 69
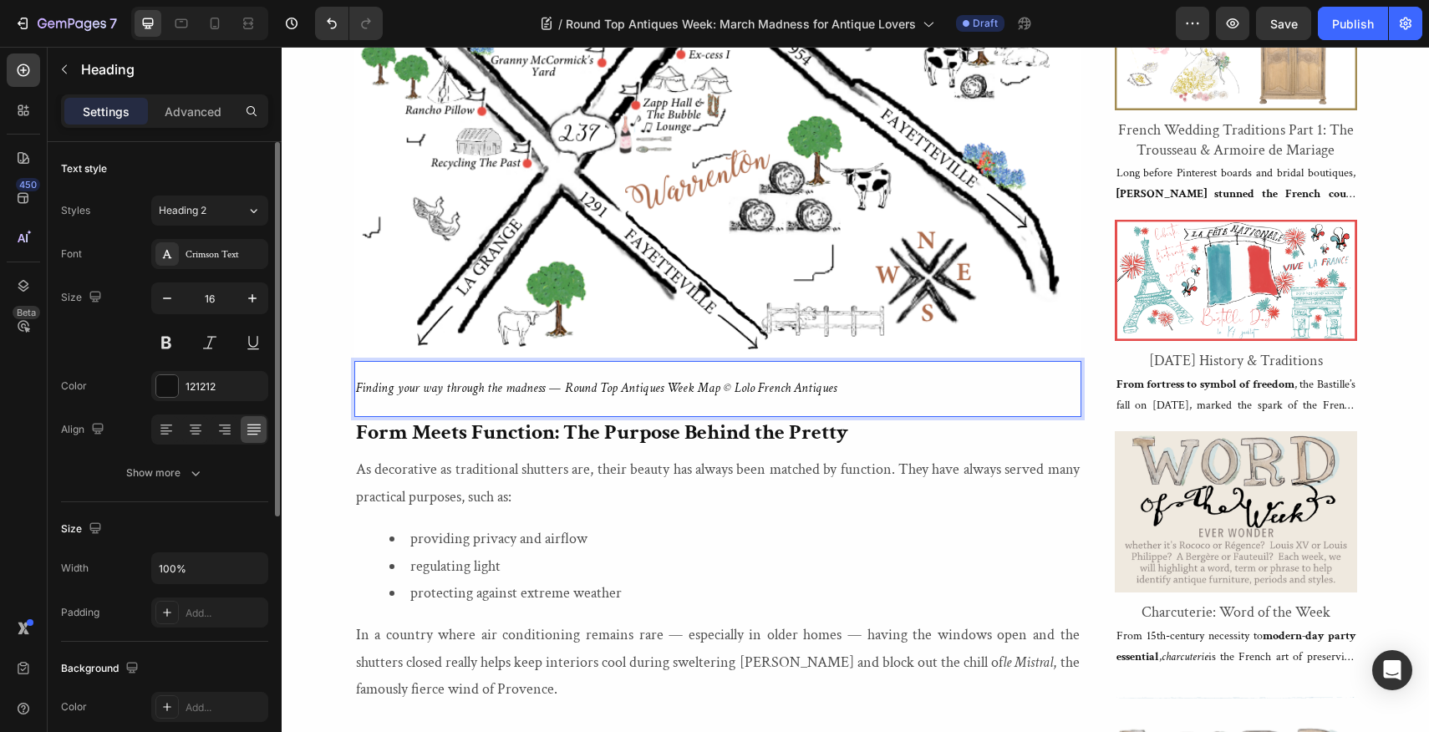
scroll to position [1407, 0]
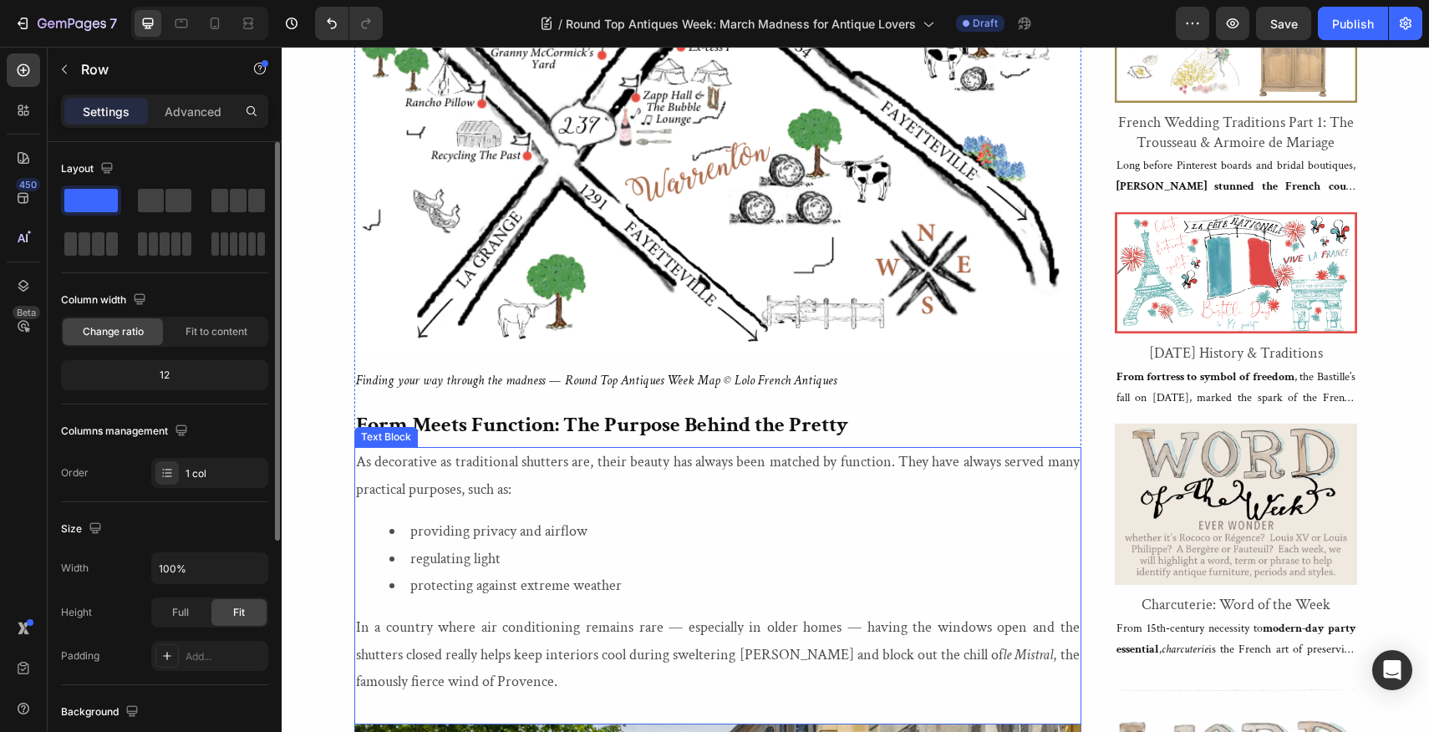
click at [360, 453] on p "As decorative as traditional shutters are, their beauty has always been matched…" at bounding box center [718, 476] width 724 height 54
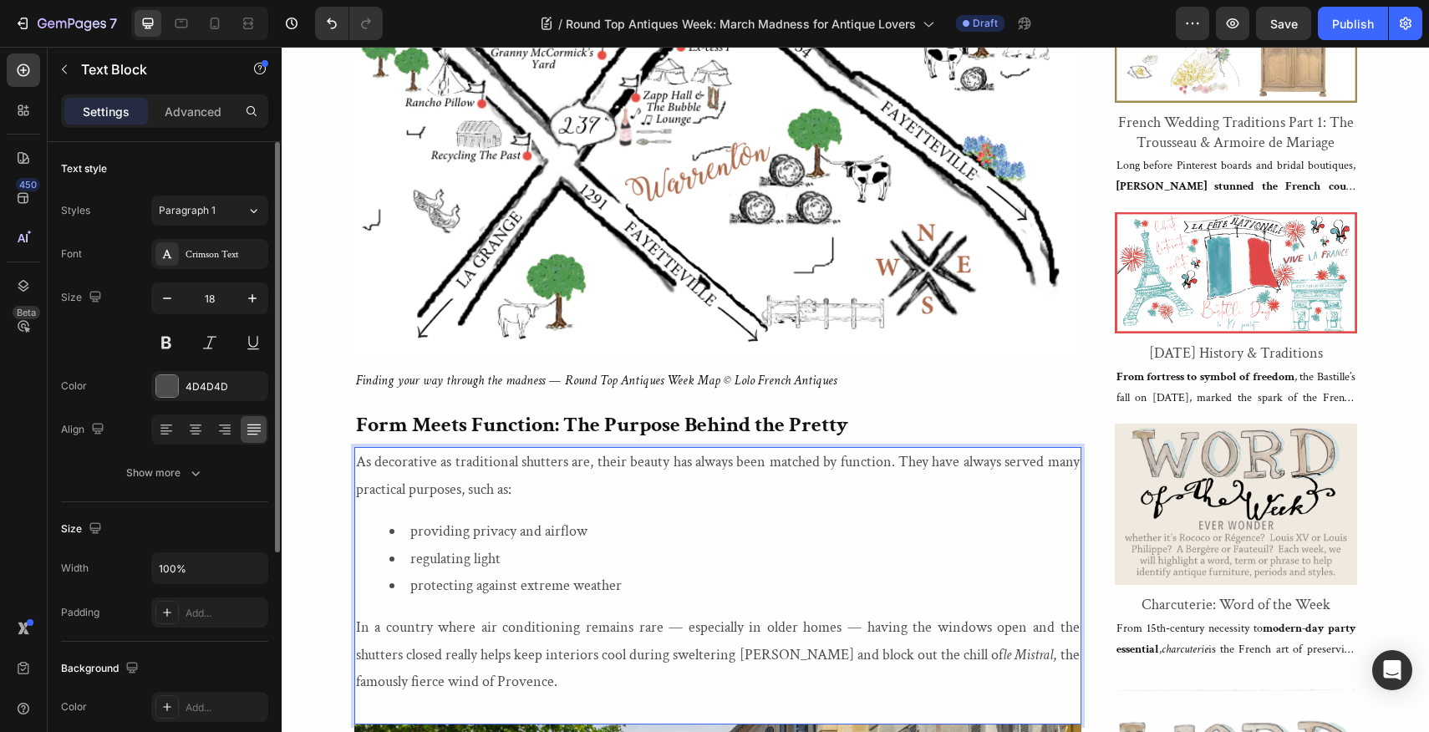
click at [360, 453] on p "As decorative as traditional shutters are, their beauty has always been matched…" at bounding box center [718, 476] width 724 height 54
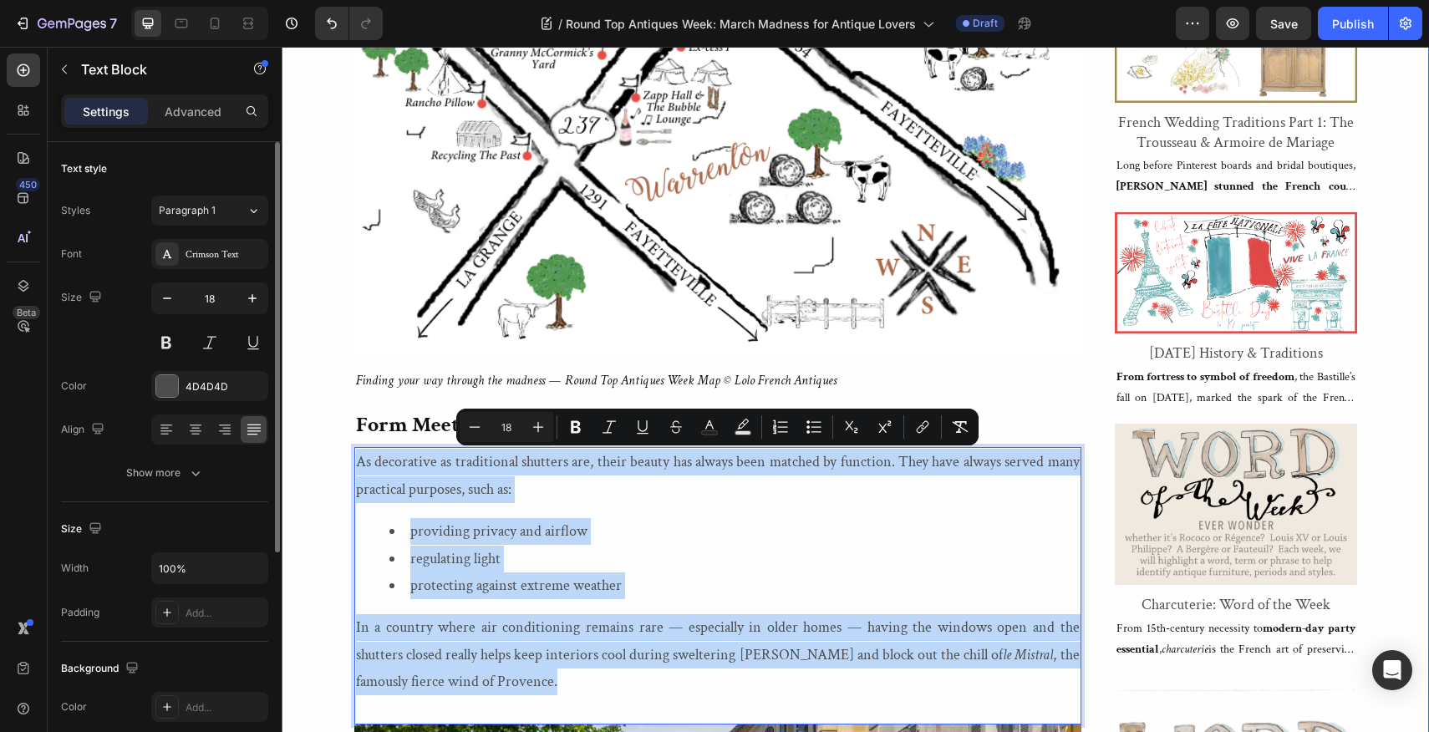
drag, startPoint x: 505, startPoint y: 682, endPoint x: 347, endPoint y: 467, distance: 266.6
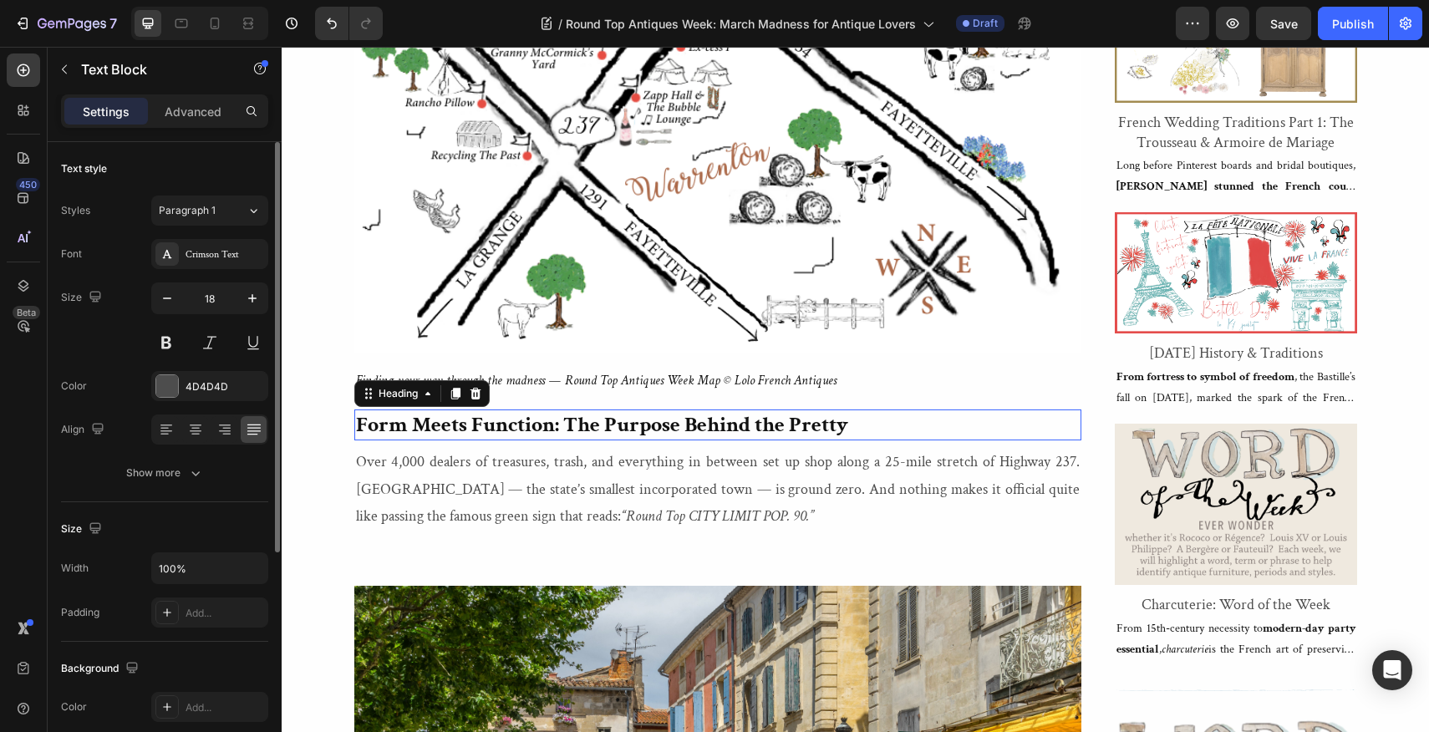
click at [851, 425] on h2 "Form Meets Function: The Purpose Behind the Pretty" at bounding box center [717, 425] width 727 height 32
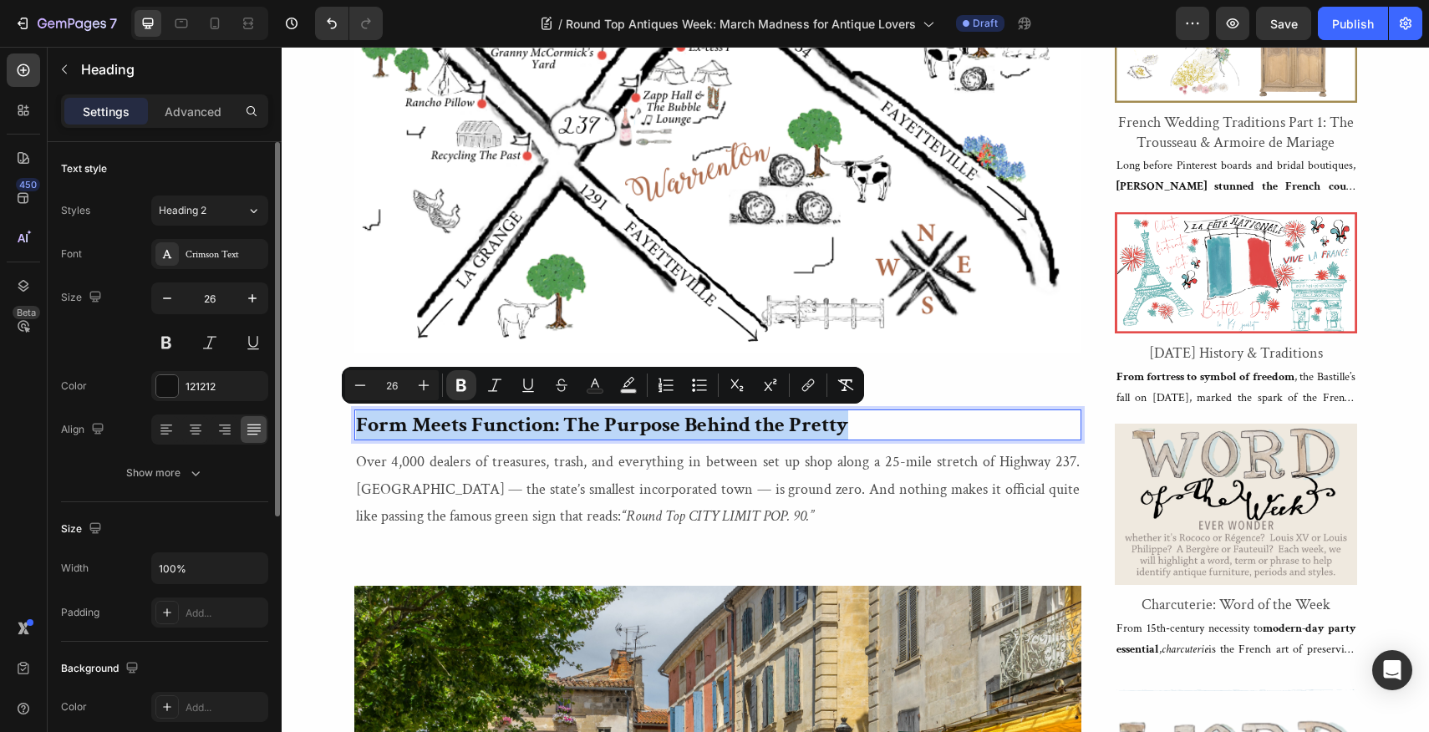
drag, startPoint x: 851, startPoint y: 425, endPoint x: 358, endPoint y: 420, distance: 493.8
click at [358, 420] on p "Form Meets Function: The Purpose Behind the Pretty" at bounding box center [718, 425] width 724 height 28
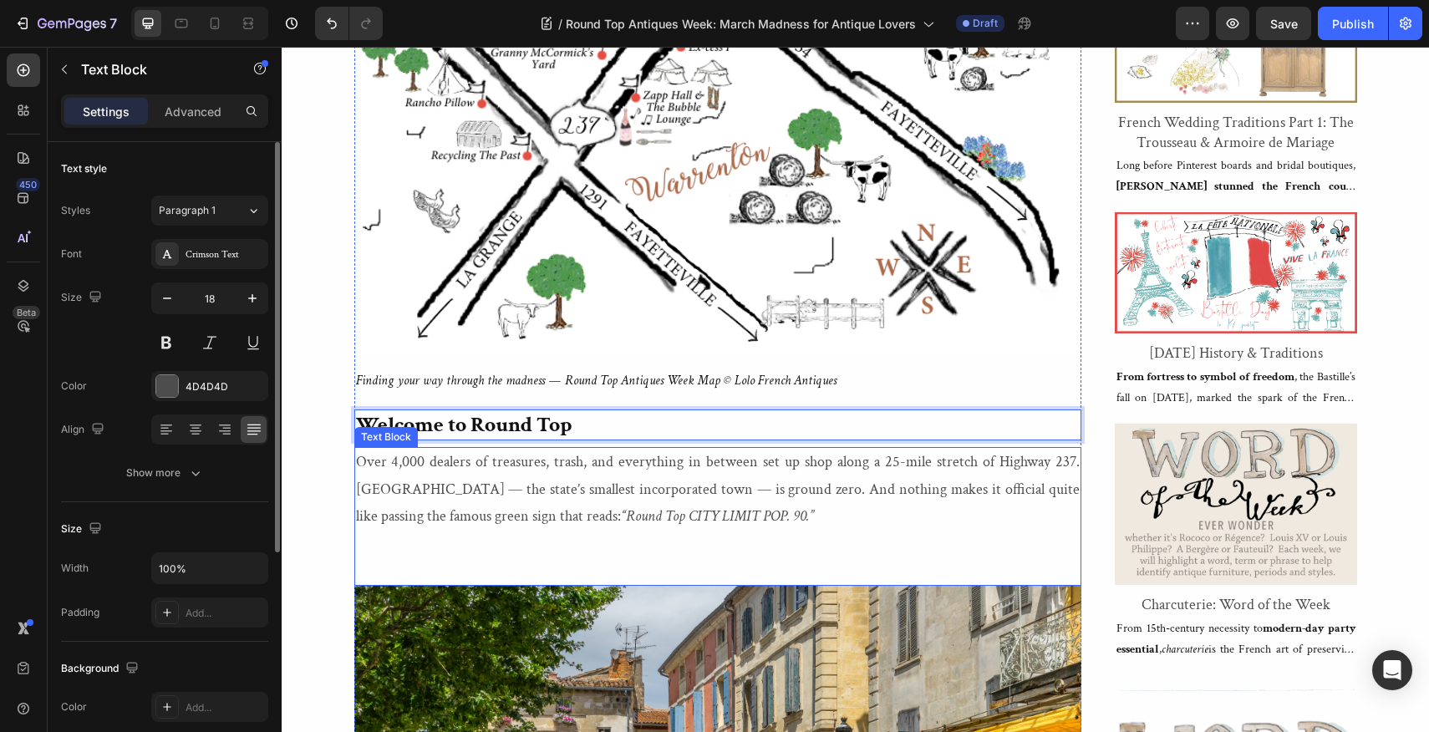
click at [747, 515] on p "Over 4,000 dealers of treasures, trash, and everything in between set up shop a…" at bounding box center [718, 489] width 724 height 81
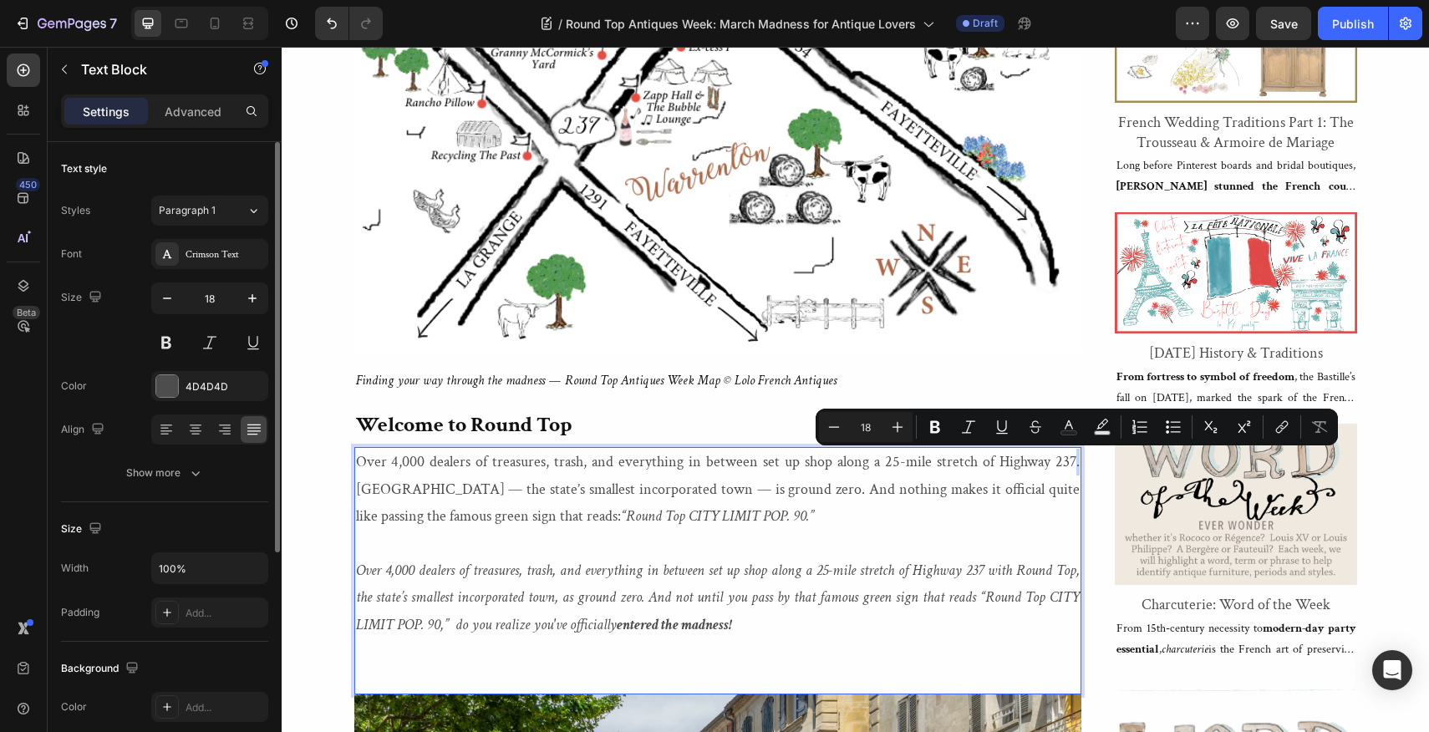
click at [1077, 464] on p "Over 4,000 dealers of treasures, trash, and everything in between set up shop a…" at bounding box center [718, 489] width 724 height 81
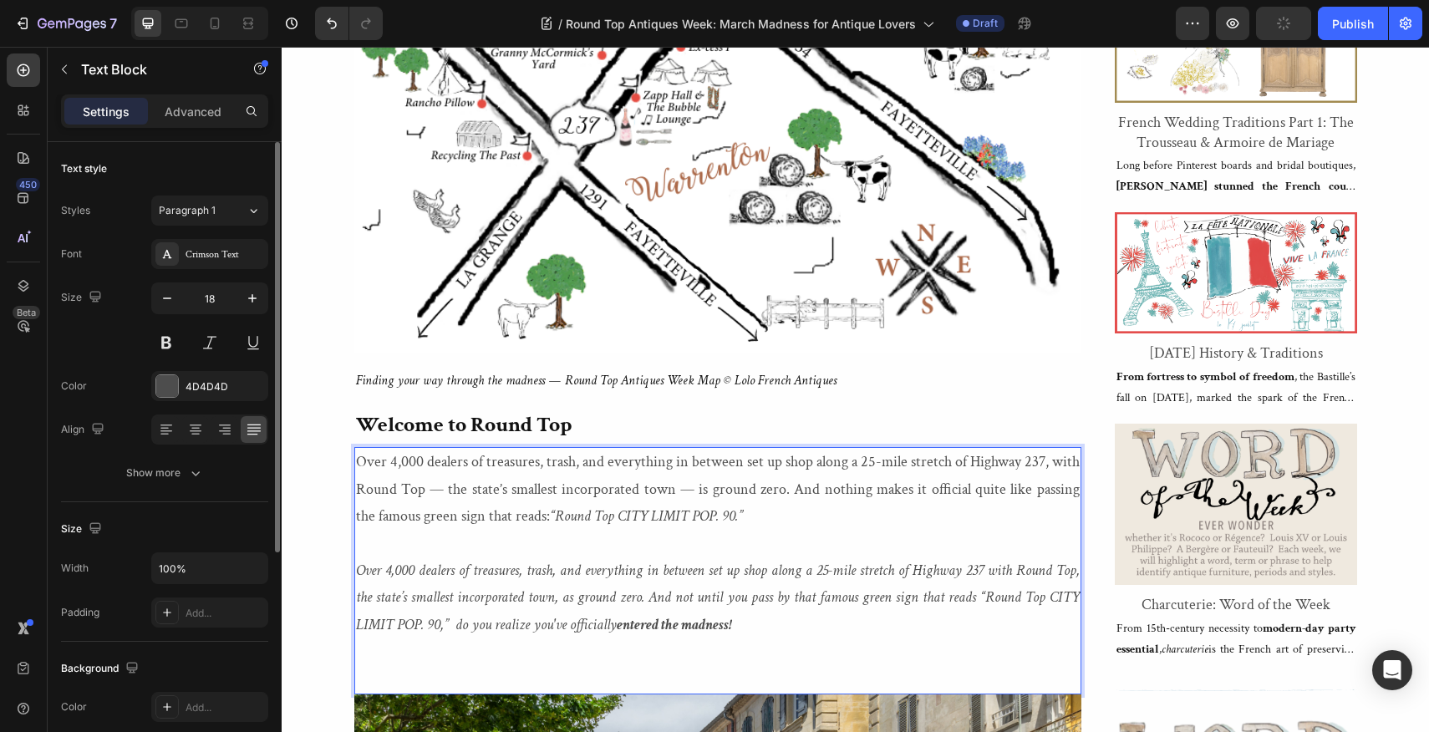
click at [1053, 467] on p "Over 4,000 dealers of treasures, trash, and everything in between set up shop a…" at bounding box center [718, 489] width 724 height 81
click at [426, 492] on p "Over 4,000 dealers of treasures, trash, and everything in between set up shop a…" at bounding box center [718, 489] width 724 height 81
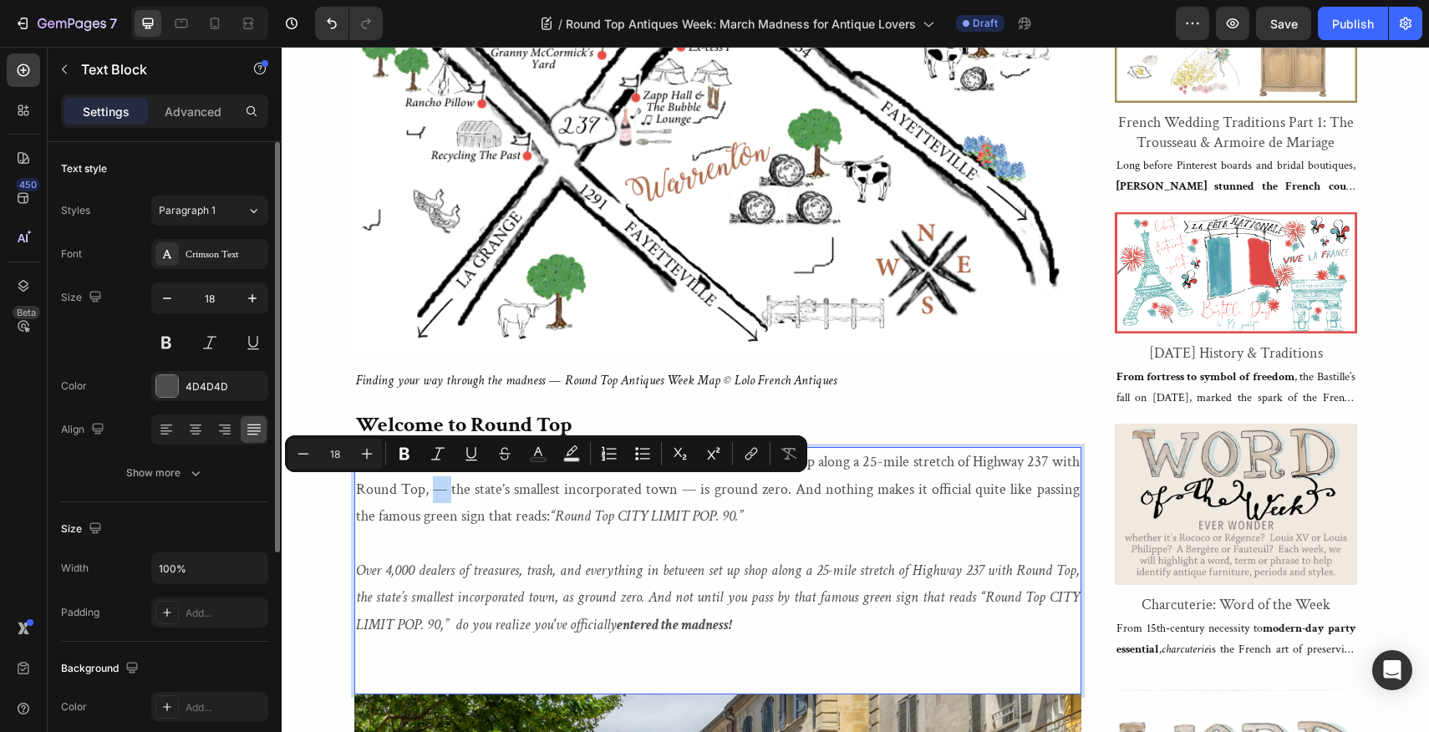
drag, startPoint x: 429, startPoint y: 490, endPoint x: 448, endPoint y: 490, distance: 19.2
click at [448, 490] on p "Over 4,000 dealers of treasures, trash, and everything in between set up shop a…" at bounding box center [718, 489] width 724 height 81
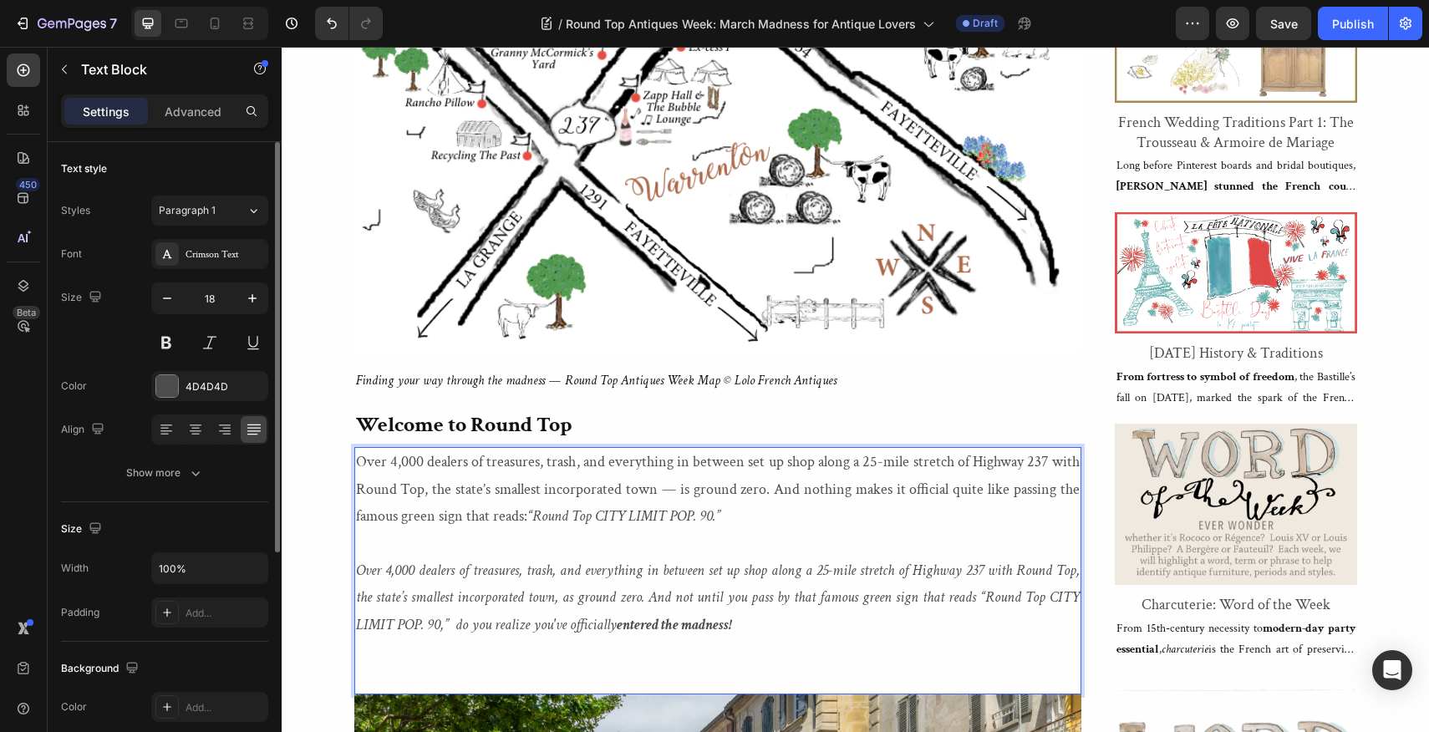
click at [688, 490] on p "Over 4,000 dealers of treasures, trash, and everything in between set up shop a…" at bounding box center [718, 489] width 724 height 81
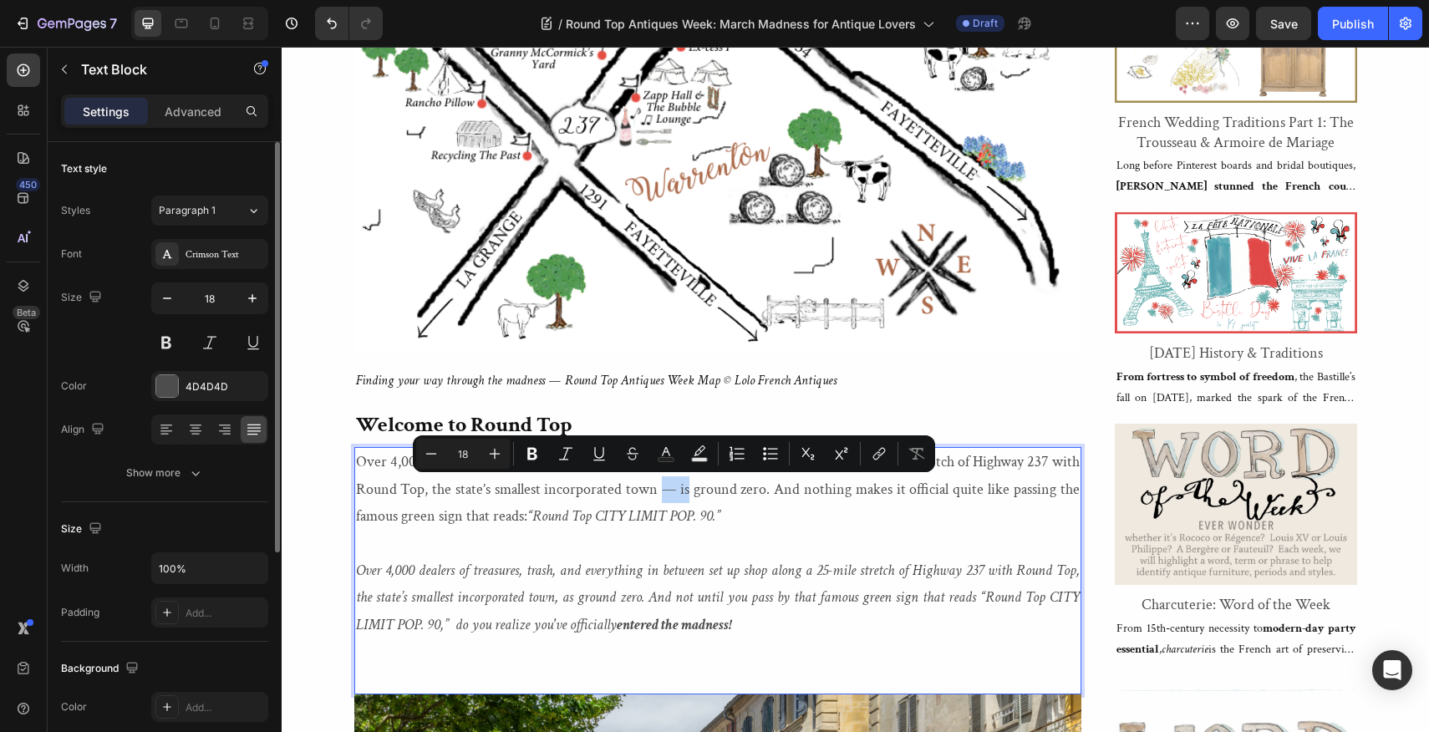
drag, startPoint x: 688, startPoint y: 490, endPoint x: 659, endPoint y: 490, distance: 28.4
click at [659, 490] on p "Over 4,000 dealers of treasures, trash, and everything in between set up shop a…" at bounding box center [718, 489] width 724 height 81
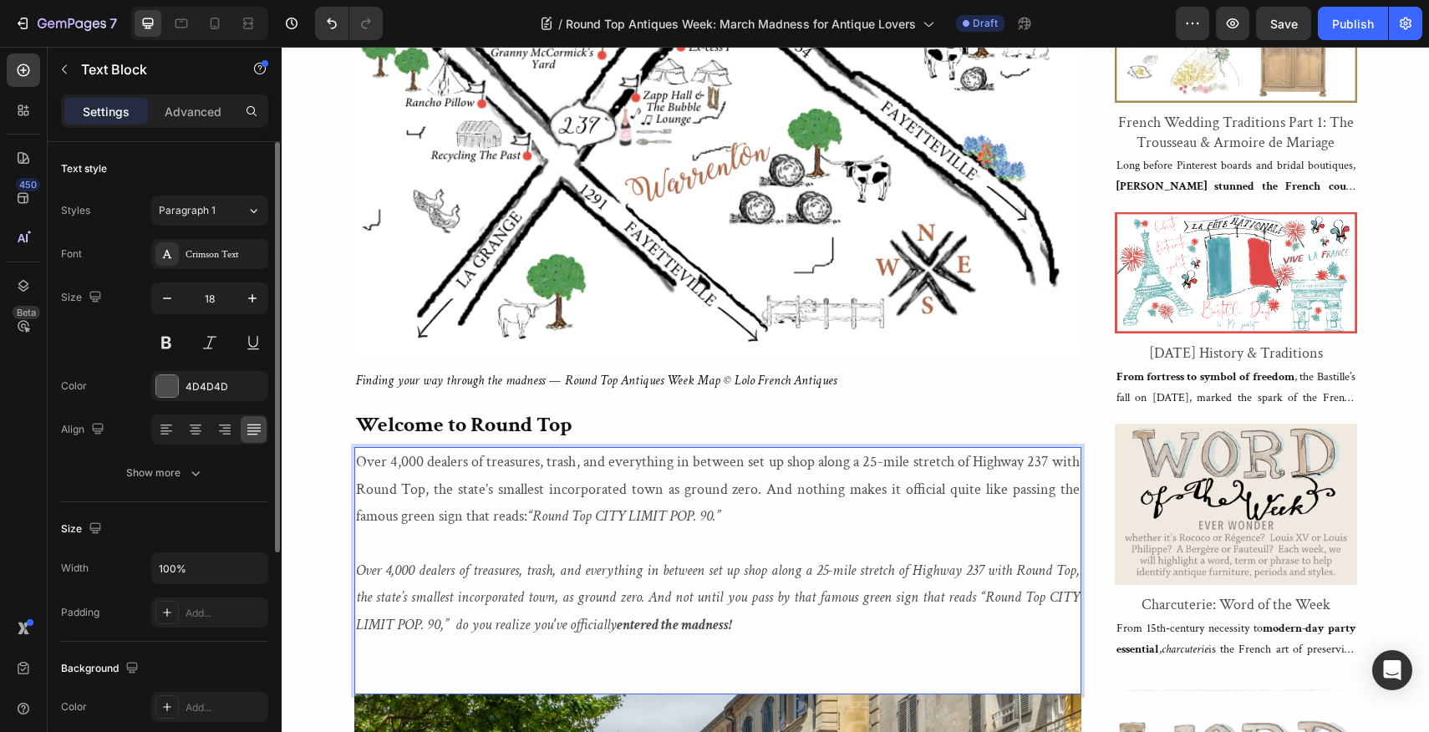
click at [663, 490] on p "Over 4,000 dealers of treasures, trash, and everything in between set up shop a…" at bounding box center [718, 489] width 724 height 81
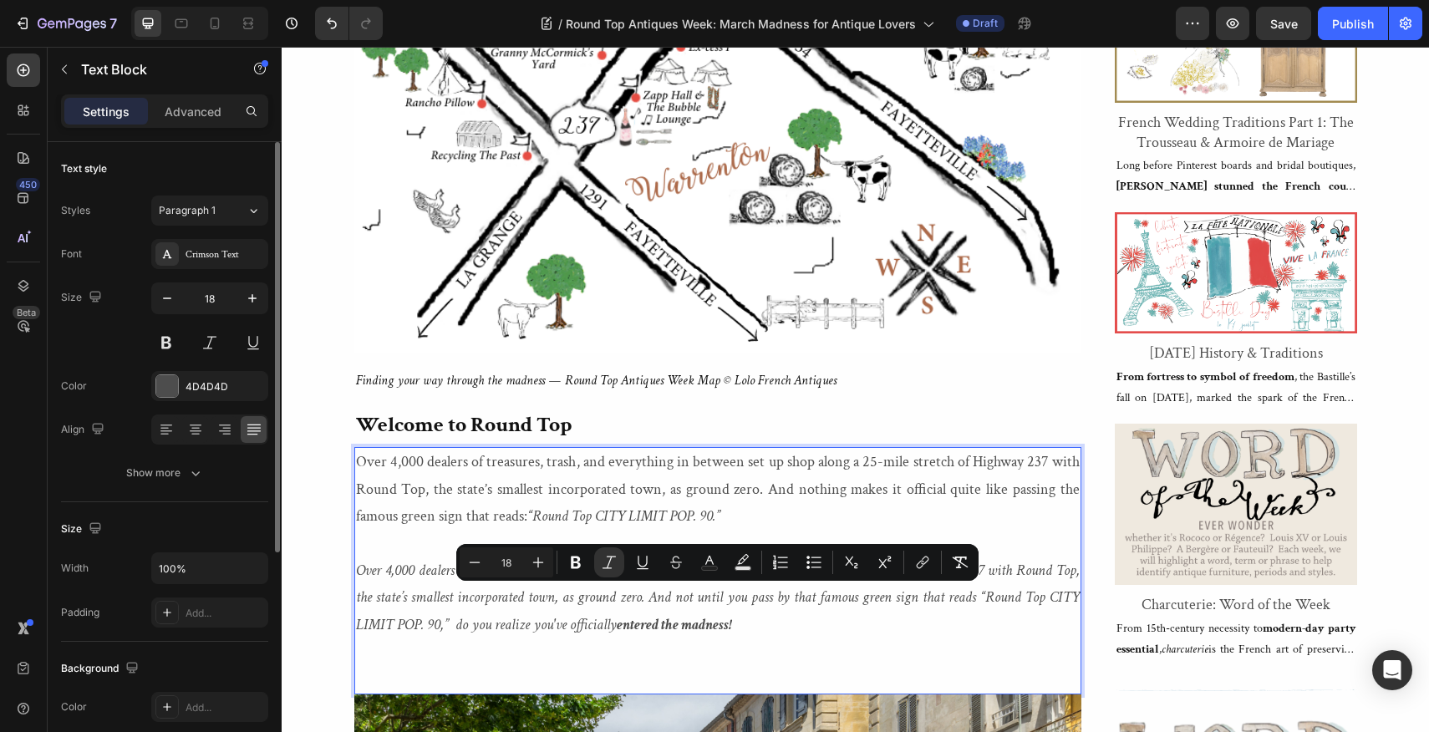
drag, startPoint x: 651, startPoint y: 597, endPoint x: 746, endPoint y: 624, distance: 99.2
click at [746, 624] on p "Over 4,000 dealers of treasures, trash, and everything in between set up shop a…" at bounding box center [718, 597] width 724 height 81
copy icon "And not until you pass by that famous green sign that reads “Round Top CITY LIM…"
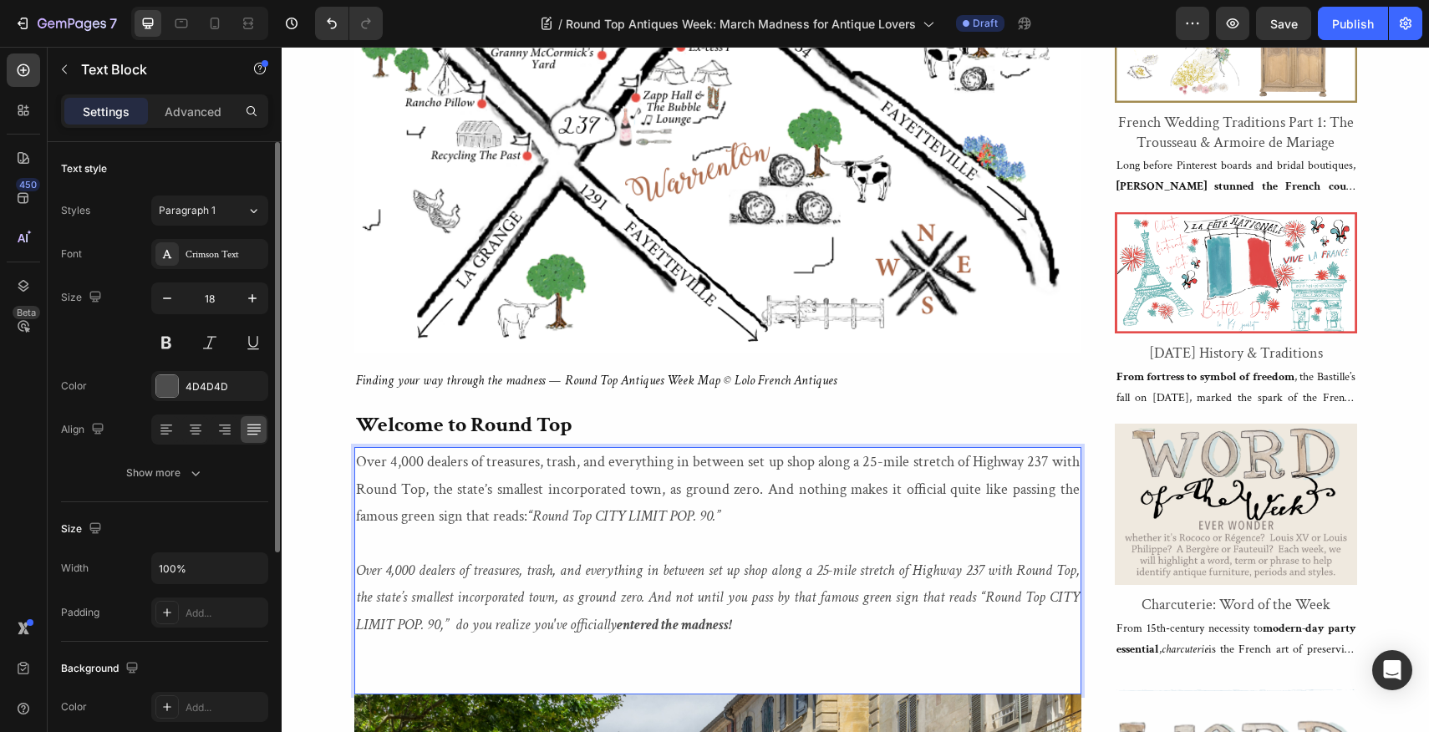
click at [753, 519] on p "Over 4,000 dealers of treasures, trash, and everything in between set up shop a…" at bounding box center [718, 489] width 724 height 81
click at [821, 638] on p "Rich Text Editor. Editing area: main" at bounding box center [718, 651] width 724 height 27
click at [1044, 465] on p "Over 4,000 dealers of treasures, trash, and everything in between set up shop a…" at bounding box center [718, 489] width 724 height 81
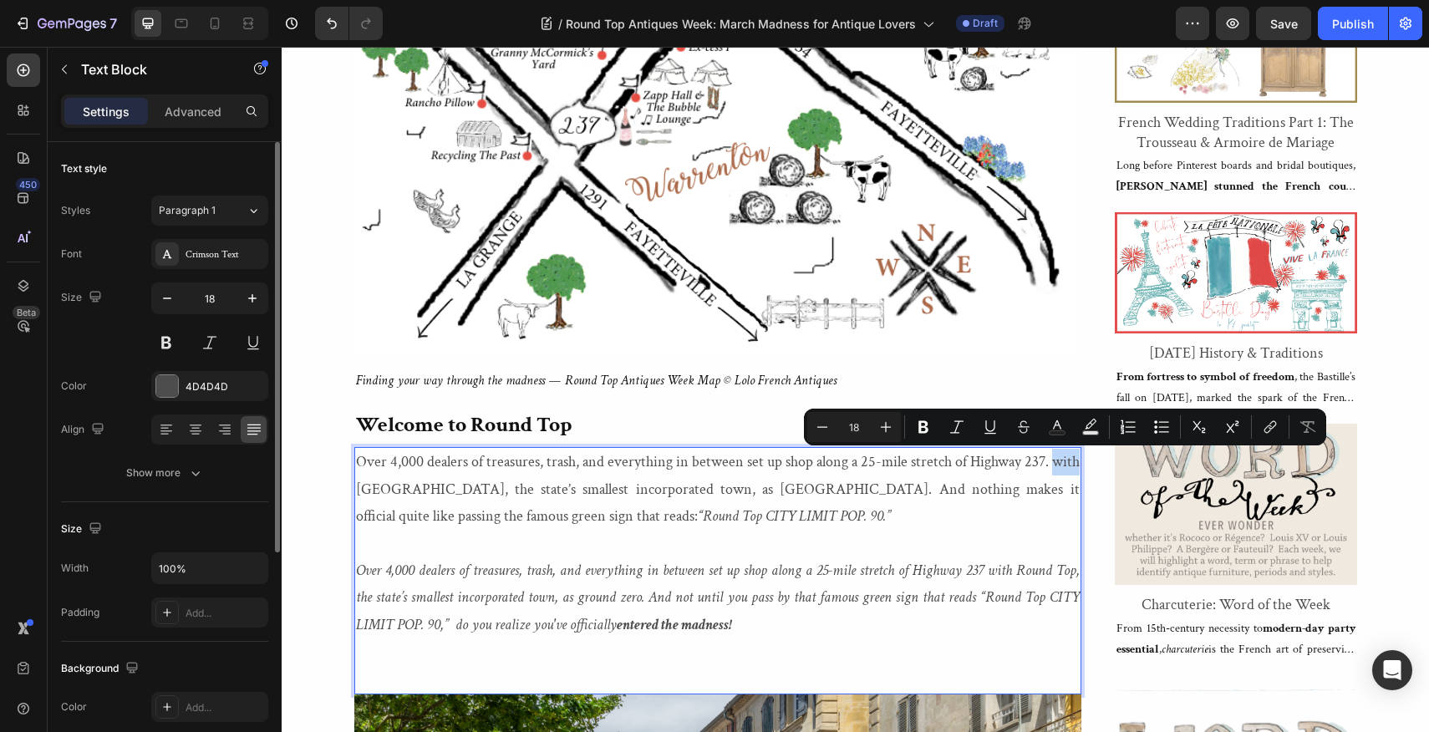
drag, startPoint x: 1052, startPoint y: 461, endPoint x: 1080, endPoint y: 464, distance: 28.5
click at [1080, 464] on div "Over 4,000 dealers of treasures, trash, and everything in between set up shop a…" at bounding box center [717, 570] width 727 height 247
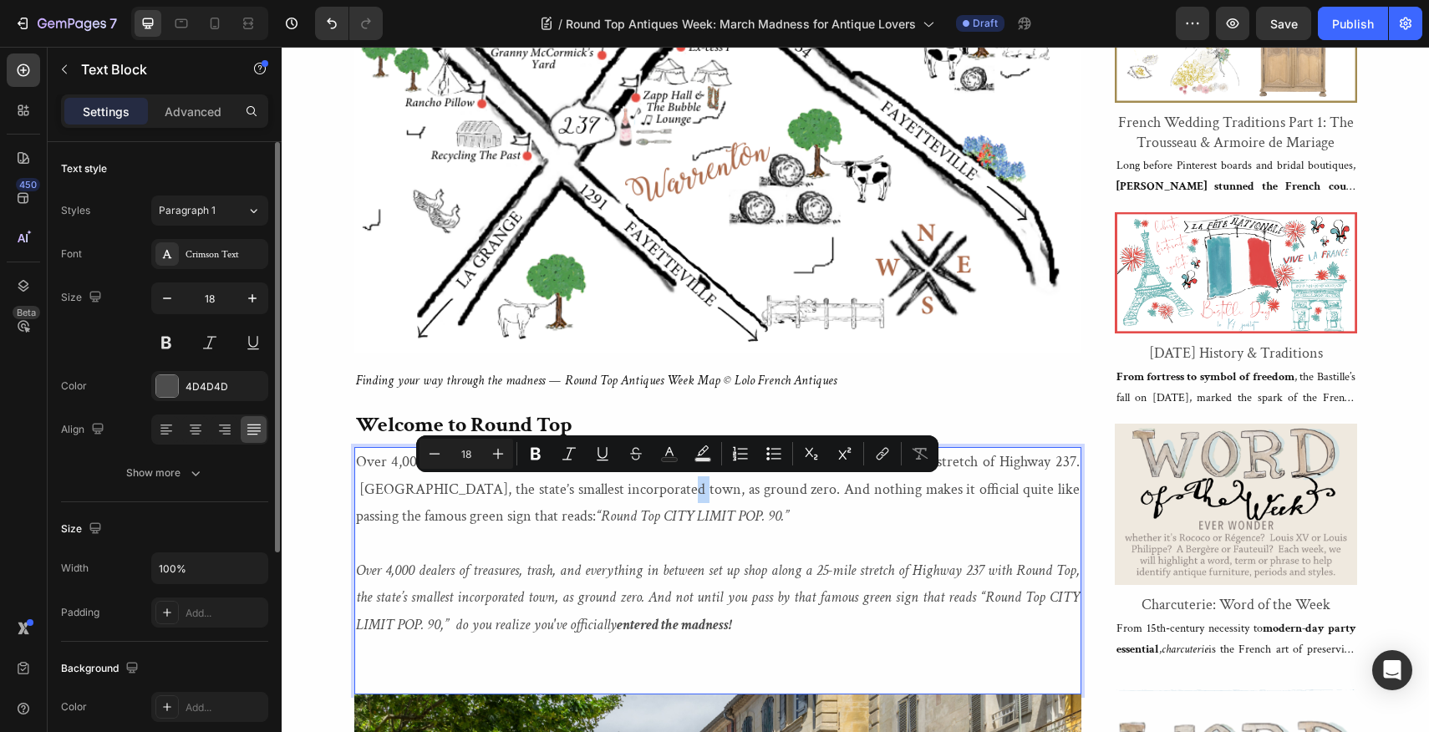
drag, startPoint x: 673, startPoint y: 490, endPoint x: 682, endPoint y: 490, distance: 9.2
click at [682, 490] on p "Over 4,000 dealers of treasures, trash, and everything in between set up shop a…" at bounding box center [718, 489] width 724 height 81
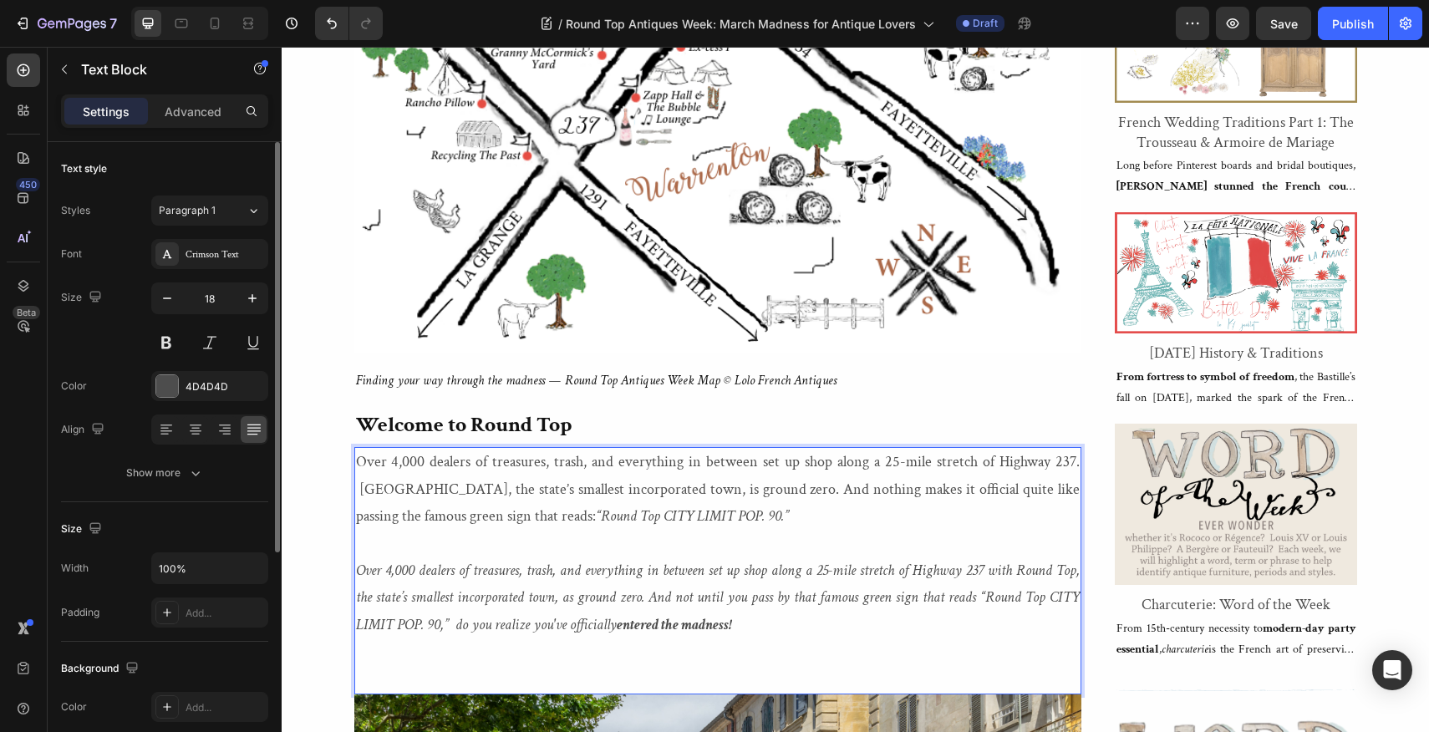
click at [361, 490] on p "Over 4,000 dealers of treasures, trash, and everything in between set up shop a…" at bounding box center [718, 489] width 724 height 81
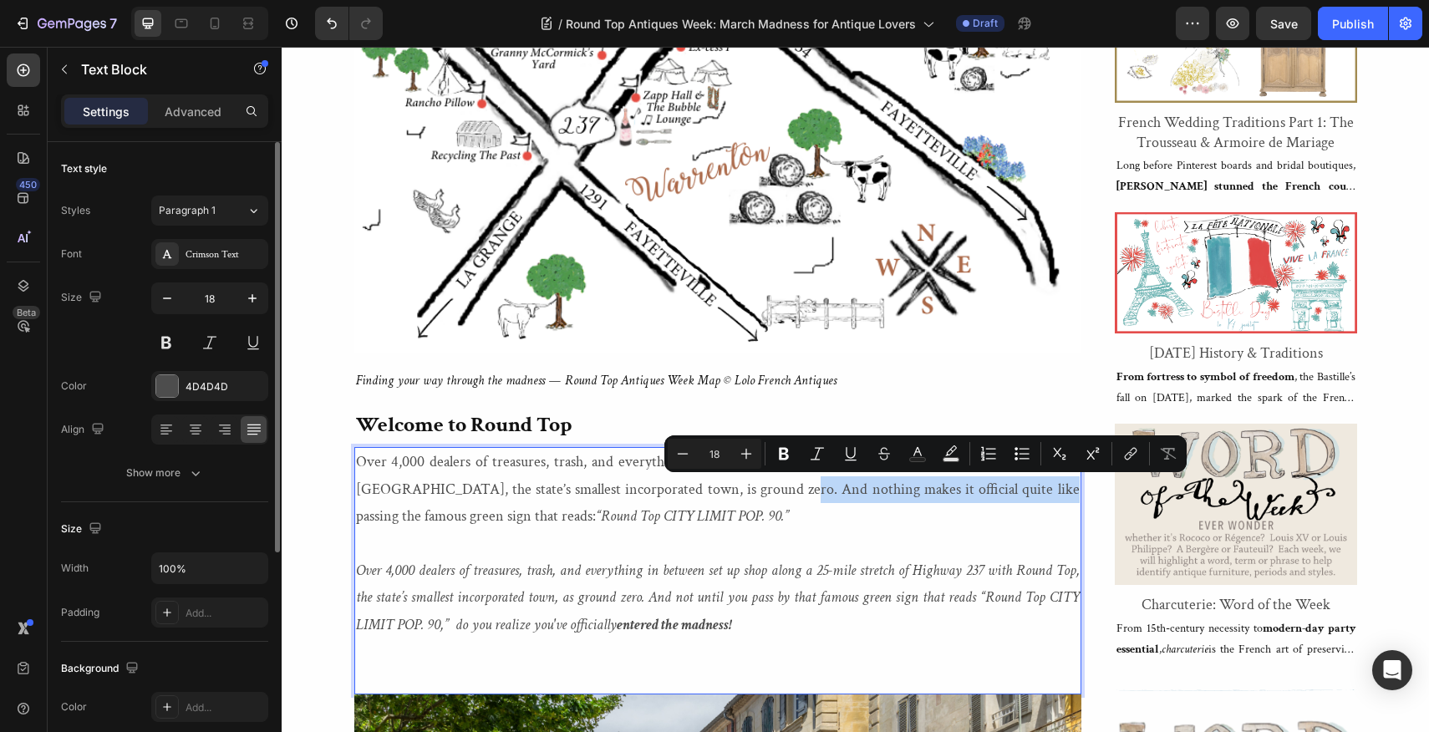
drag, startPoint x: 798, startPoint y: 491, endPoint x: 1054, endPoint y: 488, distance: 256.5
click at [1054, 488] on p "Over 4,000 dealers of treasures, trash, and everything in between set up shop a…" at bounding box center [718, 489] width 724 height 81
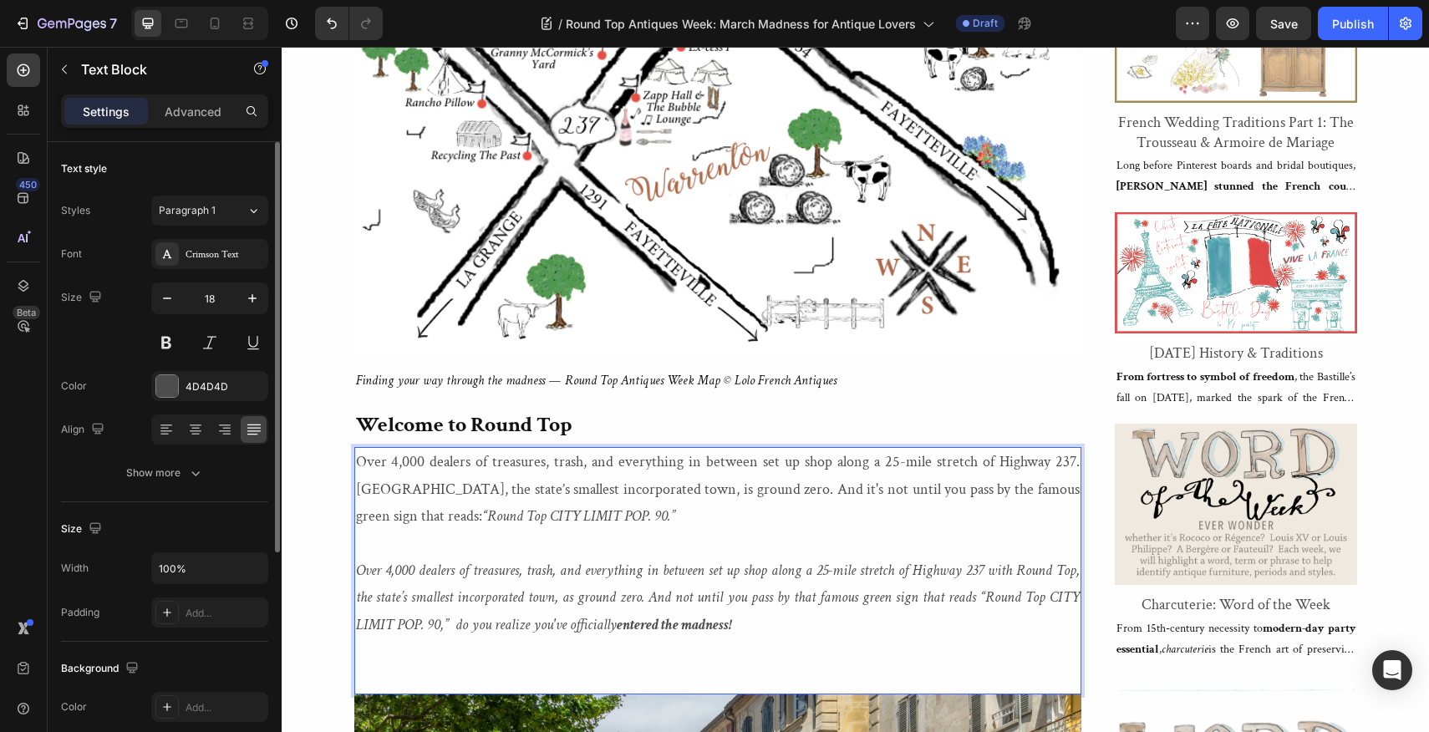
click at [582, 519] on icon "“Round Top CITY LIMIT POP. 90.”" at bounding box center [578, 515] width 193 height 19
click at [597, 515] on p "Over 4,000 dealers of treasures, trash, and everything in between set up shop a…" at bounding box center [718, 489] width 724 height 81
click at [592, 519] on icon "“Round Top CITY LIMIT POP. 90,” do you realize you've officially entered the ma…" at bounding box center [716, 515] width 468 height 19
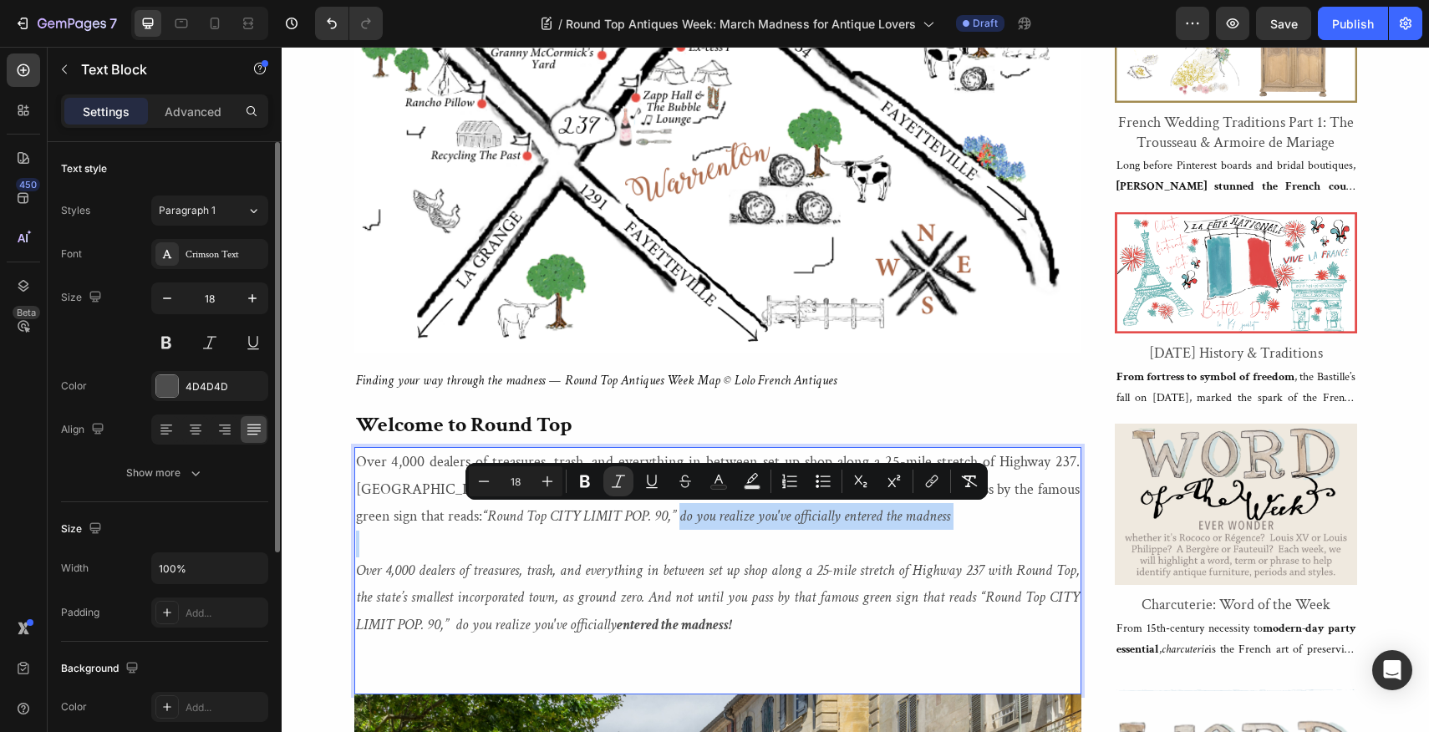
drag, startPoint x: 592, startPoint y: 519, endPoint x: 821, endPoint y: 533, distance: 230.2
click at [821, 533] on div "Over 4,000 dealers of treasures, trash, and everything in between set up shop a…" at bounding box center [717, 570] width 727 height 247
click at [207, 343] on button at bounding box center [210, 343] width 30 height 30
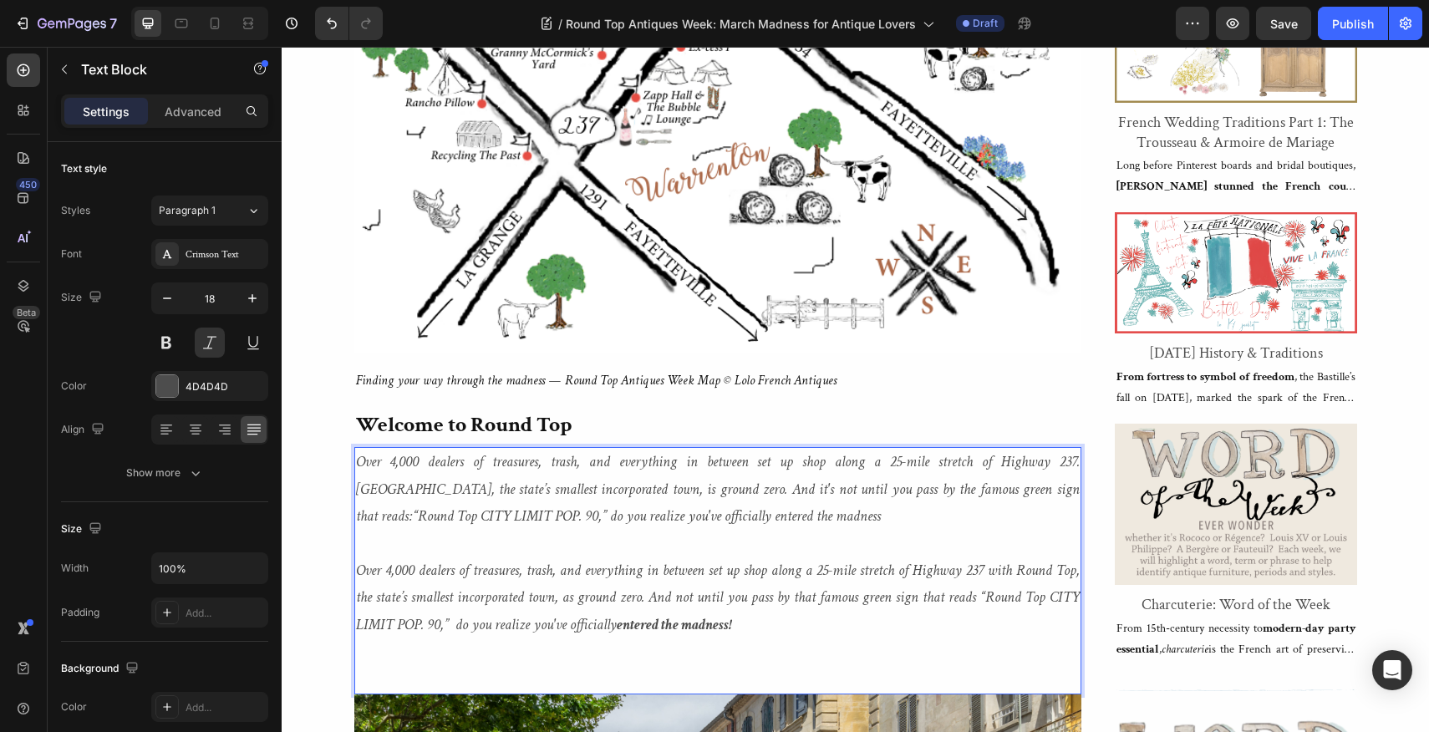
click at [452, 518] on icon "“Round Top CITY LIMIT POP. 90,” do you realize you've officially entered the ma…" at bounding box center [647, 515] width 468 height 19
drag, startPoint x: 452, startPoint y: 518, endPoint x: 733, endPoint y: 527, distance: 280.9
click at [733, 527] on p "Over 4,000 dealers of treasures, trash, and everything in between set up shop a…" at bounding box center [718, 489] width 724 height 81
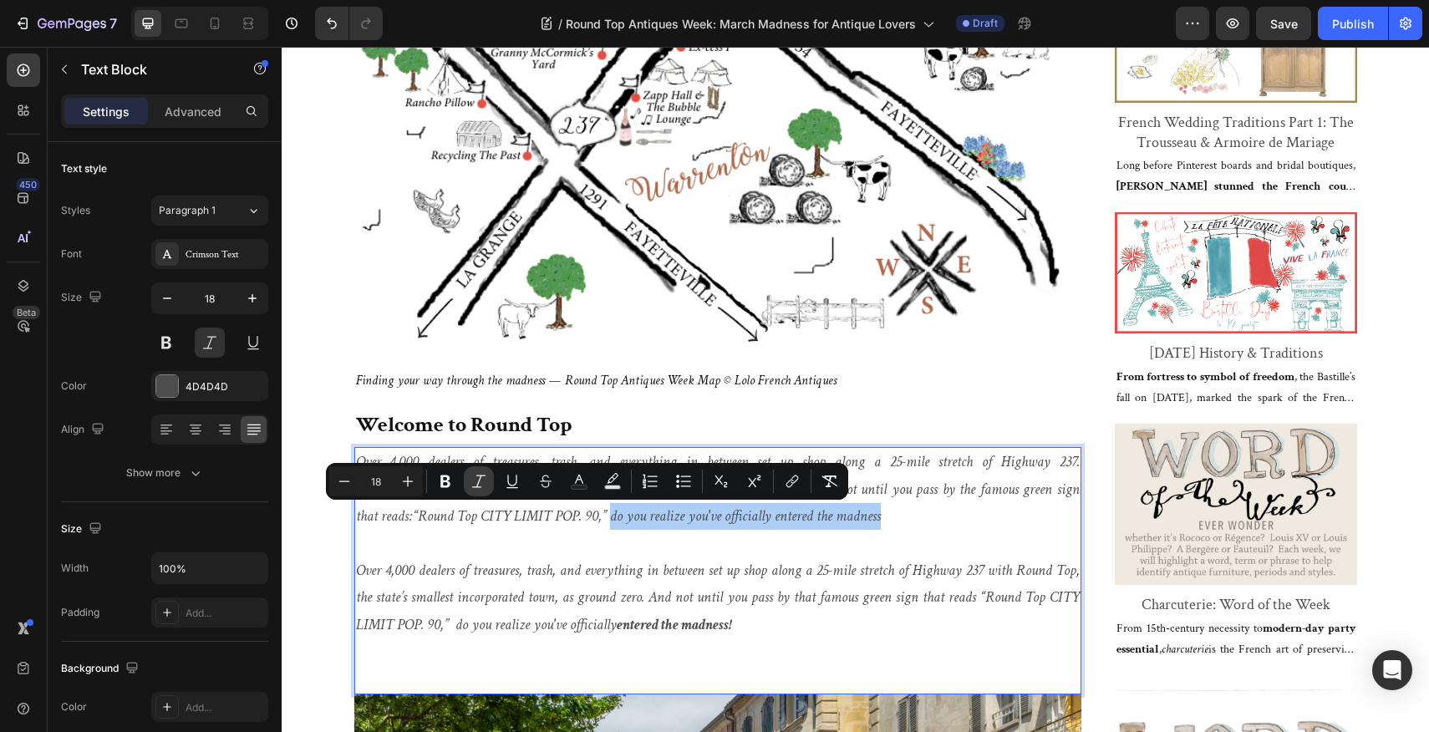
click at [485, 477] on icon "Editor contextual toolbar" at bounding box center [478, 481] width 17 height 17
click at [480, 477] on icon "Editor contextual toolbar" at bounding box center [478, 481] width 13 height 13
click at [448, 478] on icon "Editor contextual toolbar" at bounding box center [445, 481] width 10 height 13
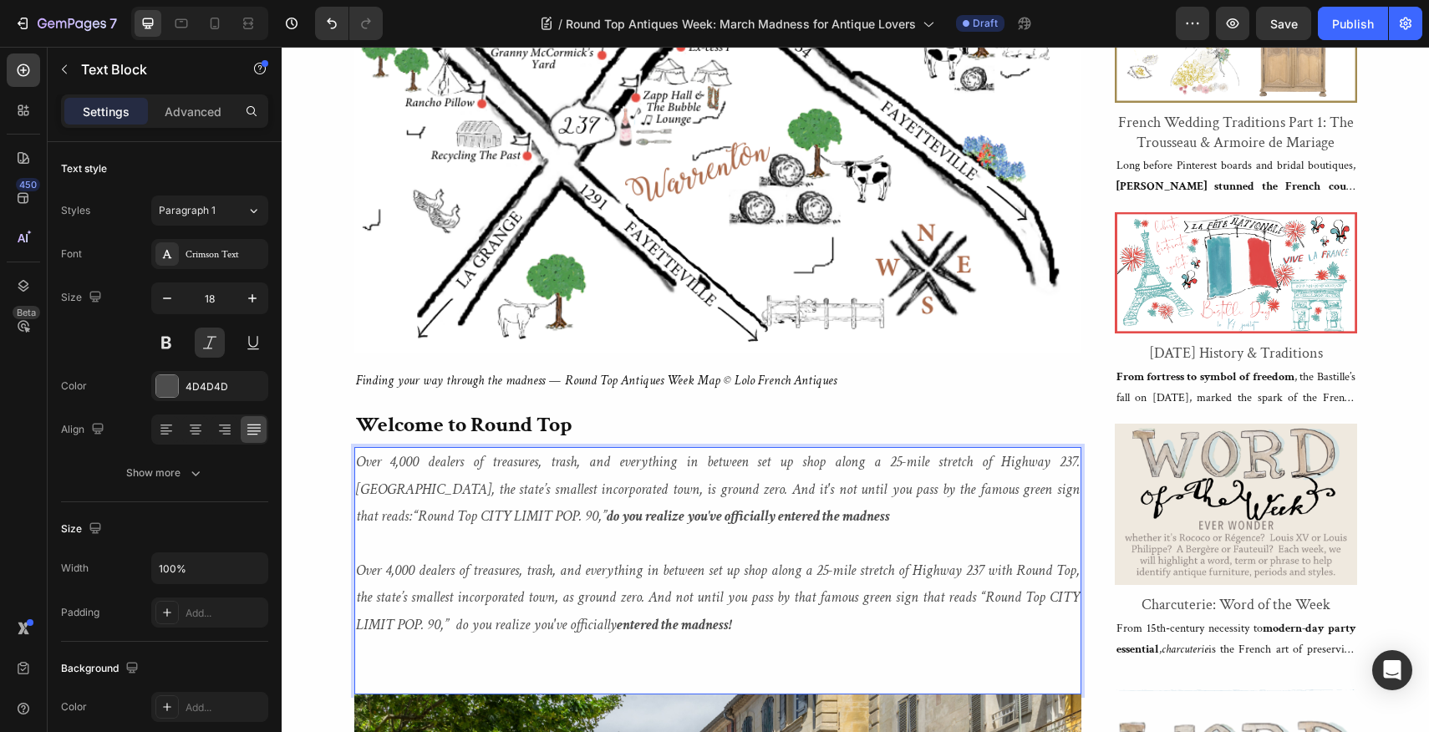
click at [744, 515] on p "Over 4,000 dealers of treasures, trash, and everything in between set up shop a…" at bounding box center [718, 489] width 724 height 81
drag, startPoint x: 744, startPoint y: 515, endPoint x: 452, endPoint y: 514, distance: 291.6
click at [452, 514] on p "Over 4,000 dealers of treasures, trash, and everything in between set up shop a…" at bounding box center [718, 489] width 724 height 81
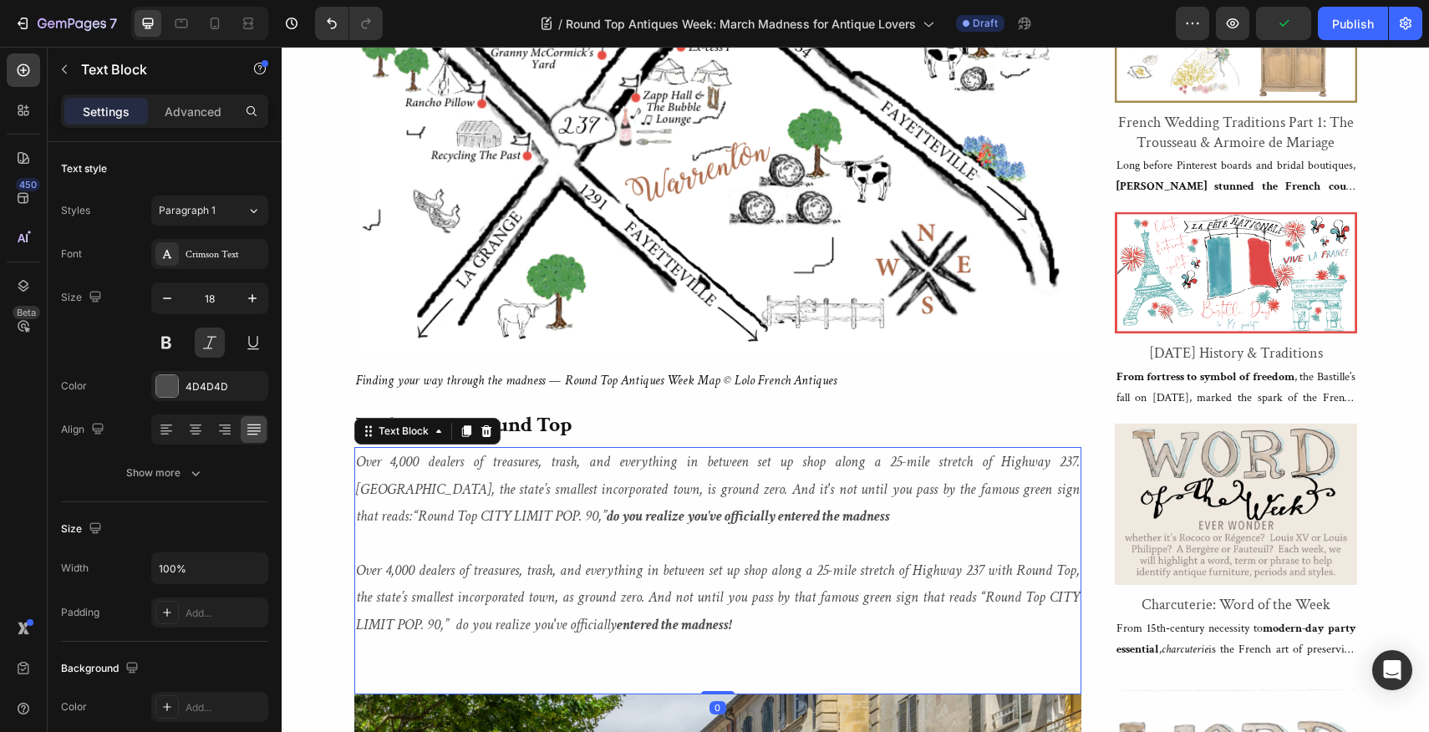
click at [748, 517] on p "Over 4,000 dealers of treasures, trash, and everything in between set up shop a…" at bounding box center [718, 489] width 724 height 81
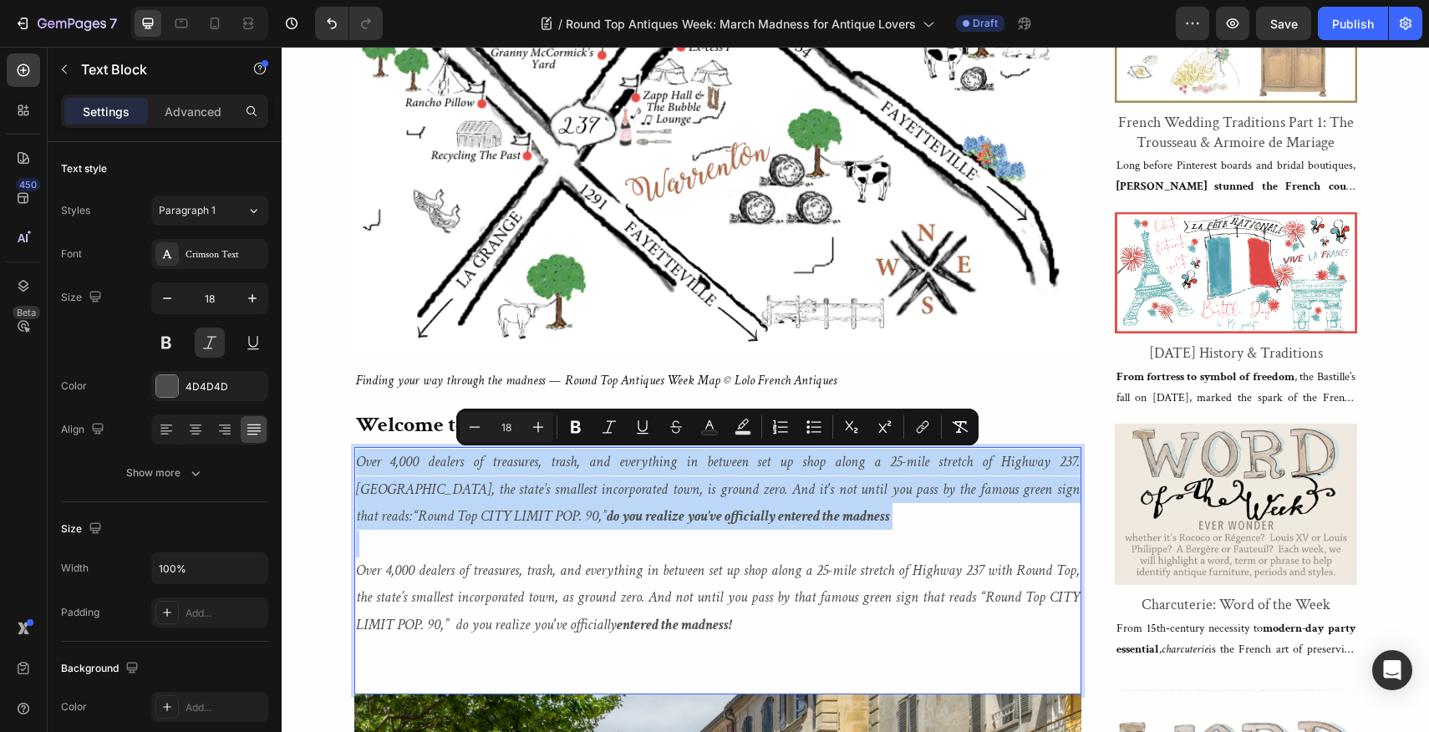
click at [748, 517] on p "Over 4,000 dealers of treasures, trash, and everything in between set up shop a…" at bounding box center [718, 489] width 724 height 81
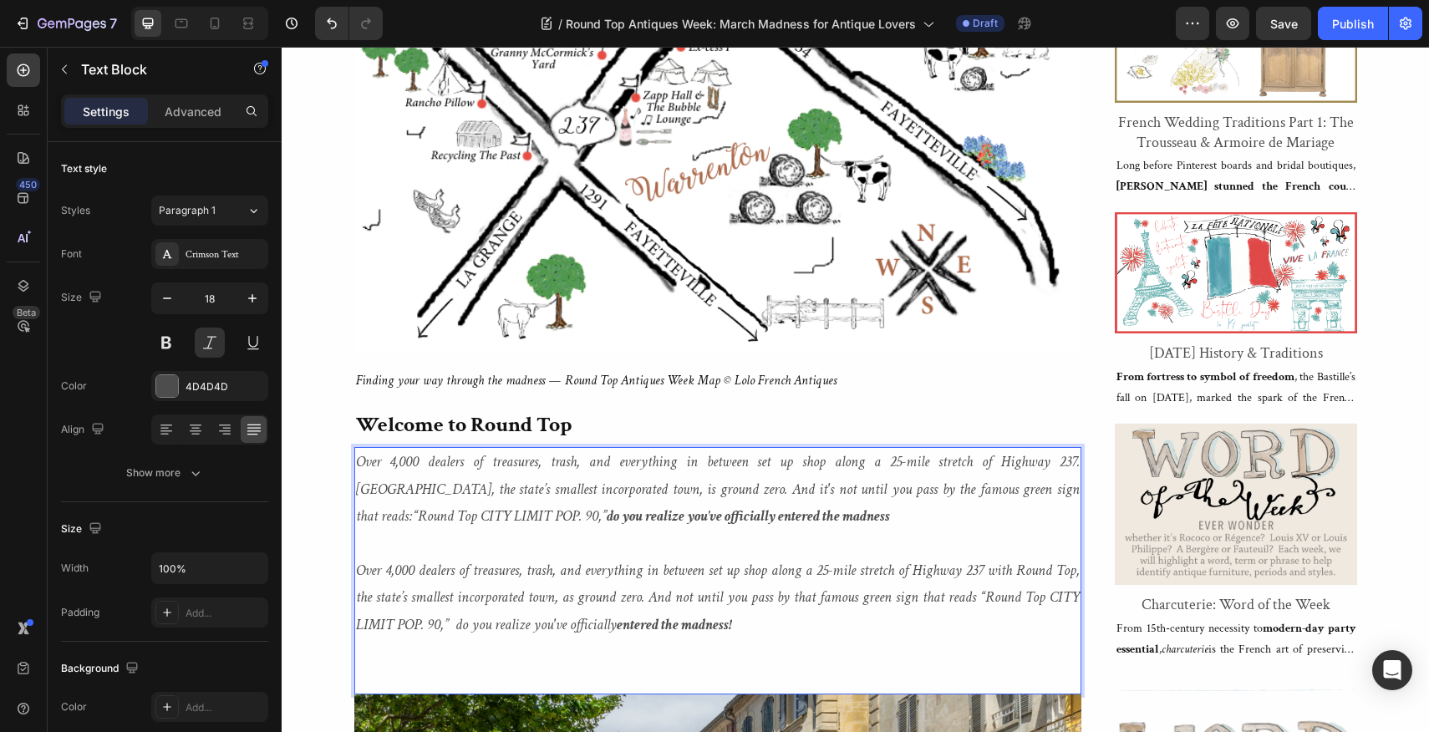
click at [748, 517] on p "Over 4,000 dealers of treasures, trash, and everything in between set up shop a…" at bounding box center [718, 489] width 724 height 81
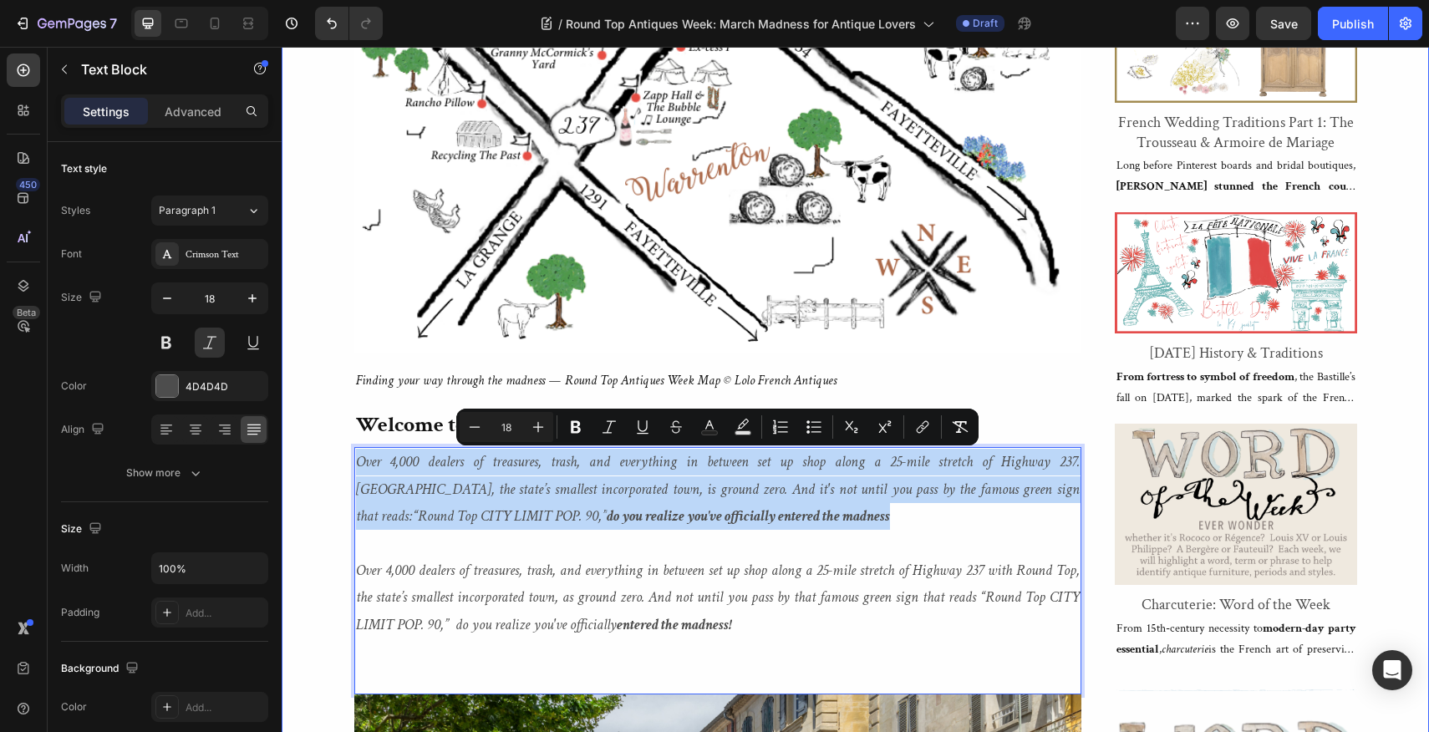
drag, startPoint x: 748, startPoint y: 517, endPoint x: 351, endPoint y: 455, distance: 401.7
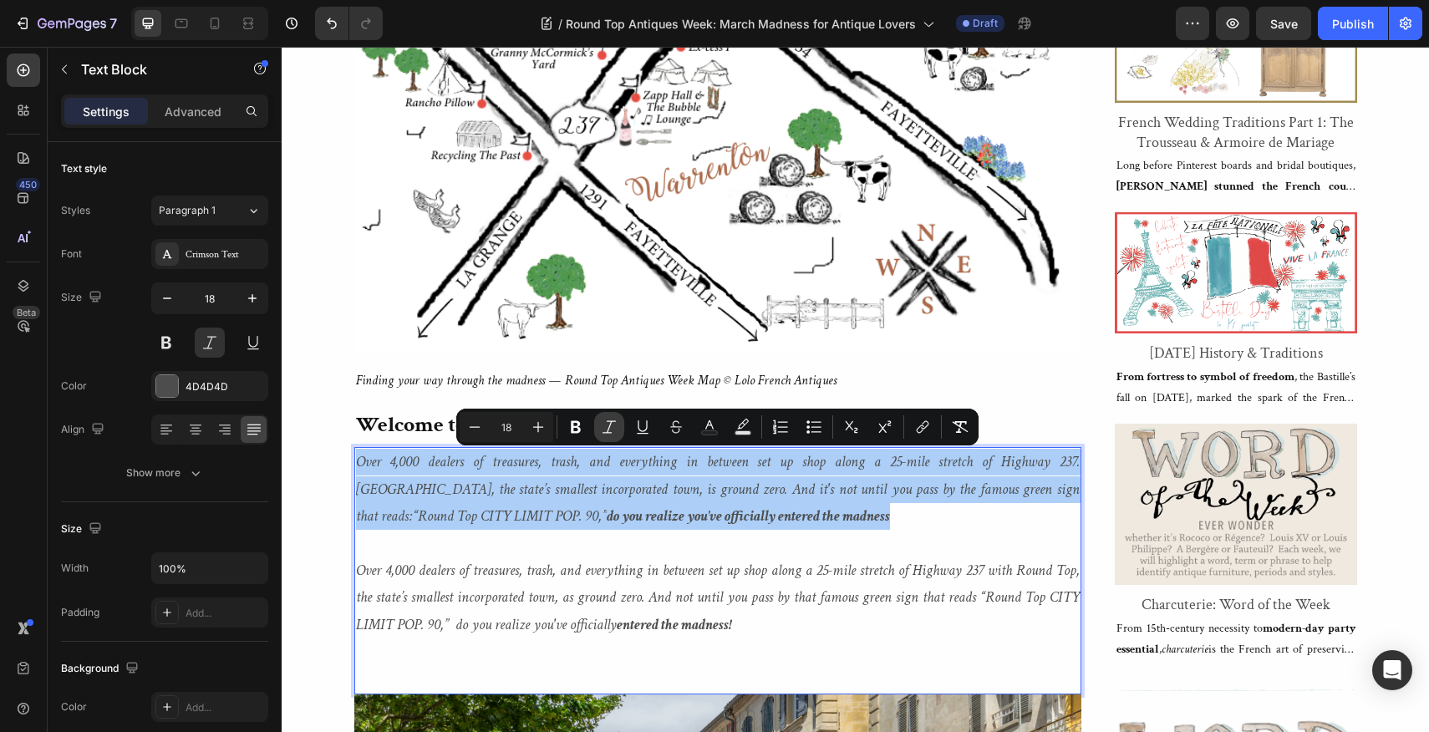
click at [609, 429] on icon "Editor contextual toolbar" at bounding box center [609, 427] width 17 height 17
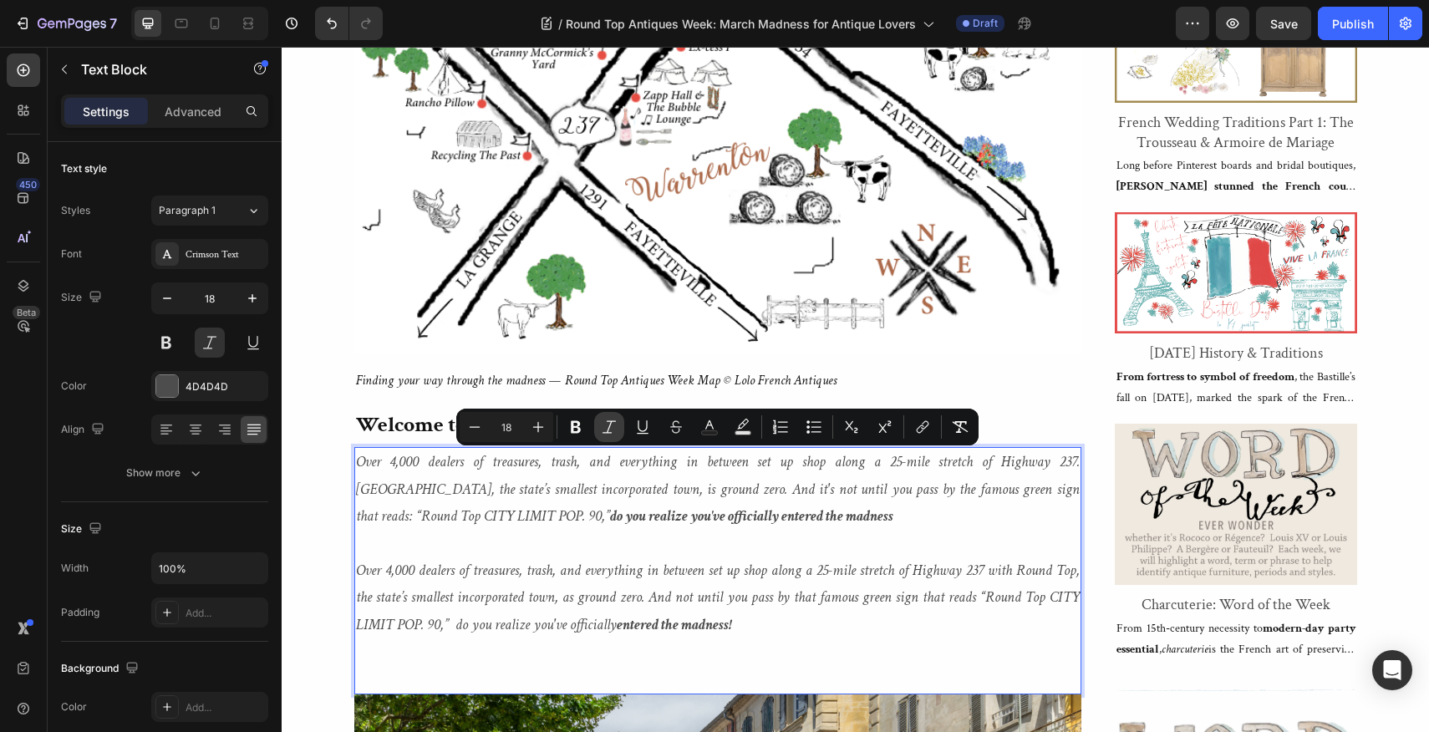
click at [609, 429] on icon "Editor contextual toolbar" at bounding box center [609, 427] width 17 height 17
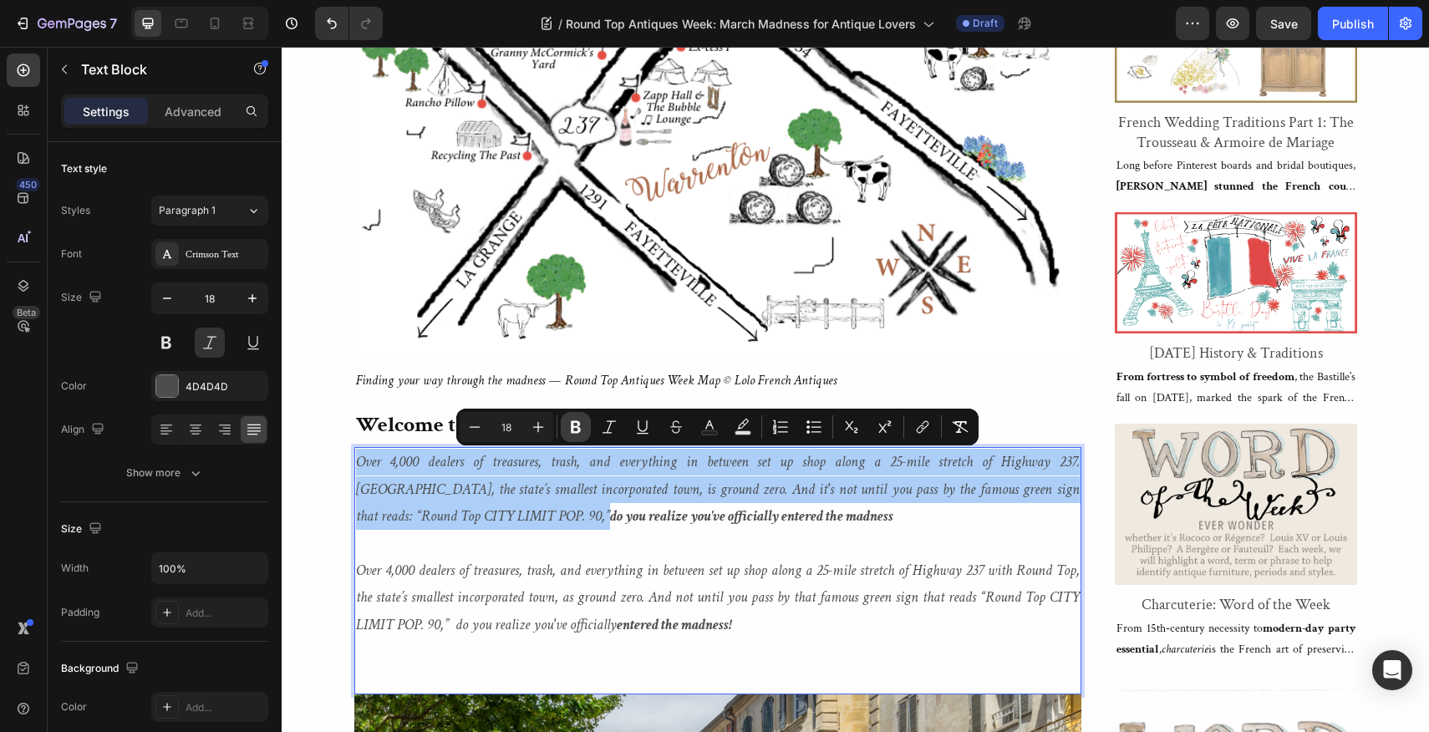
click at [577, 427] on icon "Editor contextual toolbar" at bounding box center [576, 427] width 10 height 13
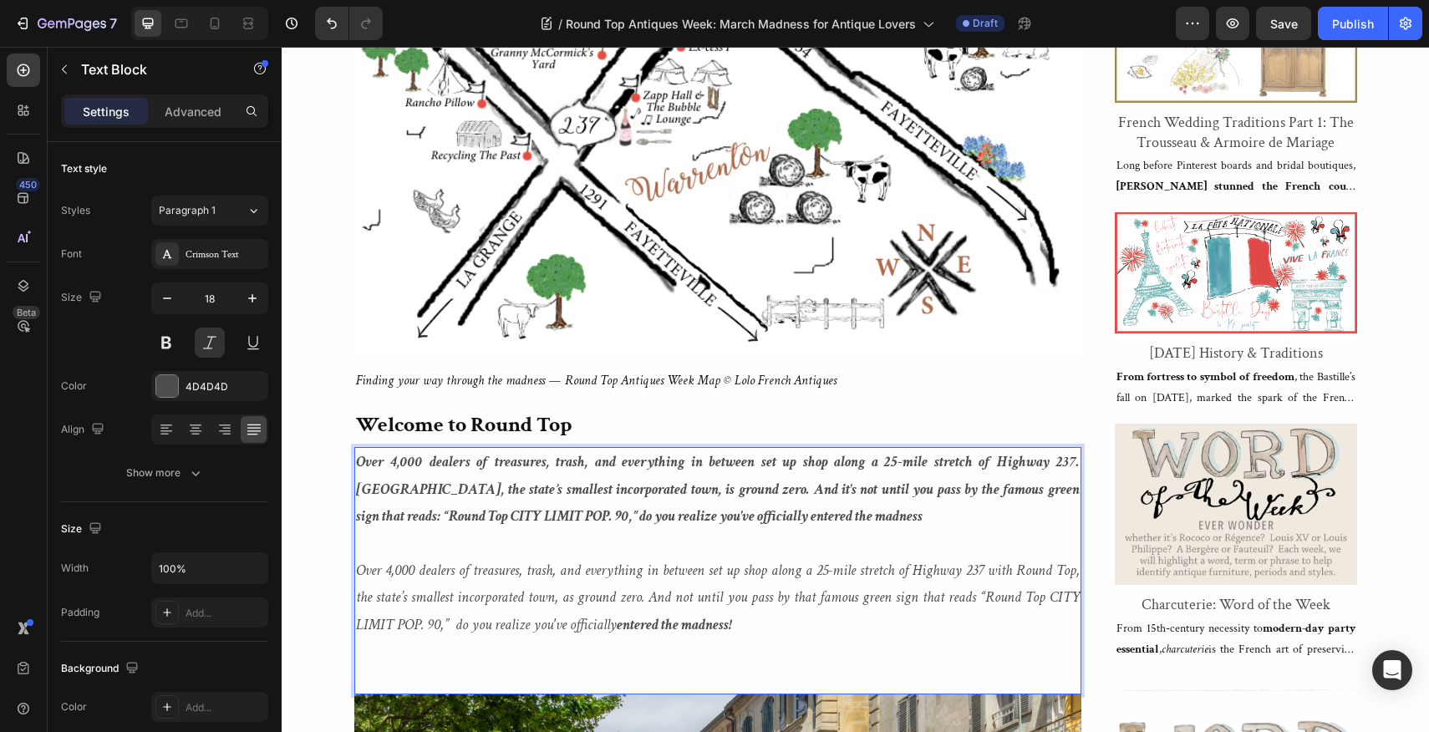
click at [786, 525] on p "Over 4,000 dealers of treasures, trash, and everything in between set up shop a…" at bounding box center [718, 489] width 724 height 81
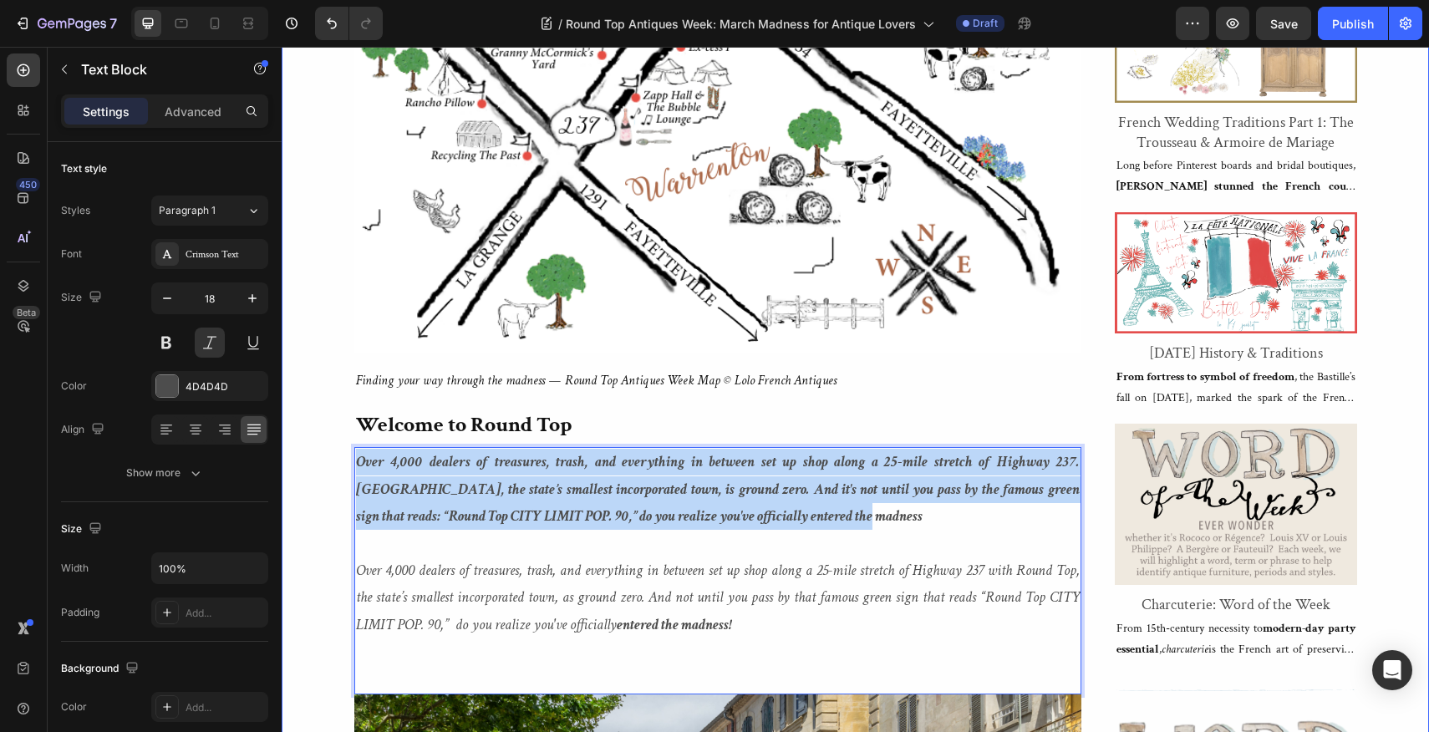
drag, startPoint x: 786, startPoint y: 525, endPoint x: 351, endPoint y: 452, distance: 441.3
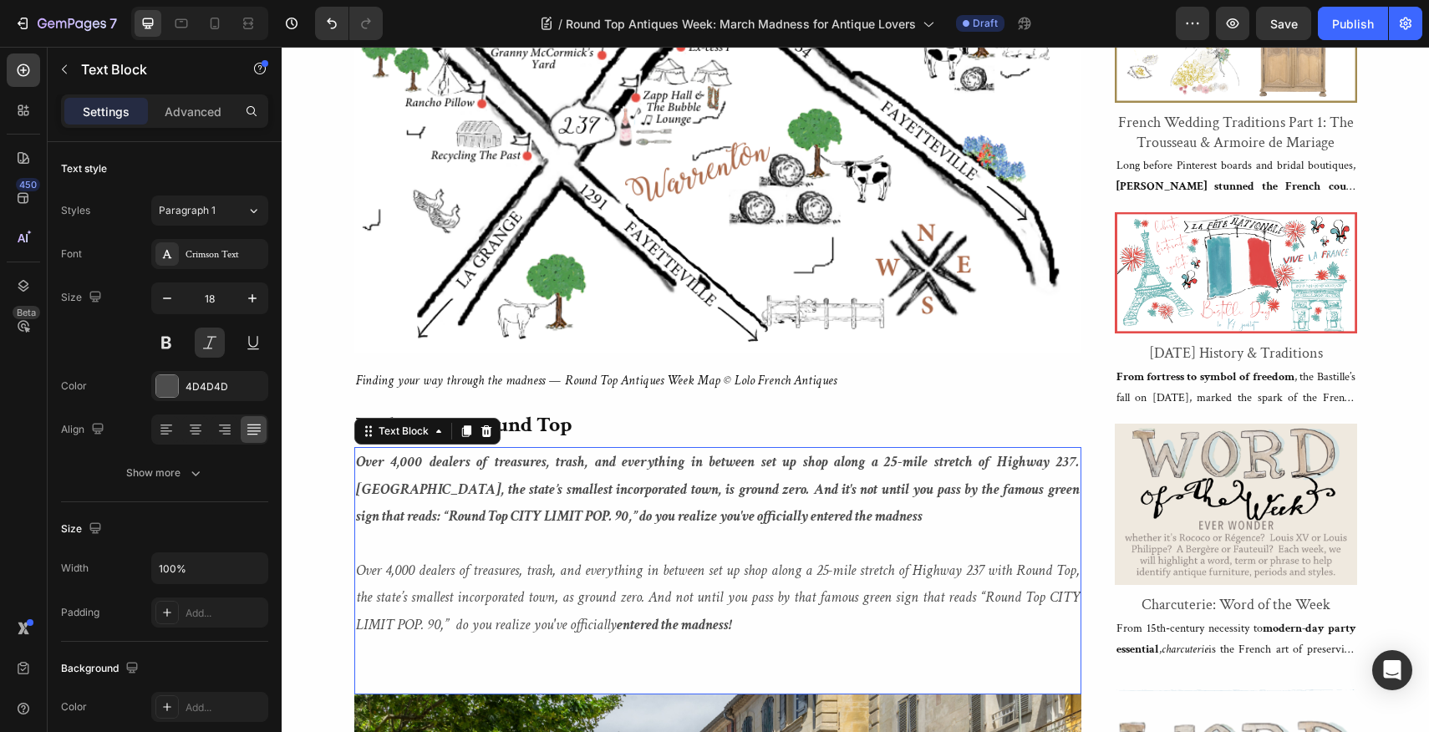
click at [794, 513] on p "Over 4,000 dealers of treasures, trash, and everything in between set up shop a…" at bounding box center [718, 489] width 724 height 81
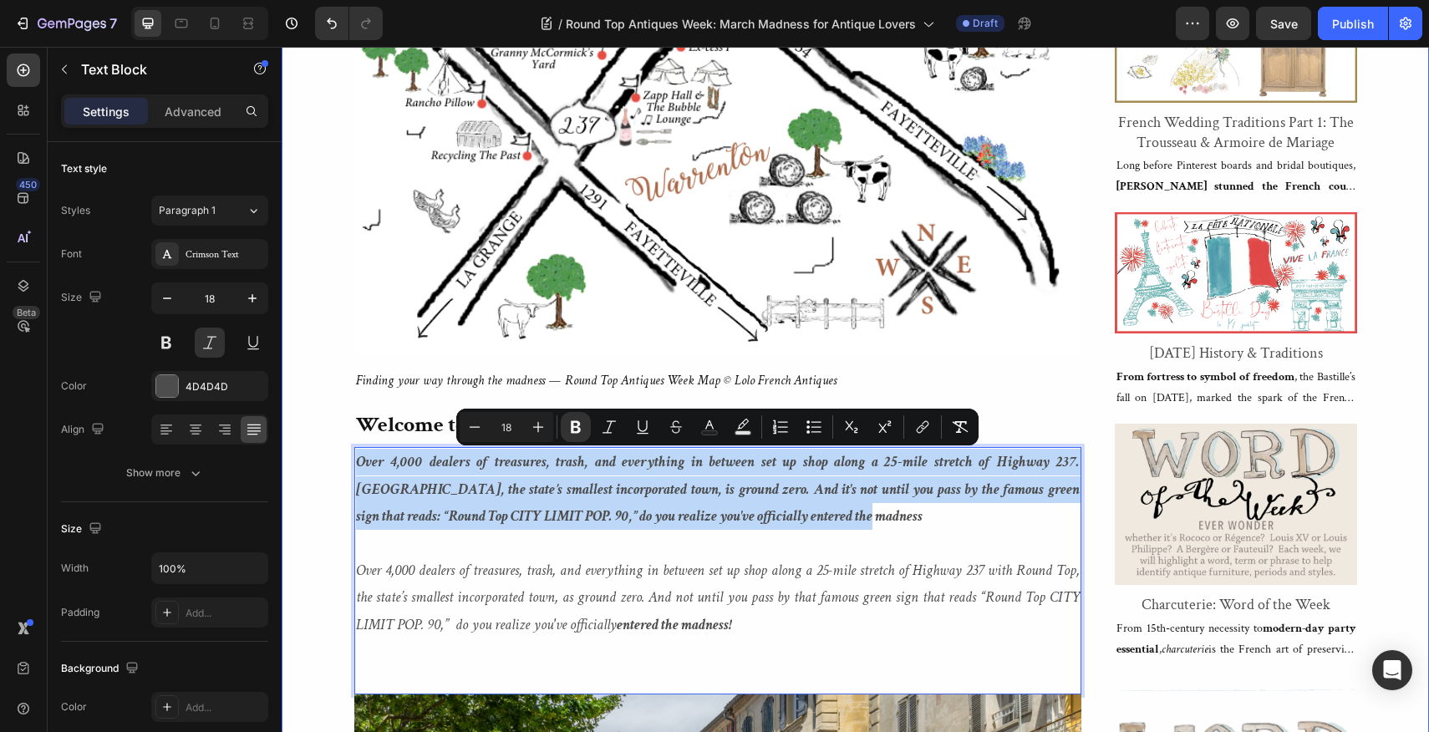
drag, startPoint x: 794, startPoint y: 513, endPoint x: 350, endPoint y: 457, distance: 447.2
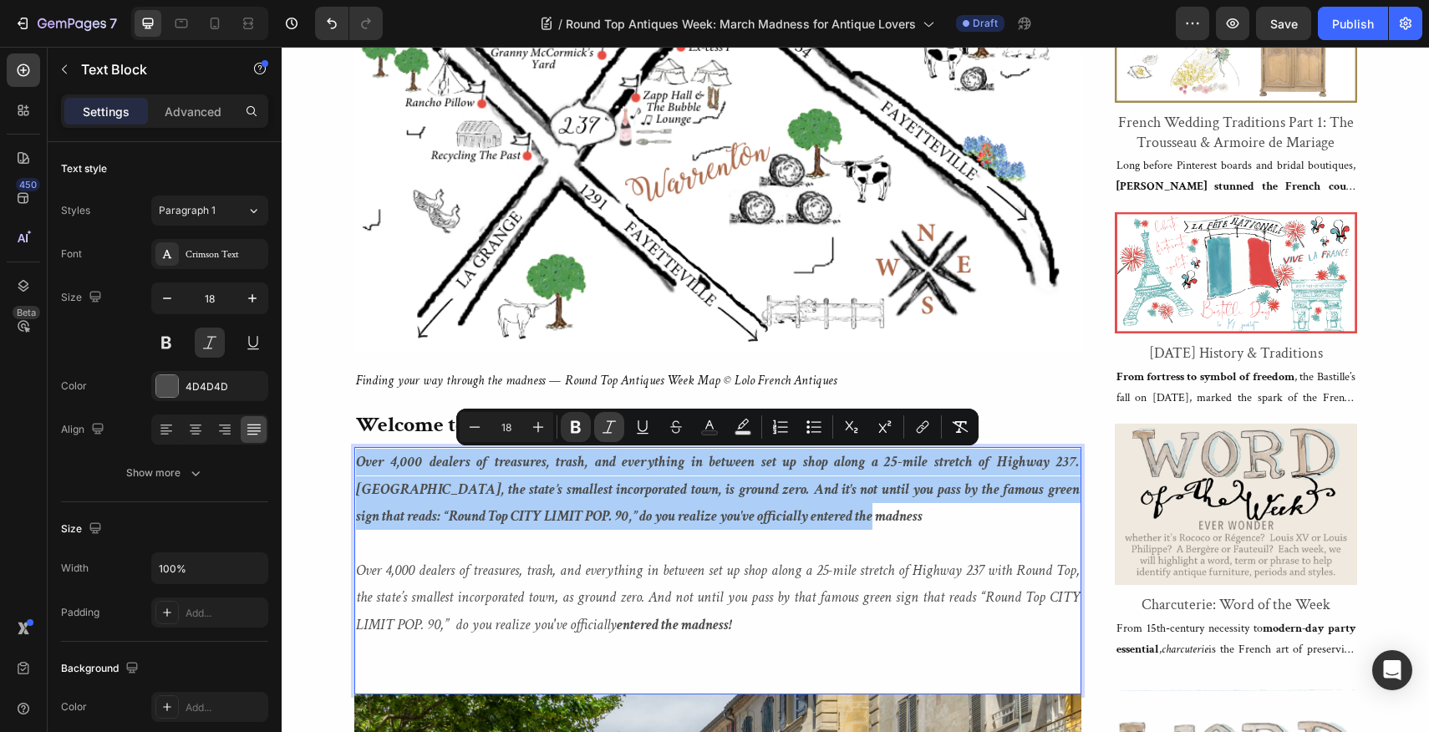
click at [608, 421] on icon "Editor contextual toolbar" at bounding box center [608, 426] width 13 height 13
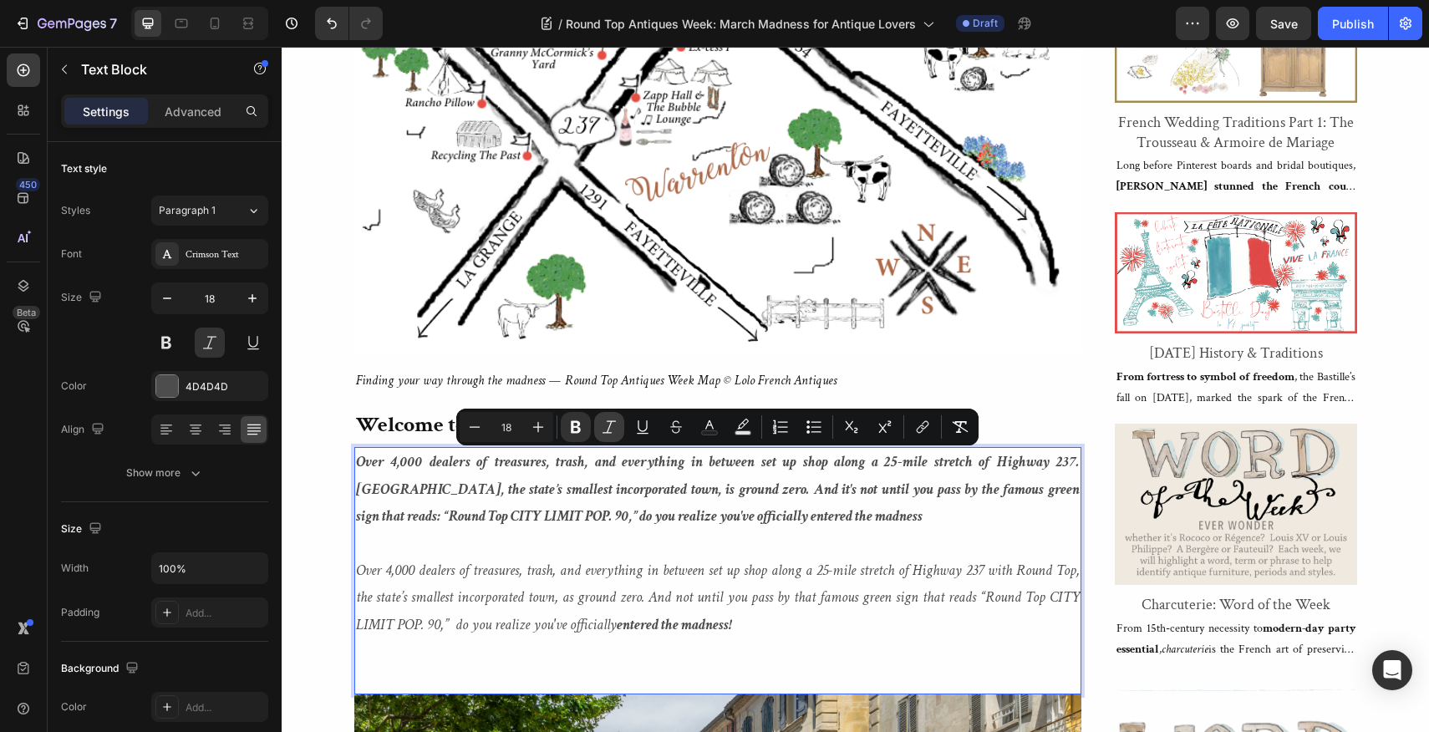
click at [608, 421] on icon "Editor contextual toolbar" at bounding box center [608, 426] width 13 height 13
click at [209, 337] on button at bounding box center [210, 343] width 30 height 30
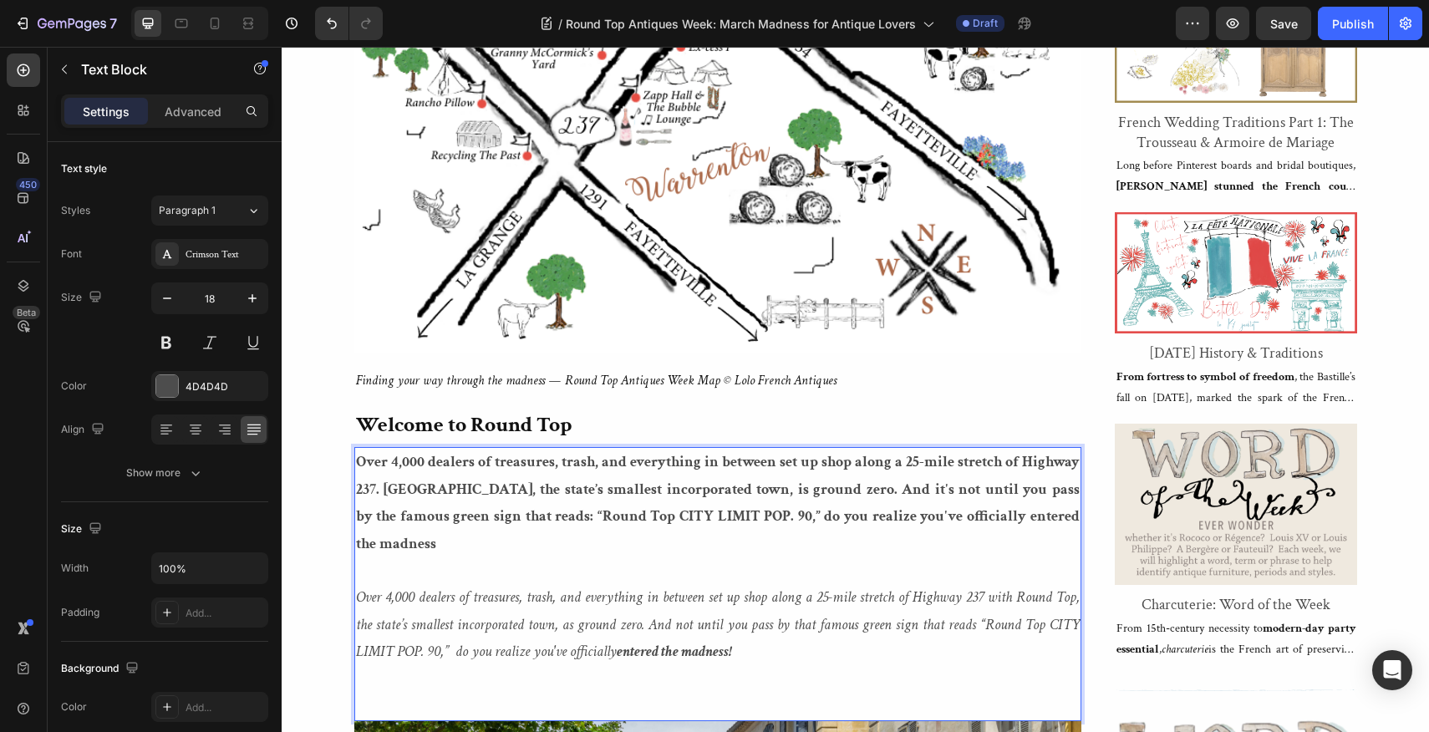
click at [1056, 514] on p "Over 4,000 dealers of treasures, trash, and everything in between set up shop a…" at bounding box center [718, 503] width 724 height 109
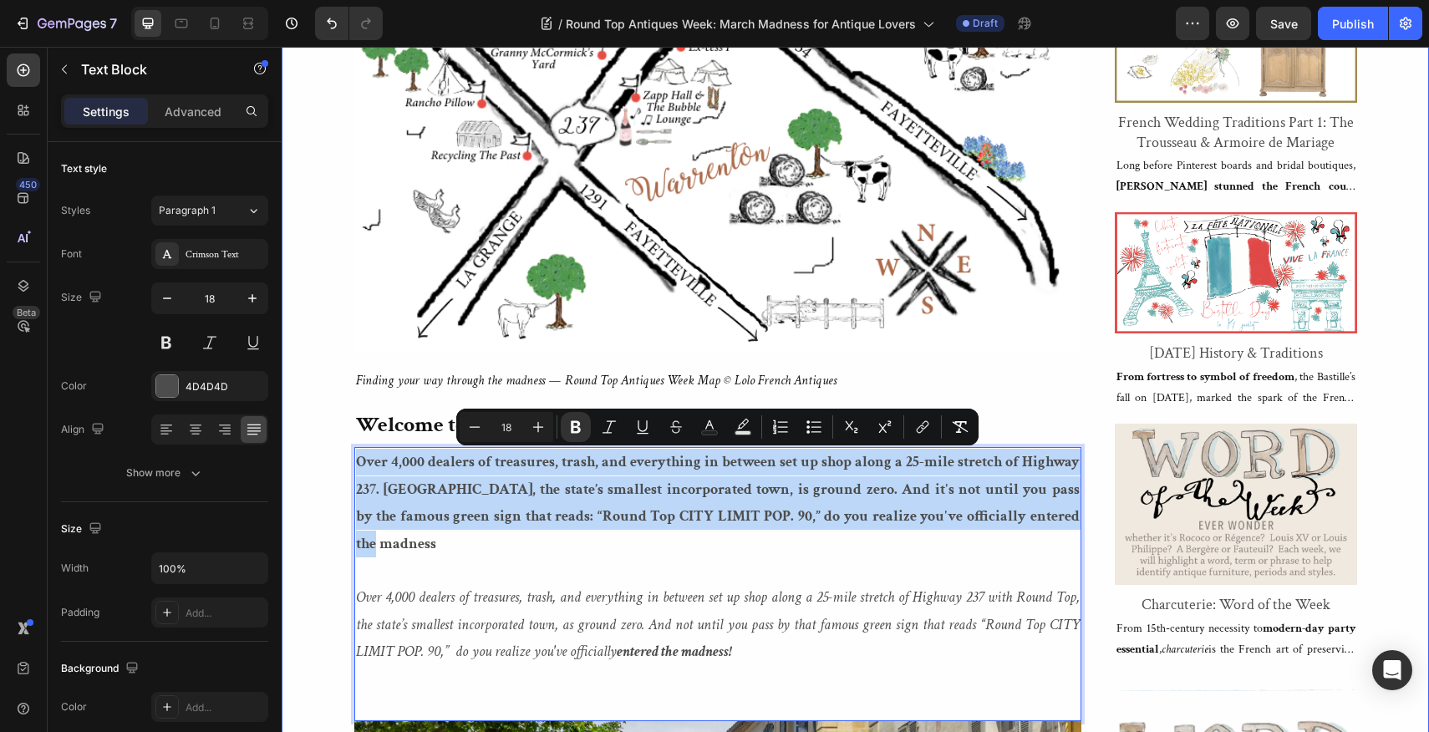
drag, startPoint x: 1056, startPoint y: 514, endPoint x: 351, endPoint y: 449, distance: 708.2
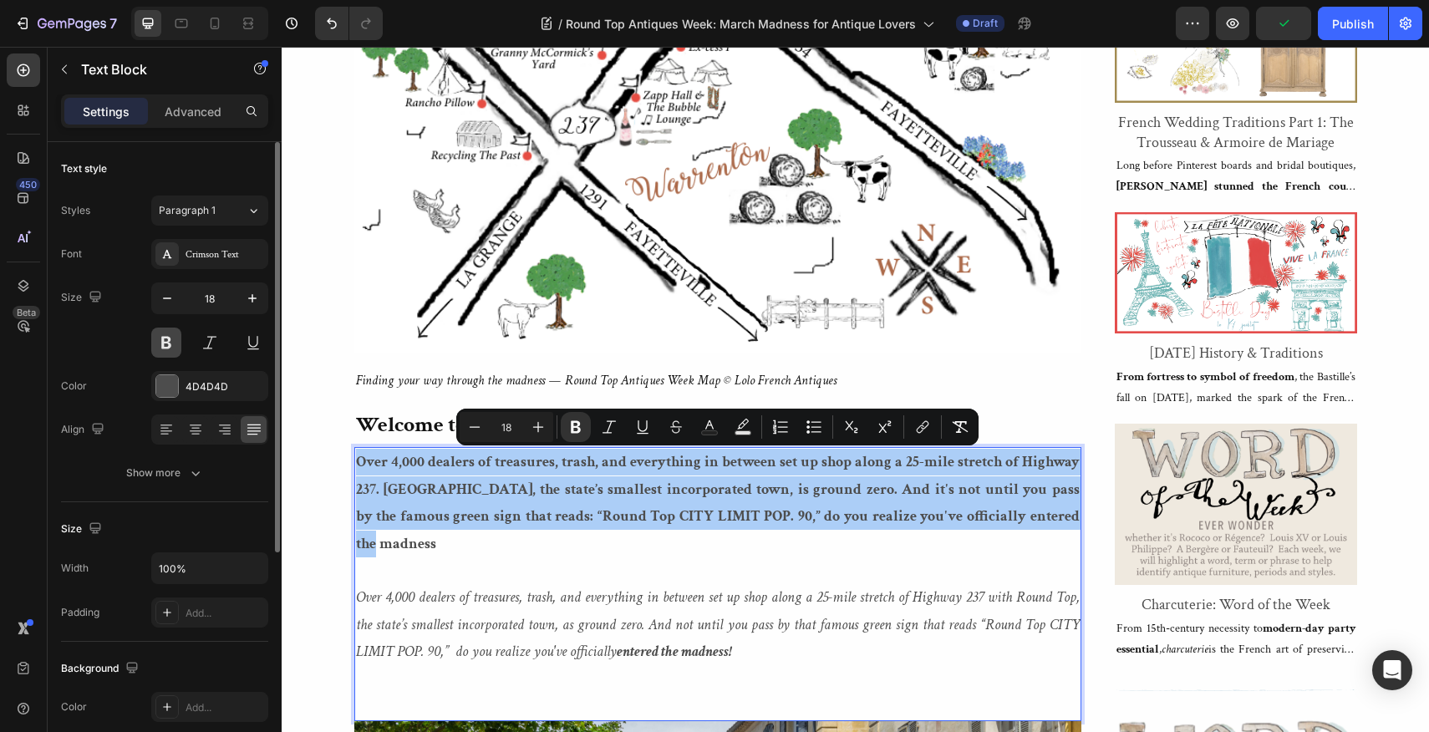
click at [164, 337] on button at bounding box center [166, 343] width 30 height 30
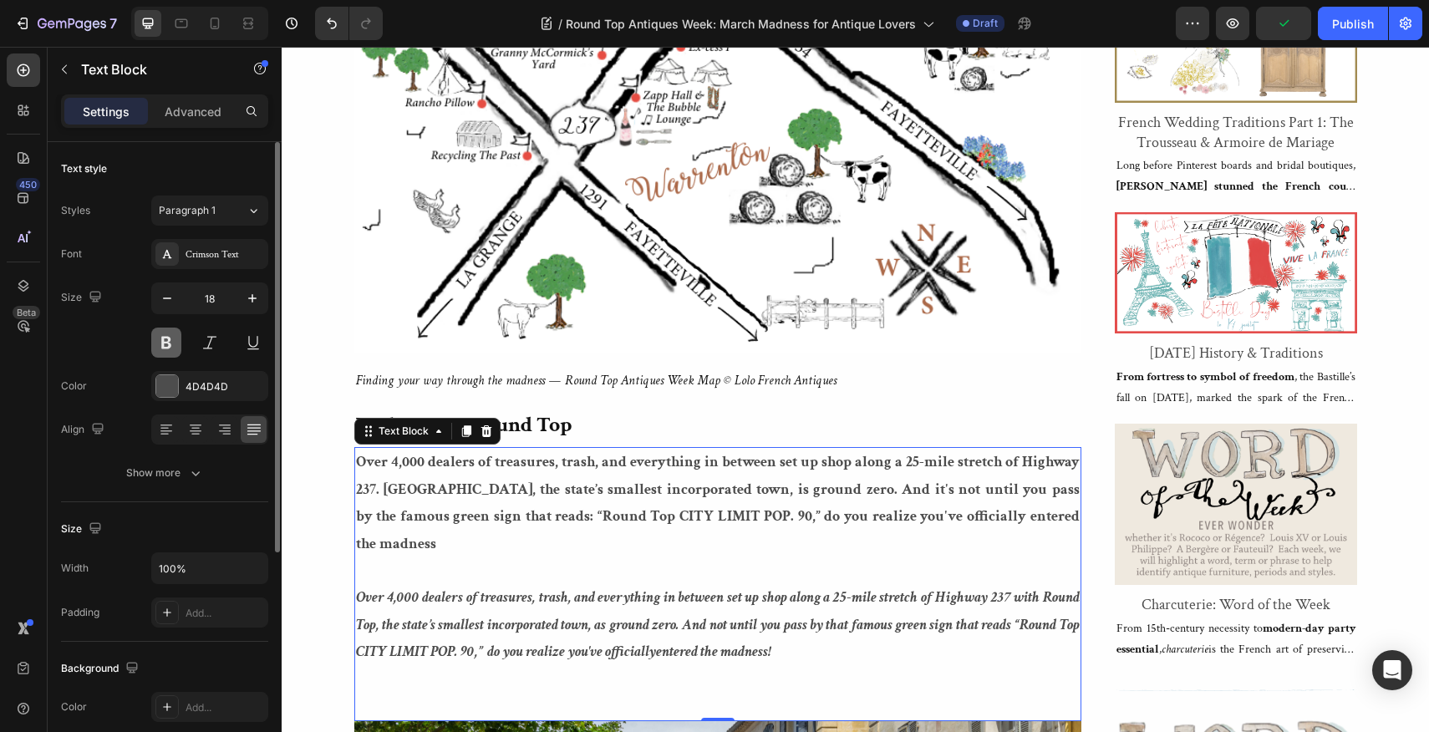
click at [164, 337] on button at bounding box center [166, 343] width 30 height 30
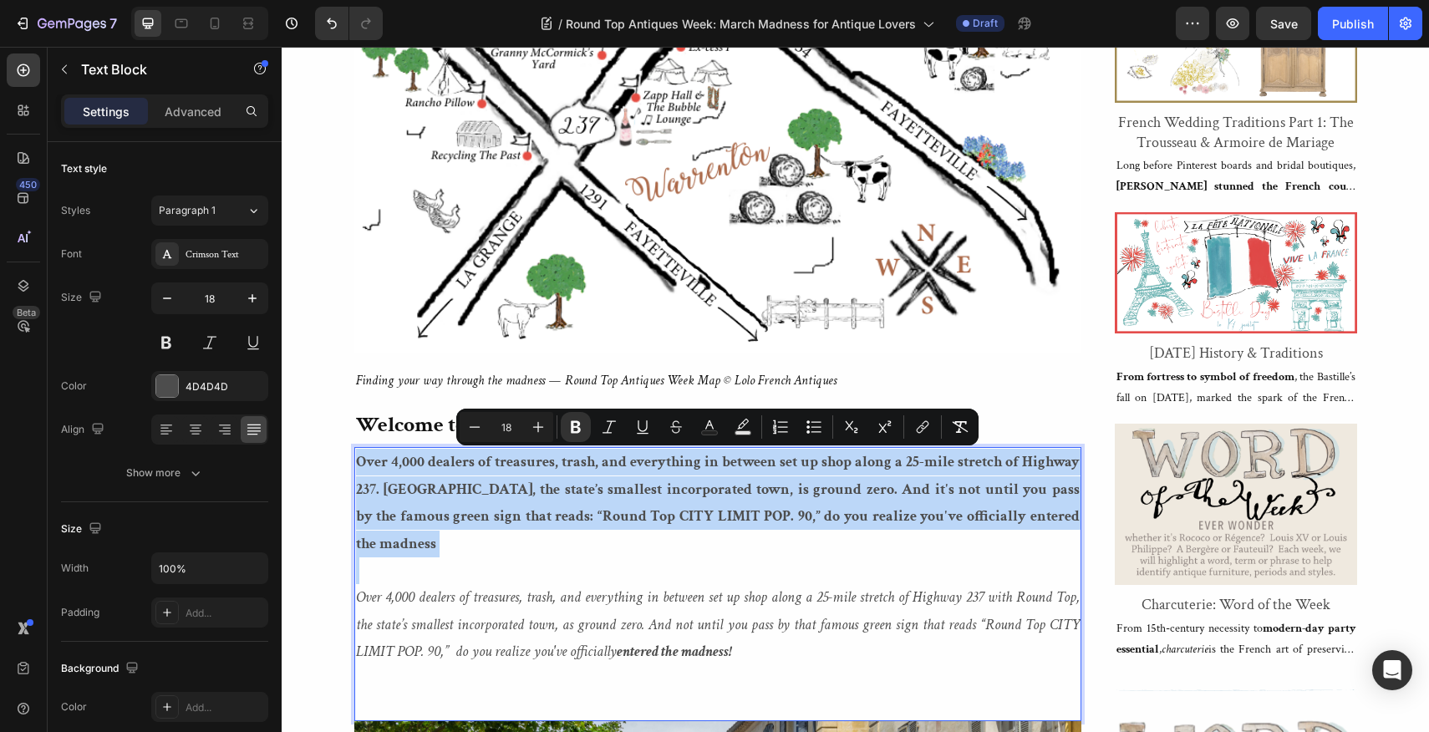
drag, startPoint x: 355, startPoint y: 465, endPoint x: 431, endPoint y: 533, distance: 102.4
click at [431, 533] on div "Over 4,000 dealers of treasures, trash, and everything in between set up shop a…" at bounding box center [717, 584] width 727 height 274
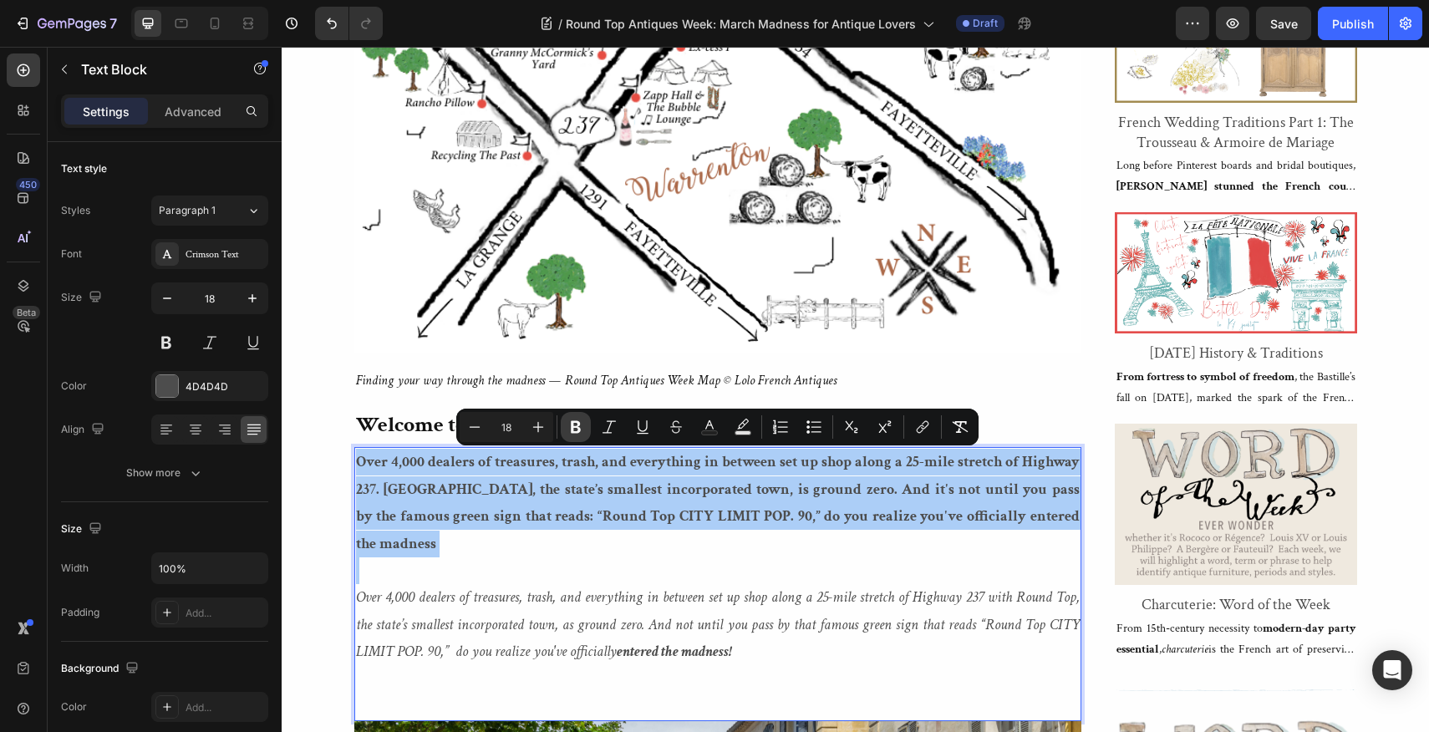
click at [577, 421] on icon "Editor contextual toolbar" at bounding box center [576, 427] width 10 height 13
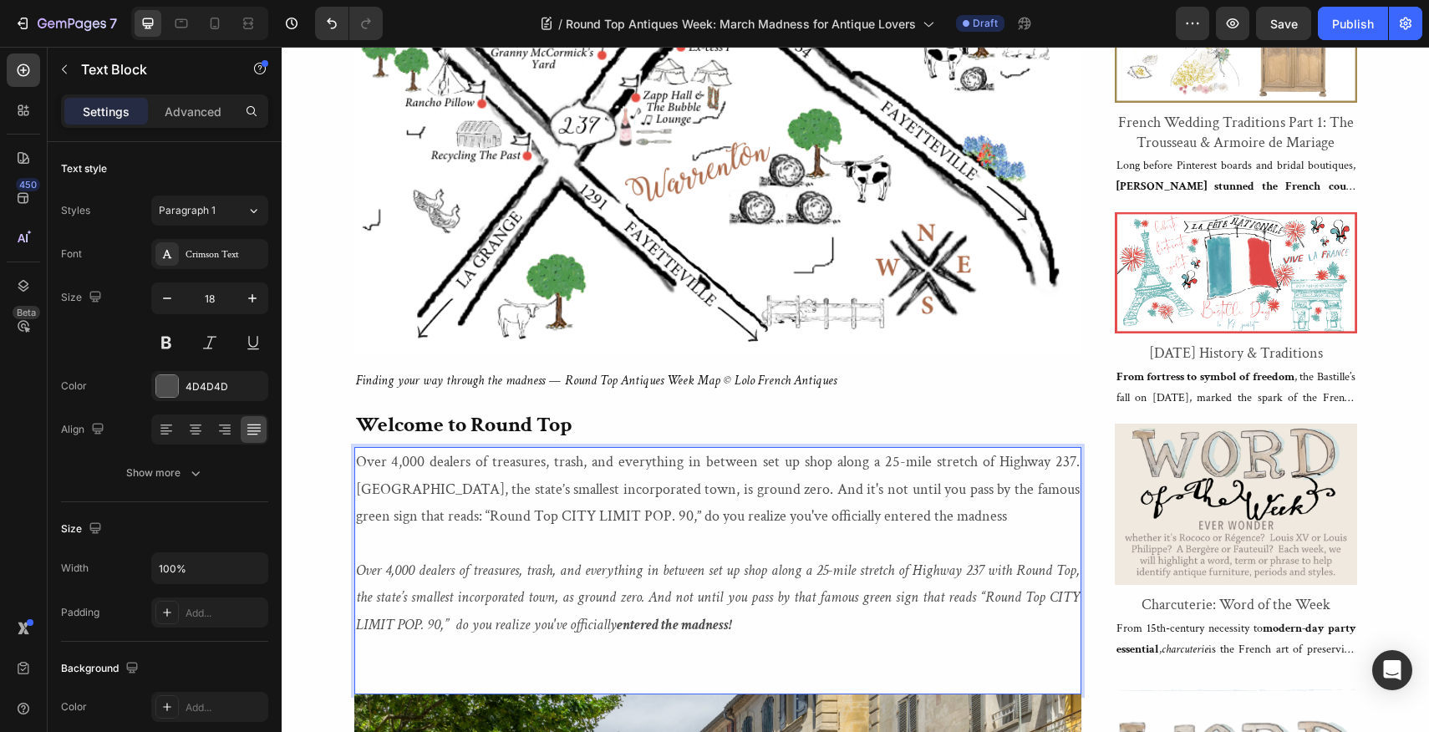
click at [397, 518] on p "Over 4,000 dealers of treasures, trash, and everything in between set up shop a…" at bounding box center [718, 489] width 724 height 81
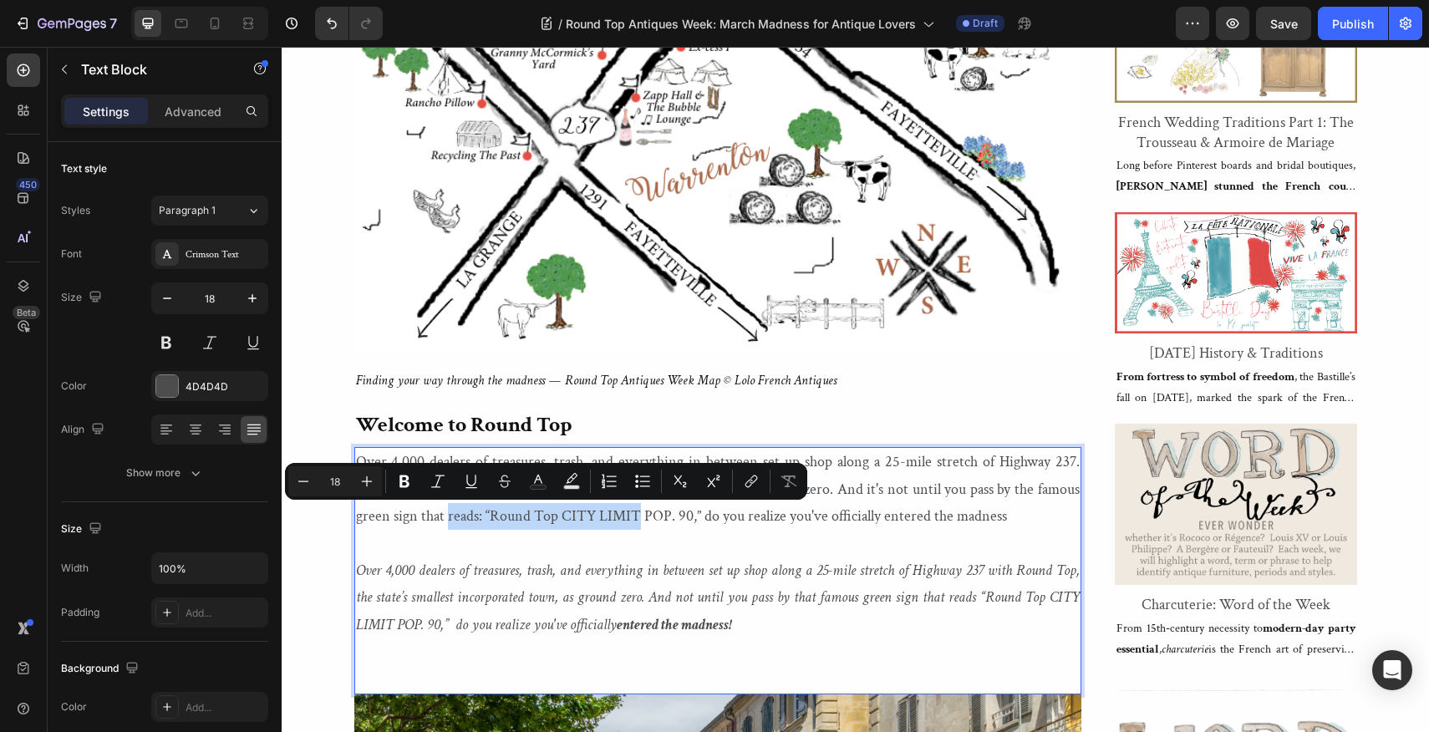
drag, startPoint x: 397, startPoint y: 518, endPoint x: 596, endPoint y: 524, distance: 198.9
click at [596, 524] on p "Over 4,000 dealers of treasures, trash, and everything in between set up shop a…" at bounding box center [718, 489] width 724 height 81
click at [433, 482] on icon "Editor contextual toolbar" at bounding box center [437, 481] width 17 height 17
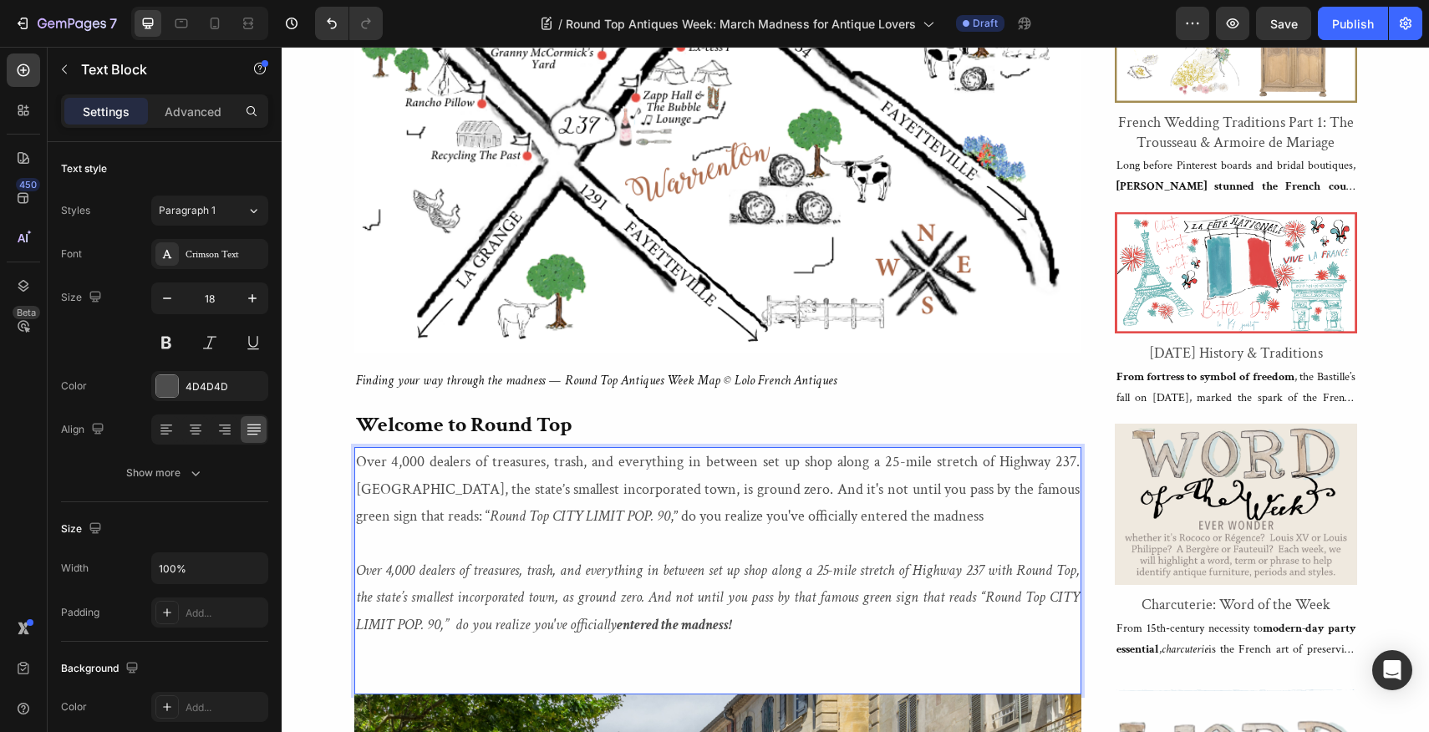
click at [622, 539] on p "Rich Text Editor. Editing area: main" at bounding box center [718, 544] width 724 height 27
